Goal: Task Accomplishment & Management: Complete application form

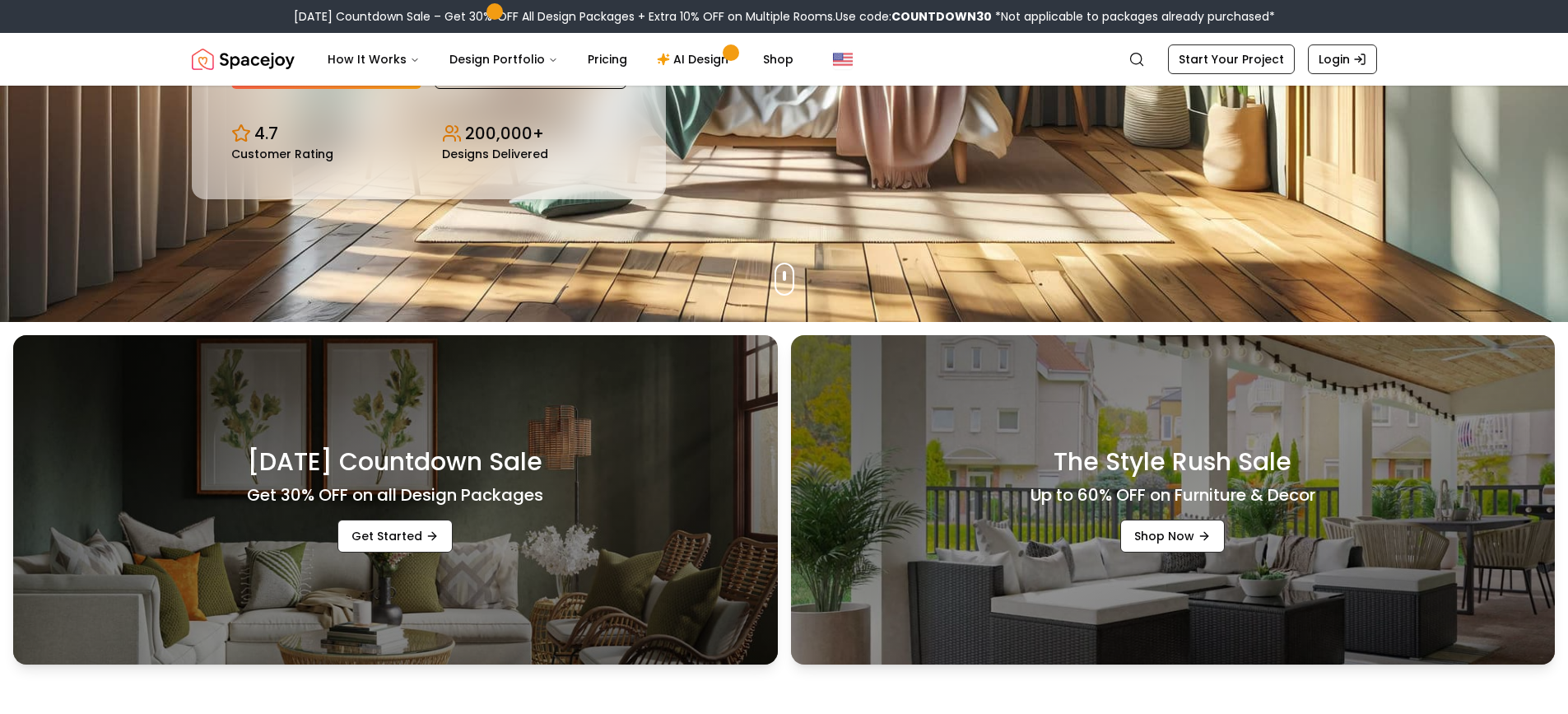
scroll to position [494, 0]
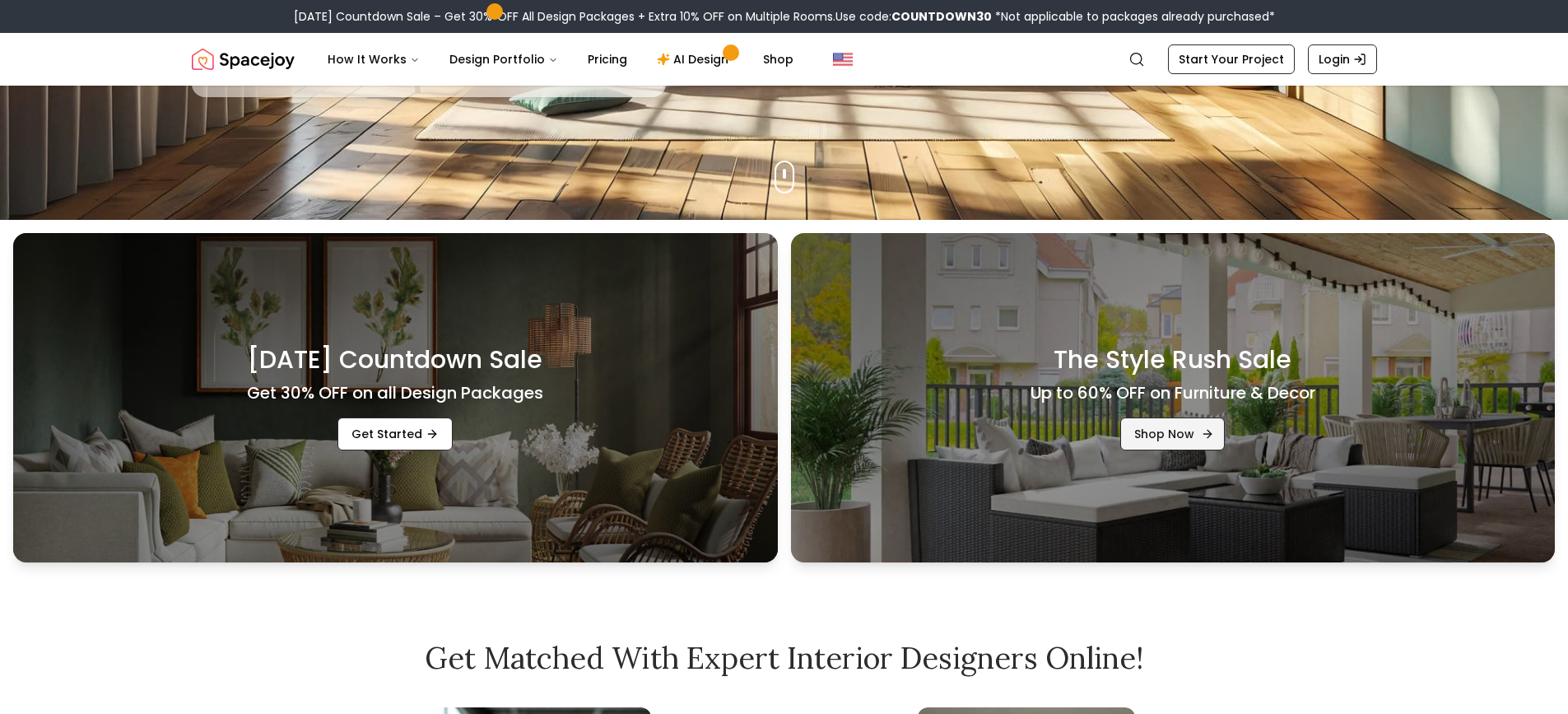
click at [1167, 423] on link "Shop Now" at bounding box center [1173, 434] width 105 height 33
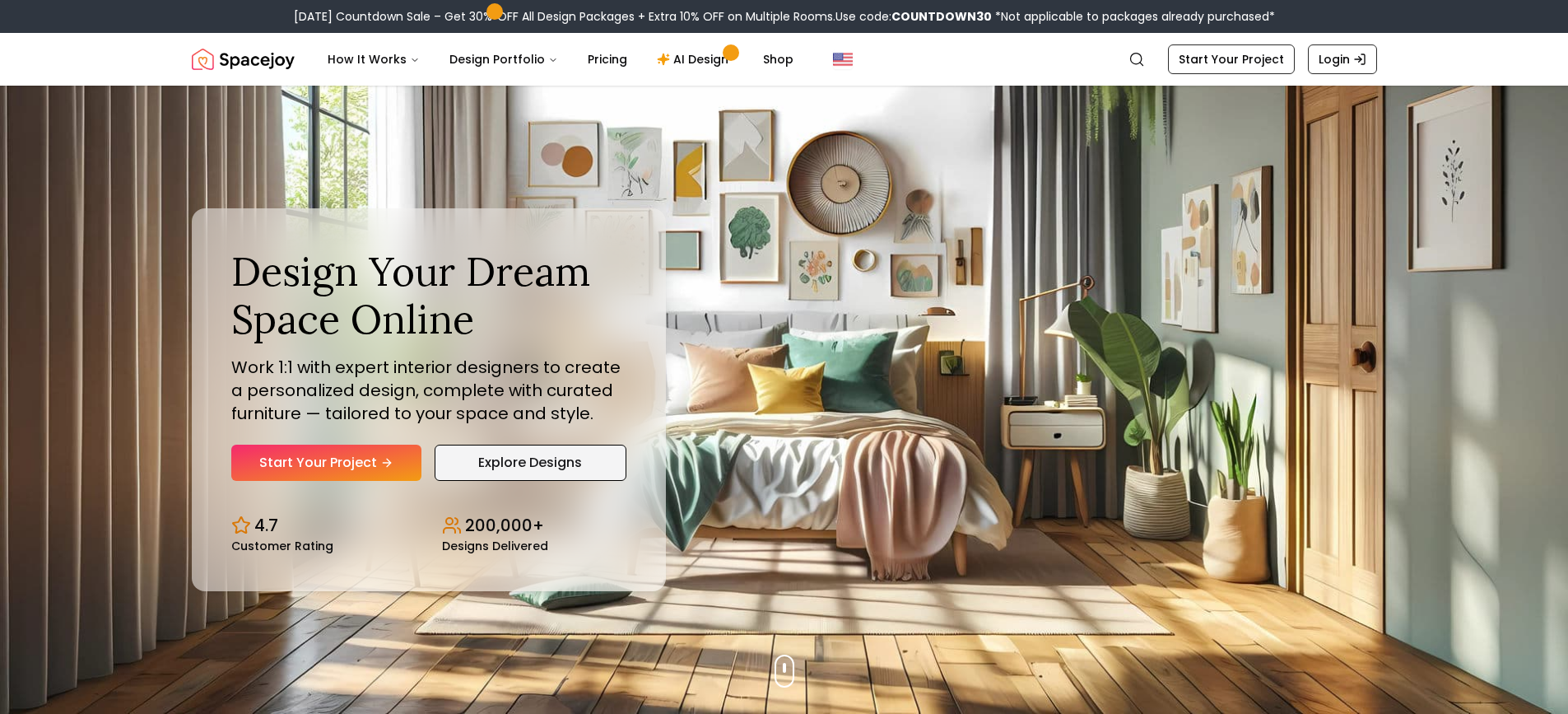
click at [545, 453] on link "Explore Designs" at bounding box center [530, 463] width 192 height 36
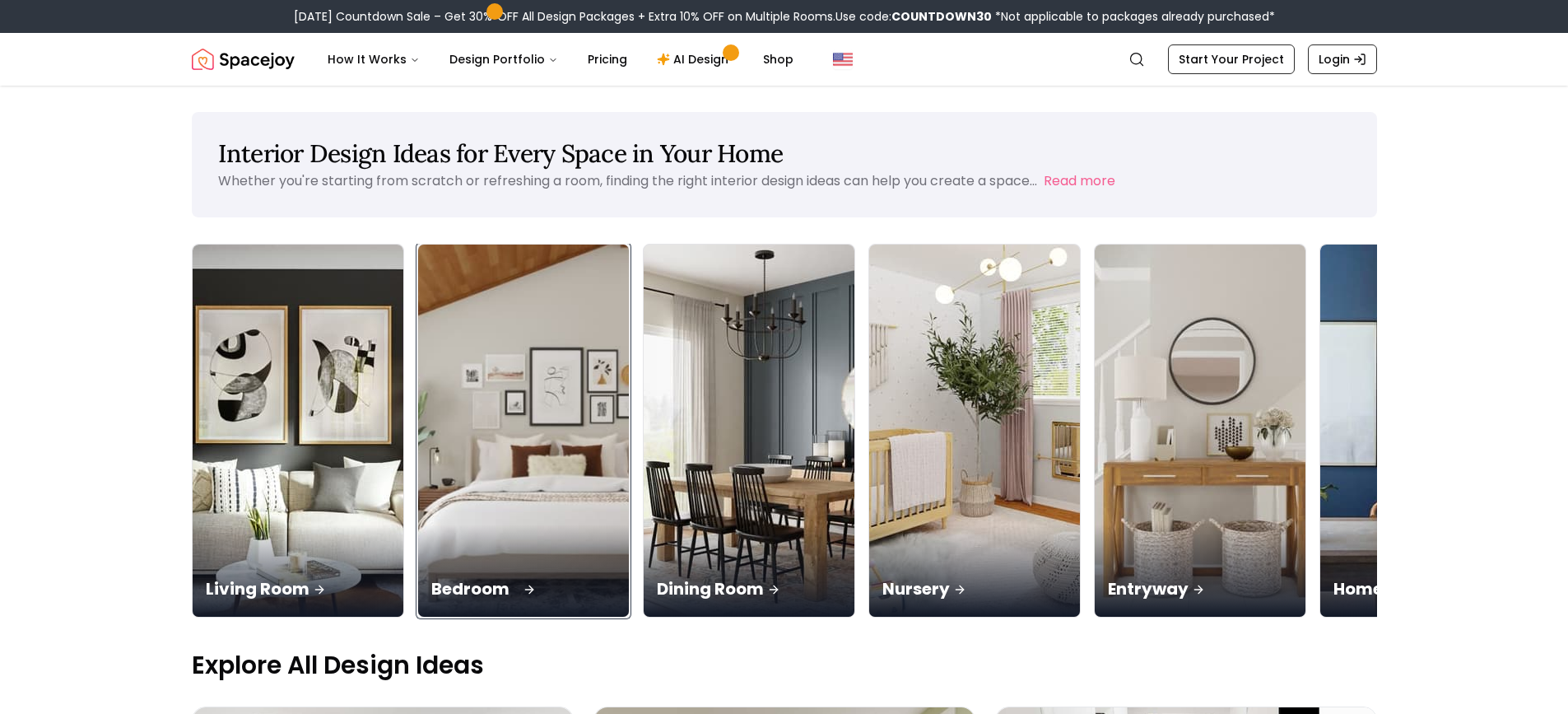
click at [531, 433] on img at bounding box center [524, 431] width 222 height 391
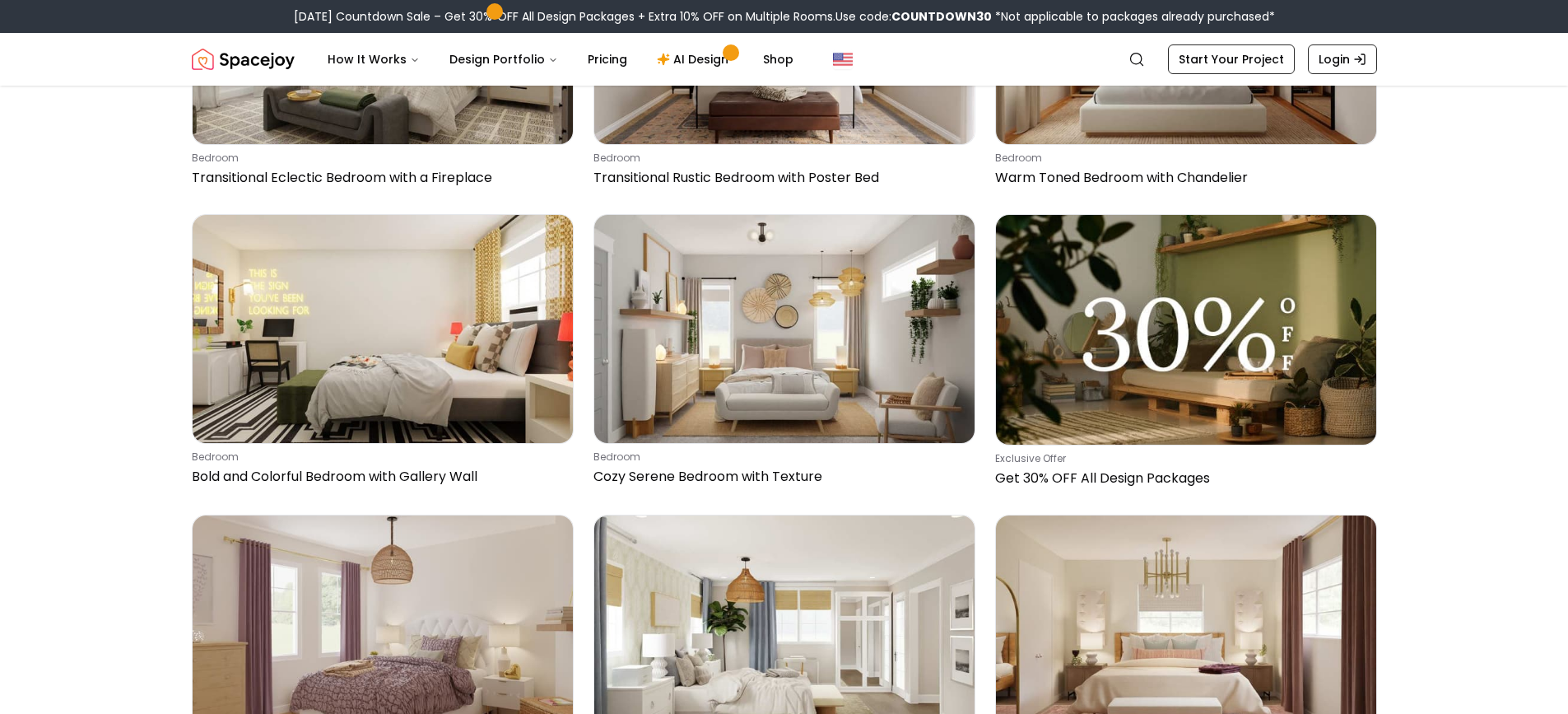
scroll to position [6587, 0]
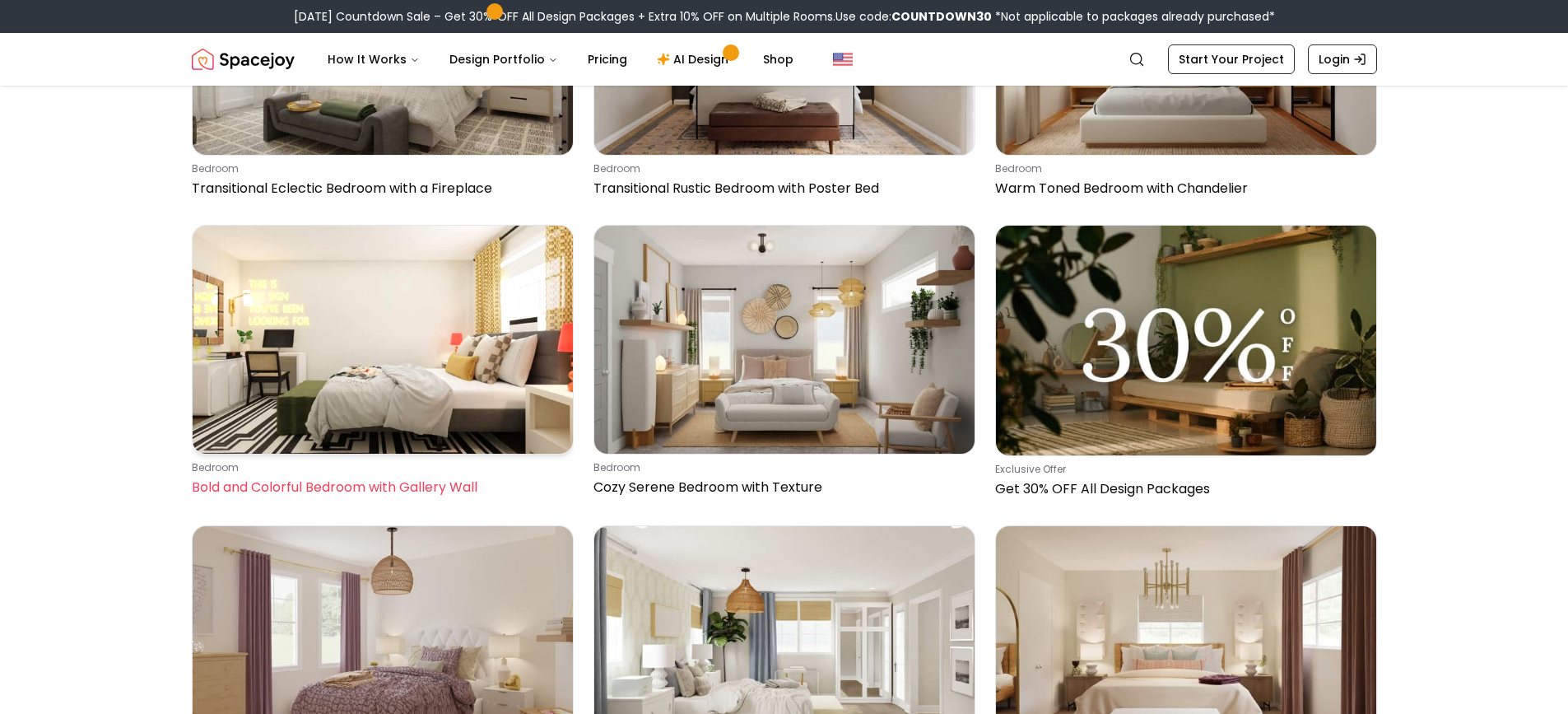
click at [473, 365] on img at bounding box center [383, 340] width 381 height 228
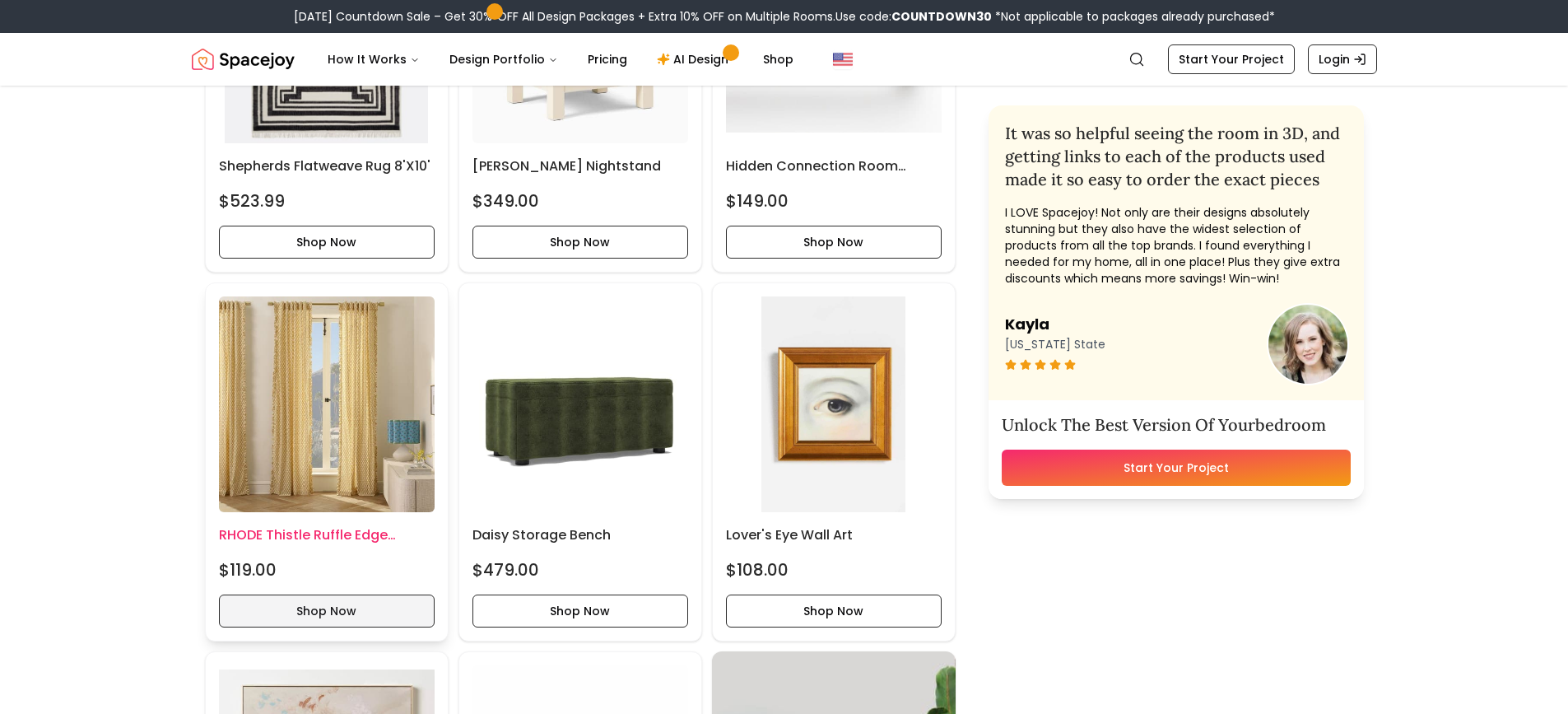
scroll to position [1153, 0]
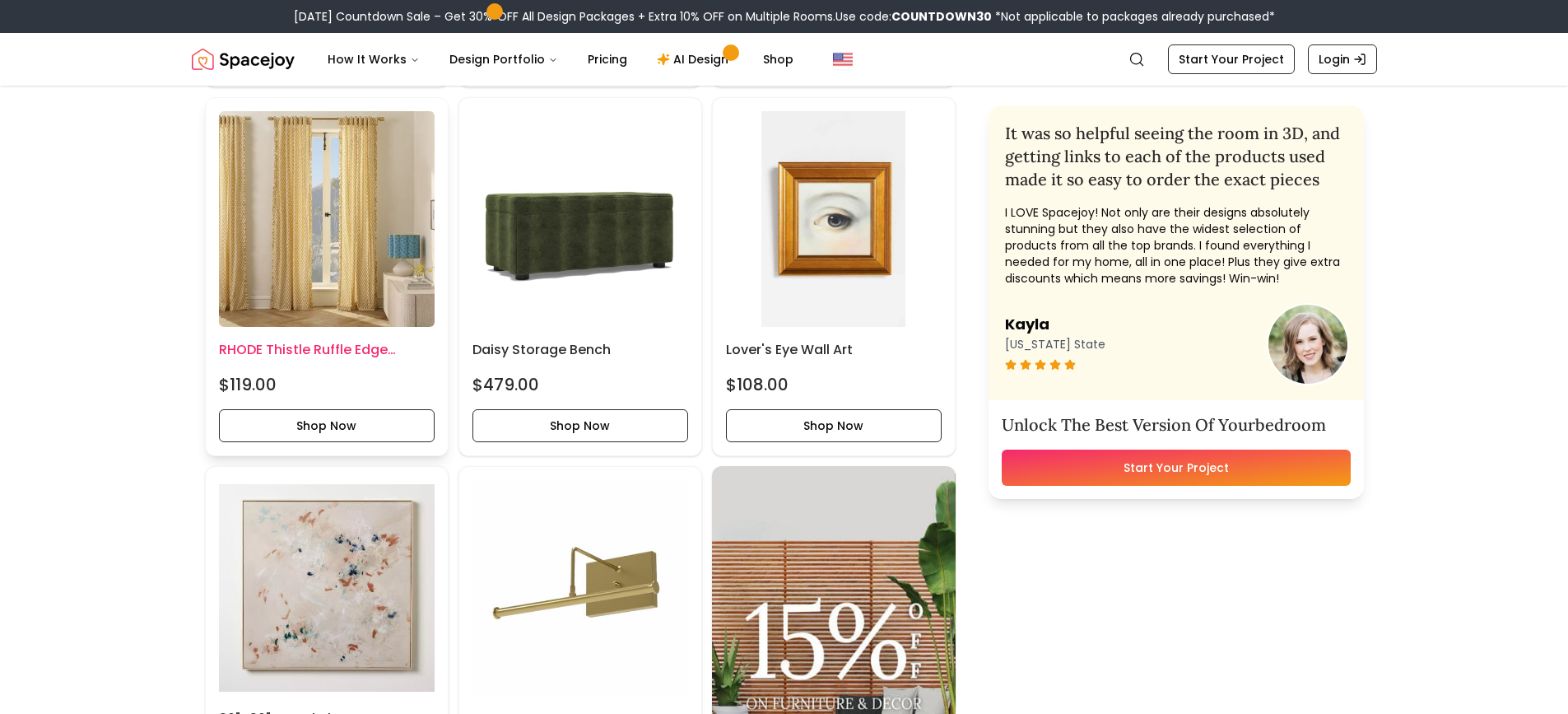
click at [338, 251] on img at bounding box center [326, 218] width 215 height 215
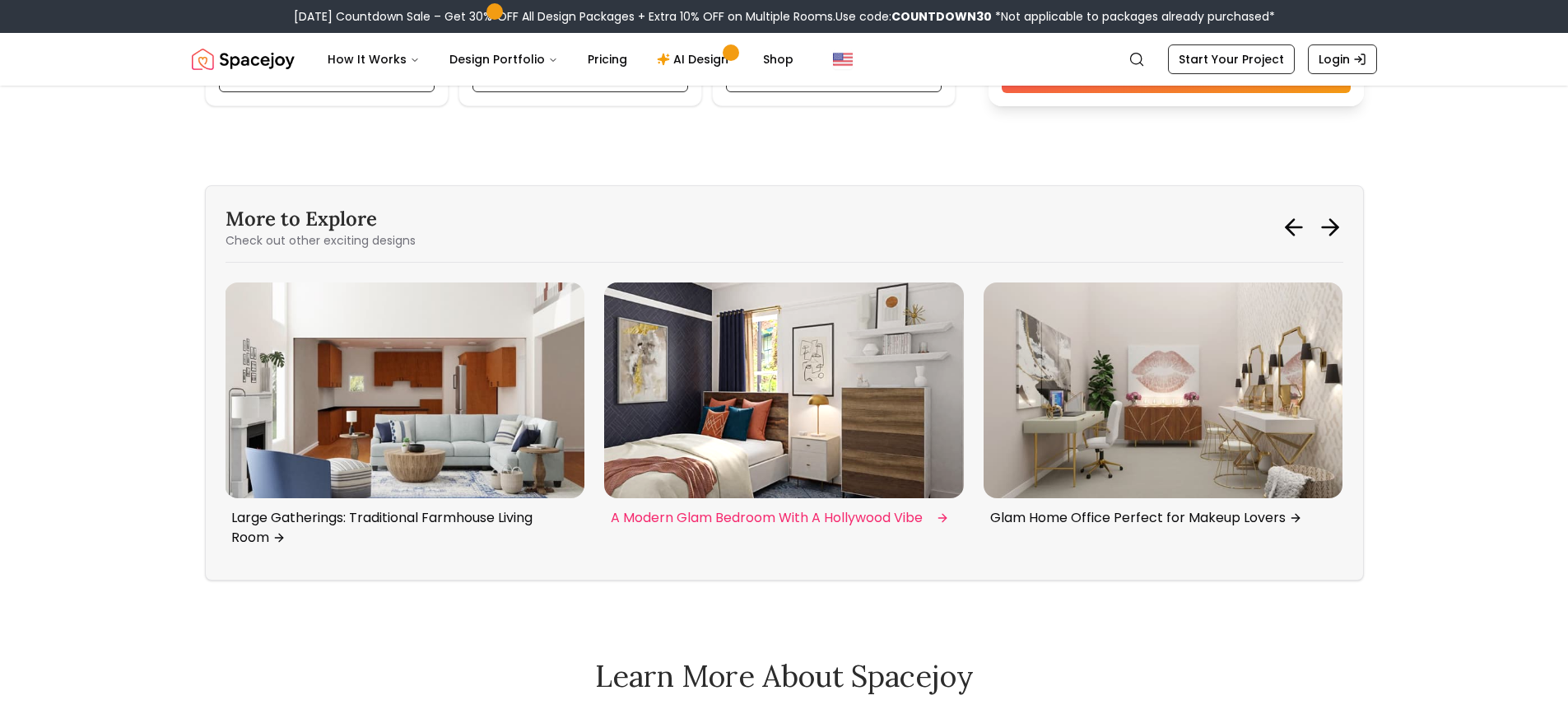
scroll to position [4858, 0]
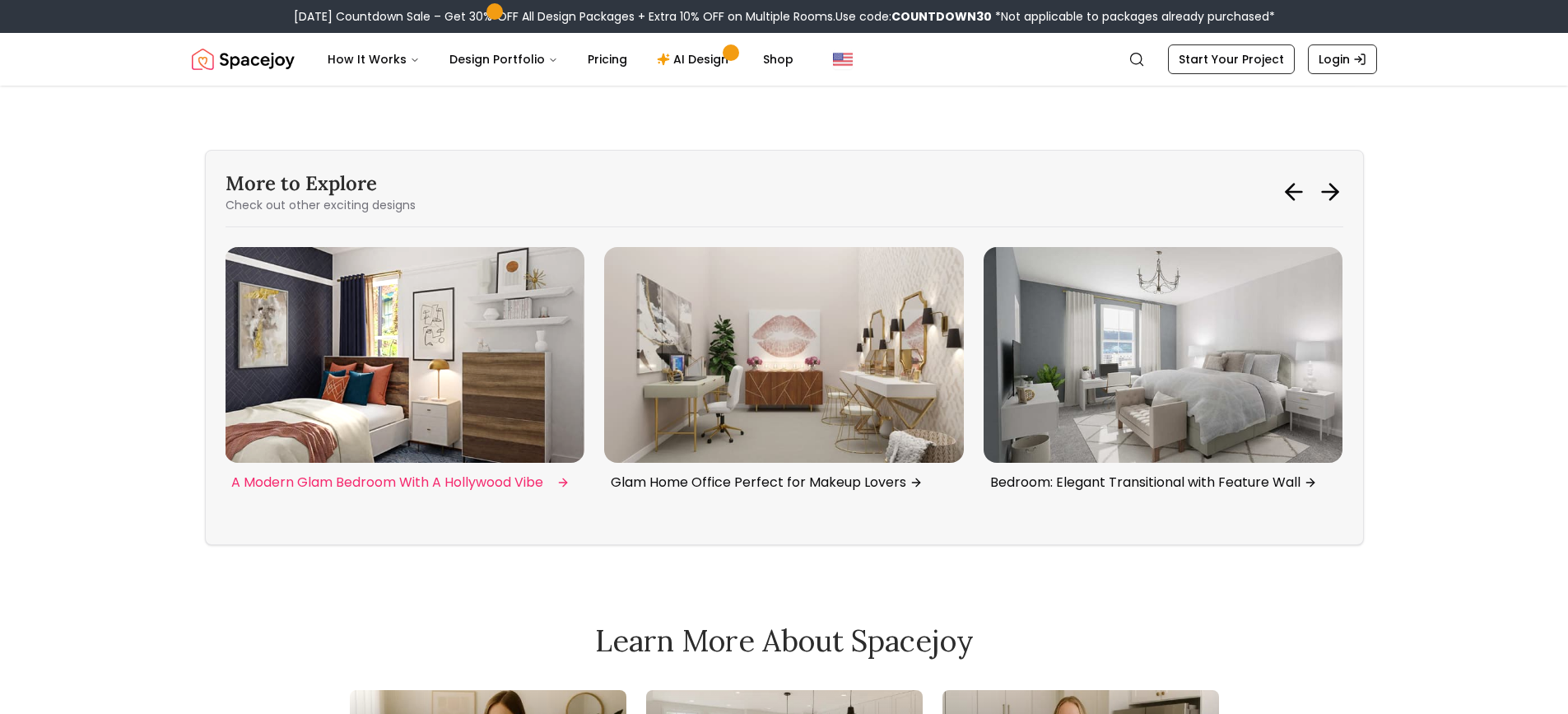
click at [484, 340] on img "4 / 6" at bounding box center [405, 354] width 360 height 215
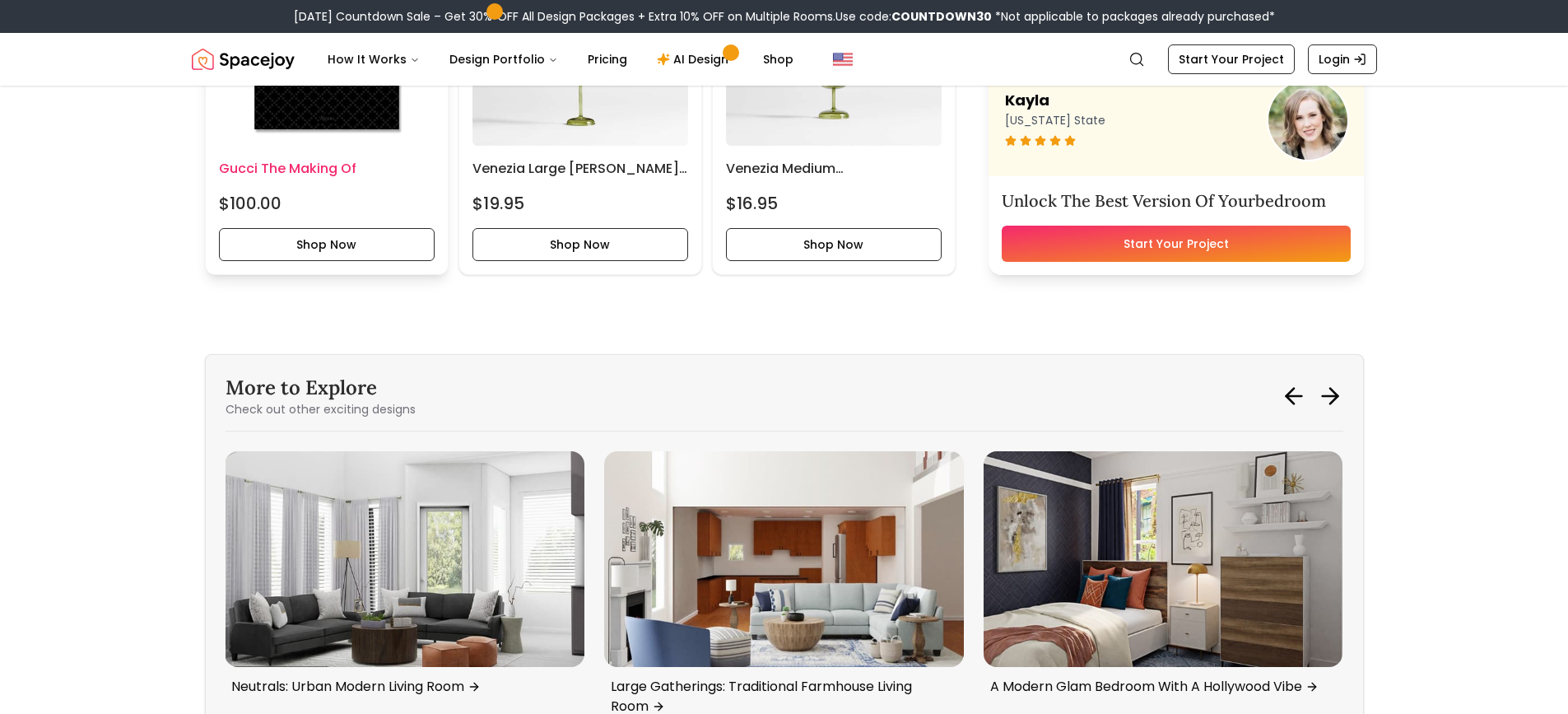
scroll to position [4447, 0]
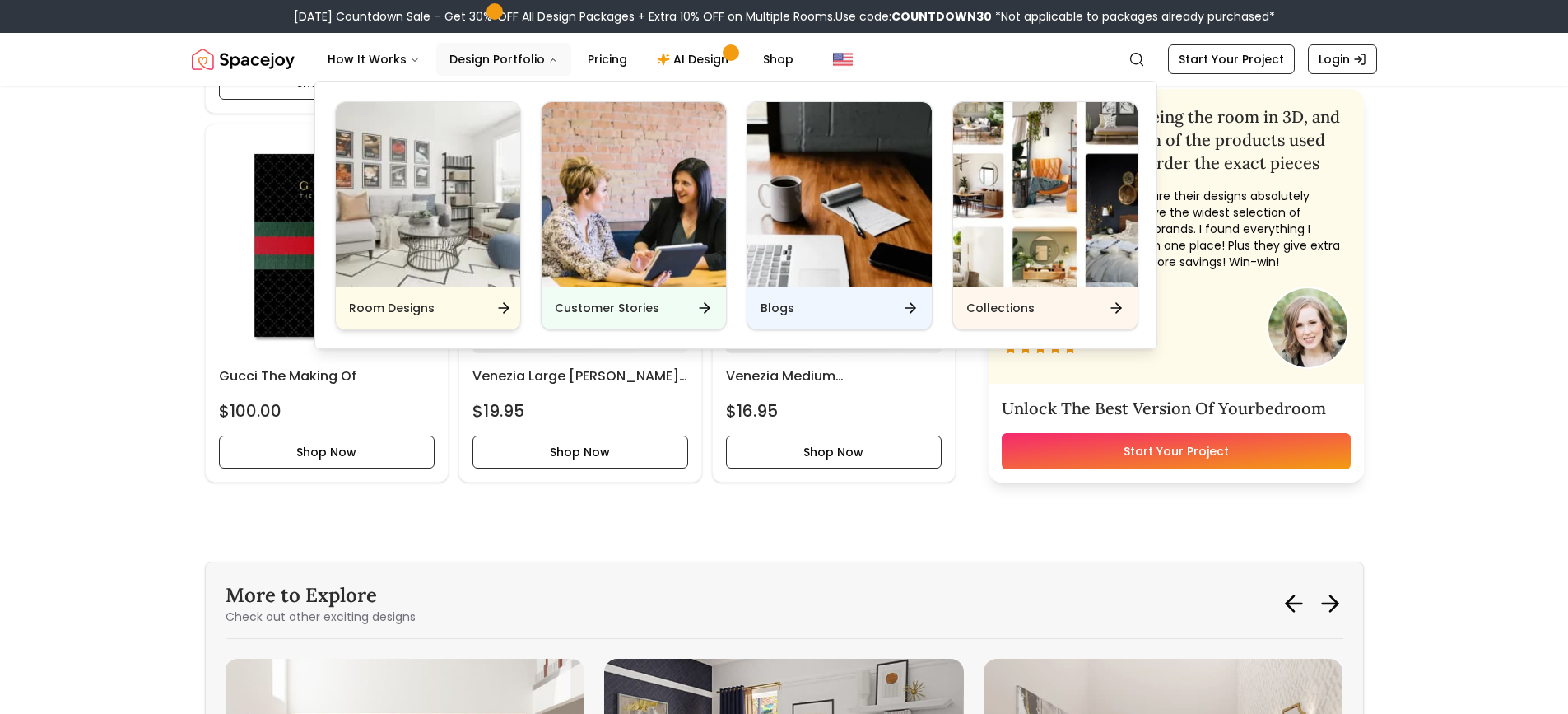
click at [447, 233] on img "Main" at bounding box center [427, 194] width 184 height 184
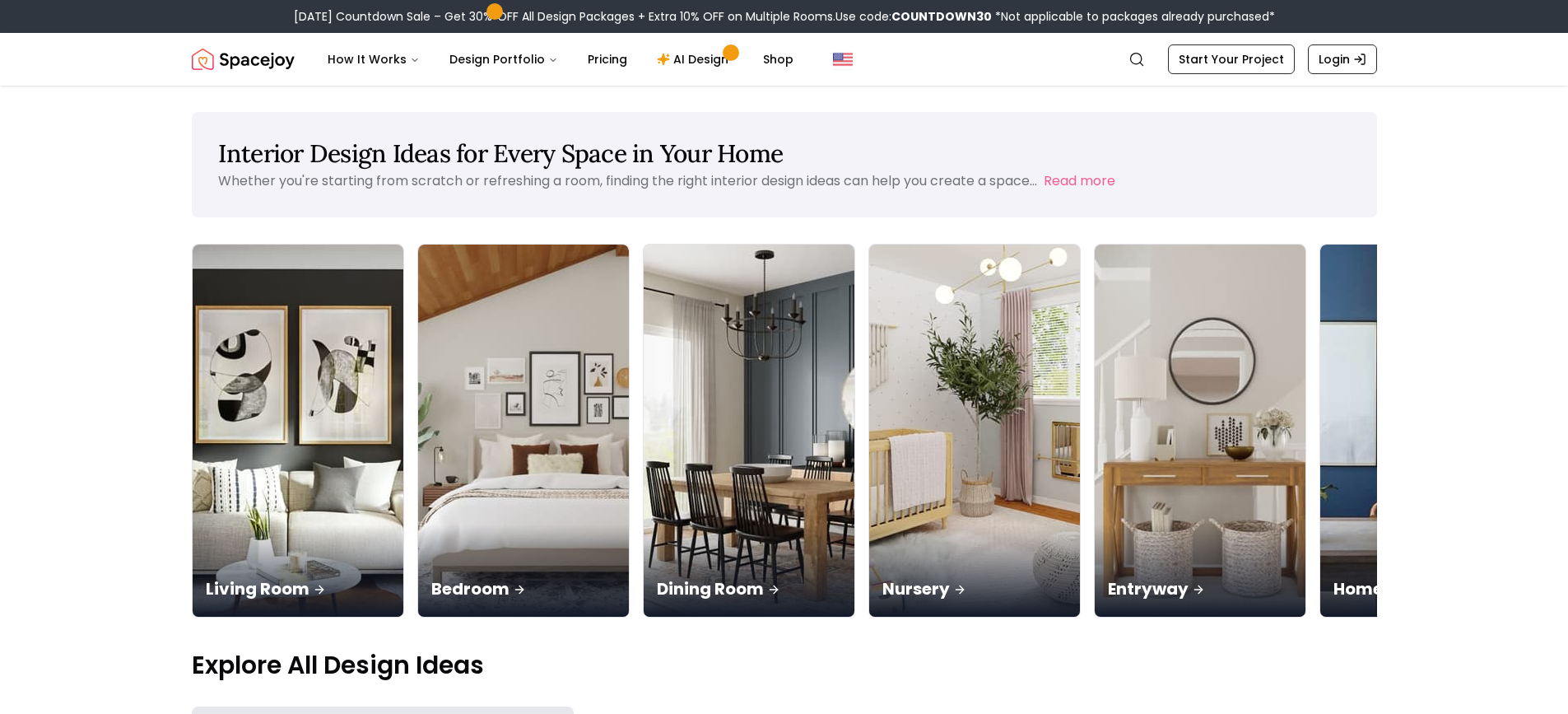
click at [123, 449] on main "Interior Design Ideas for Every Space in Your Home Whether you're starting from…" at bounding box center [784, 481] width 1568 height 739
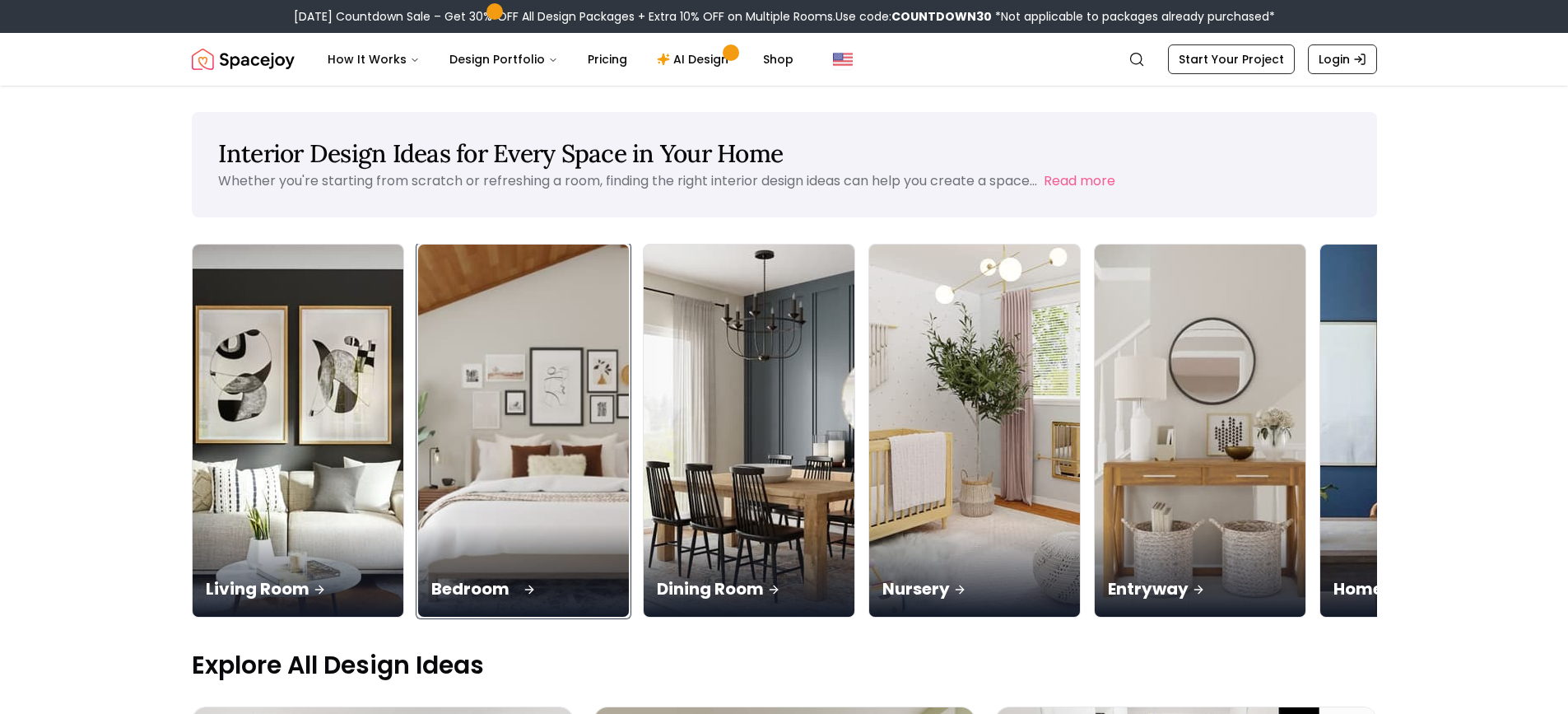
click at [531, 449] on img at bounding box center [524, 431] width 222 height 391
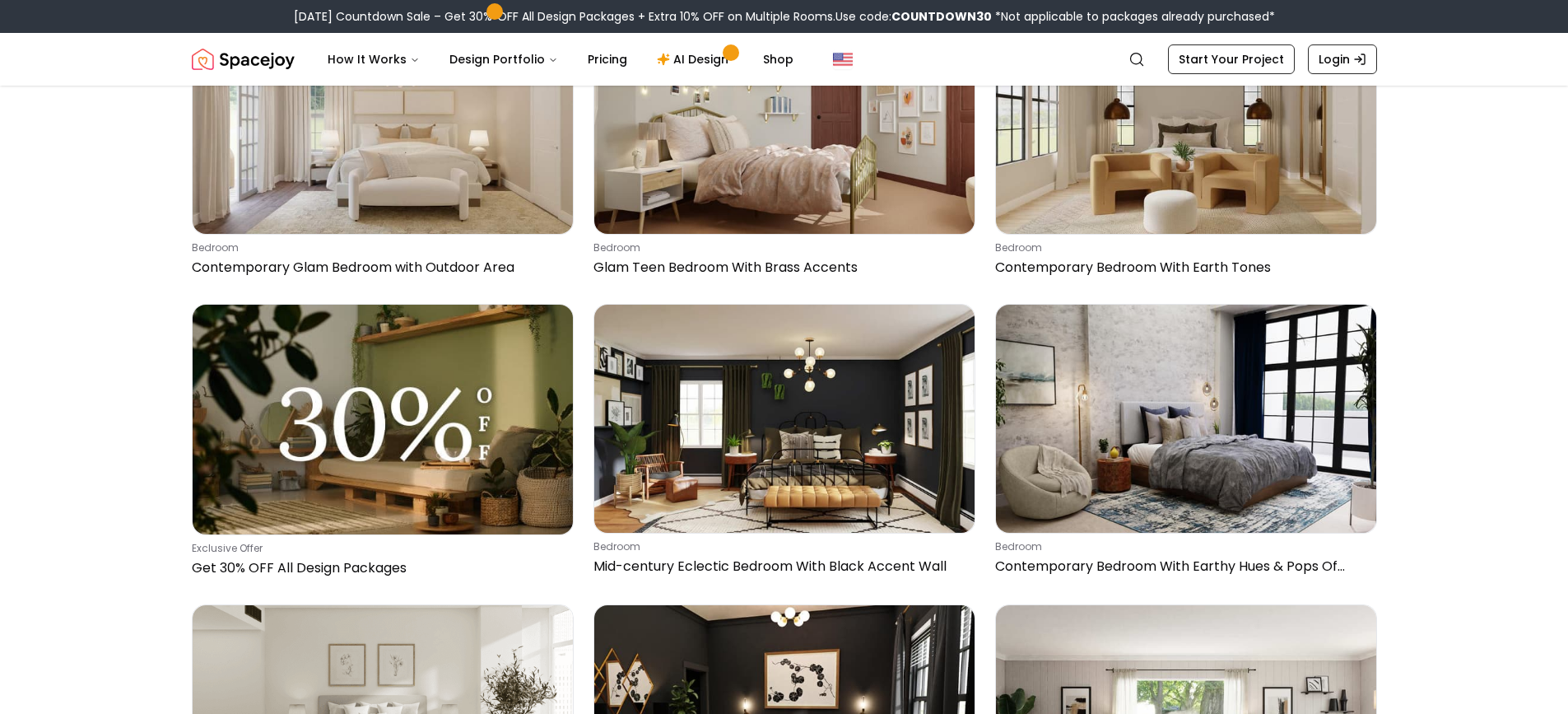
scroll to position [8152, 0]
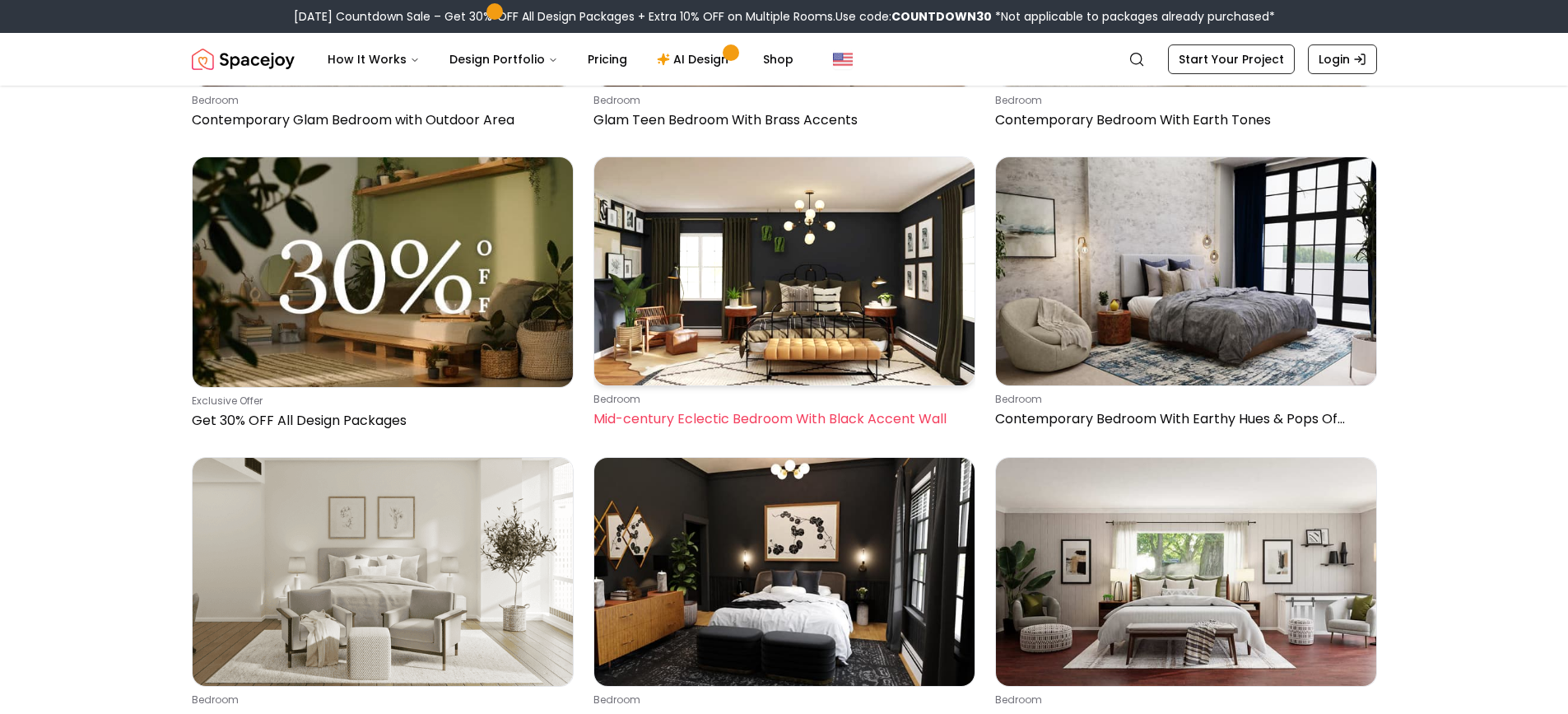
click at [909, 274] on img at bounding box center [785, 272] width 381 height 228
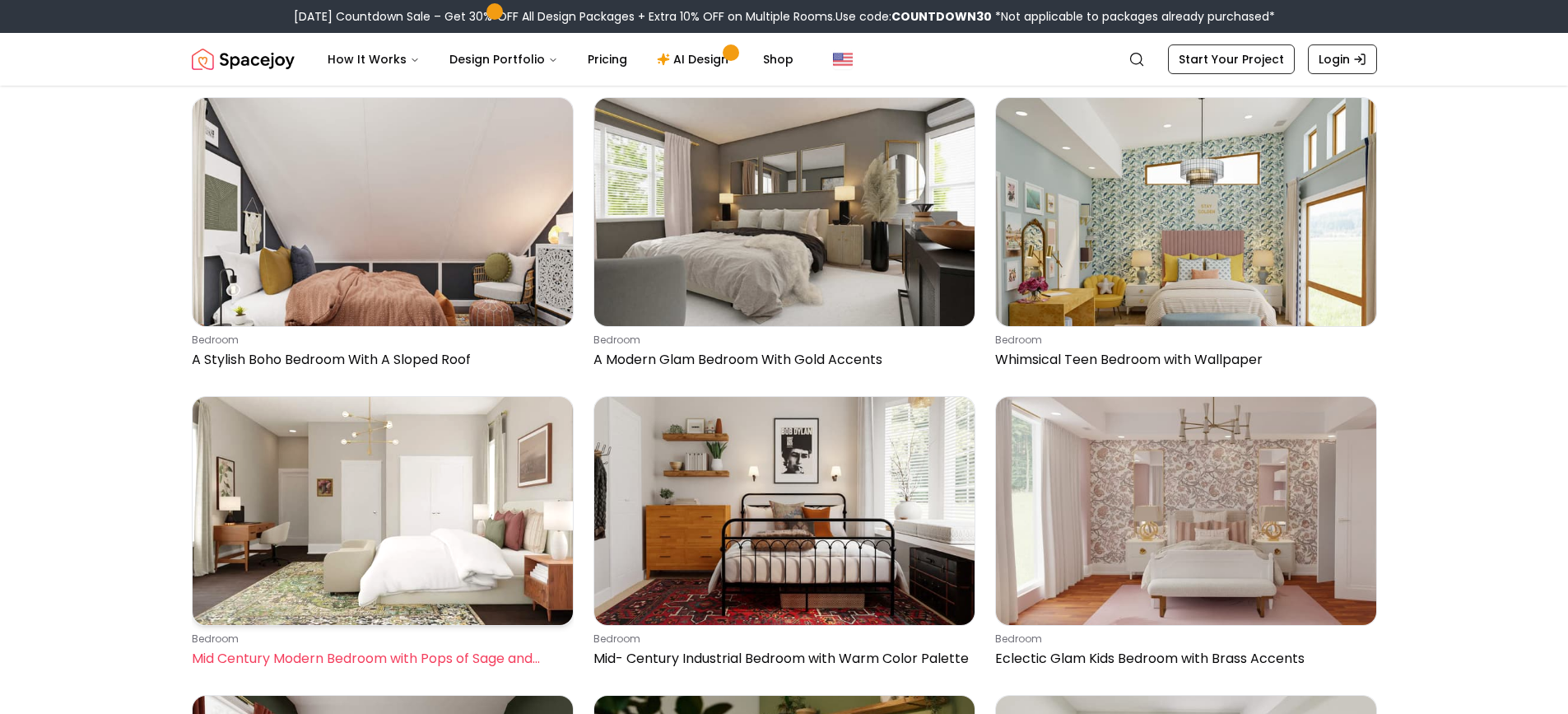
scroll to position [8976, 0]
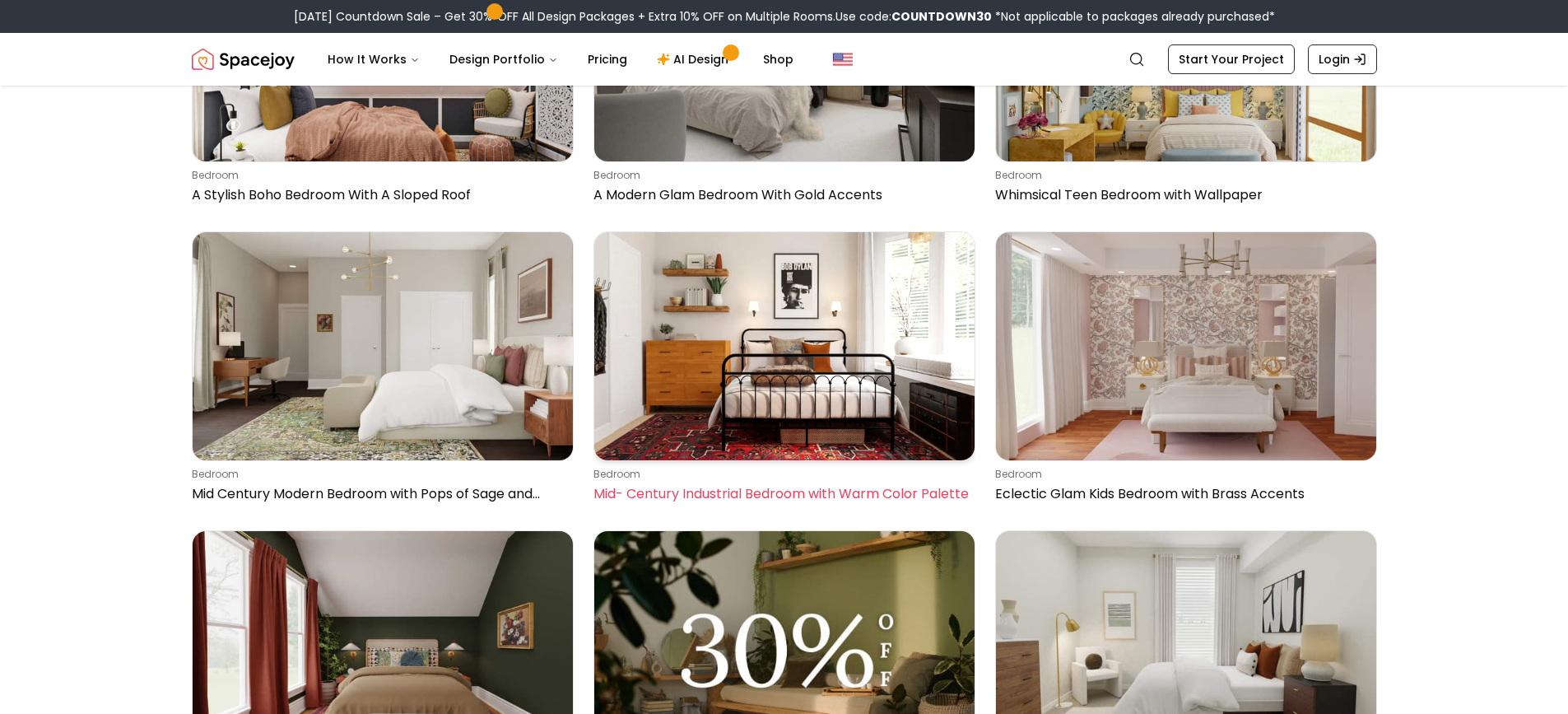
click at [888, 280] on img at bounding box center [785, 346] width 381 height 228
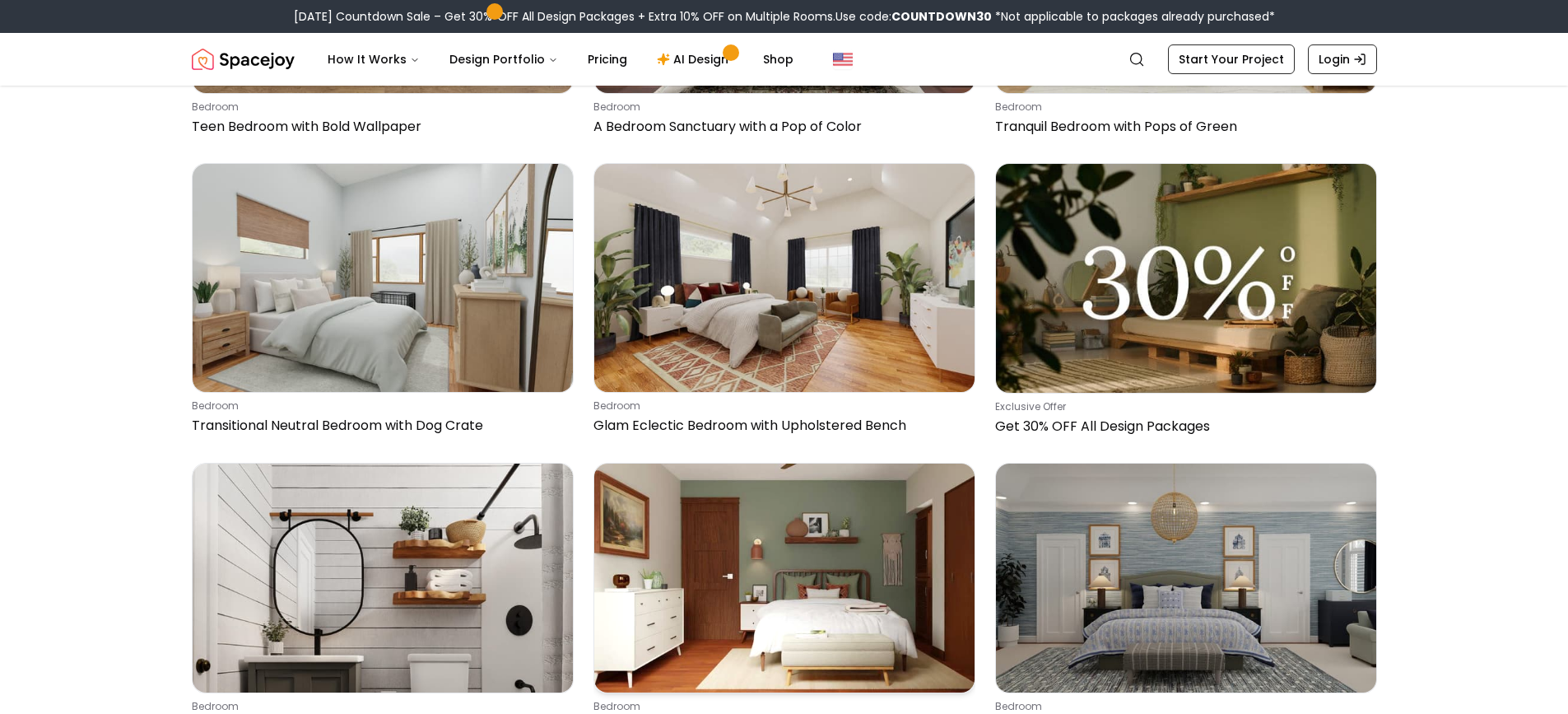
scroll to position [10787, 0]
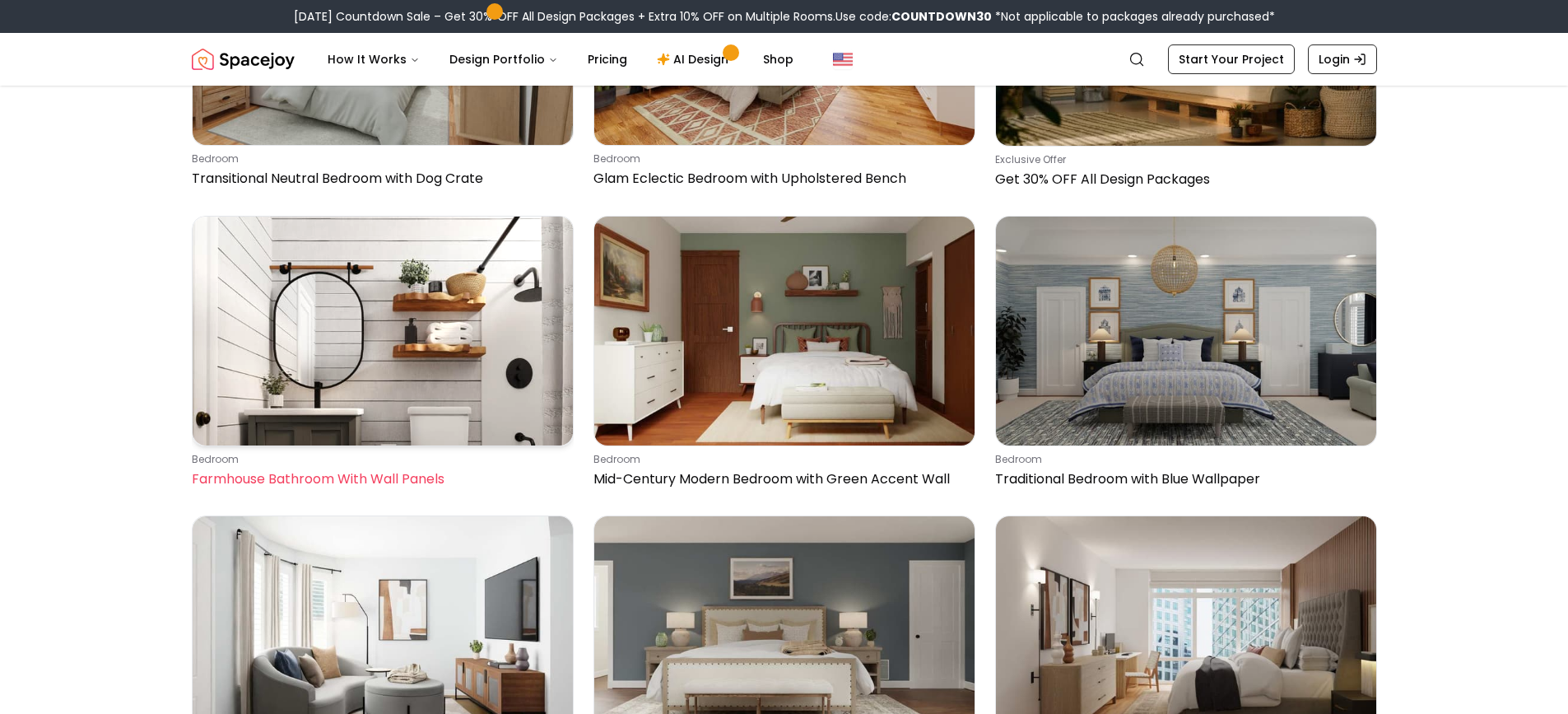
click at [465, 330] on img at bounding box center [383, 331] width 381 height 228
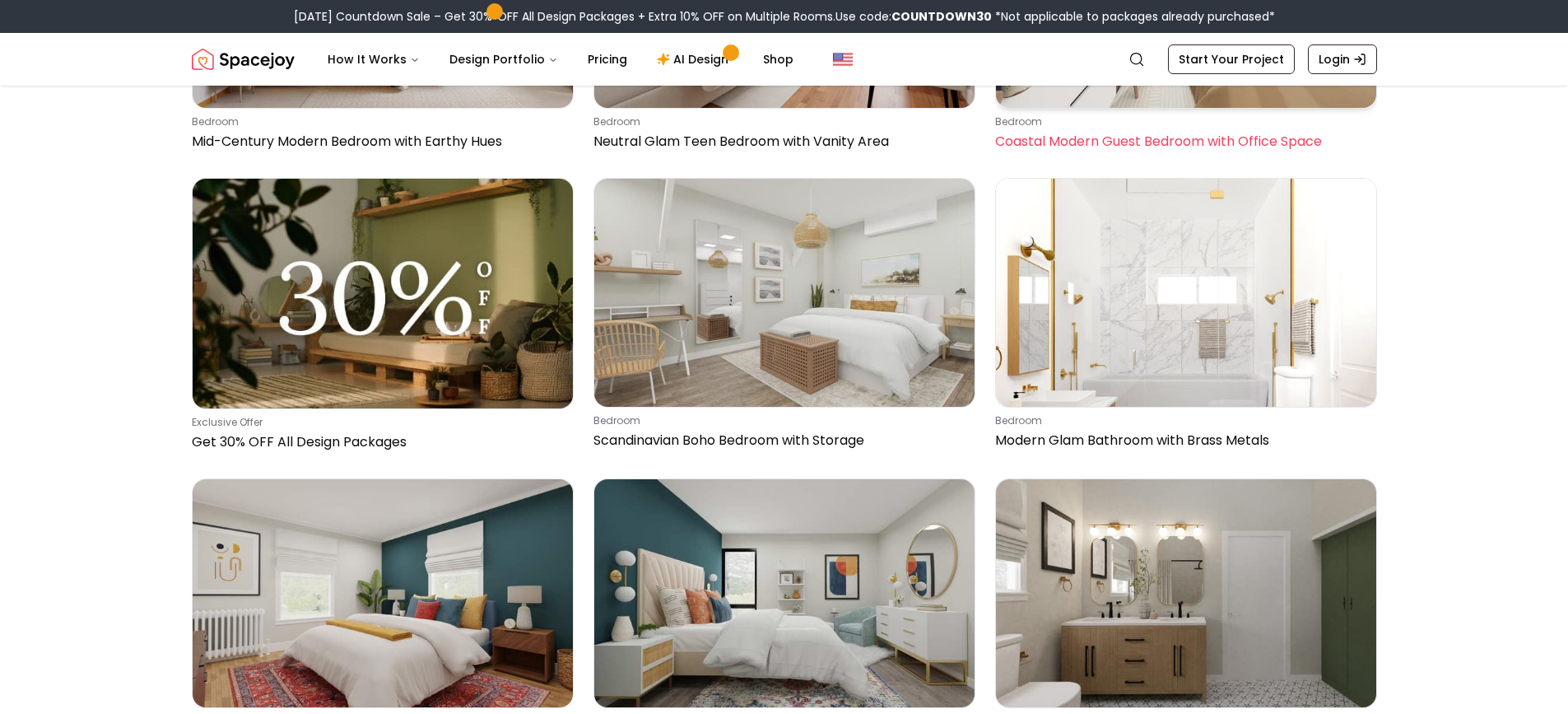
scroll to position [12022, 0]
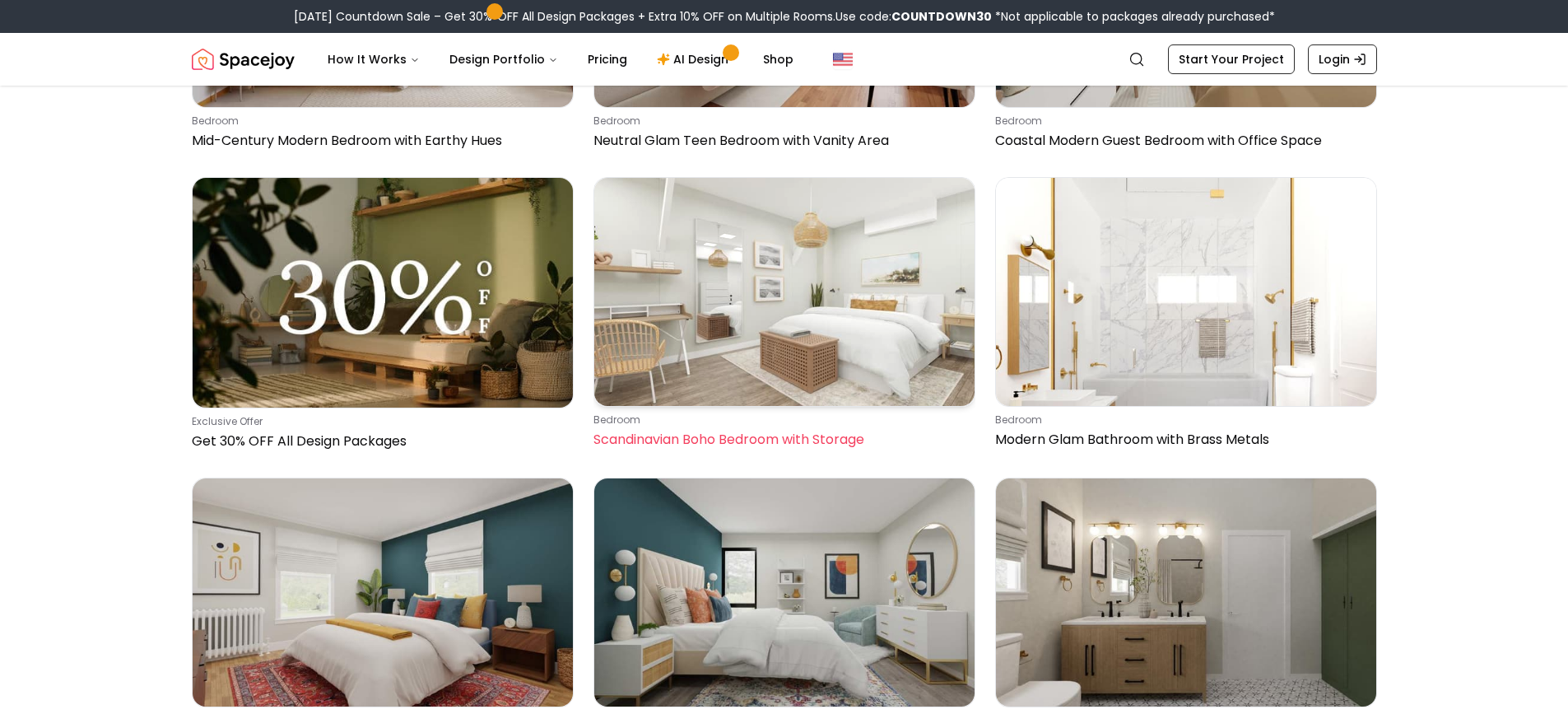
click at [841, 302] on img at bounding box center [785, 293] width 381 height 228
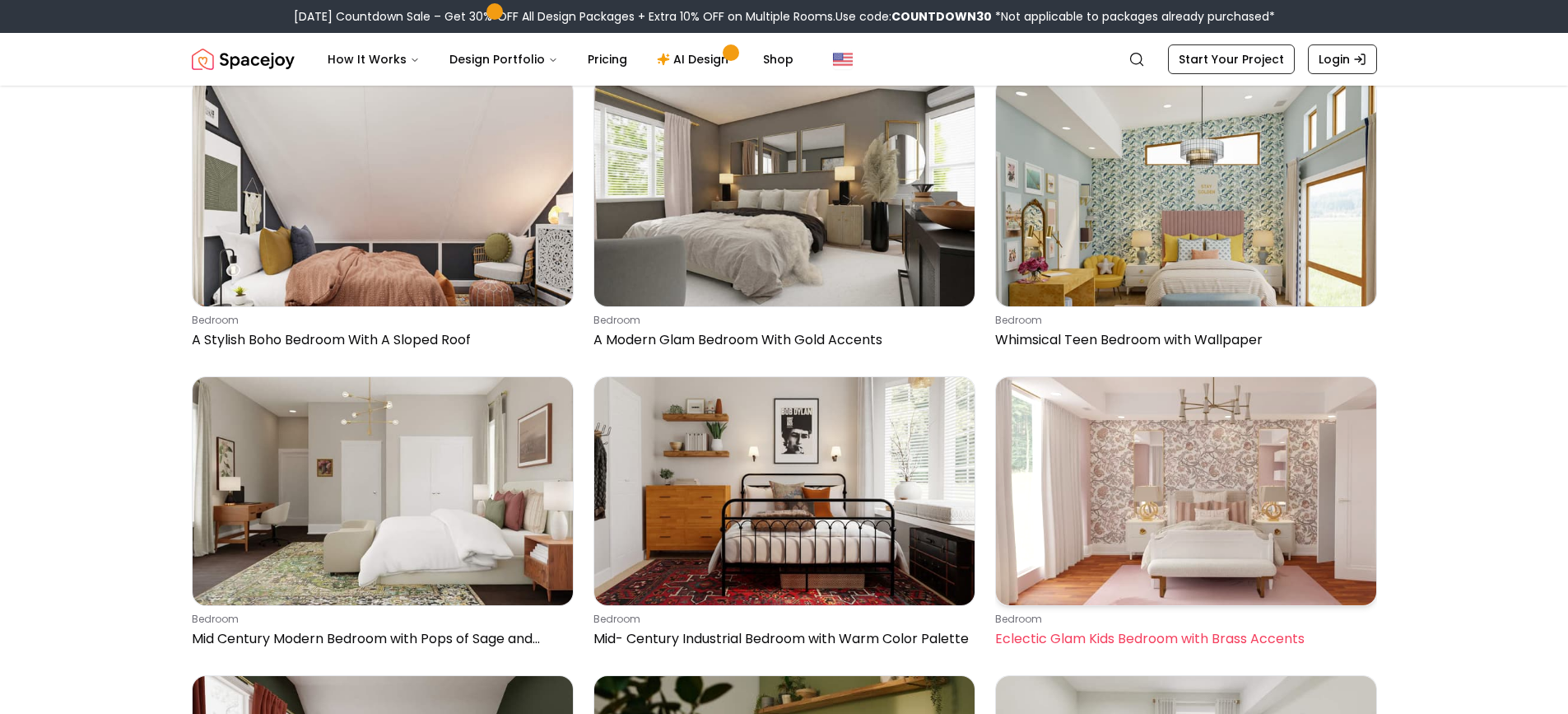
scroll to position [8976, 0]
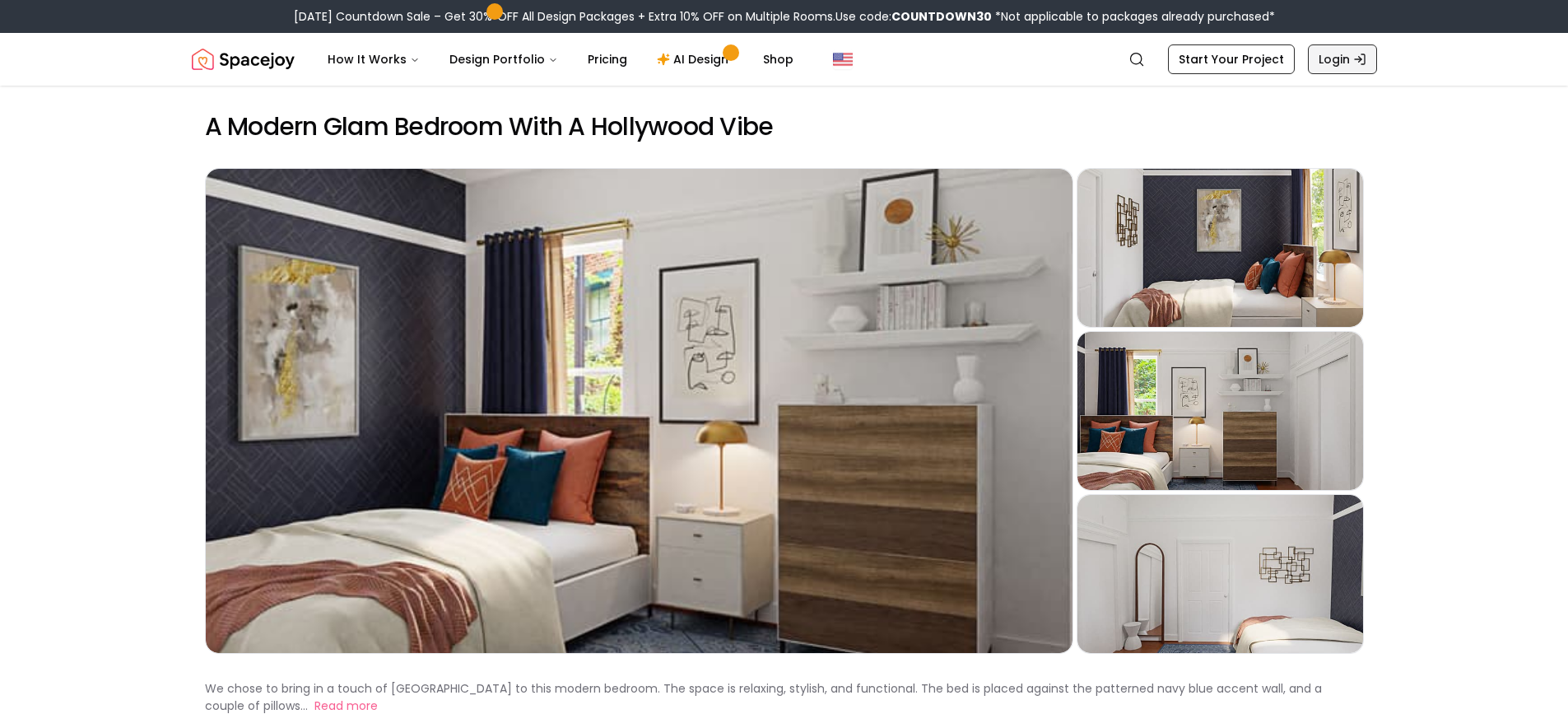
click at [1334, 64] on link "Login" at bounding box center [1343, 59] width 69 height 29
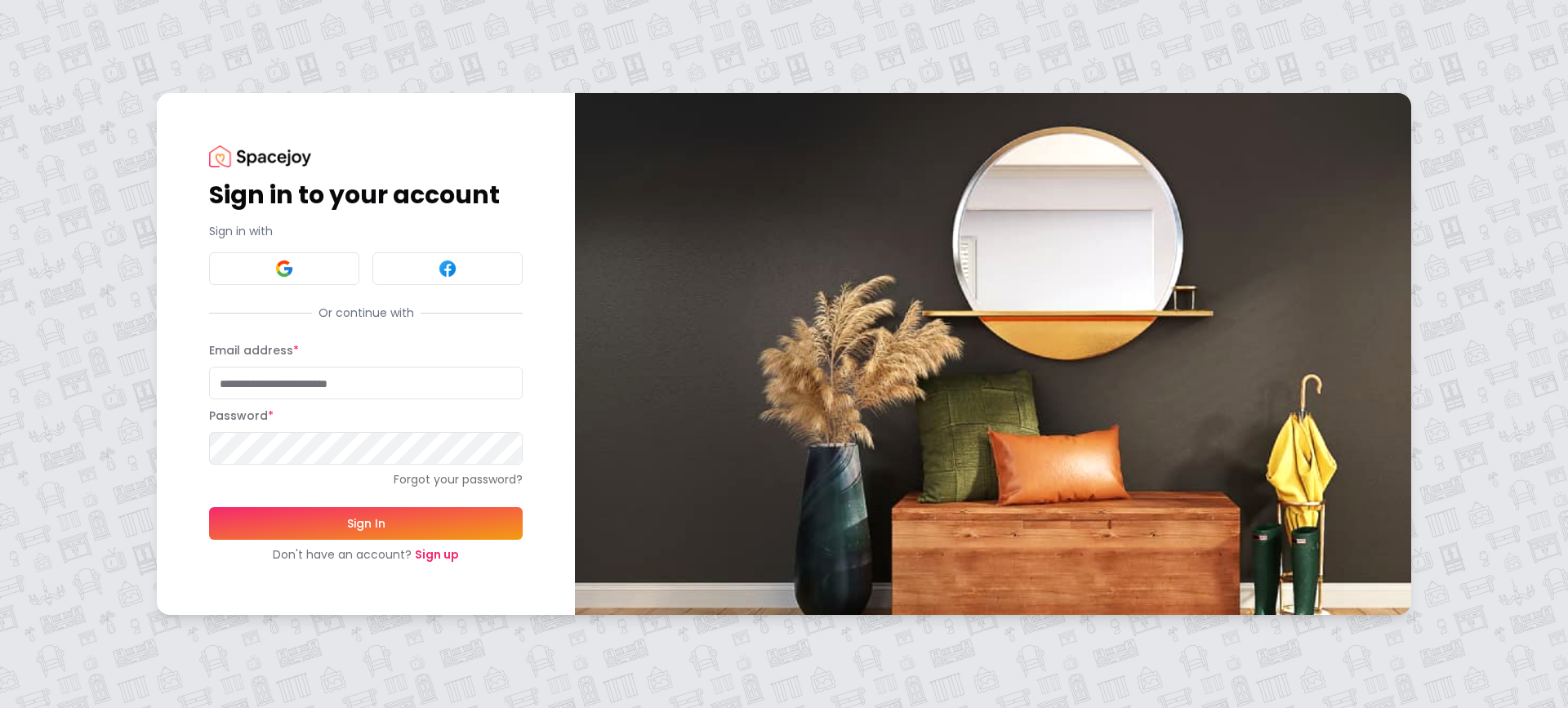
click at [433, 557] on link "Sign up" at bounding box center [436, 554] width 44 height 16
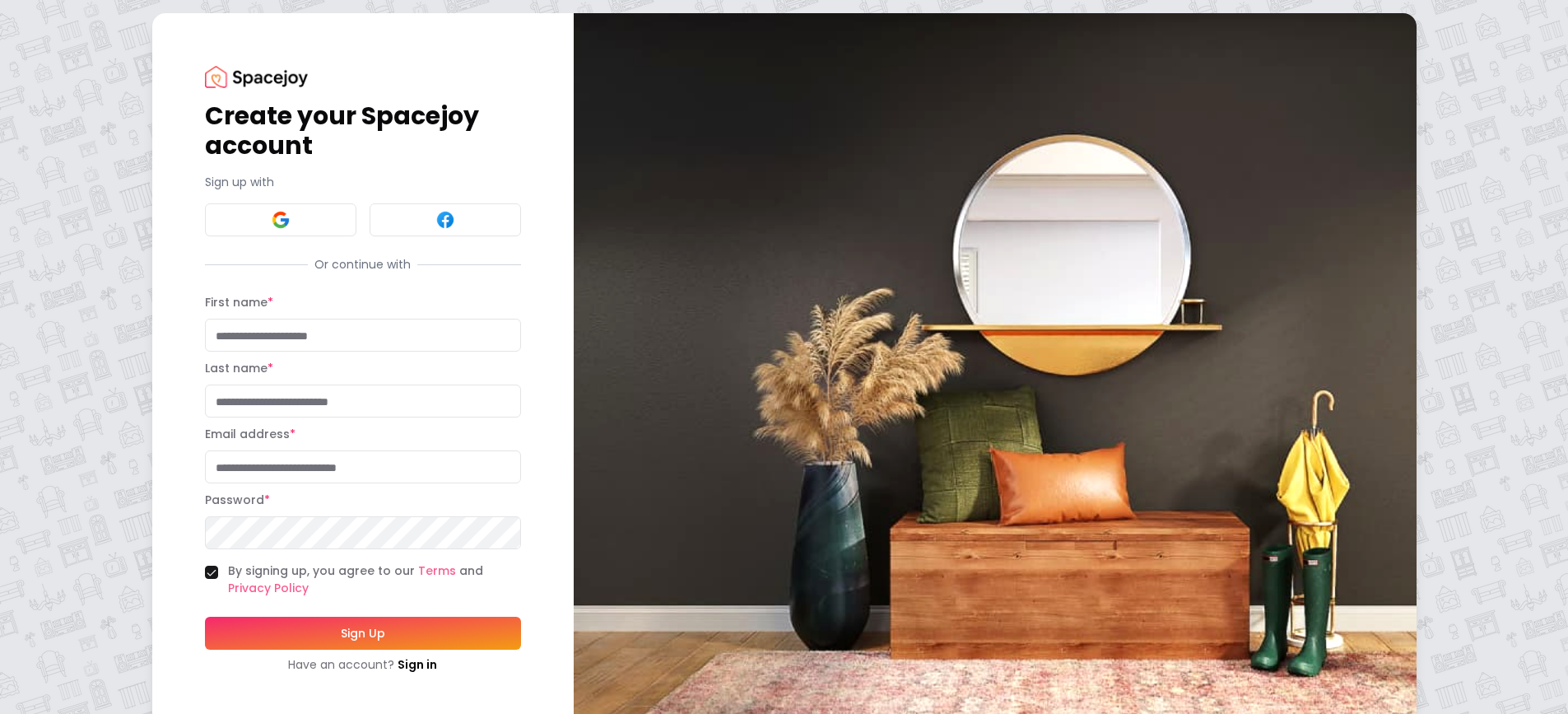
click at [352, 334] on input "First name *" at bounding box center [363, 335] width 316 height 33
type input "******"
click at [434, 396] on input "Last name *" at bounding box center [363, 401] width 316 height 33
type input "******"
click at [400, 466] on input "Email address *" at bounding box center [363, 466] width 316 height 33
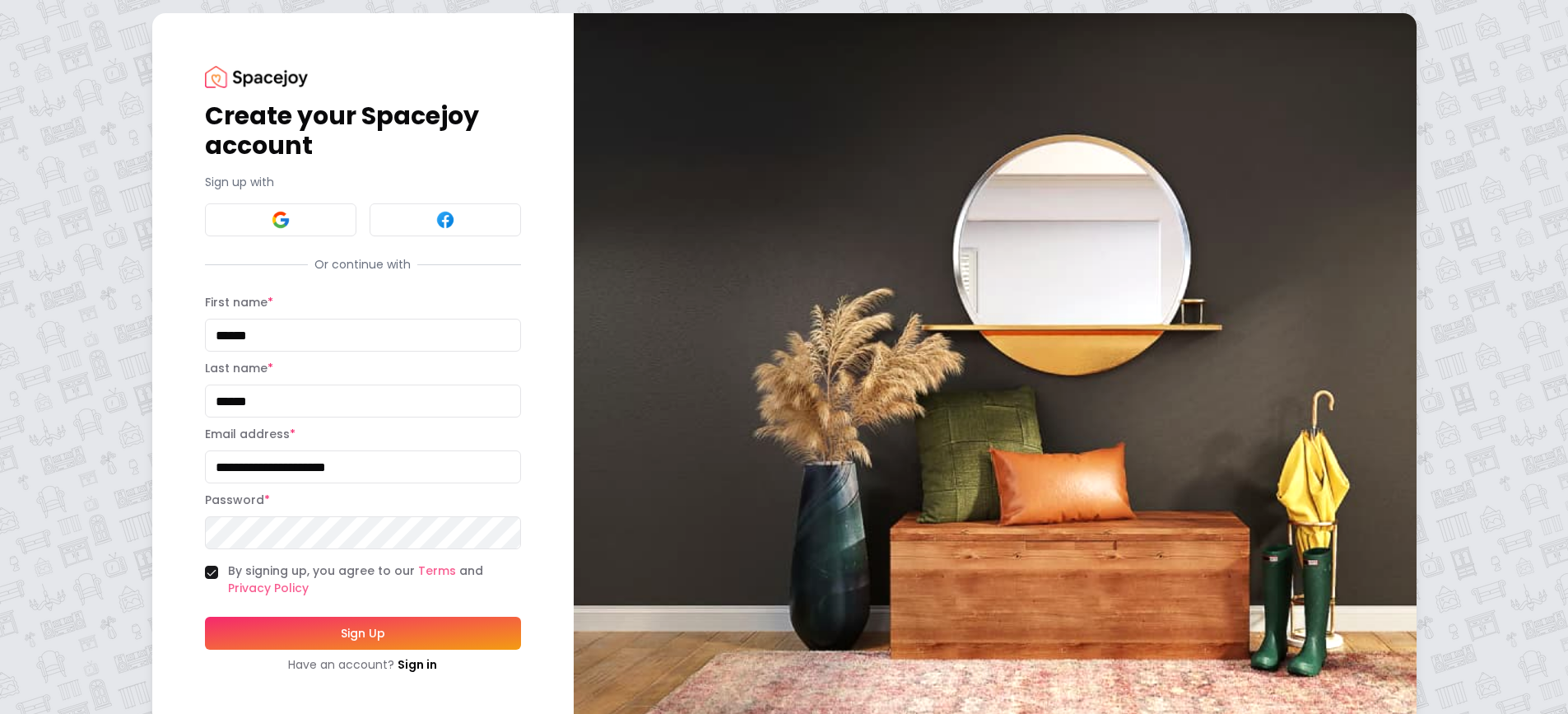
type input "**********"
click at [210, 566] on button "By signing up, you agree to our Terms and Privacy Policy" at bounding box center [211, 572] width 13 height 13
click at [0, 530] on html "**********" at bounding box center [784, 369] width 1568 height 738
click at [209, 569] on button "By signing up, you agree to our Terms and Privacy Policy" at bounding box center [211, 572] width 13 height 13
click at [382, 634] on button "Sign Up" at bounding box center [363, 634] width 316 height 33
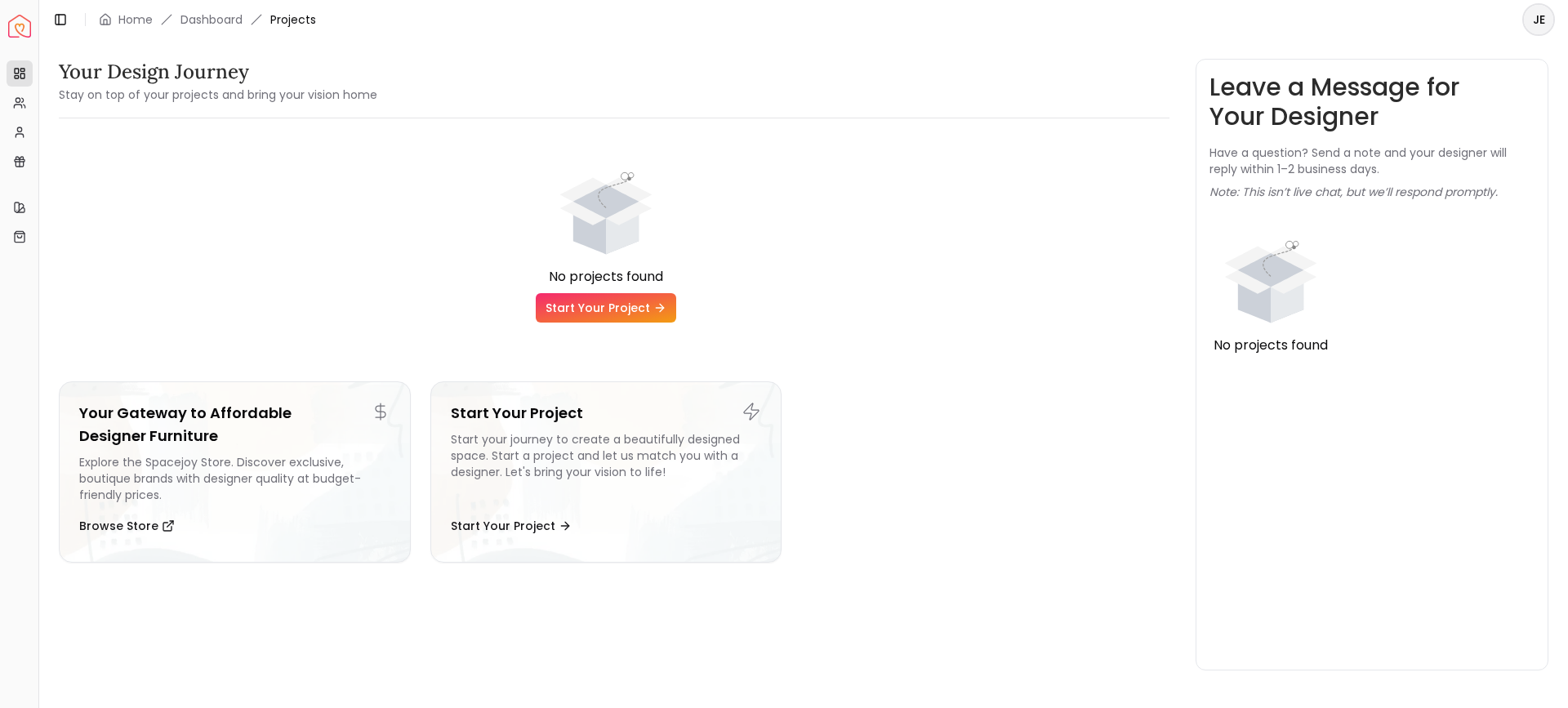
click at [580, 312] on link "Start Your Project" at bounding box center [606, 308] width 141 height 29
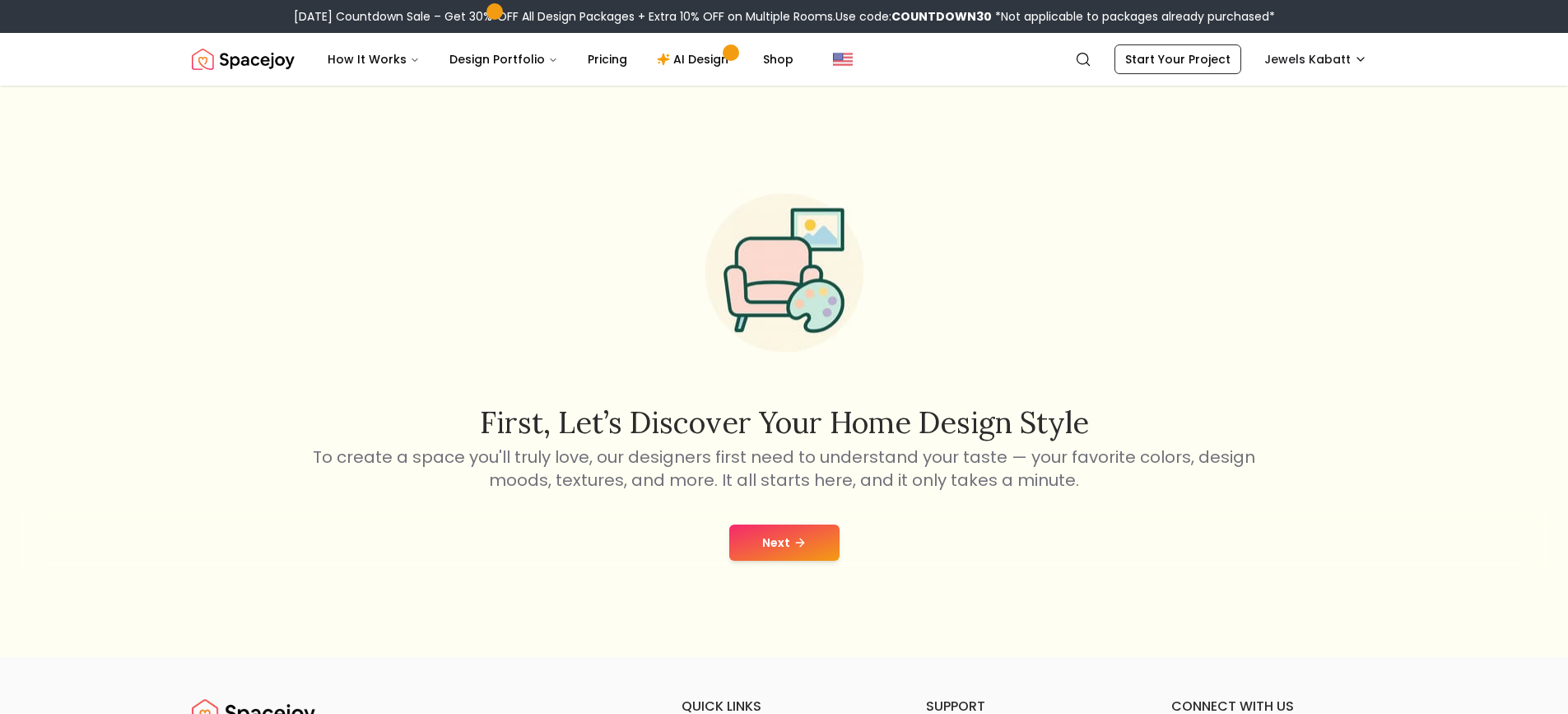
scroll to position [164, 0]
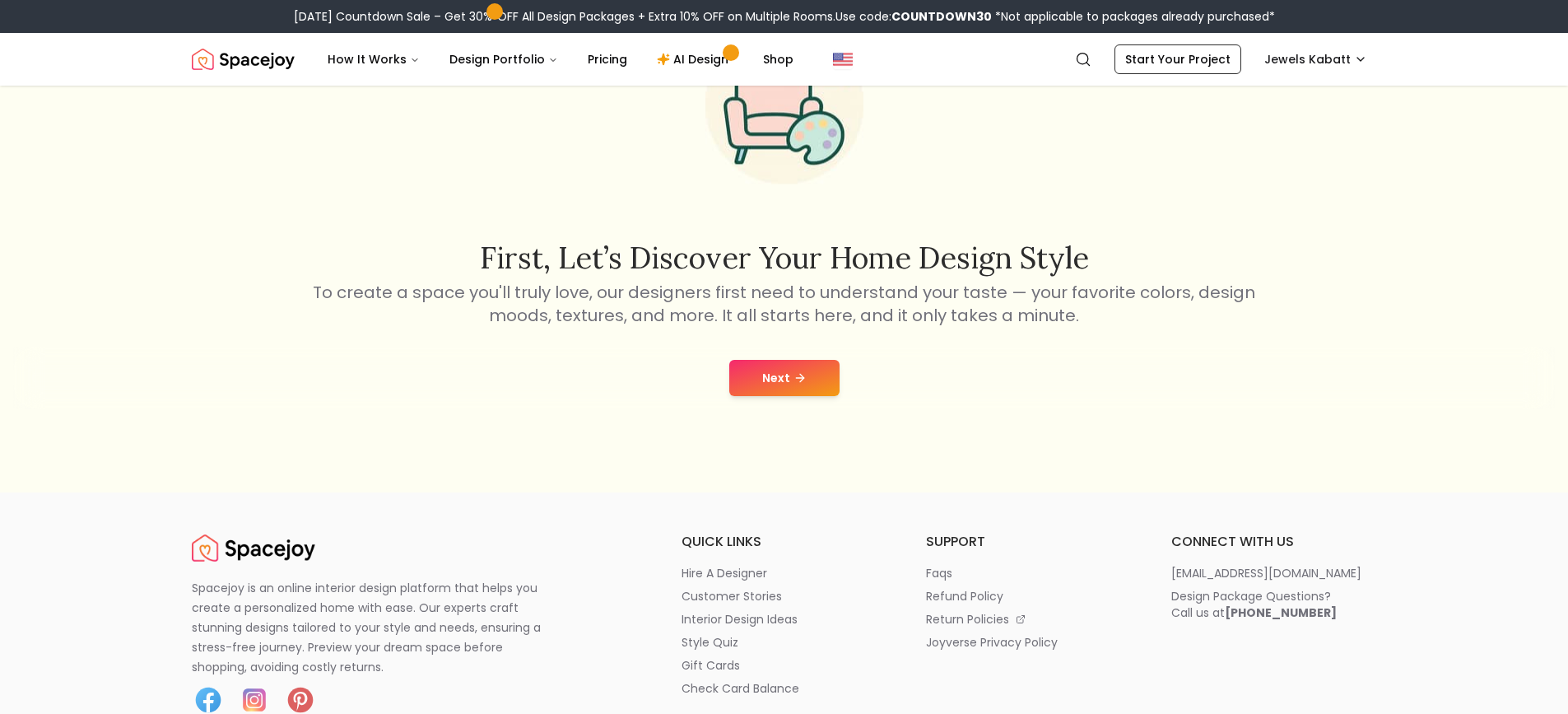
click at [786, 376] on button "Next" at bounding box center [784, 378] width 110 height 36
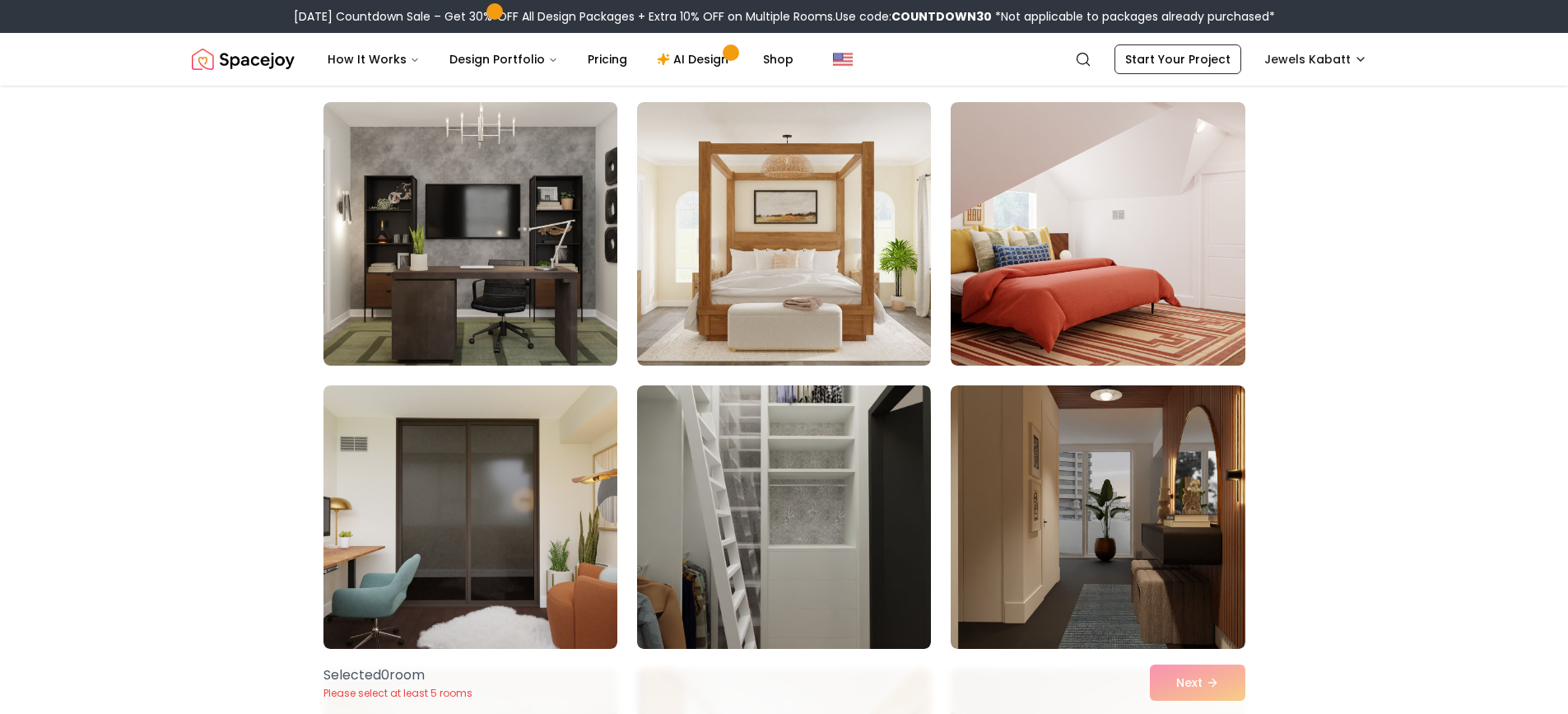
scroll to position [412, 0]
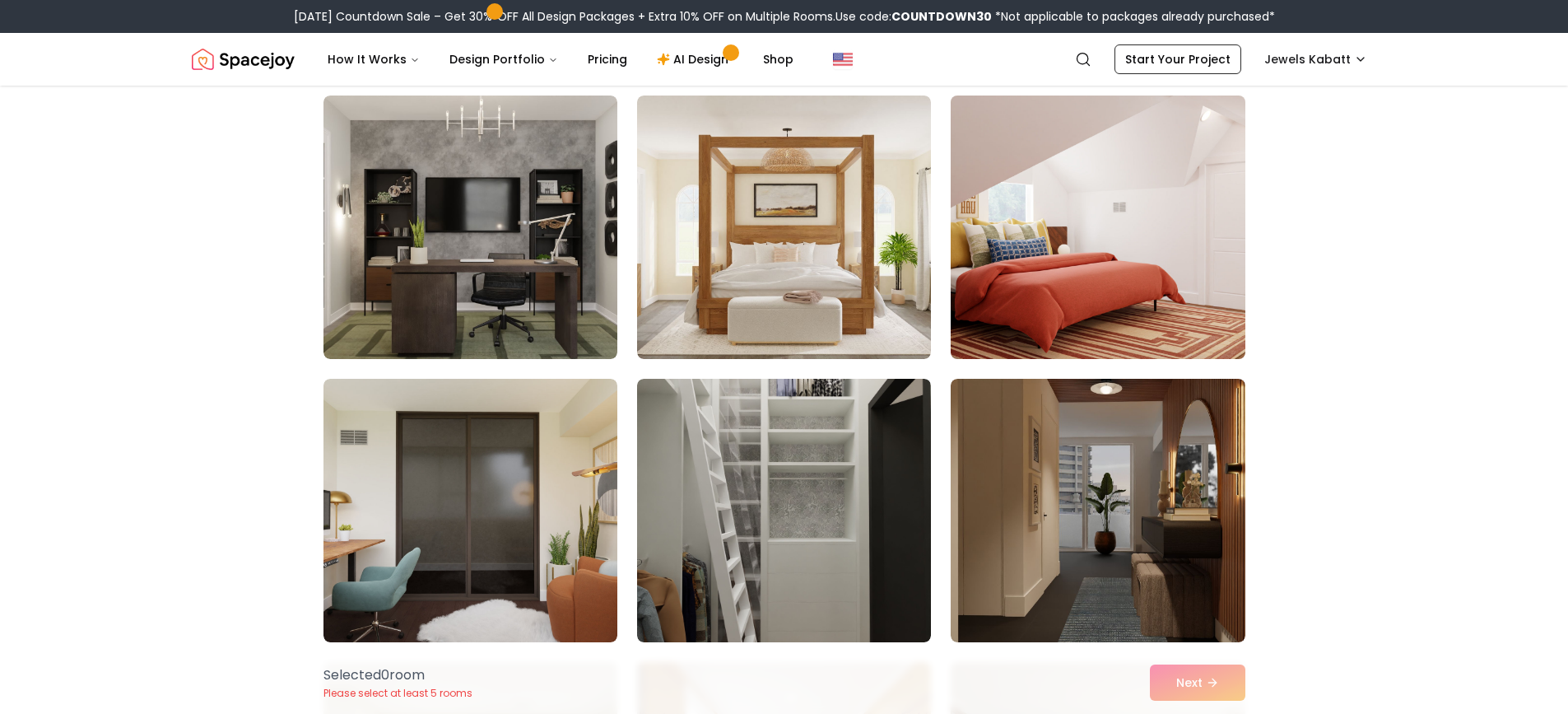
click at [1113, 257] on img at bounding box center [1097, 228] width 309 height 277
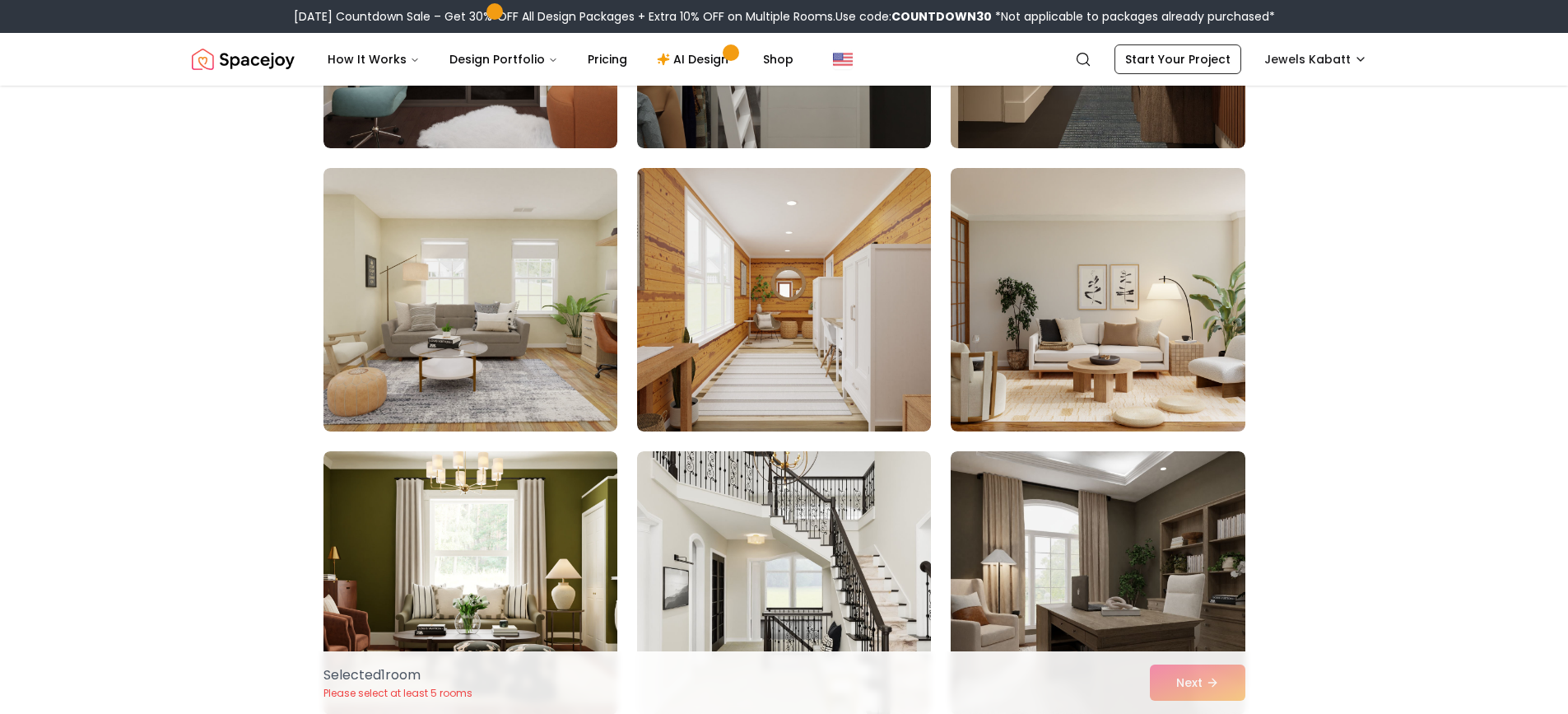
scroll to position [1071, 0]
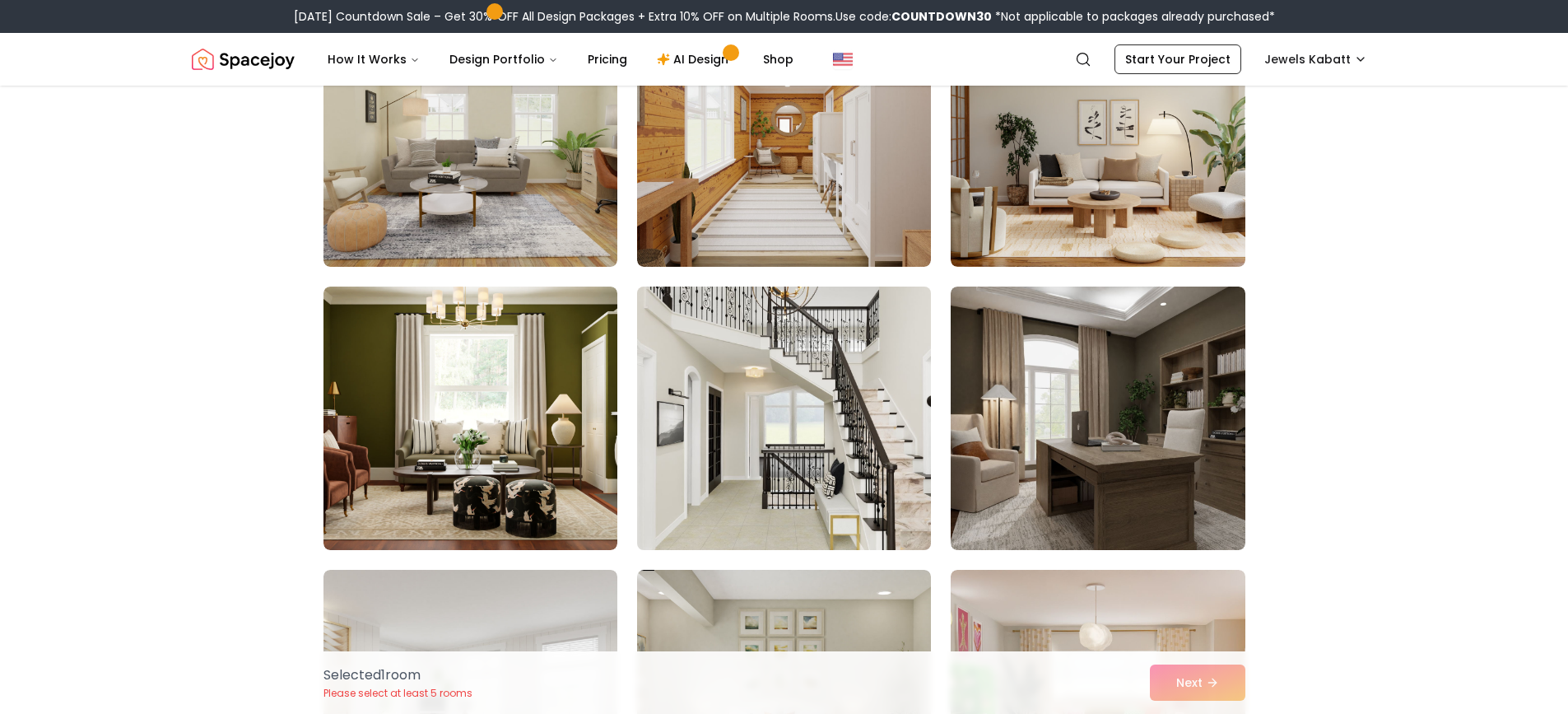
click at [762, 452] on img at bounding box center [784, 418] width 309 height 277
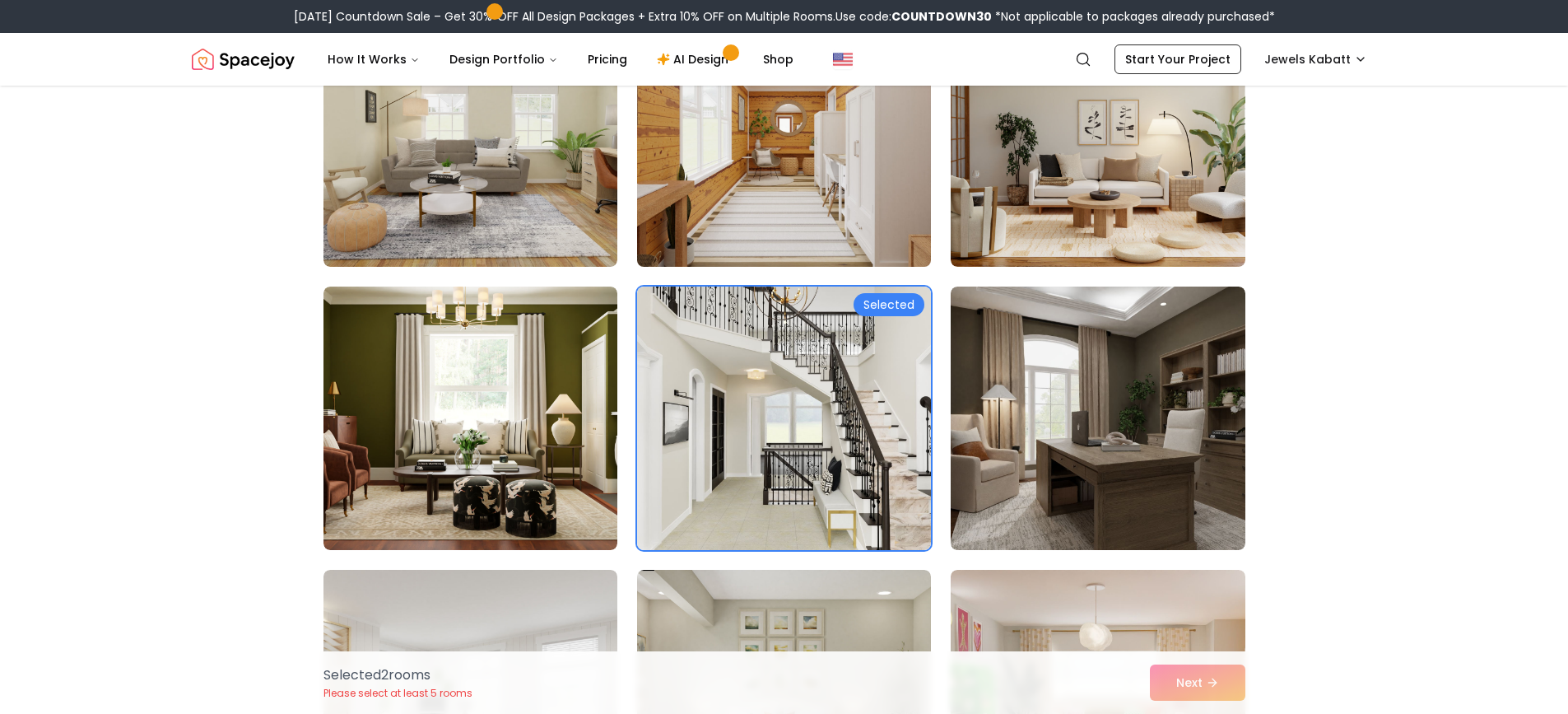
click at [780, 149] on img at bounding box center [784, 135] width 309 height 277
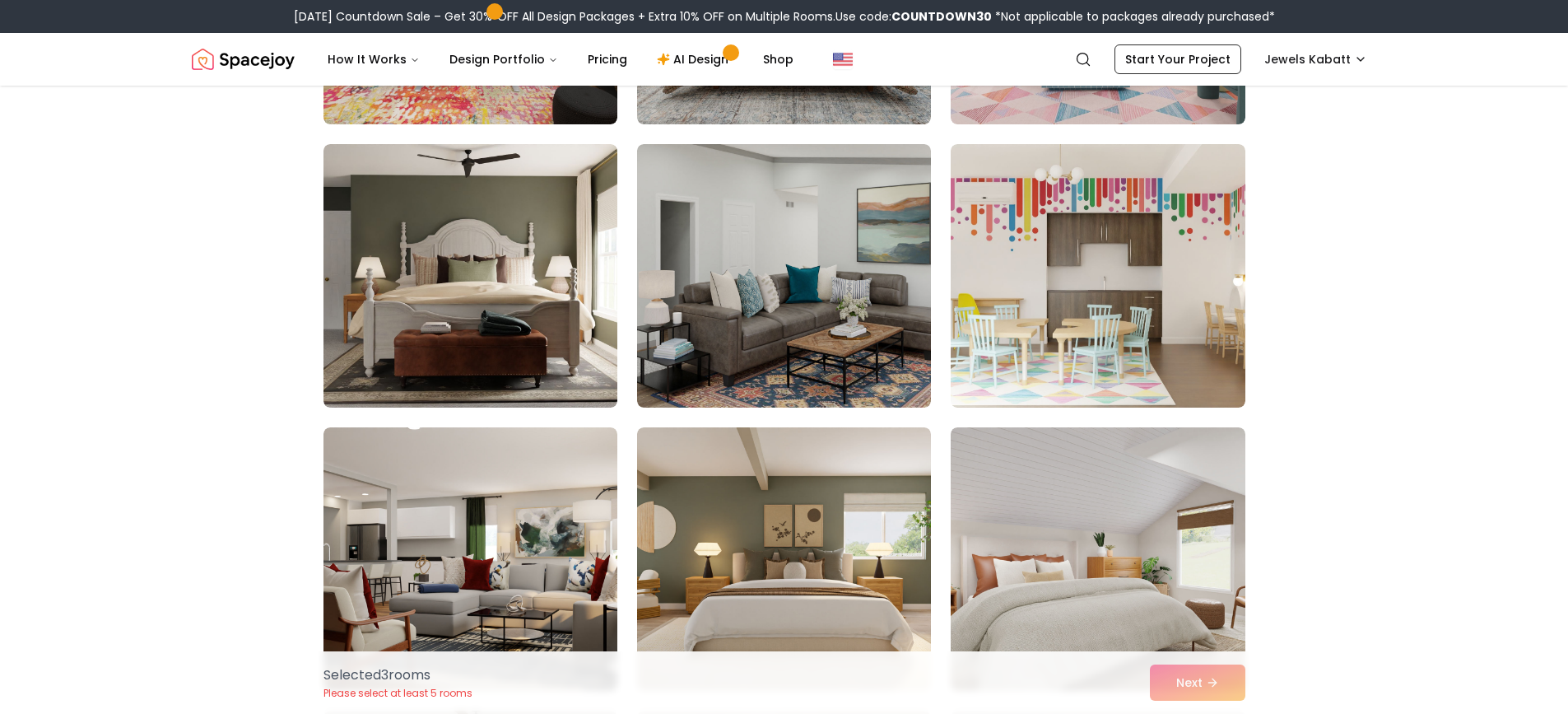
scroll to position [2141, 0]
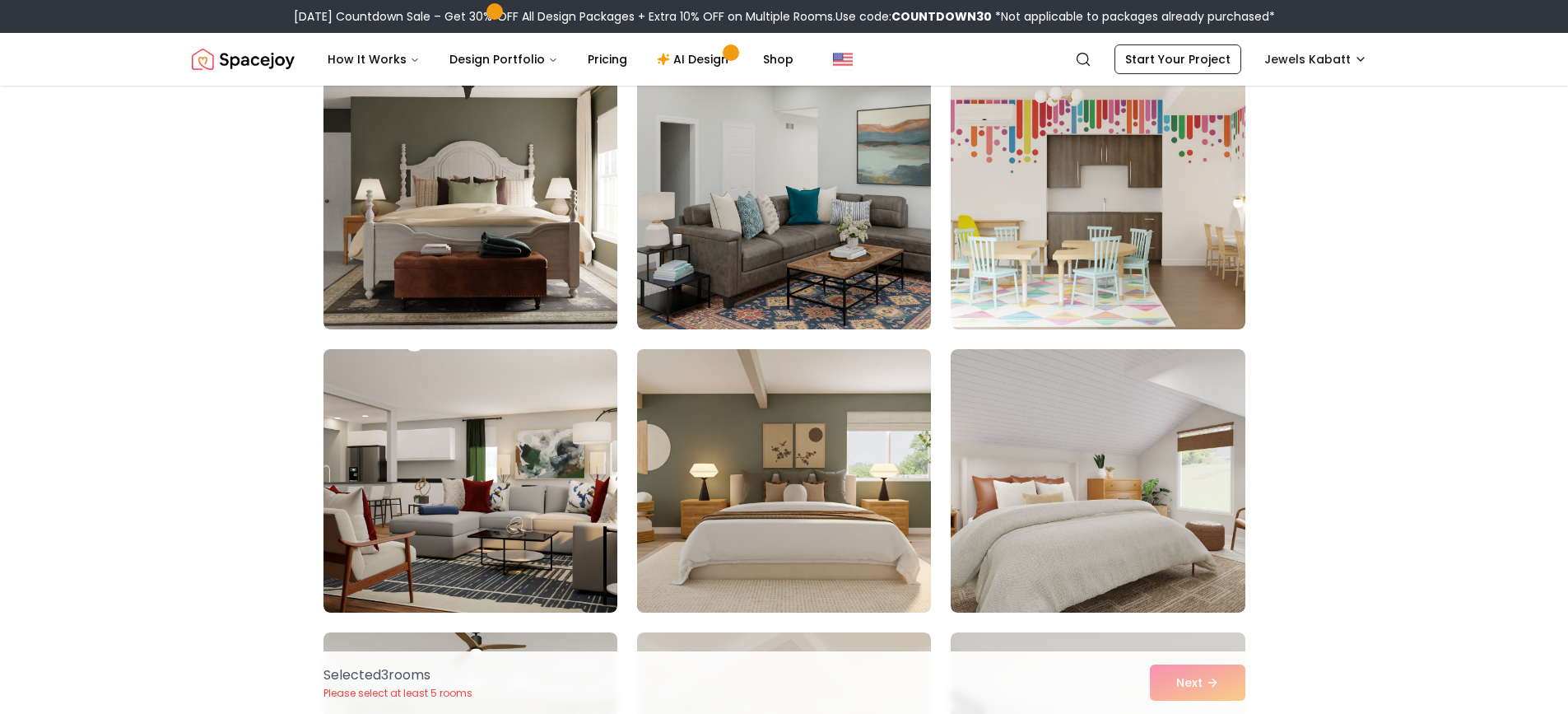
click at [812, 477] on img at bounding box center [784, 481] width 309 height 277
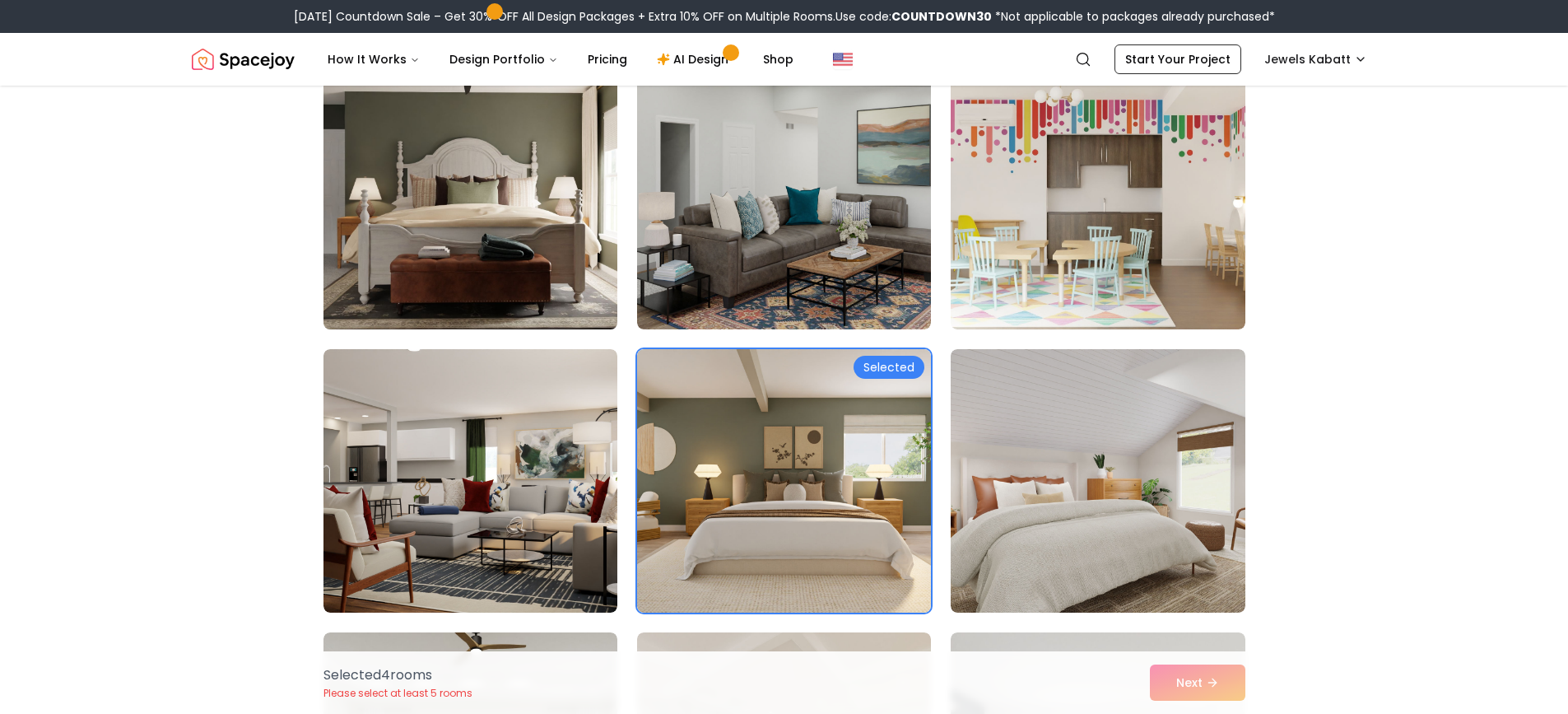
click at [504, 254] on img at bounding box center [470, 198] width 309 height 277
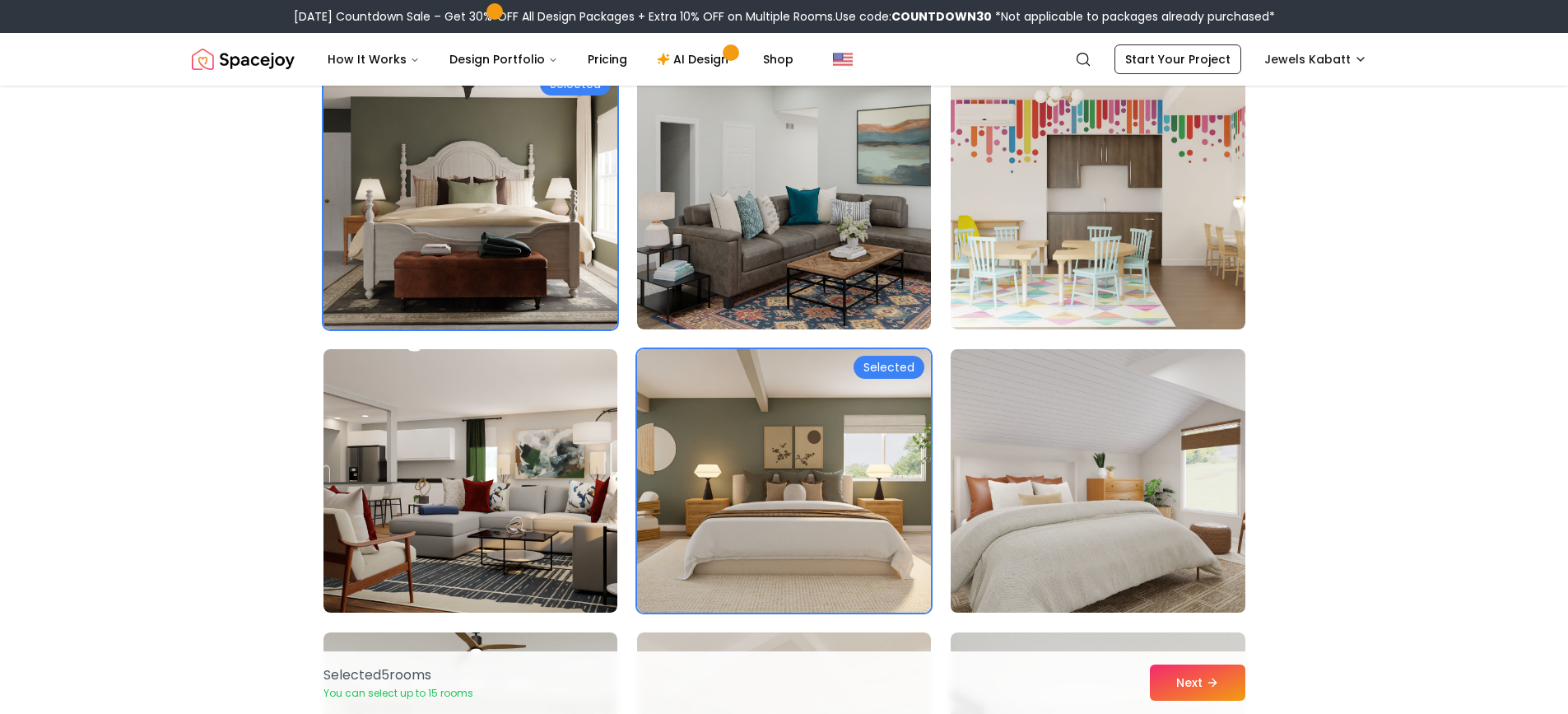
click at [1064, 499] on img at bounding box center [1097, 481] width 309 height 277
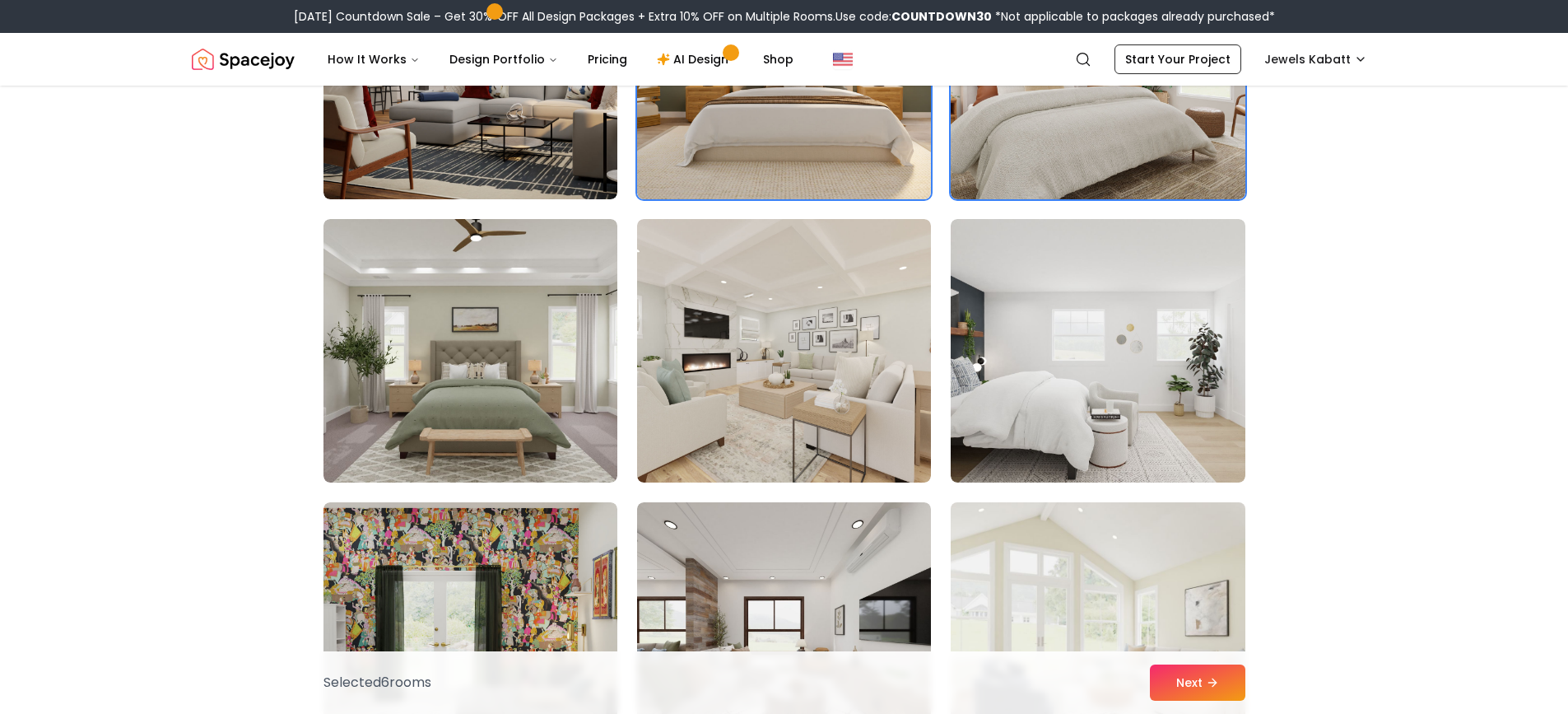
scroll to position [2635, 0]
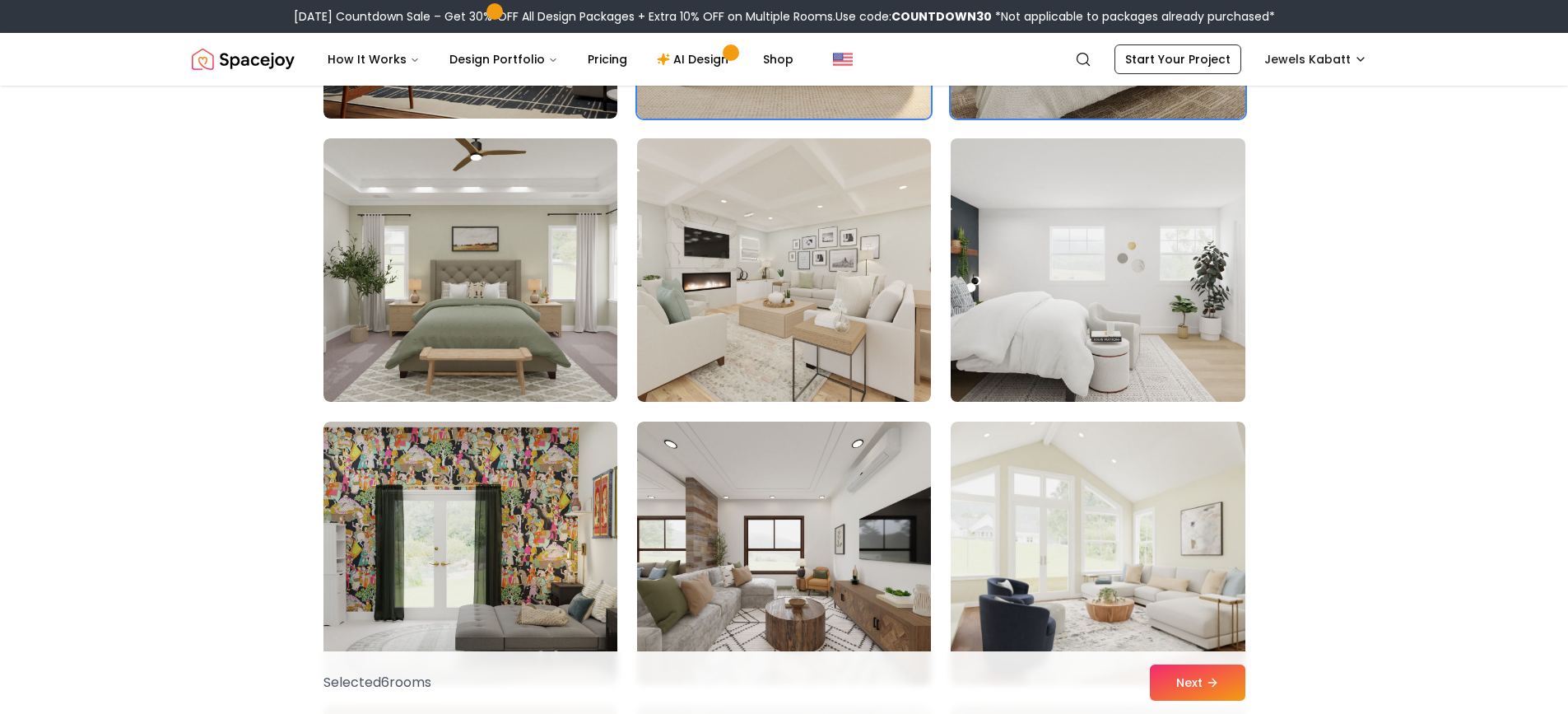
click at [1059, 312] on img at bounding box center [1097, 270] width 309 height 277
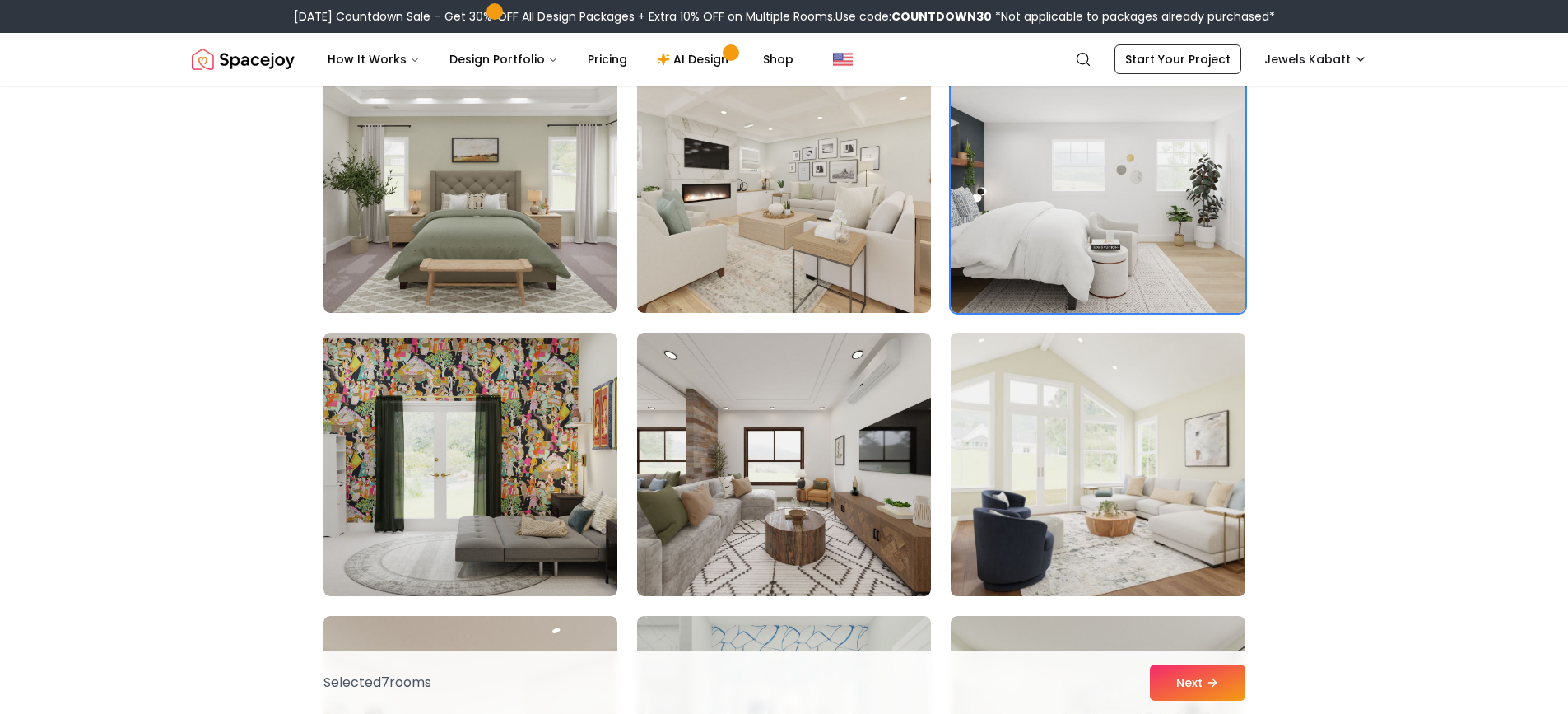
scroll to position [2800, 0]
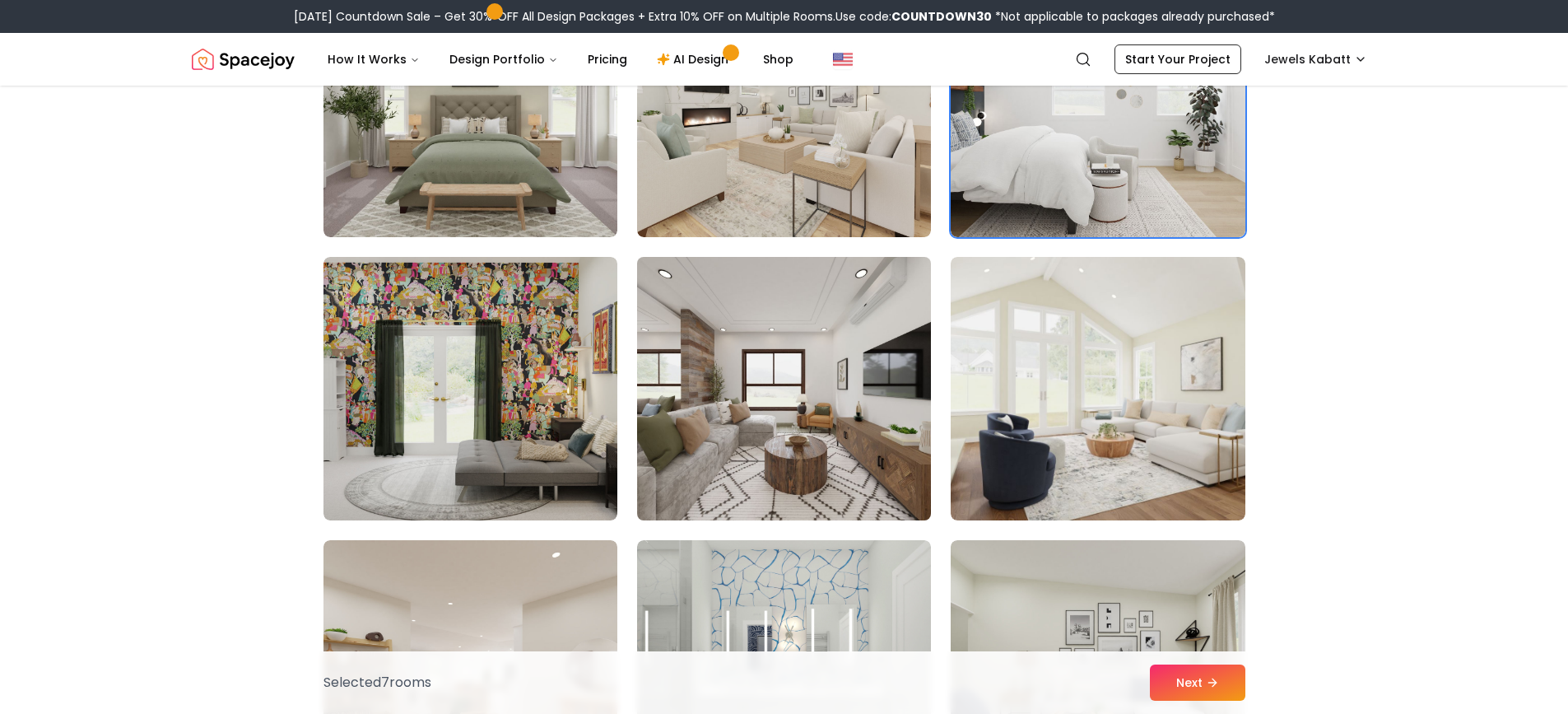
click at [855, 394] on img at bounding box center [784, 389] width 309 height 277
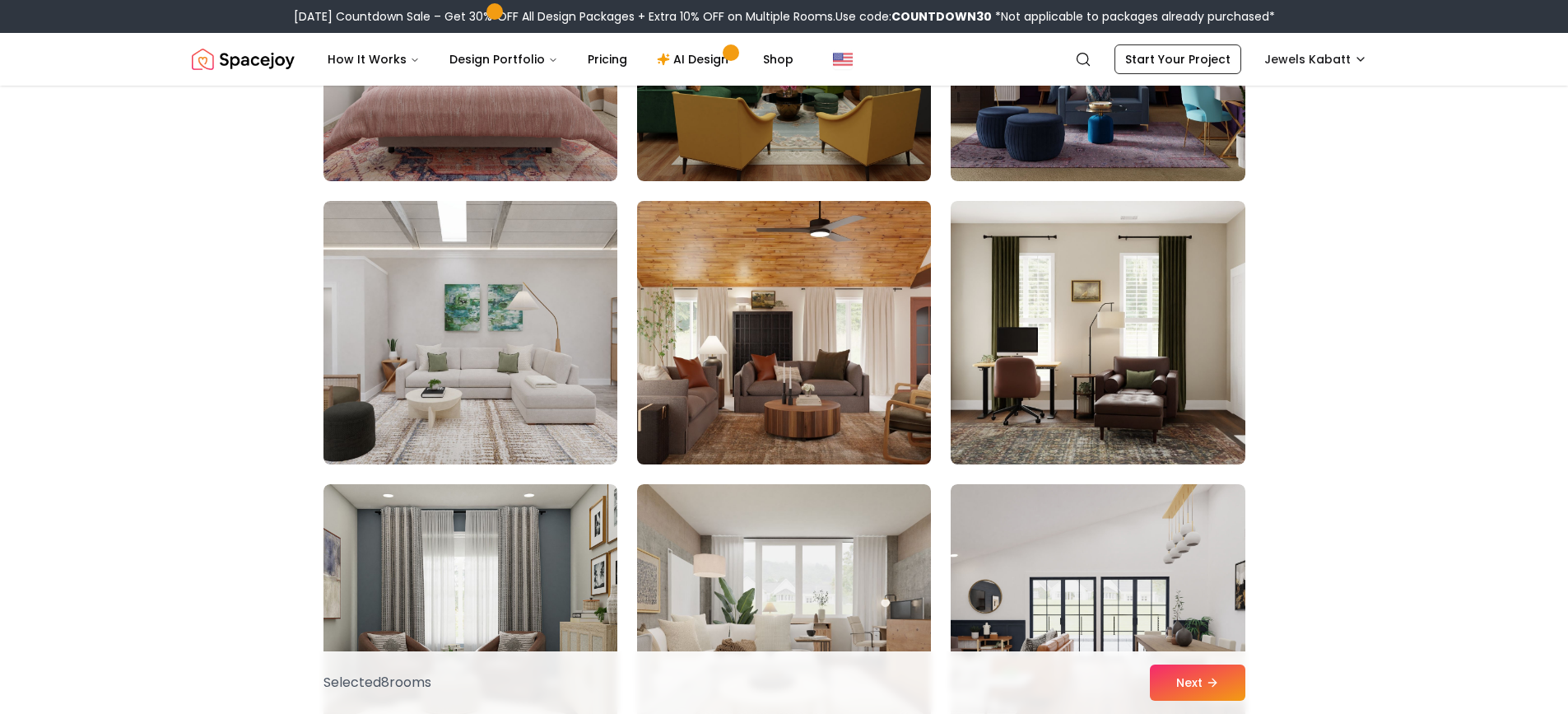
scroll to position [3953, 0]
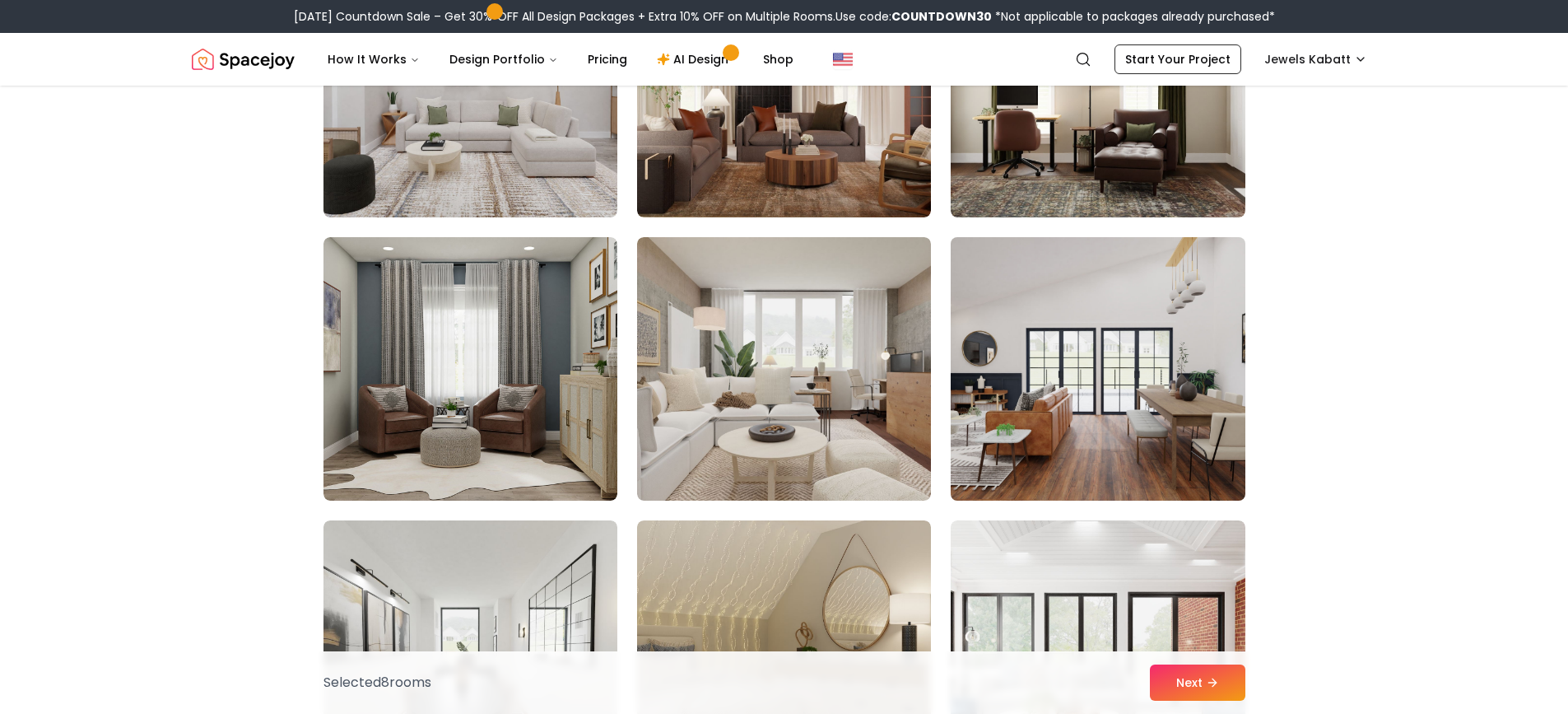
click at [1111, 344] on img at bounding box center [1097, 369] width 309 height 277
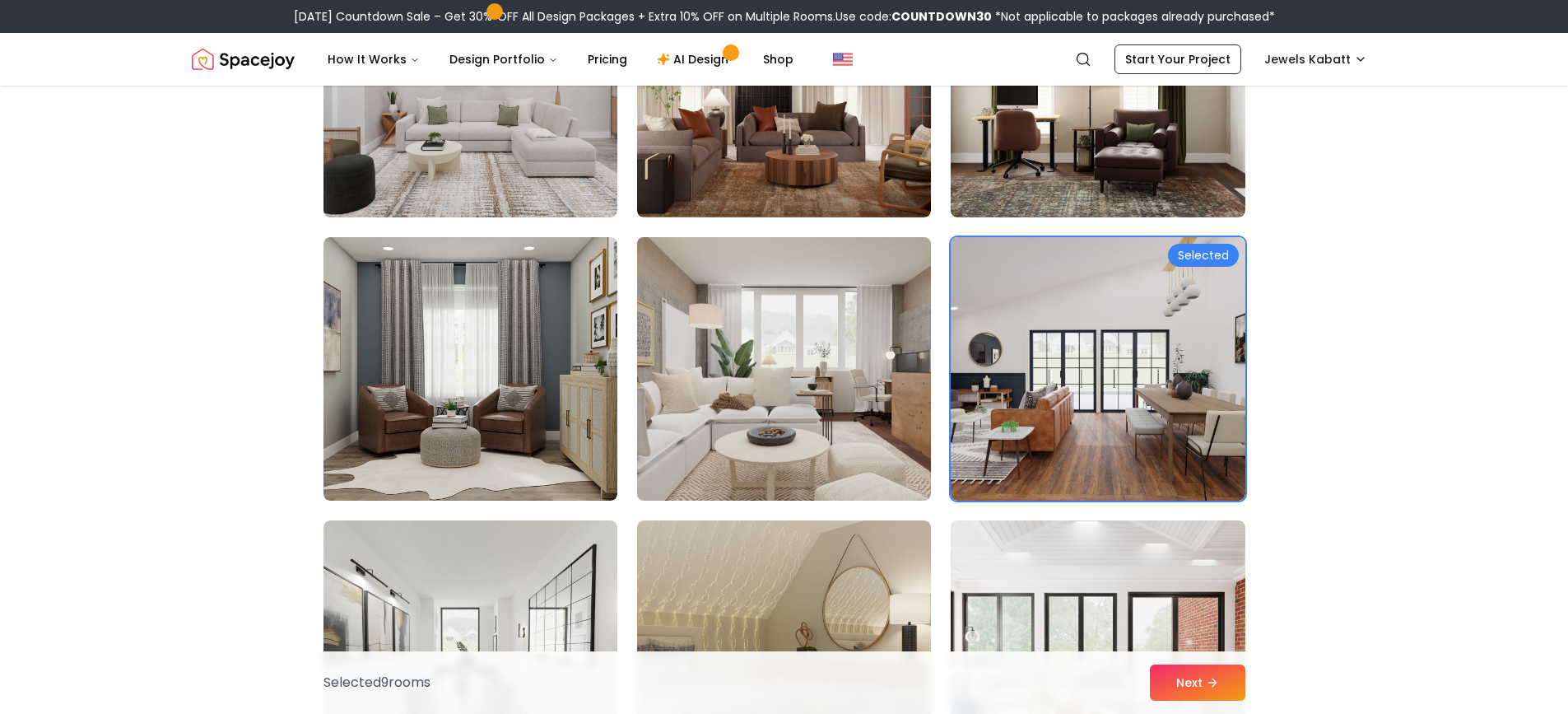
click at [710, 428] on img at bounding box center [784, 369] width 309 height 277
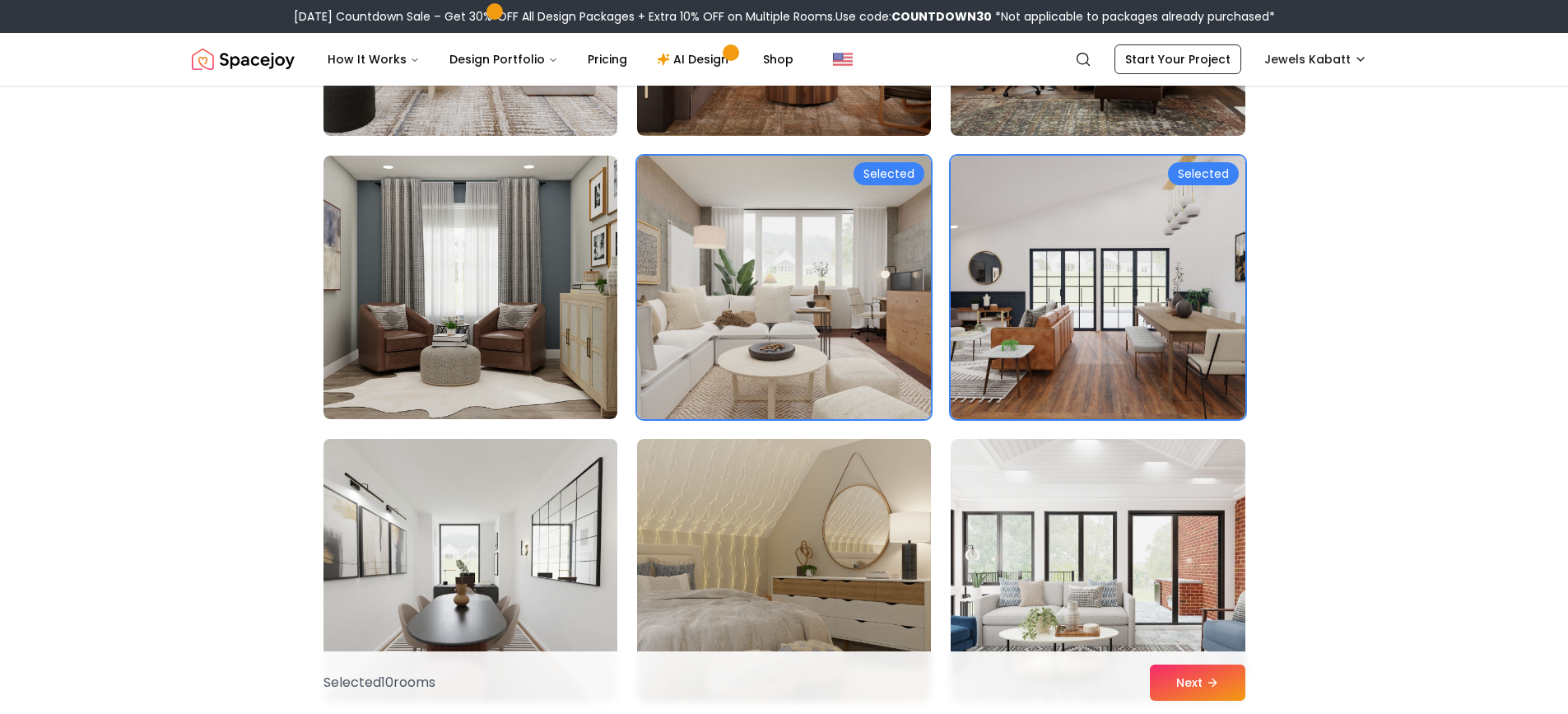
scroll to position [4199, 0]
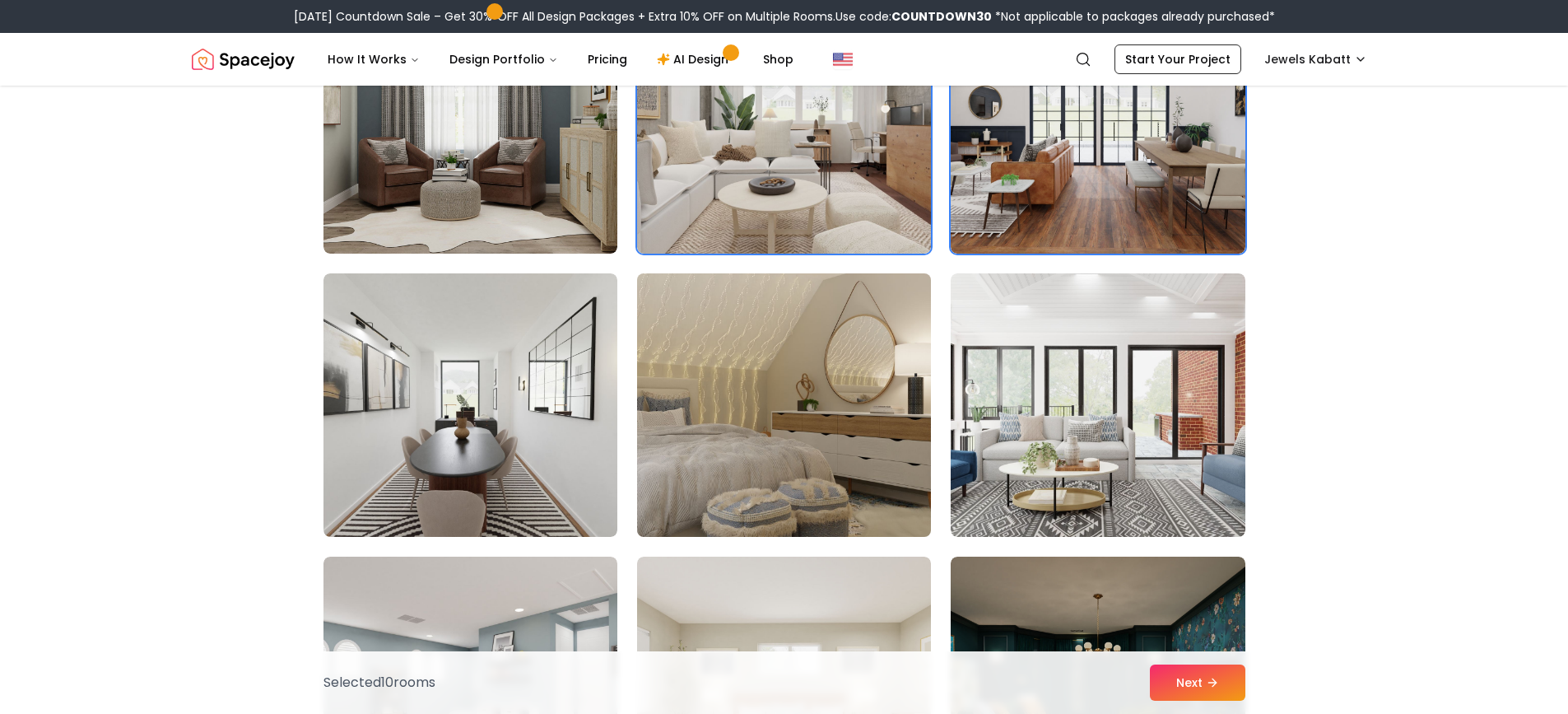
click at [750, 399] on img at bounding box center [784, 405] width 309 height 277
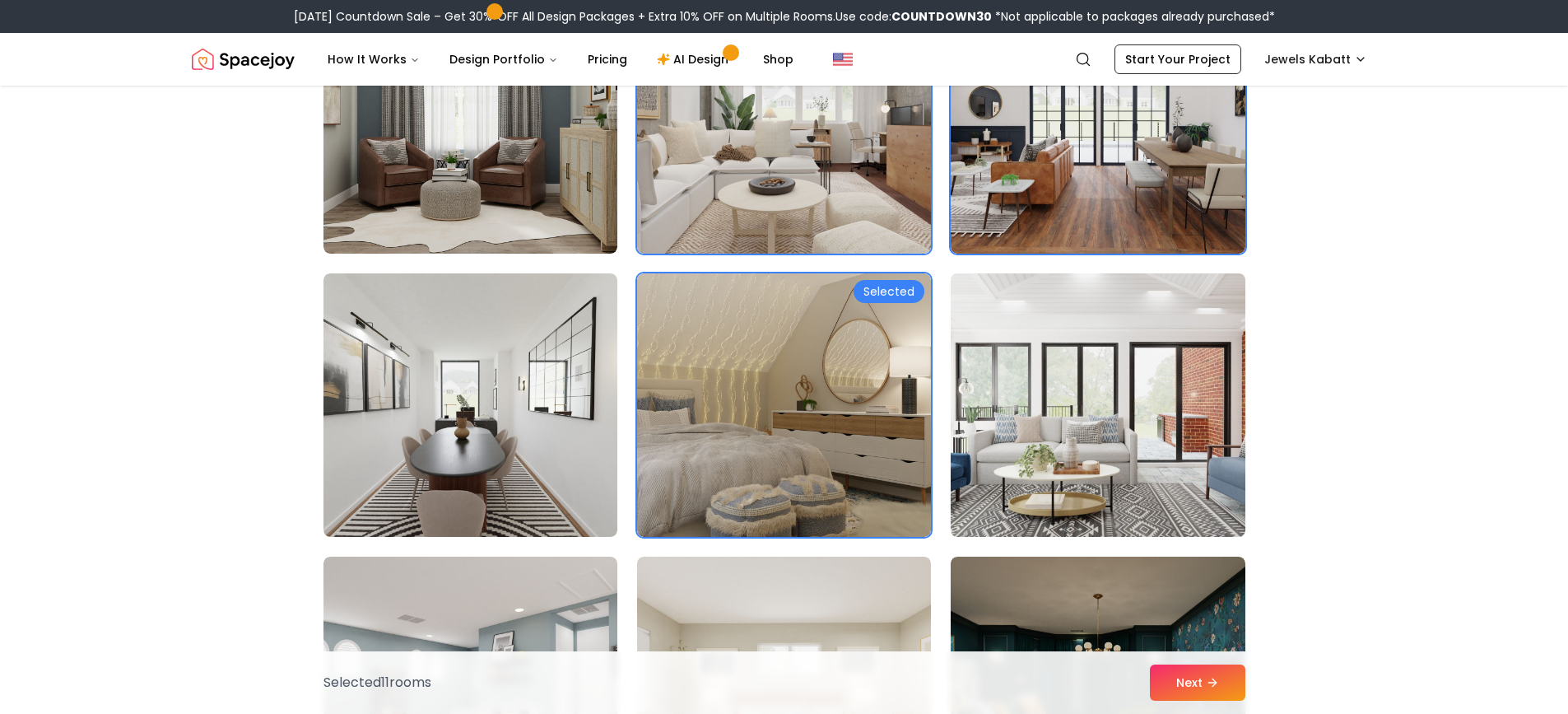
click at [1113, 430] on img at bounding box center [1097, 405] width 309 height 277
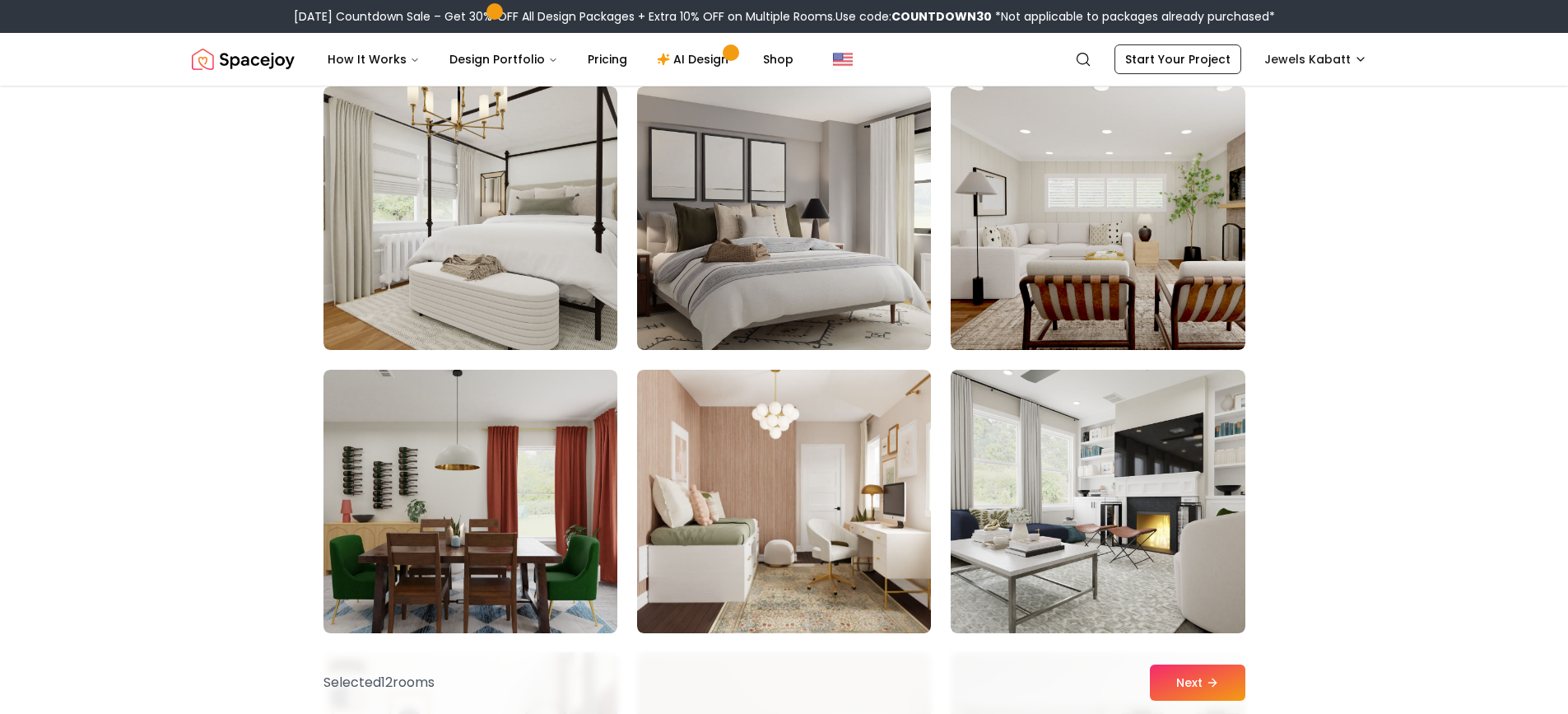
scroll to position [5599, 0]
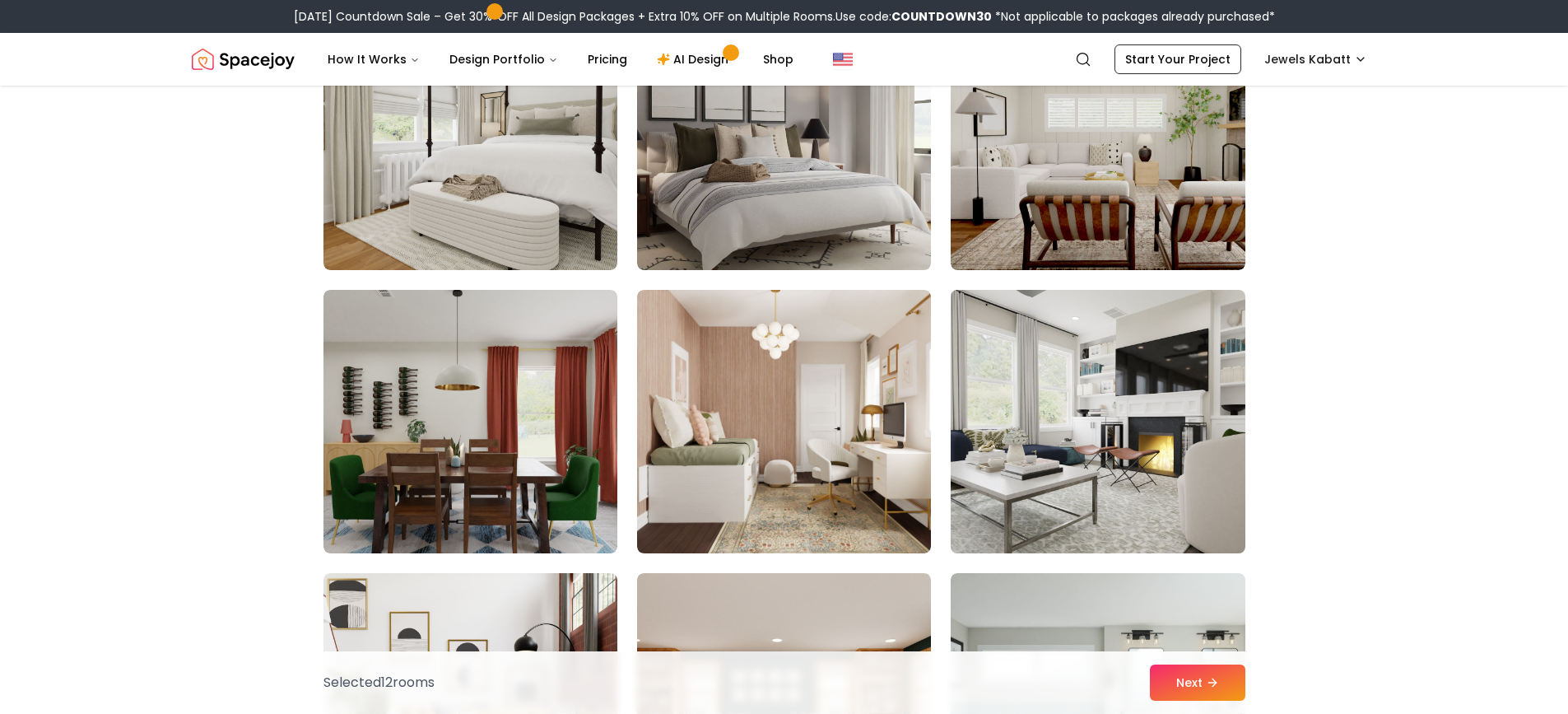
click at [1135, 421] on img at bounding box center [1097, 421] width 309 height 277
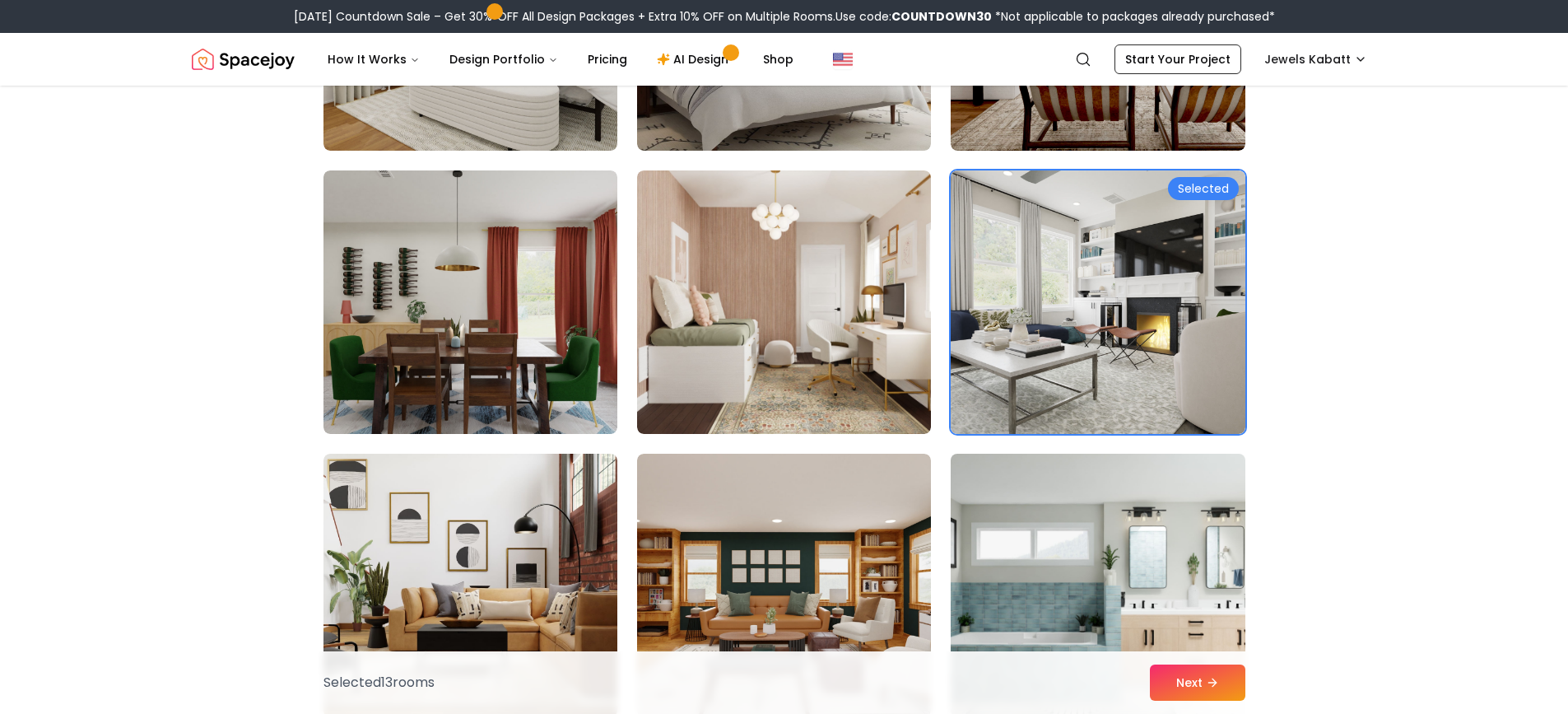
scroll to position [5846, 0]
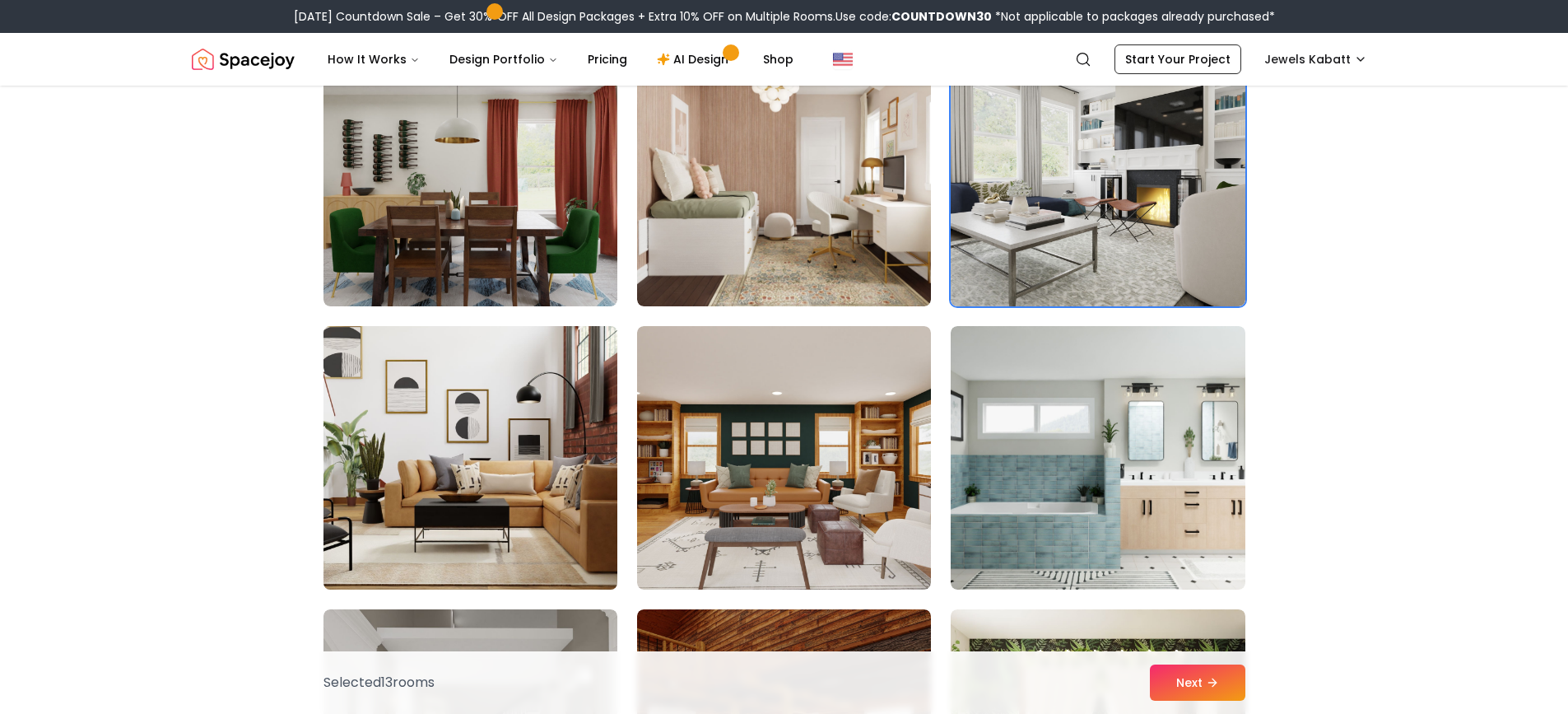
click at [430, 466] on img at bounding box center [470, 458] width 309 height 277
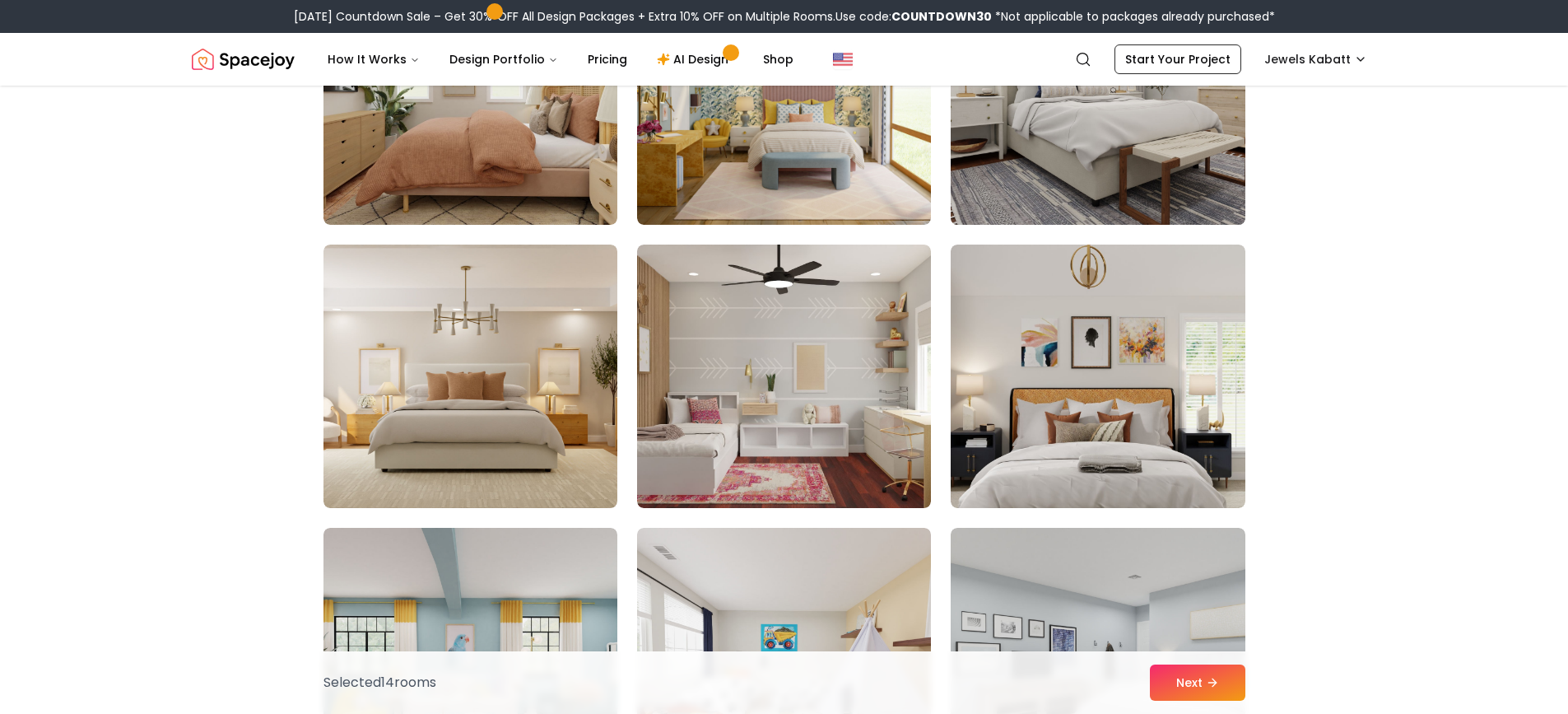
scroll to position [8316, 0]
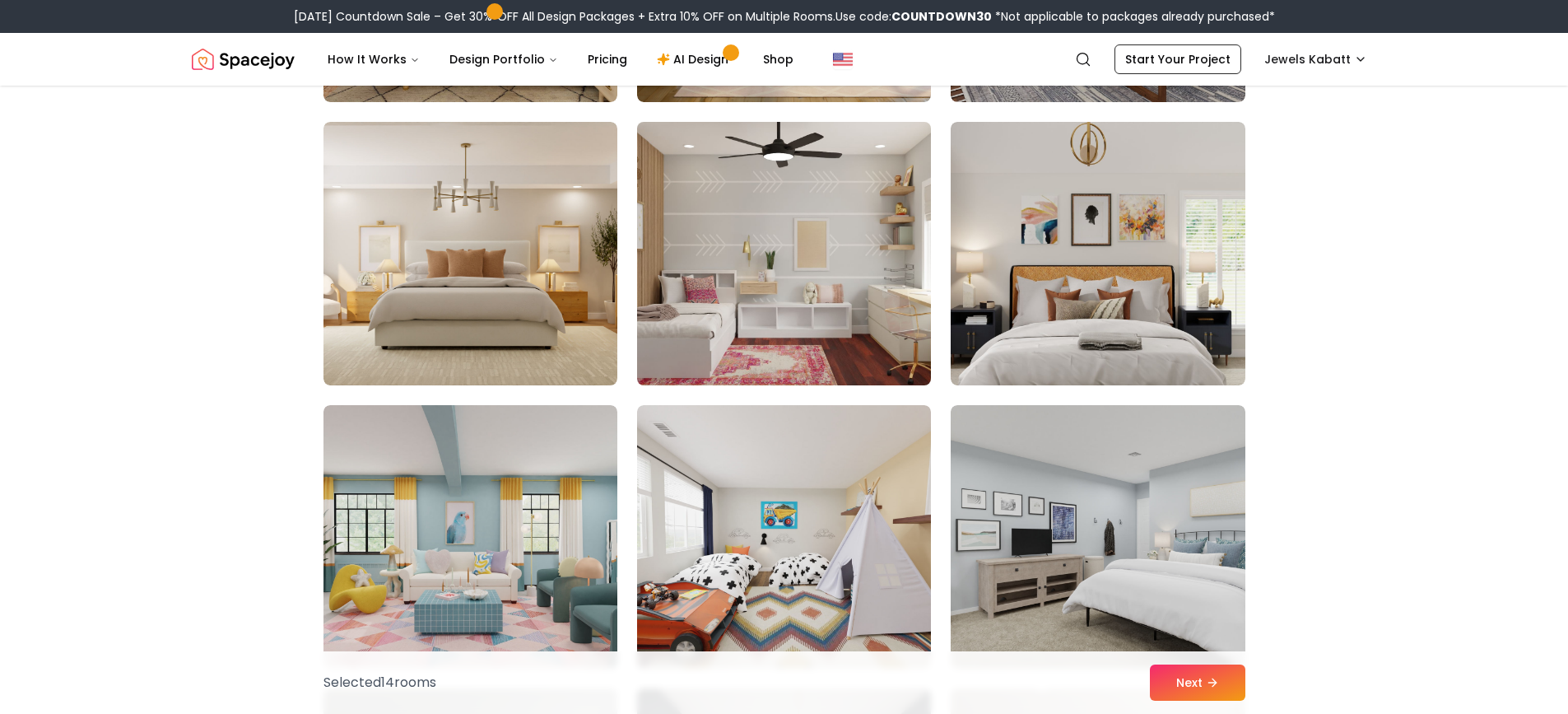
click at [784, 256] on img at bounding box center [784, 254] width 309 height 277
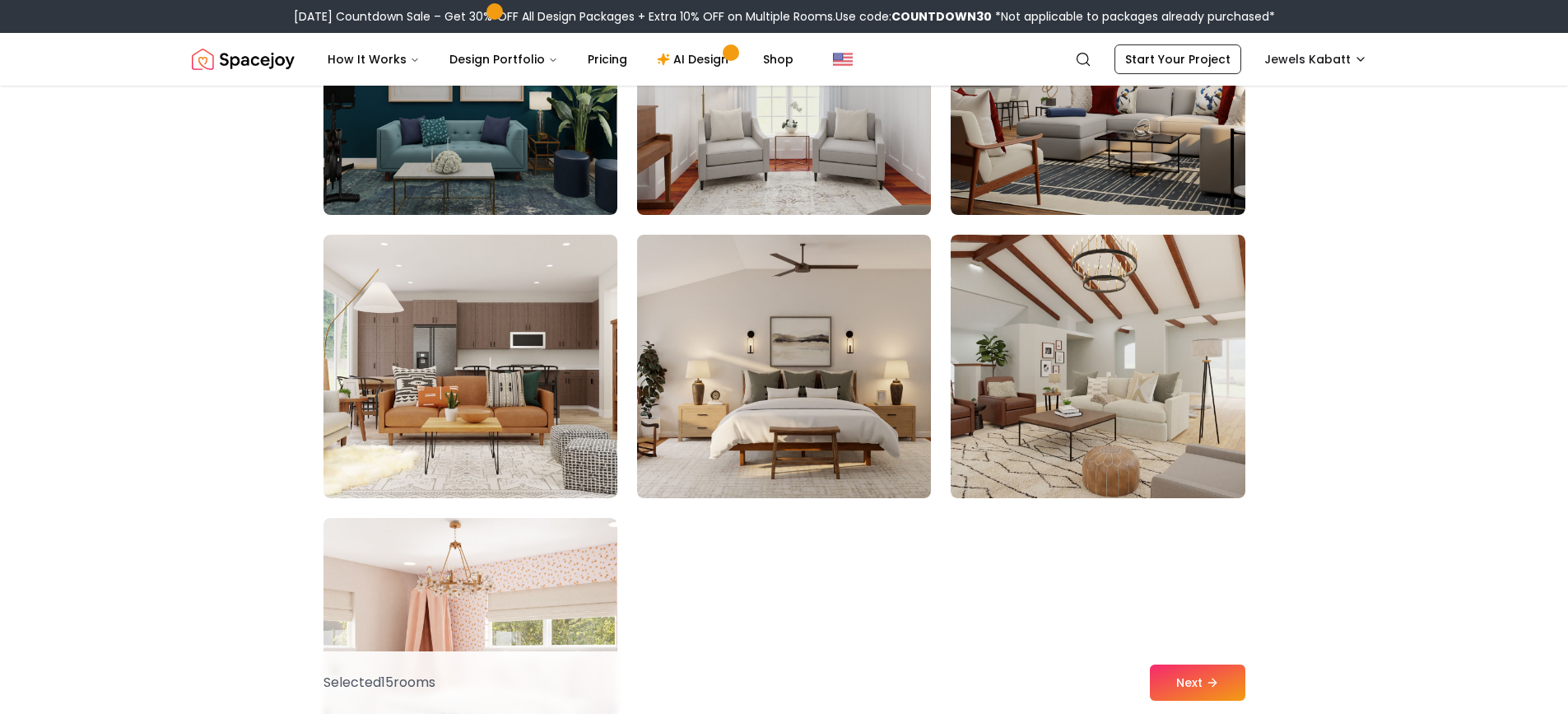
scroll to position [9058, 0]
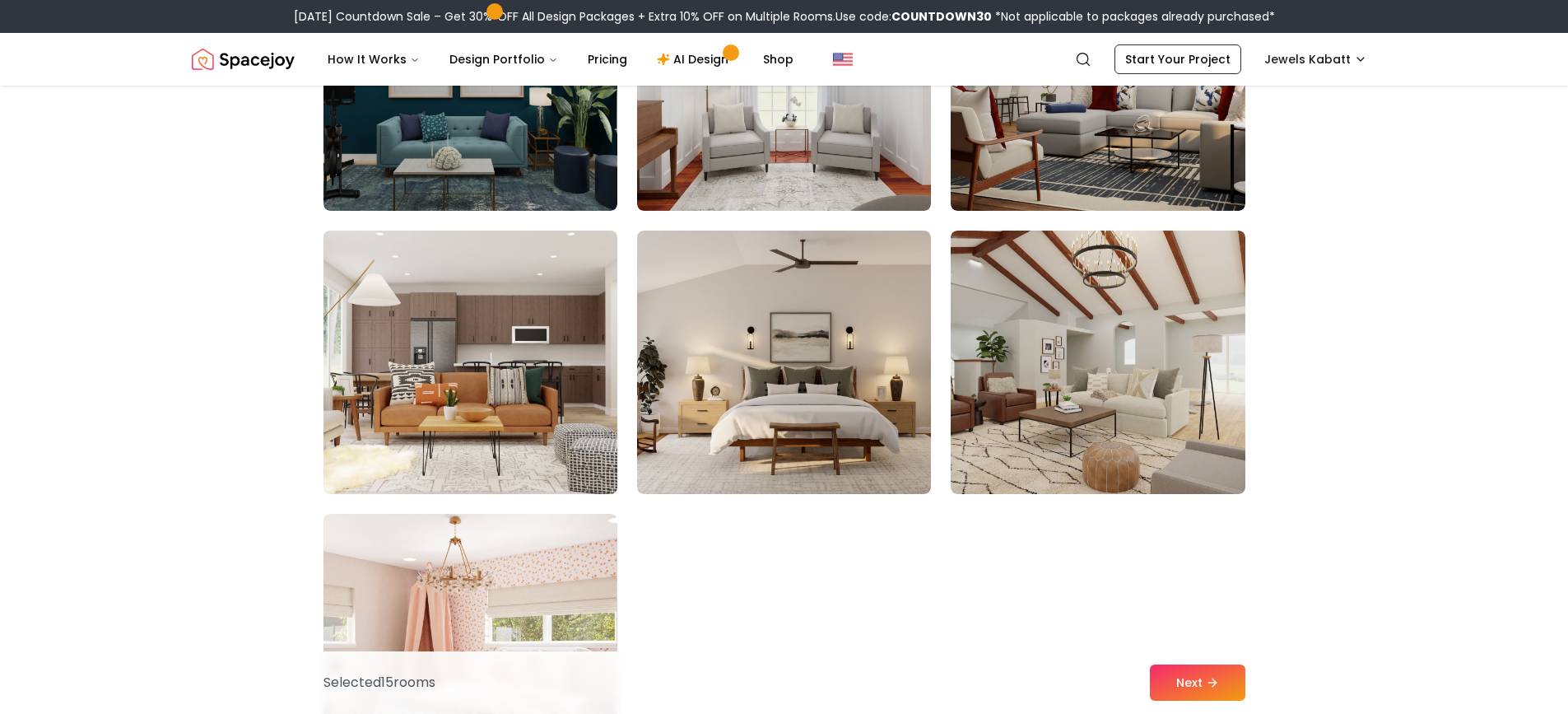
click at [483, 367] on img at bounding box center [470, 363] width 309 height 277
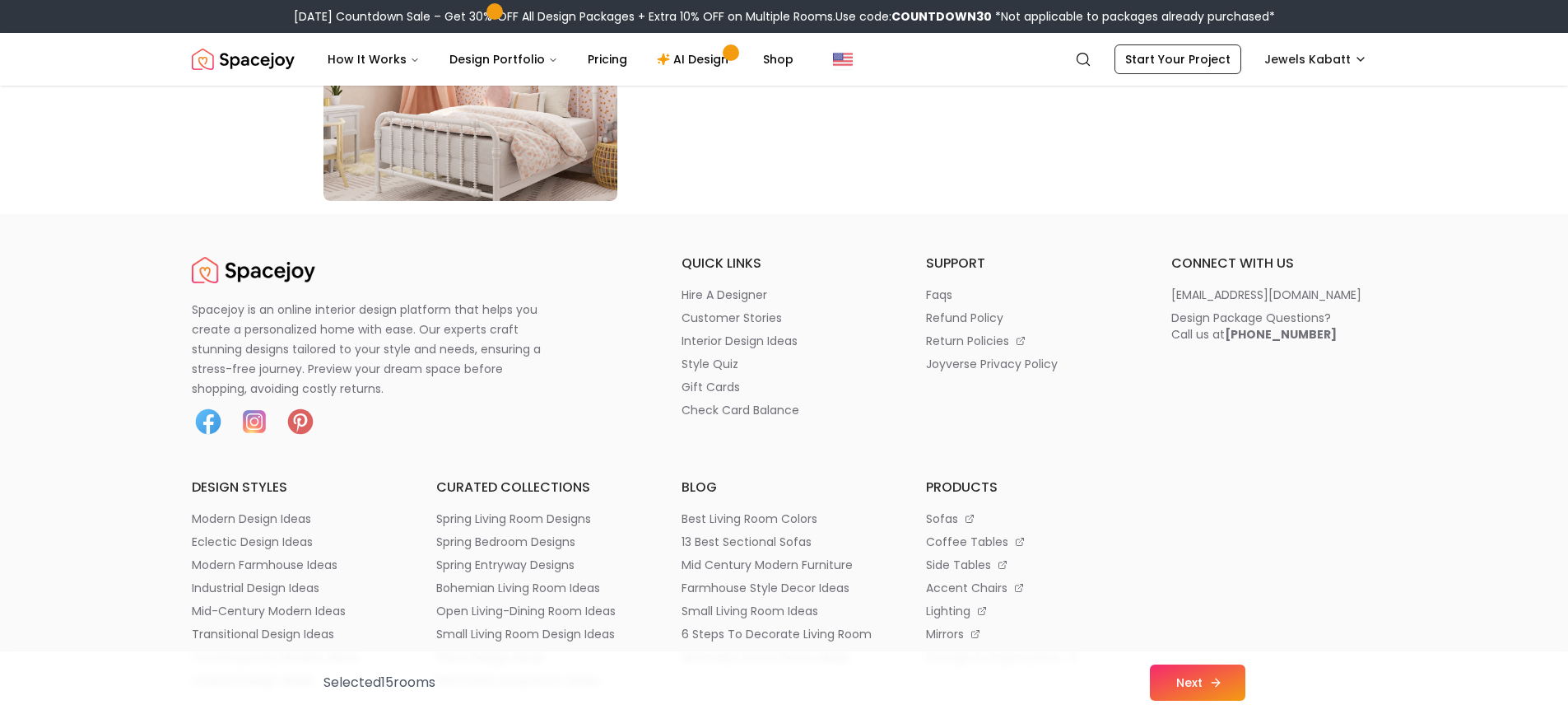
click at [1199, 682] on button "Next" at bounding box center [1198, 683] width 95 height 36
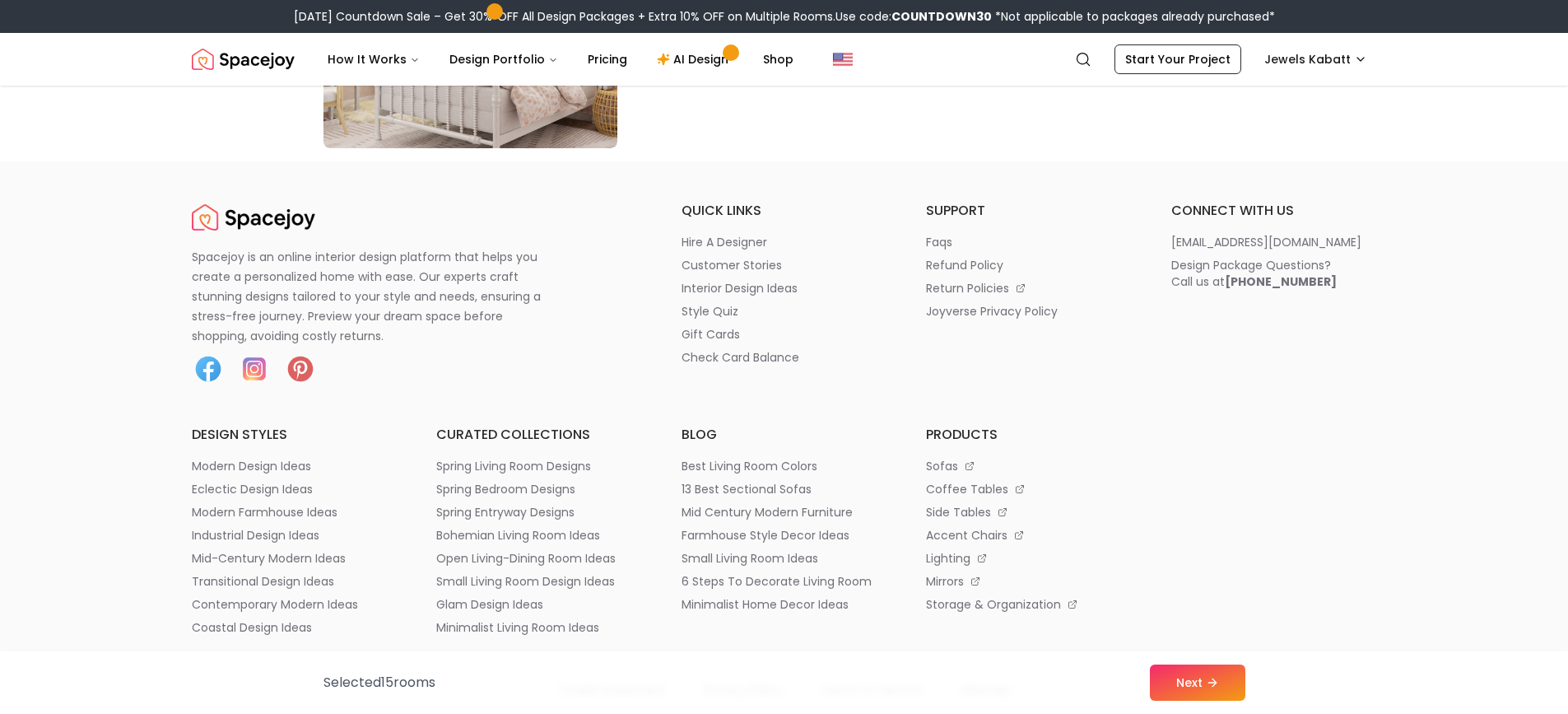
scroll to position [9634, 0]
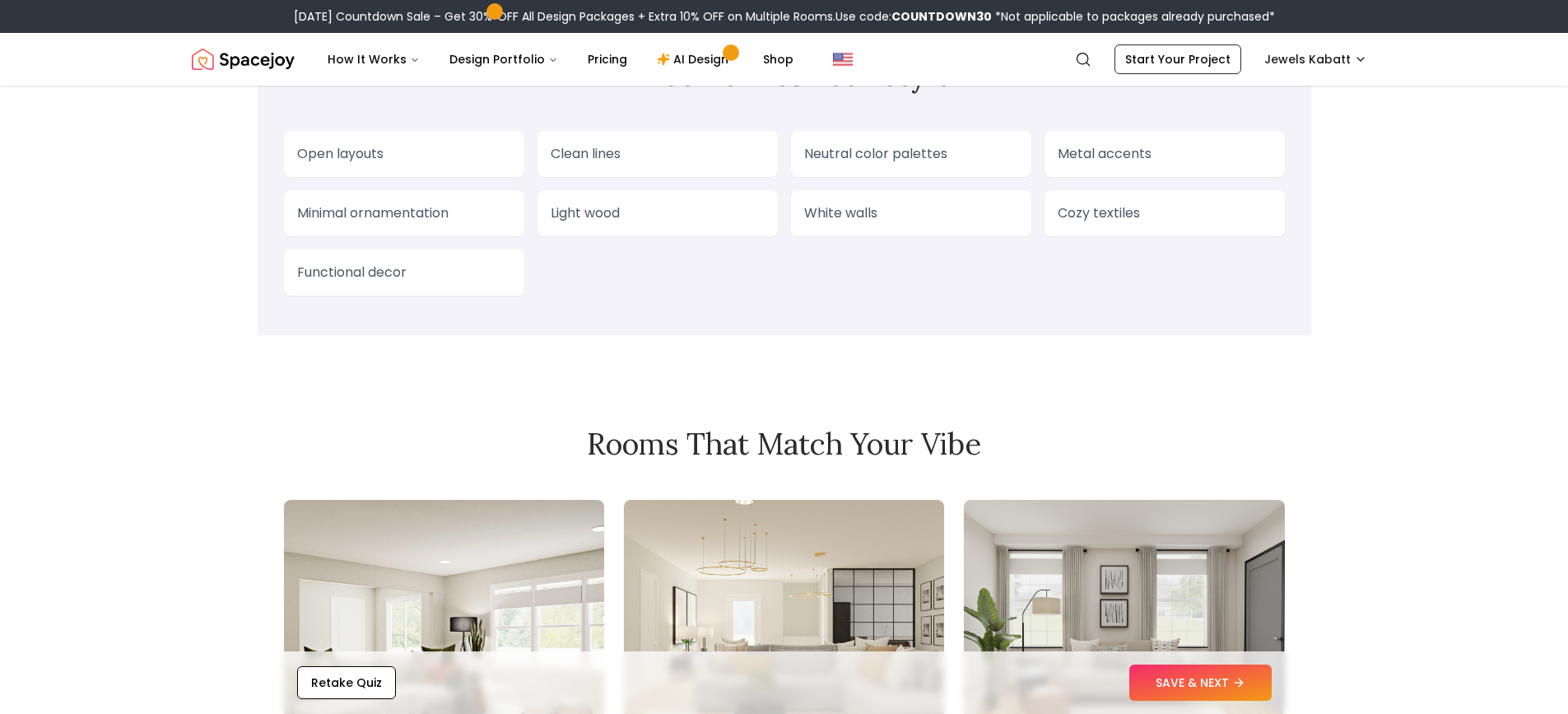
scroll to position [1399, 0]
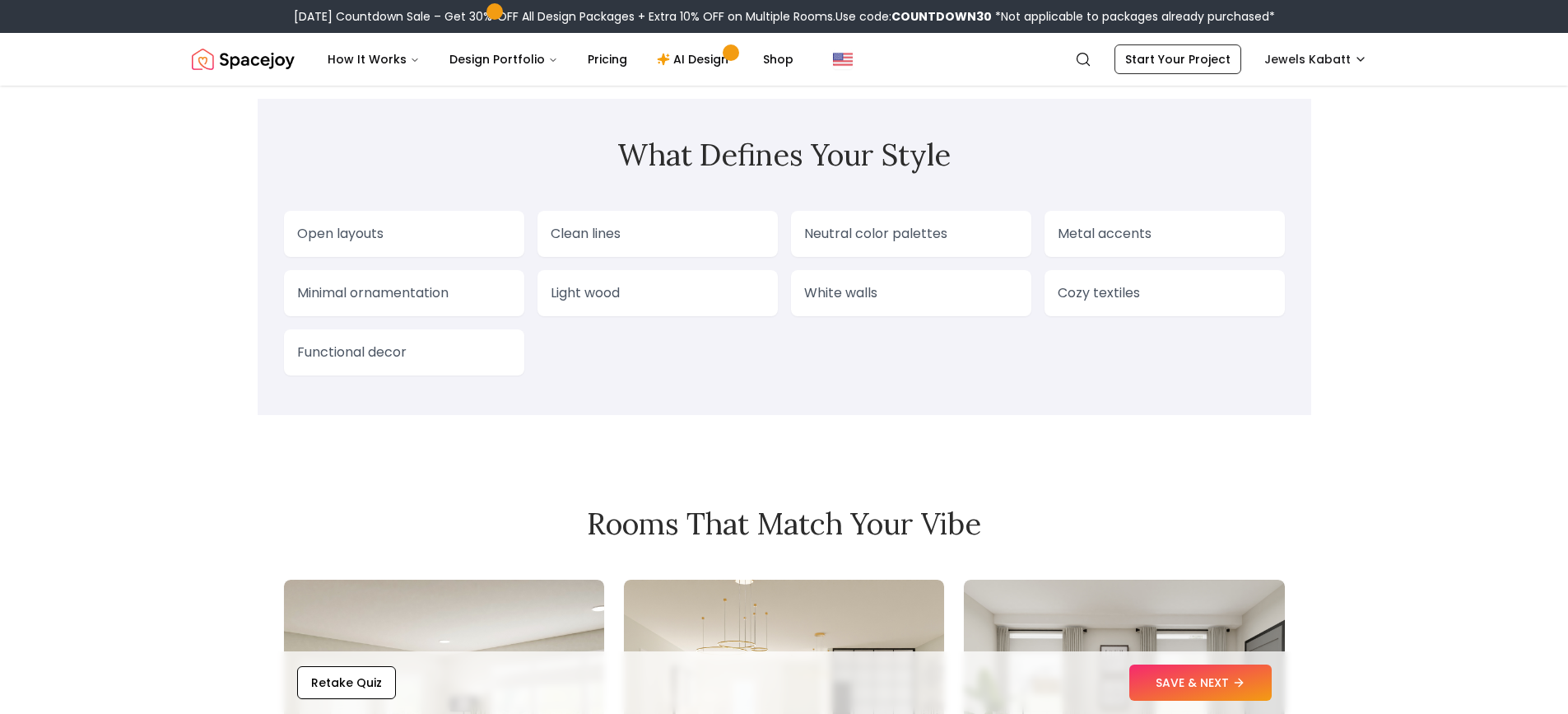
click at [1136, 302] on p "Cozy textiles" at bounding box center [1165, 293] width 214 height 20
click at [1106, 296] on p "Cozy textiles" at bounding box center [1165, 293] width 214 height 20
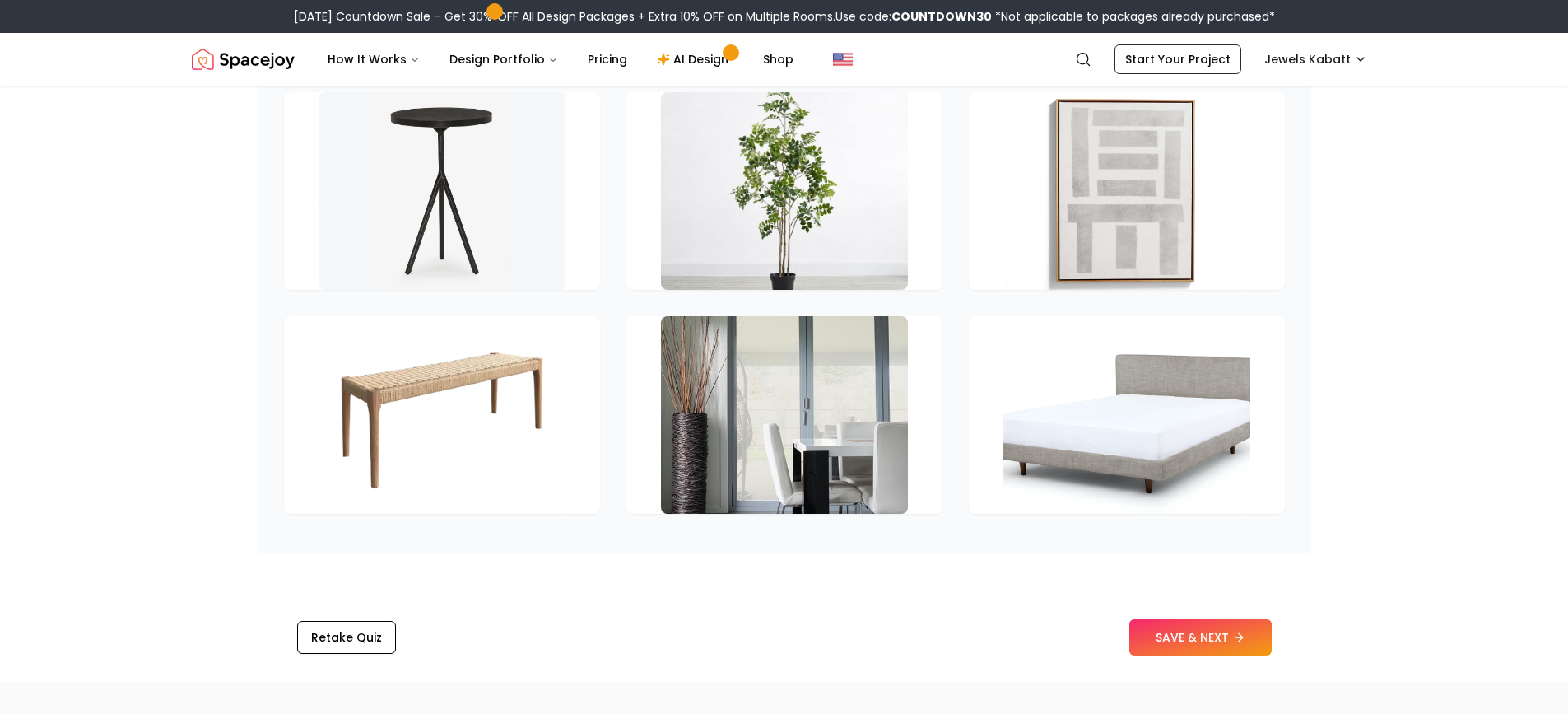
scroll to position [2470, 0]
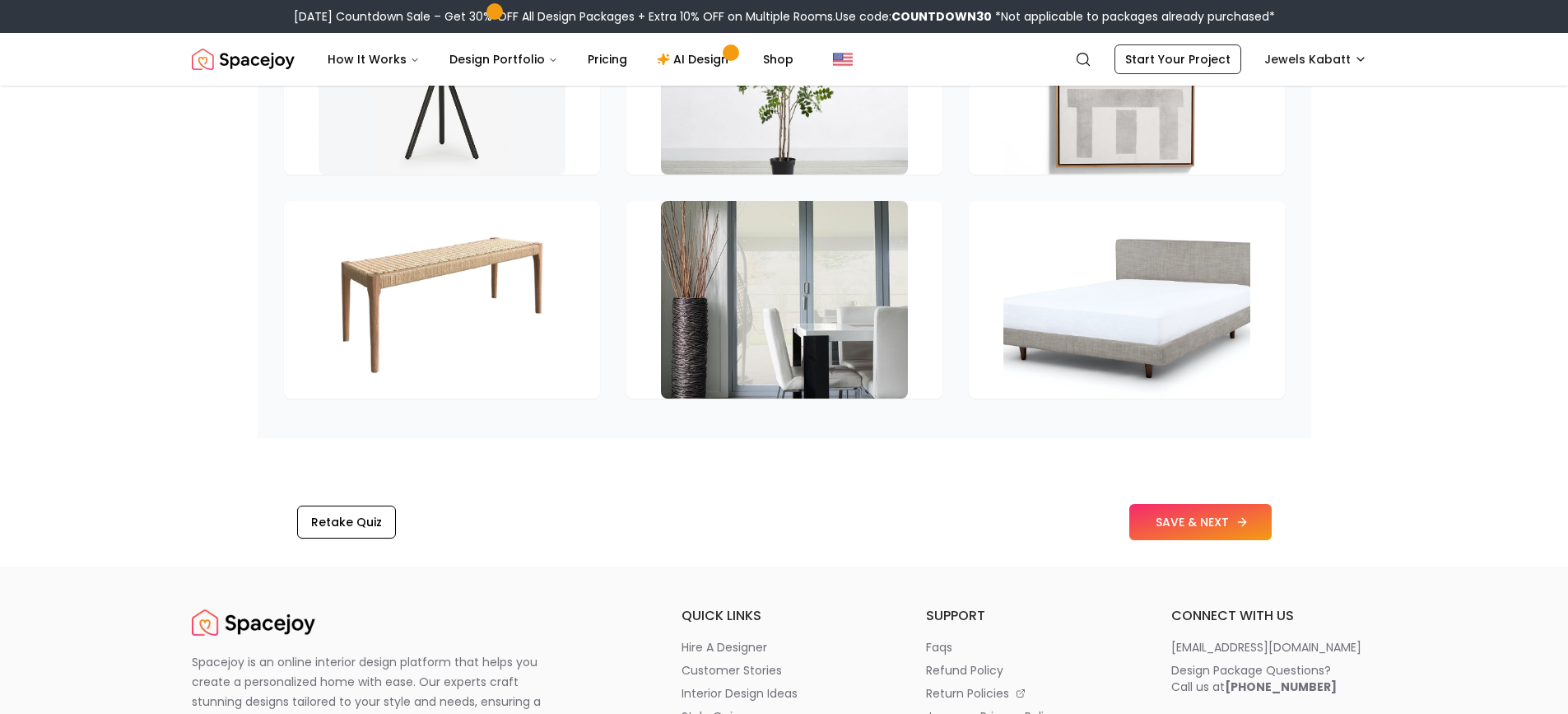
click at [1192, 524] on button "SAVE & NEXT" at bounding box center [1200, 522] width 143 height 36
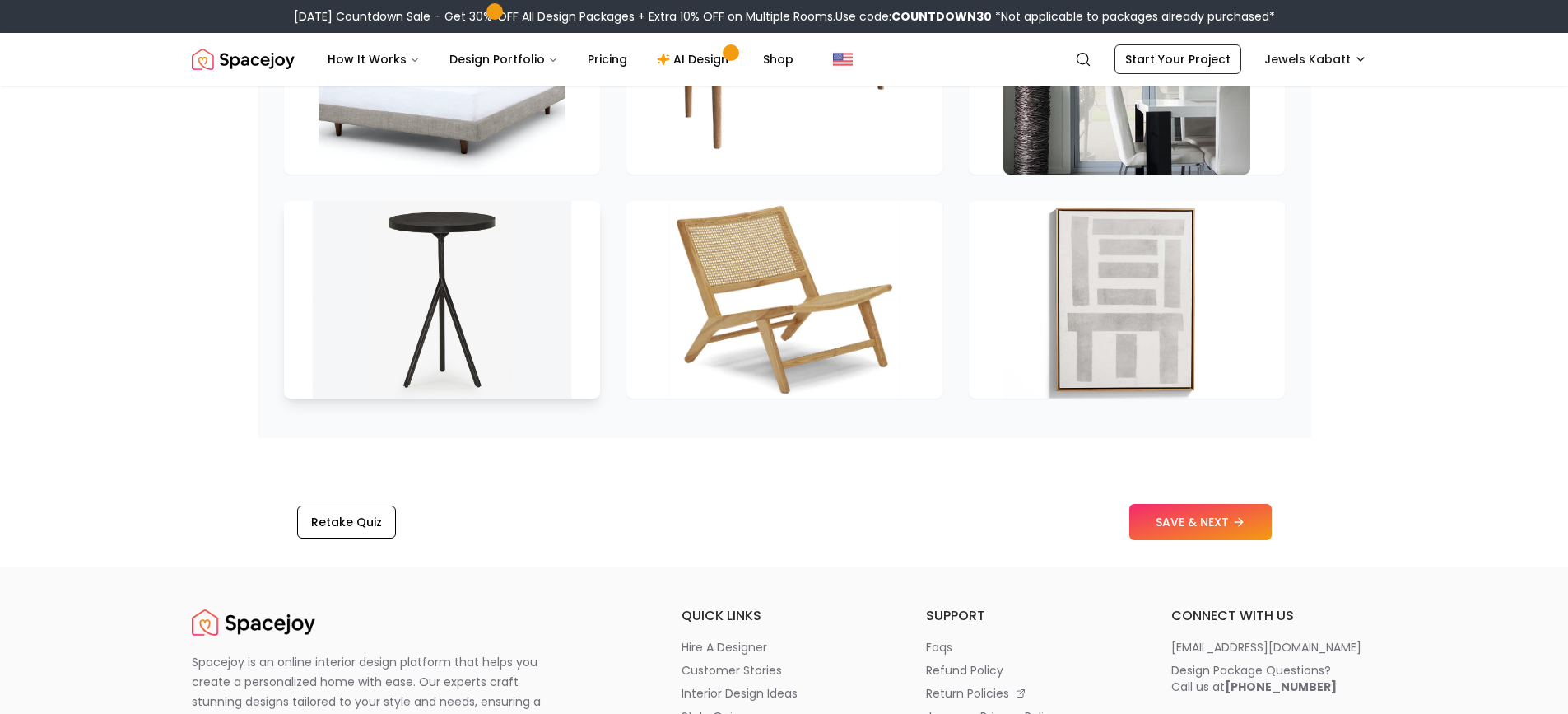
scroll to position [2247, 0]
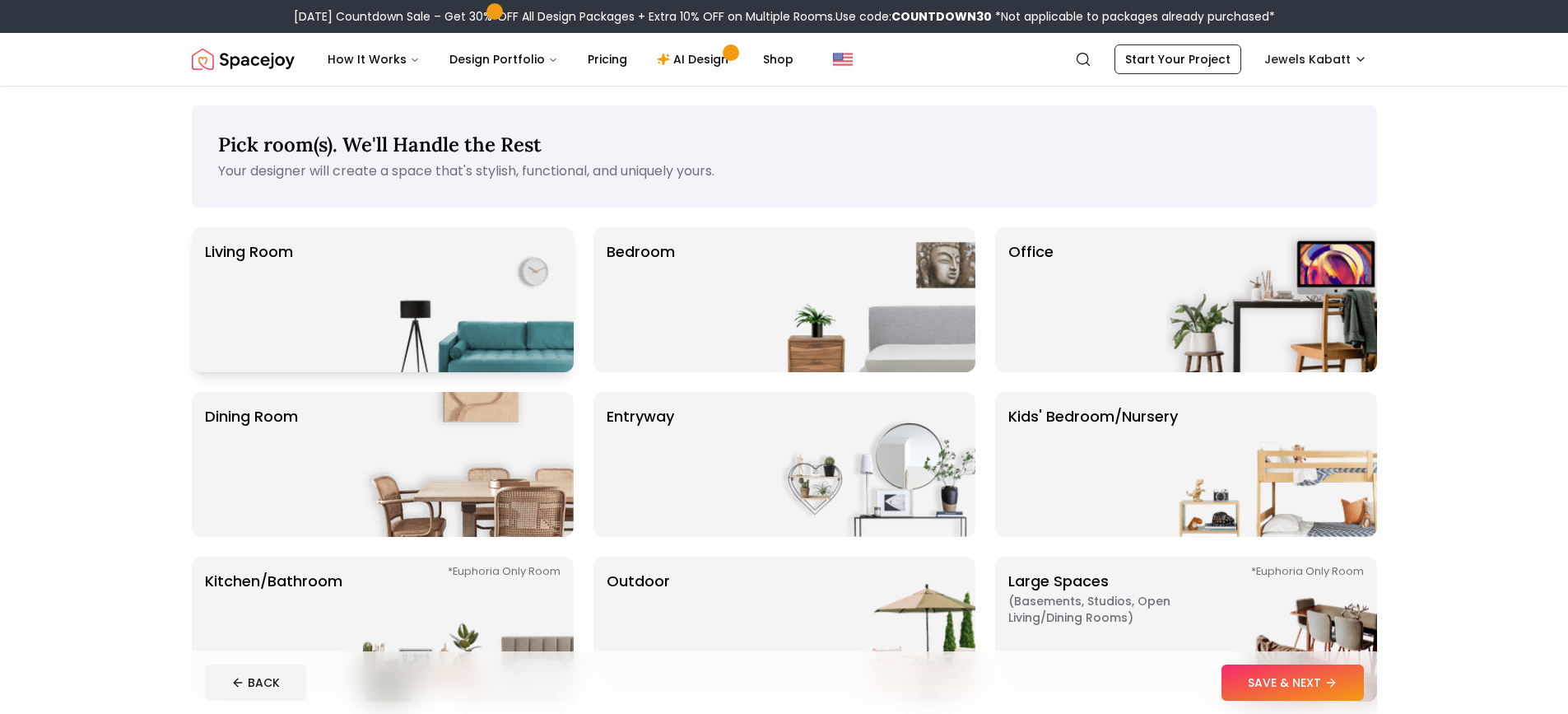
click at [401, 333] on img at bounding box center [469, 299] width 211 height 145
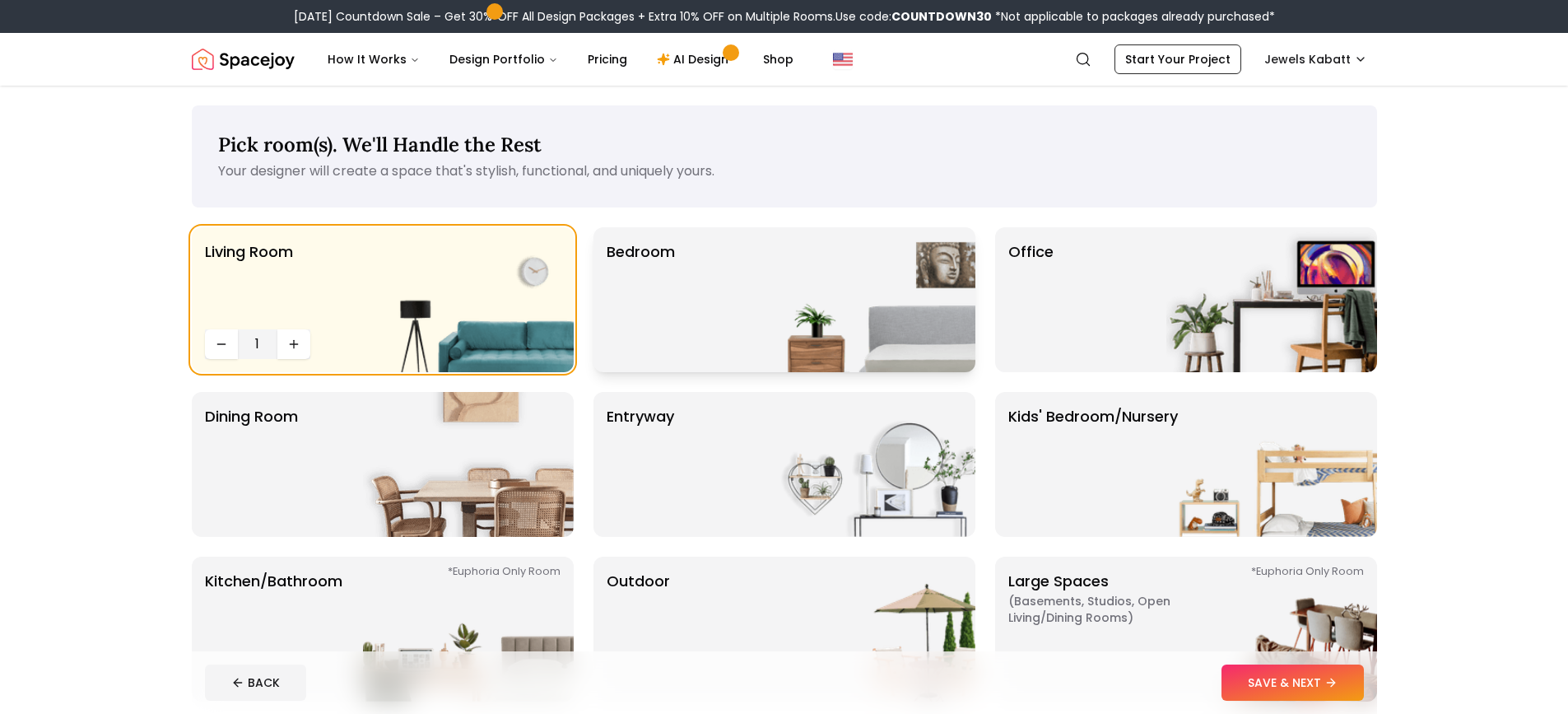
click at [751, 300] on div "Bedroom" at bounding box center [784, 299] width 382 height 145
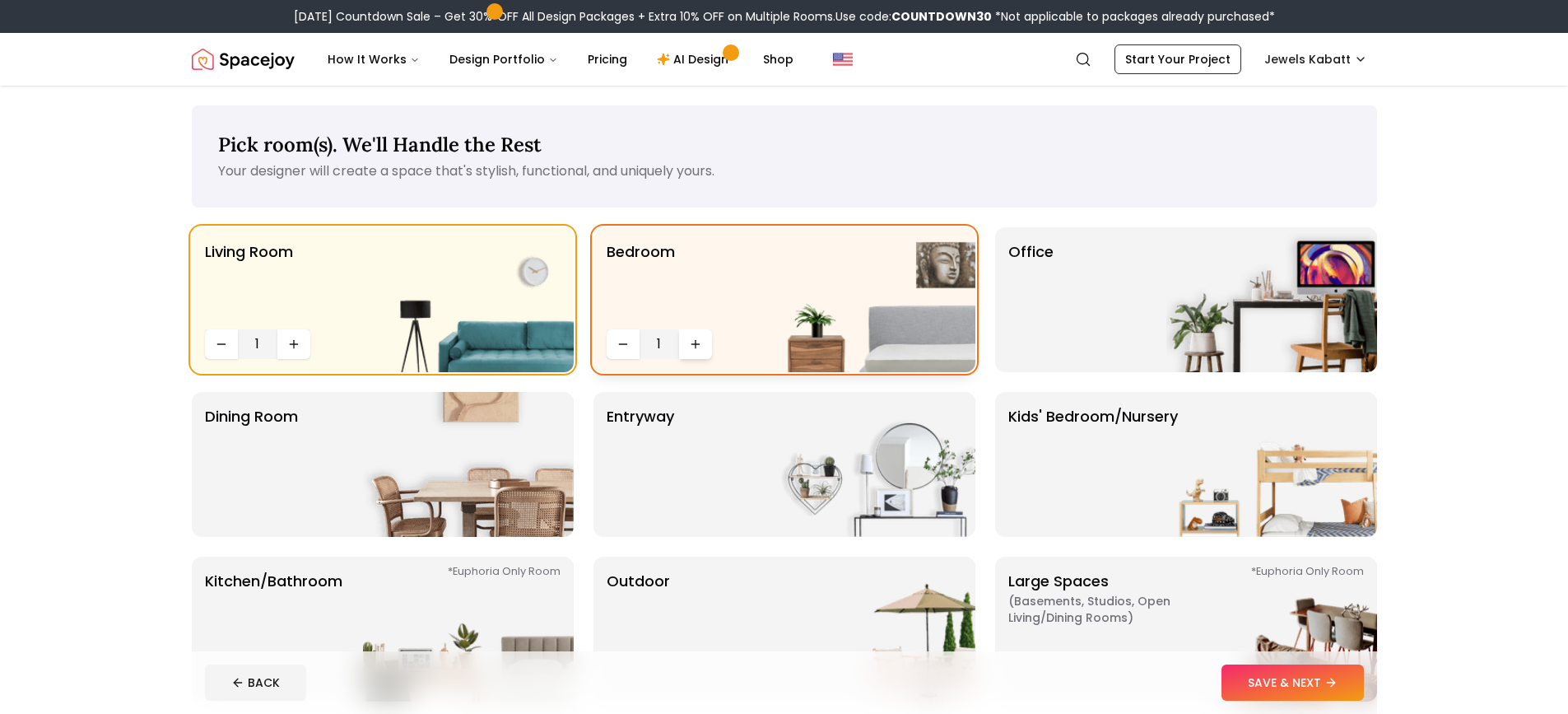
click at [701, 342] on icon "Increase quantity" at bounding box center [695, 344] width 13 height 13
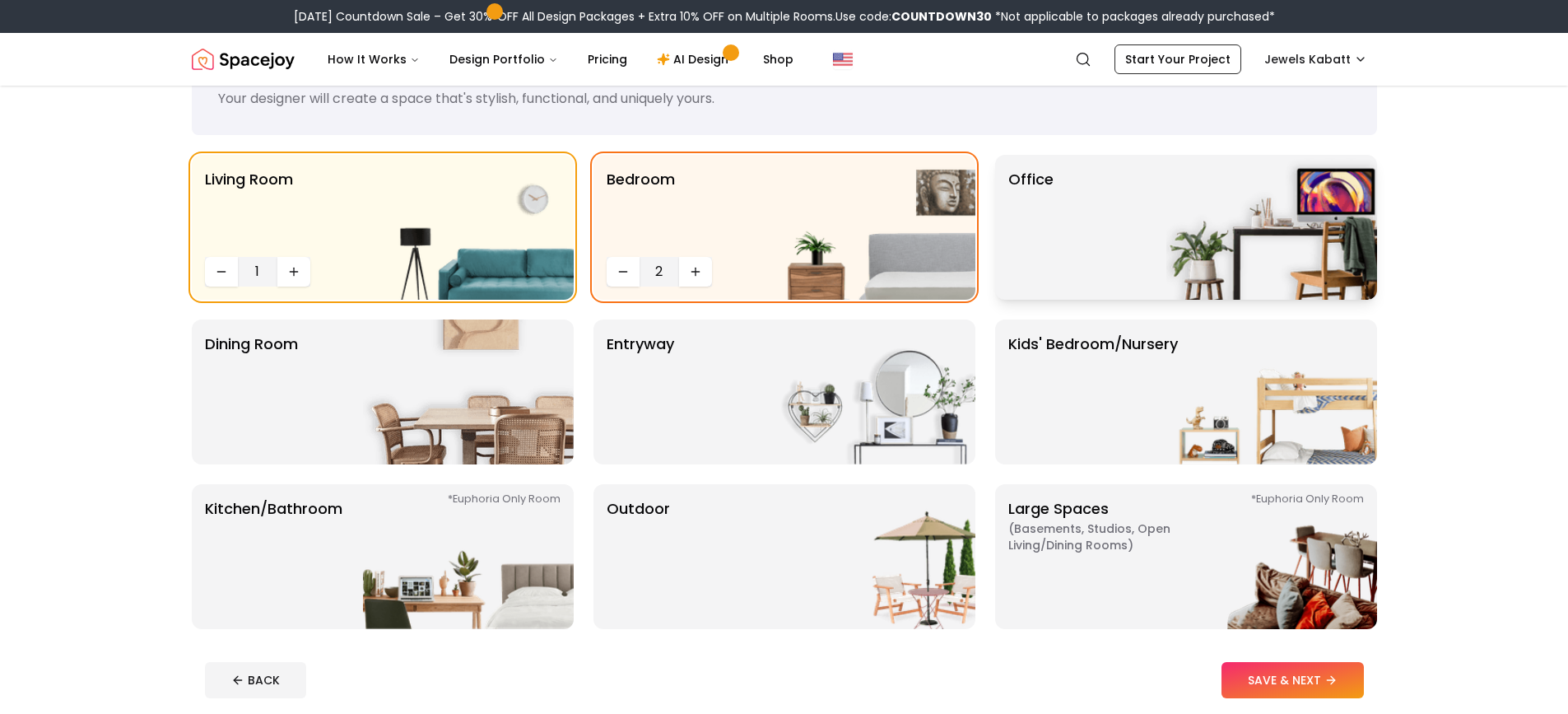
scroll to position [164, 0]
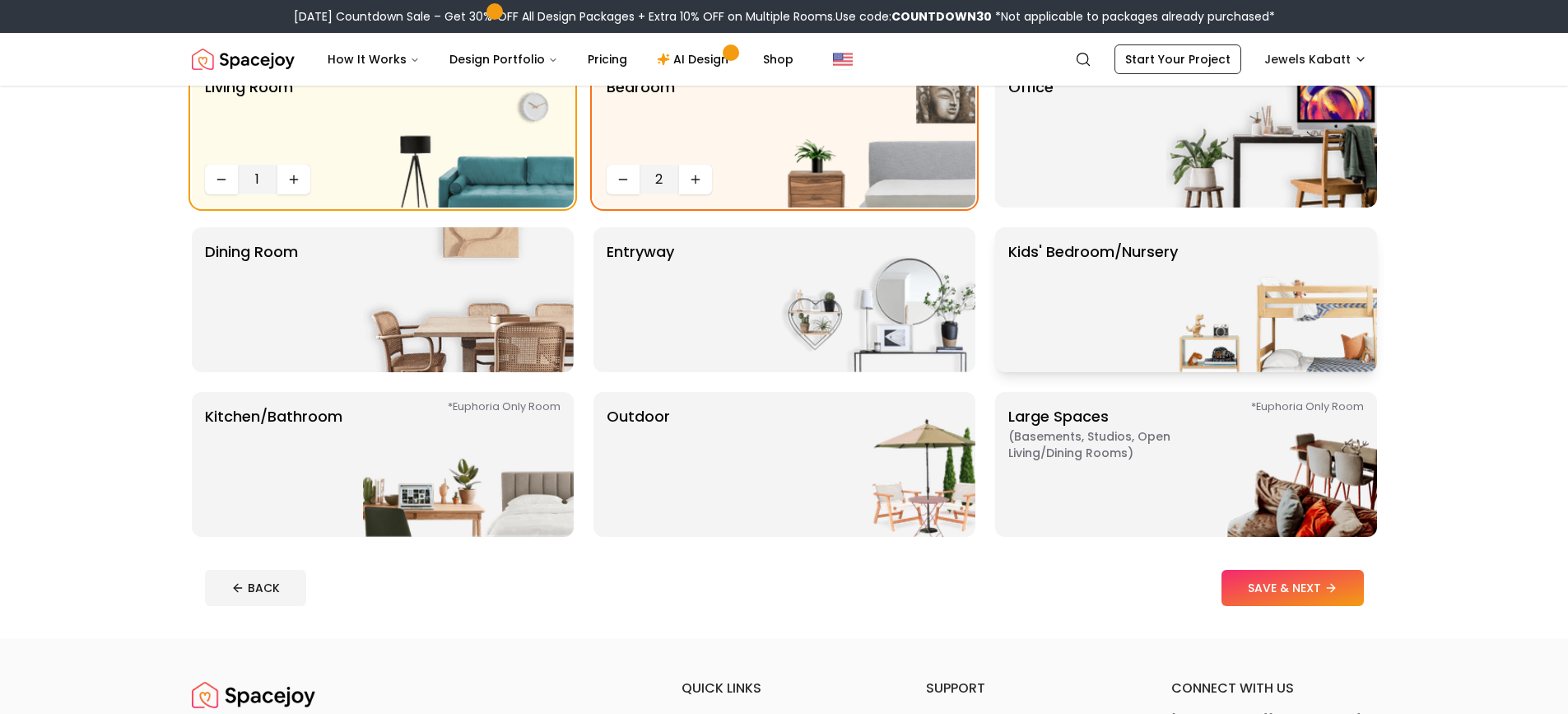
click at [1124, 311] on p "Kids' Bedroom/Nursery" at bounding box center [1094, 299] width 170 height 119
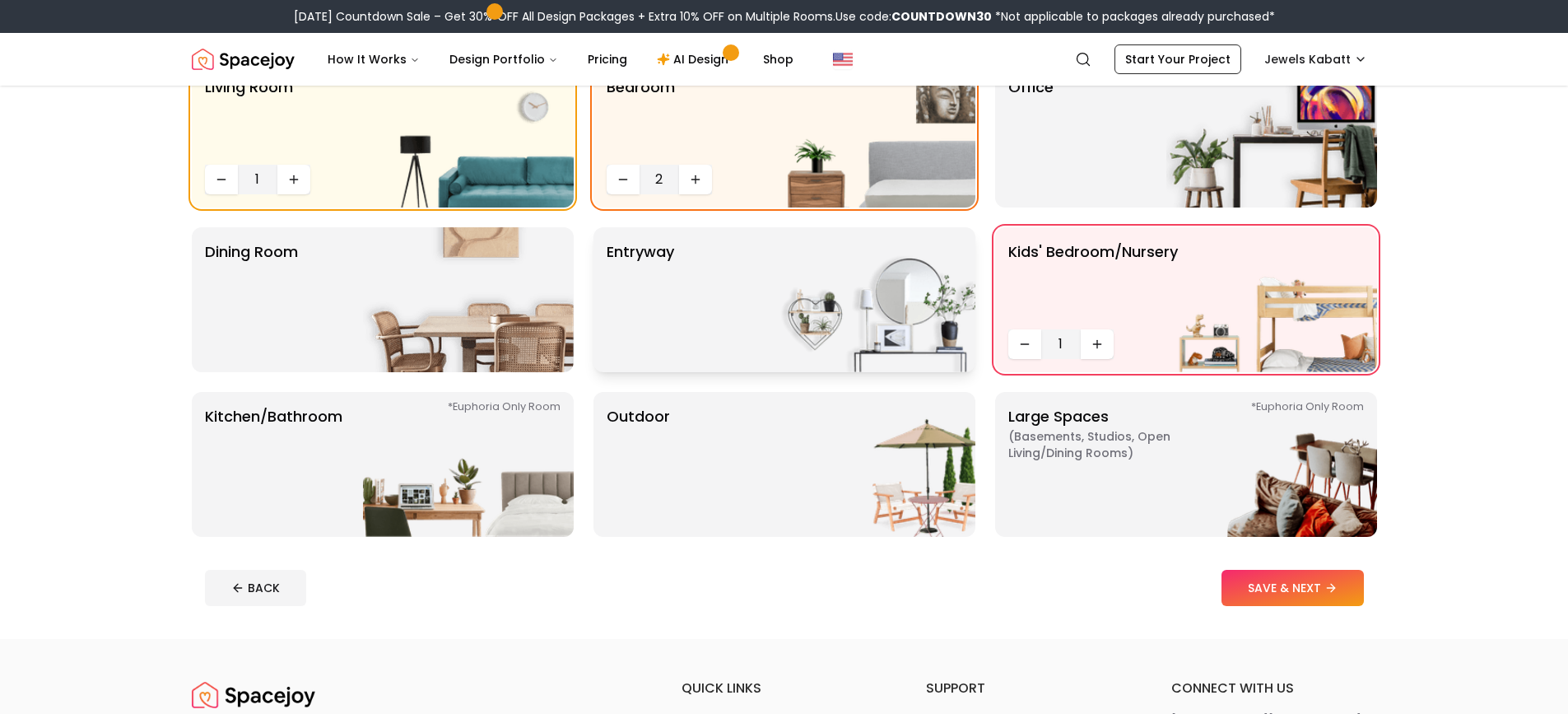
click at [679, 325] on div "entryway" at bounding box center [784, 299] width 382 height 145
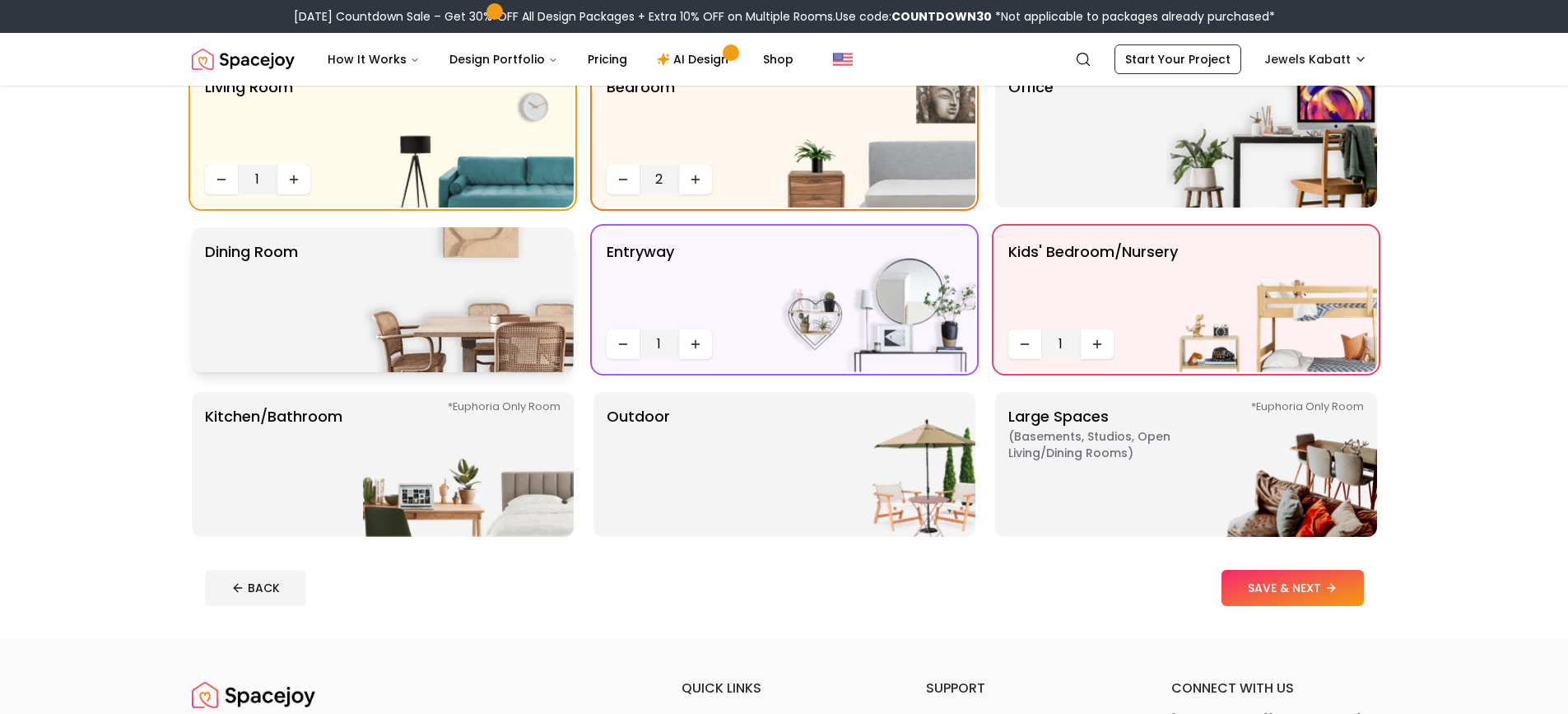
click at [383, 295] on img at bounding box center [469, 299] width 211 height 145
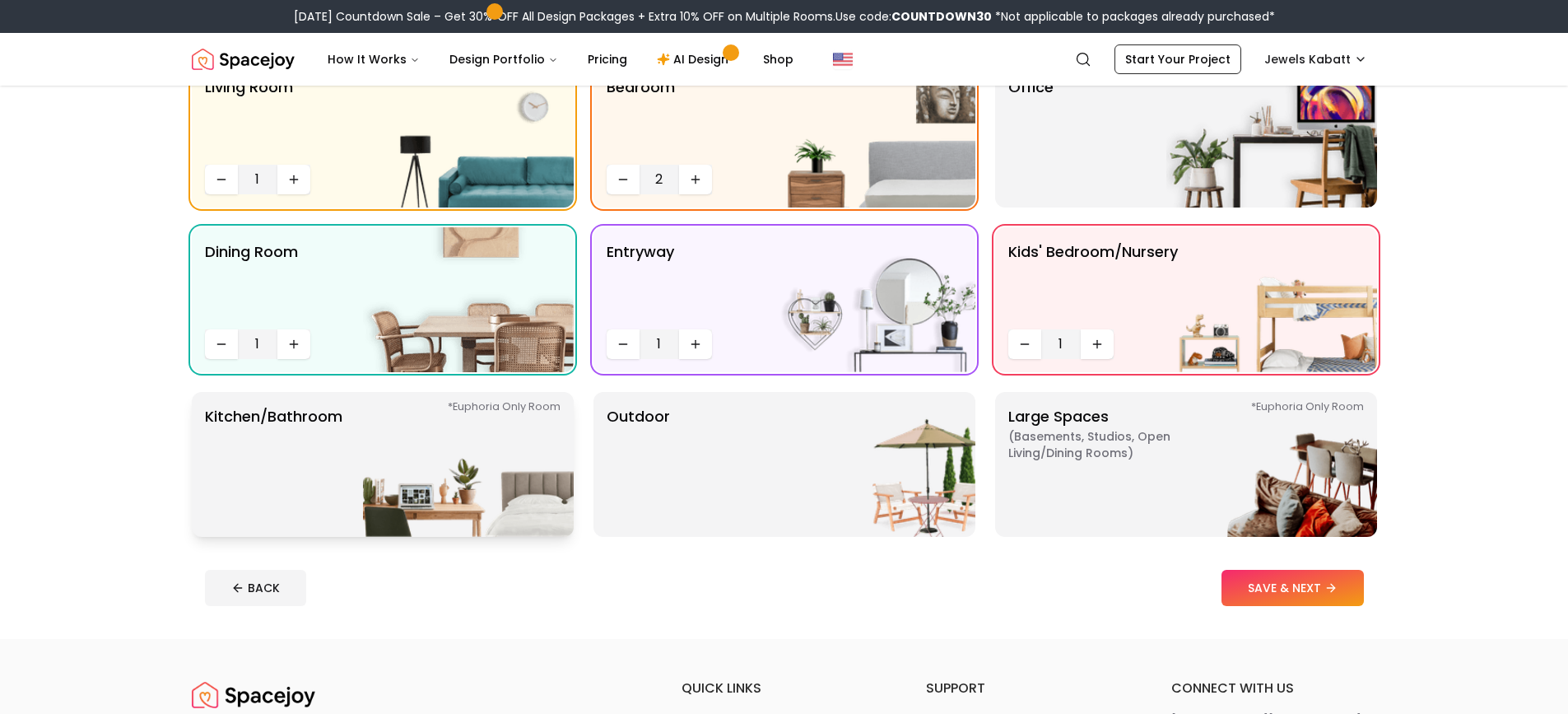
click at [415, 459] on img at bounding box center [469, 464] width 211 height 145
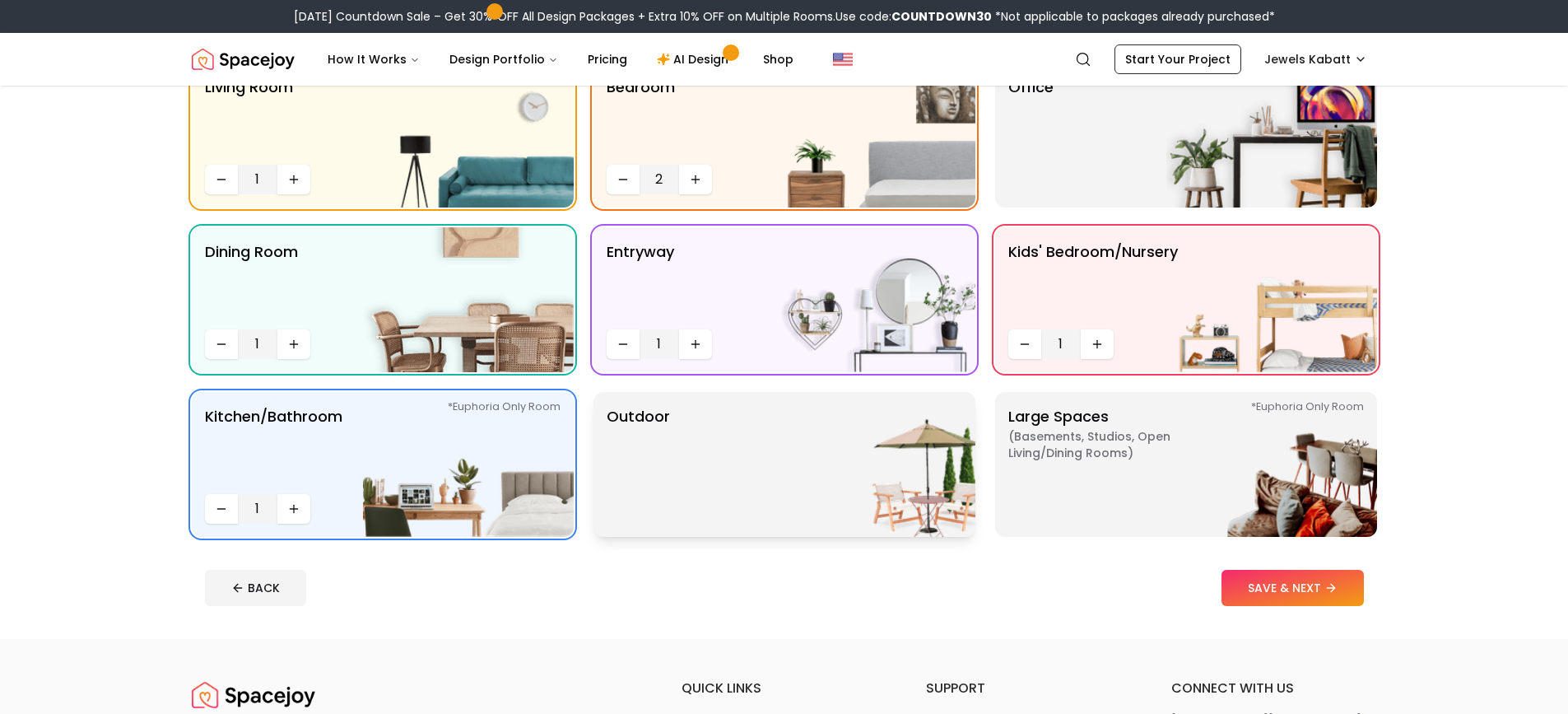
click at [762, 466] on div "Outdoor" at bounding box center [784, 464] width 382 height 145
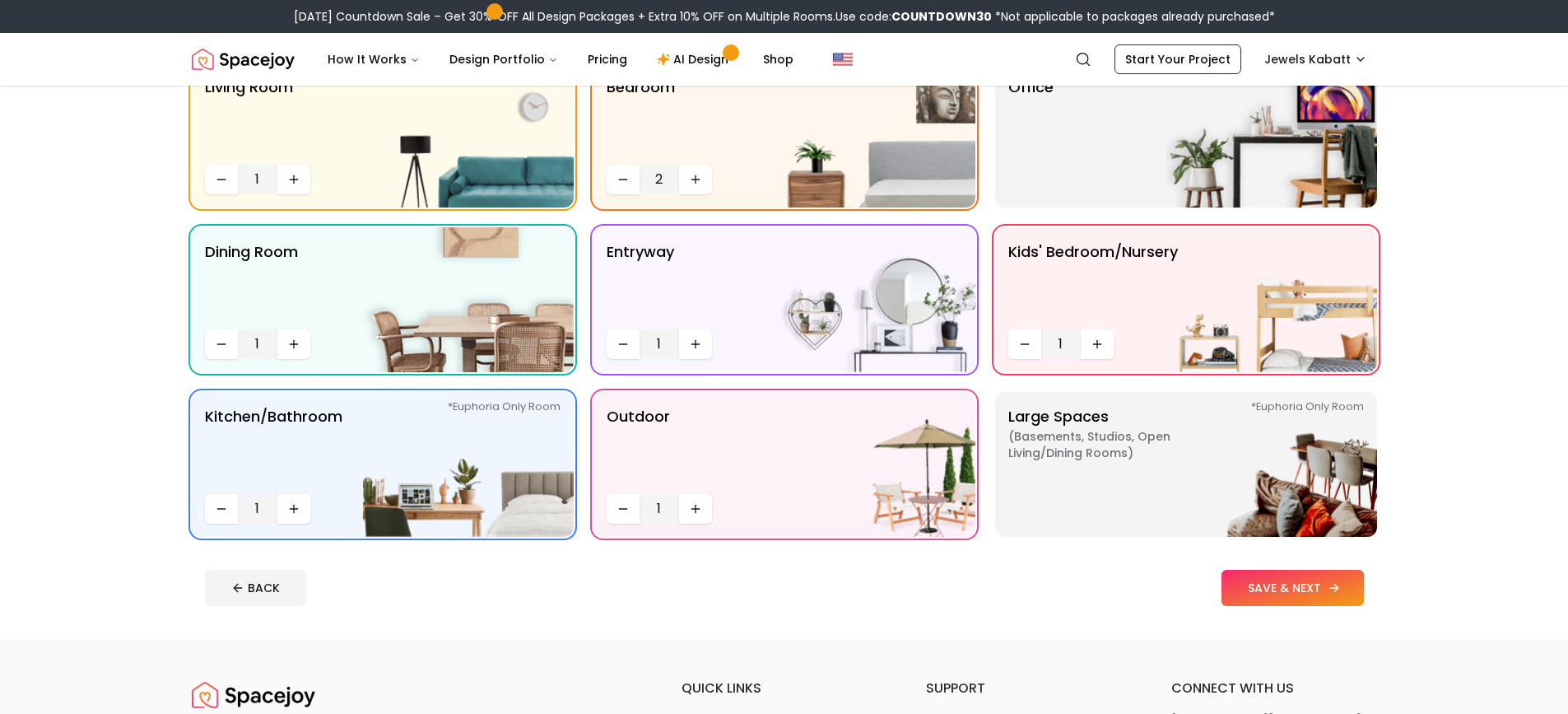
click at [1276, 593] on button "SAVE & NEXT" at bounding box center [1293, 588] width 143 height 36
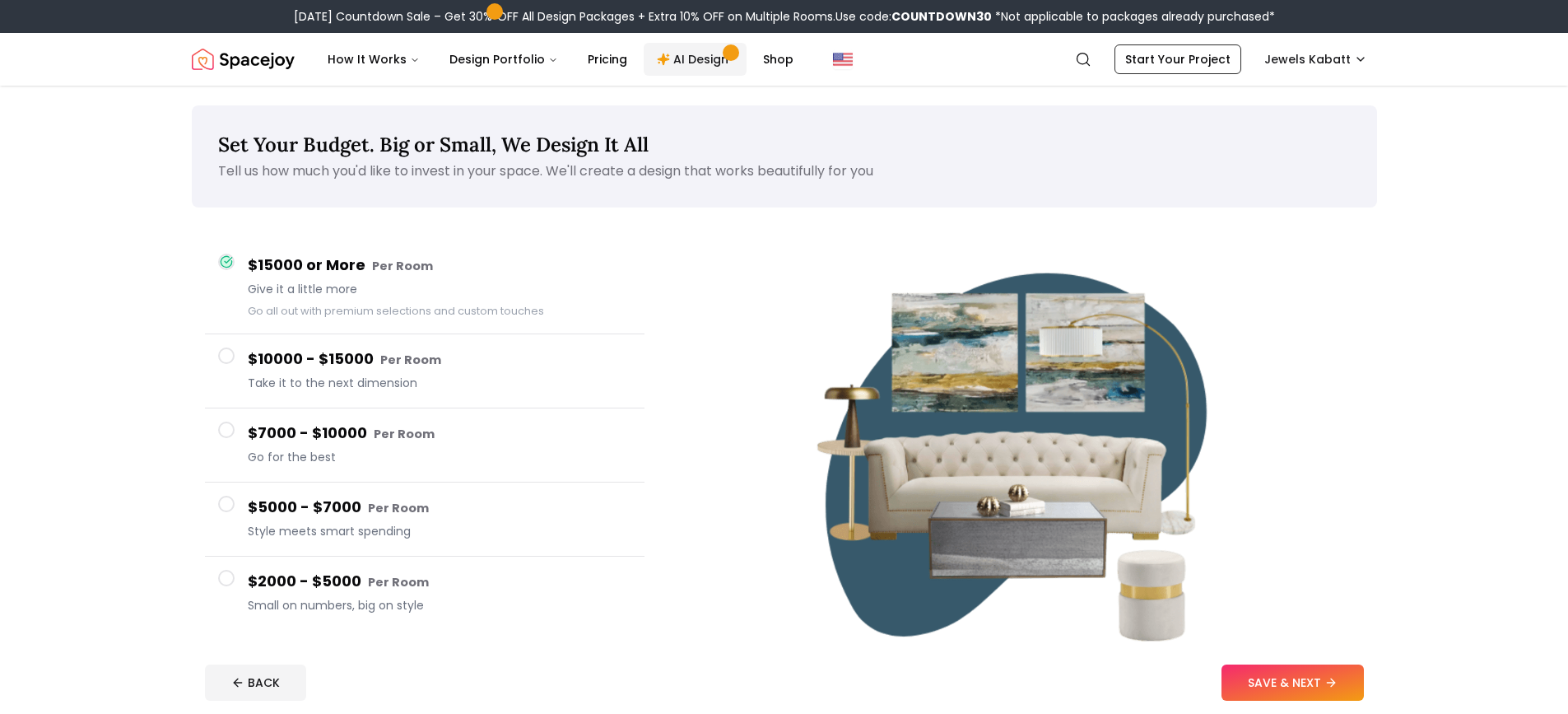
click at [684, 61] on link "AI Design" at bounding box center [695, 59] width 103 height 33
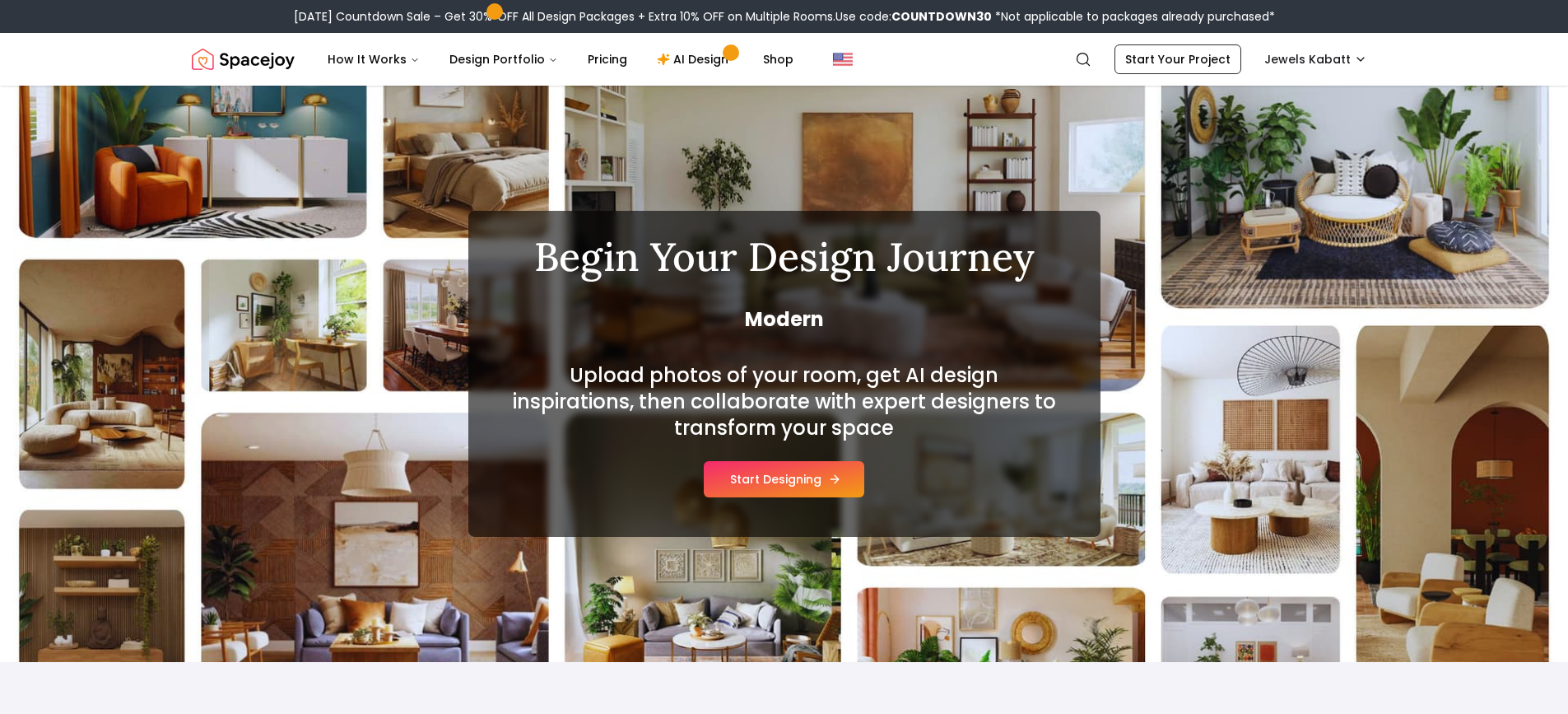
click at [776, 473] on button "Start Designing" at bounding box center [784, 479] width 161 height 36
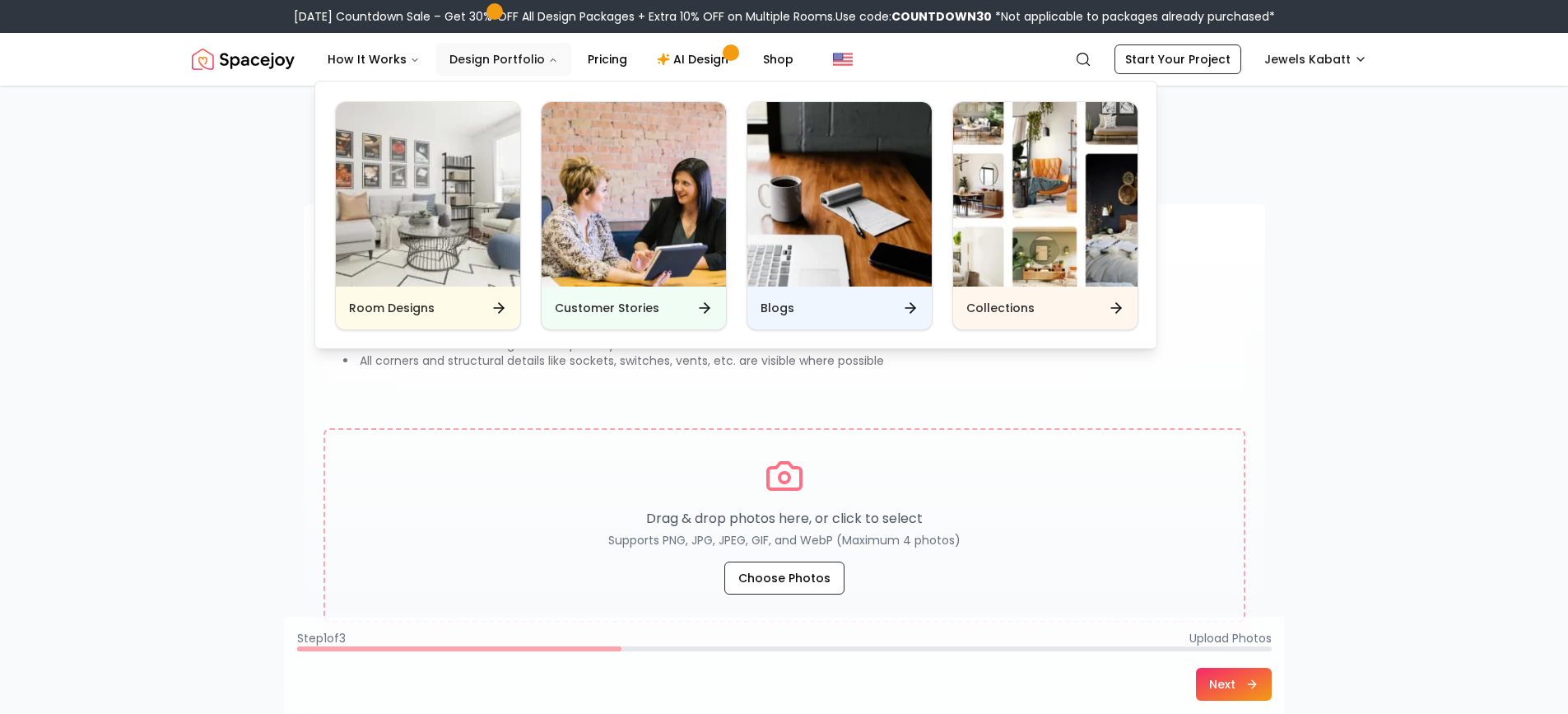
click at [500, 61] on button "Design Portfolio" at bounding box center [504, 59] width 135 height 33
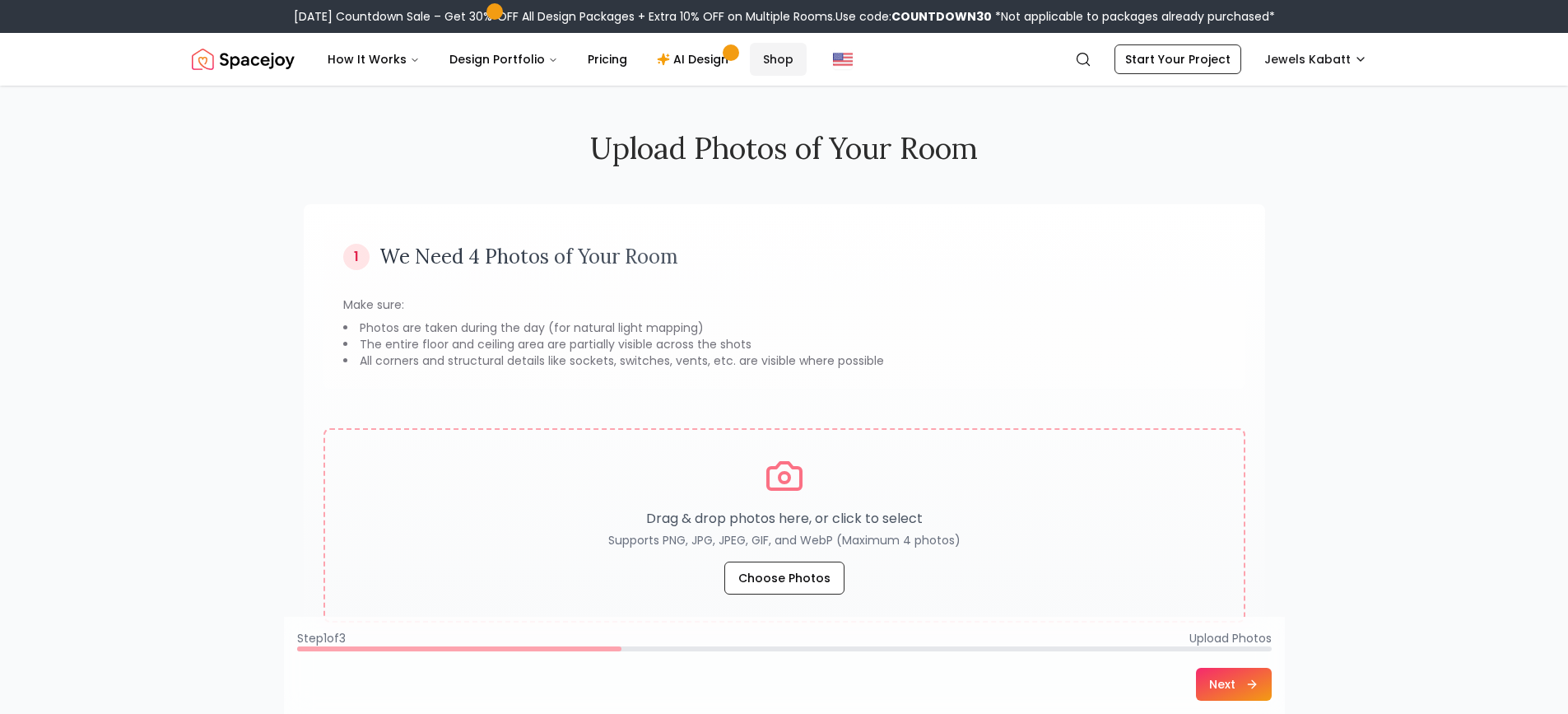
click at [764, 54] on link "Shop" at bounding box center [779, 59] width 57 height 33
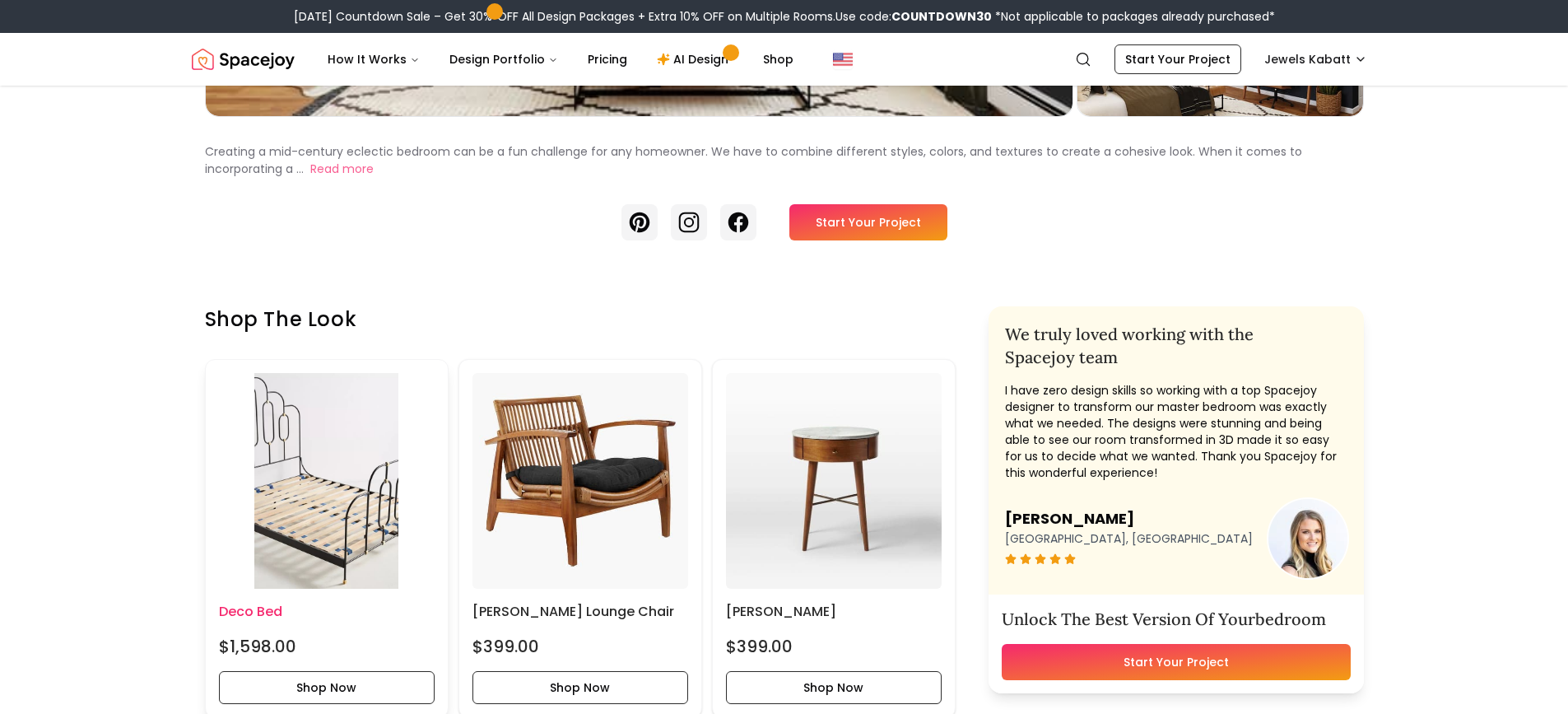
scroll to position [659, 0]
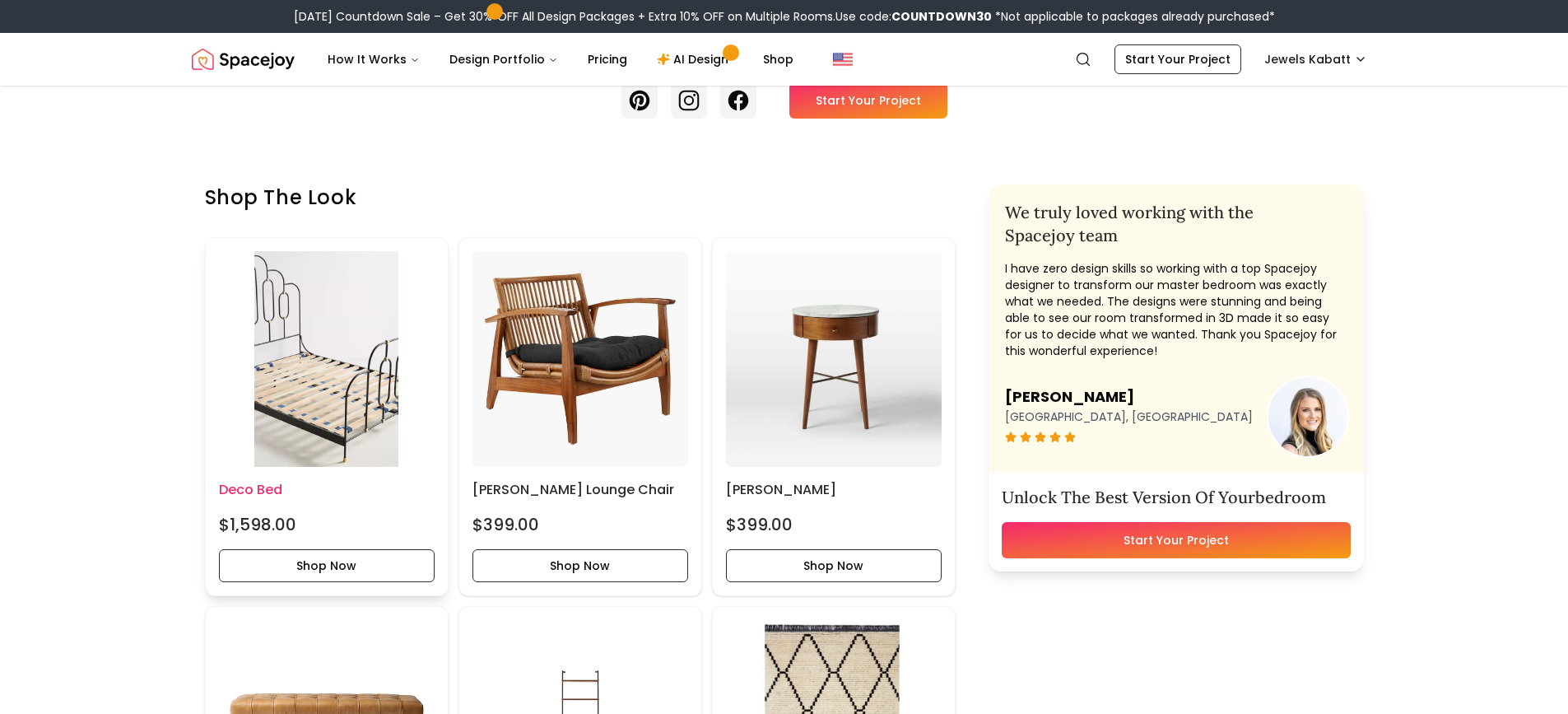
click at [349, 364] on img at bounding box center [326, 358] width 215 height 215
click at [594, 413] on img at bounding box center [580, 358] width 215 height 215
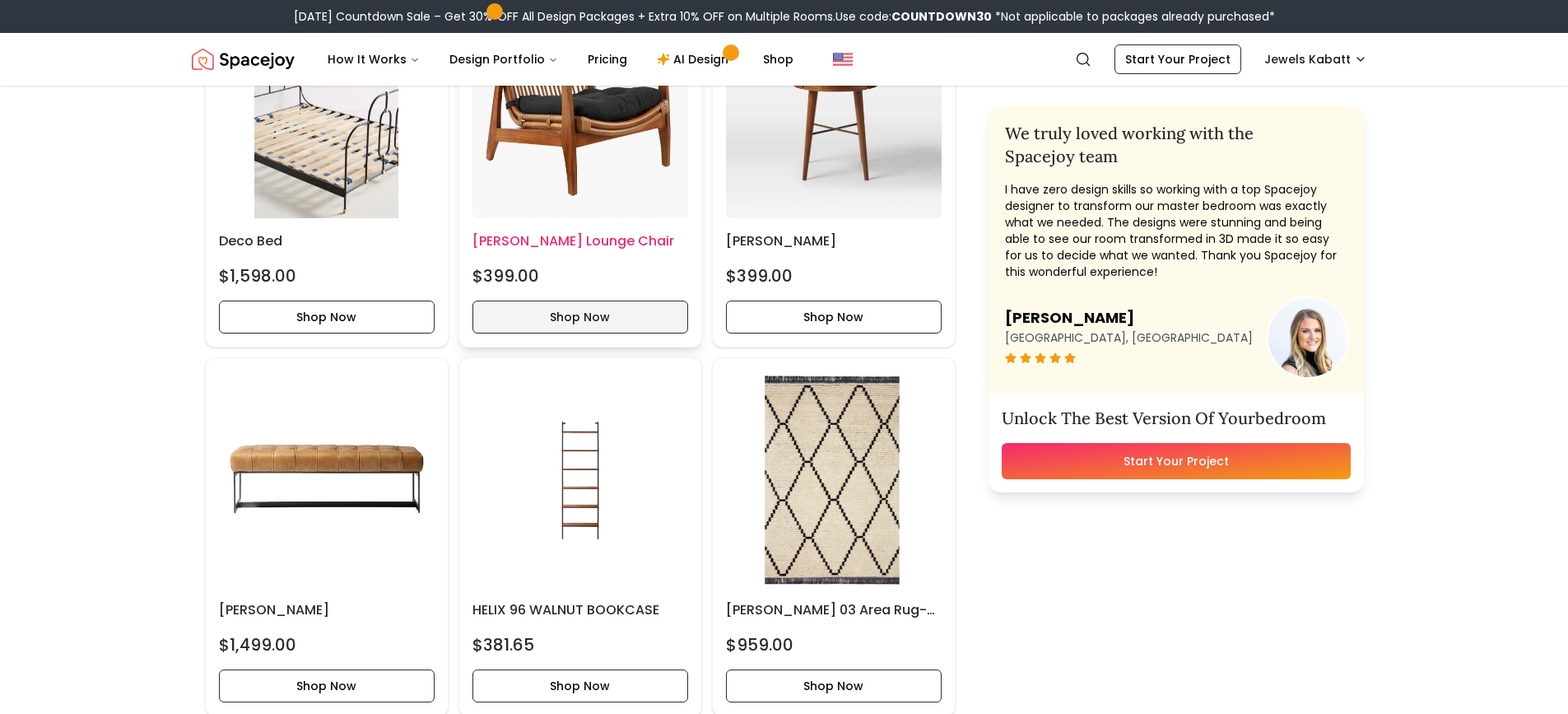
scroll to position [988, 0]
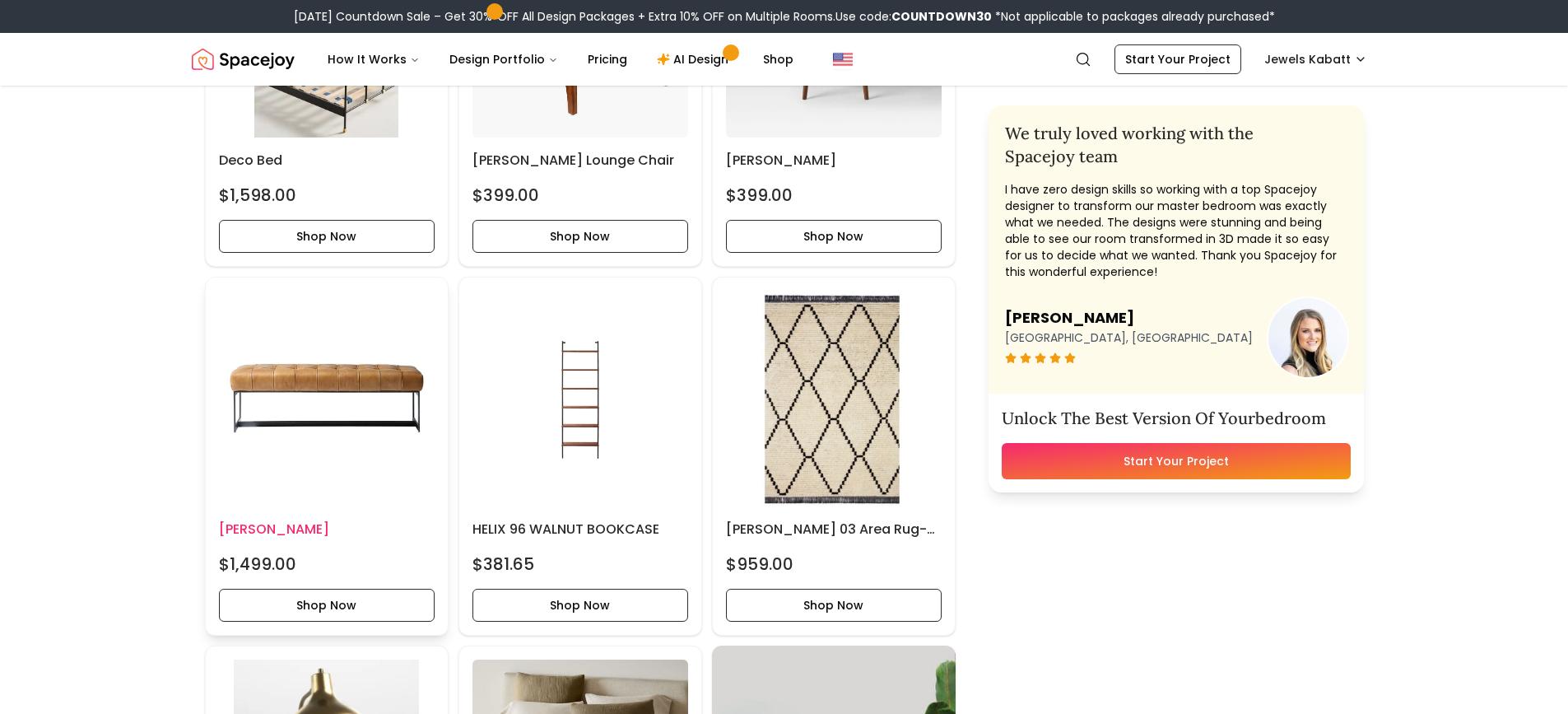
click at [355, 398] on img at bounding box center [326, 398] width 215 height 215
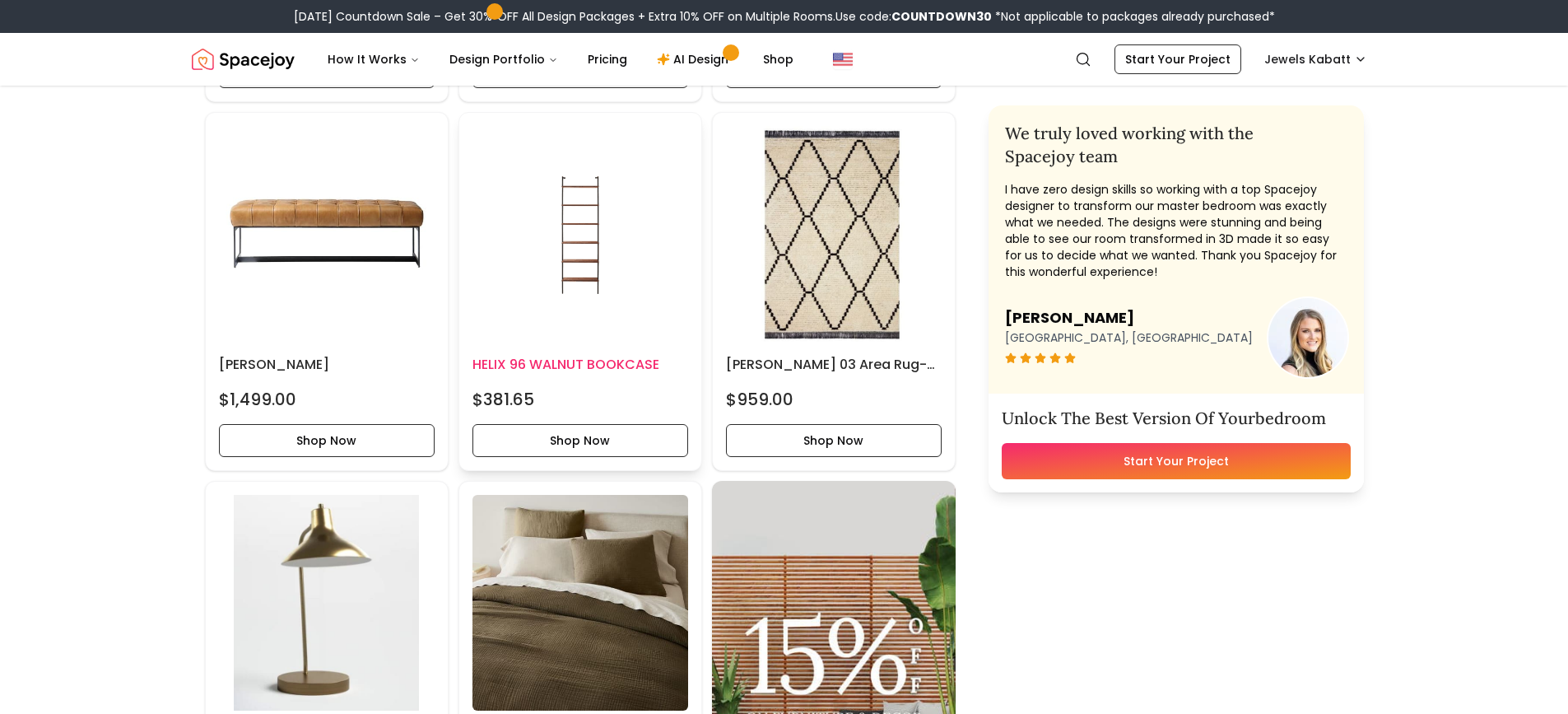
click at [582, 249] on img at bounding box center [580, 234] width 215 height 215
click at [578, 364] on h6 "HELIX 96 WALNUT BOOKCASE" at bounding box center [580, 364] width 215 height 20
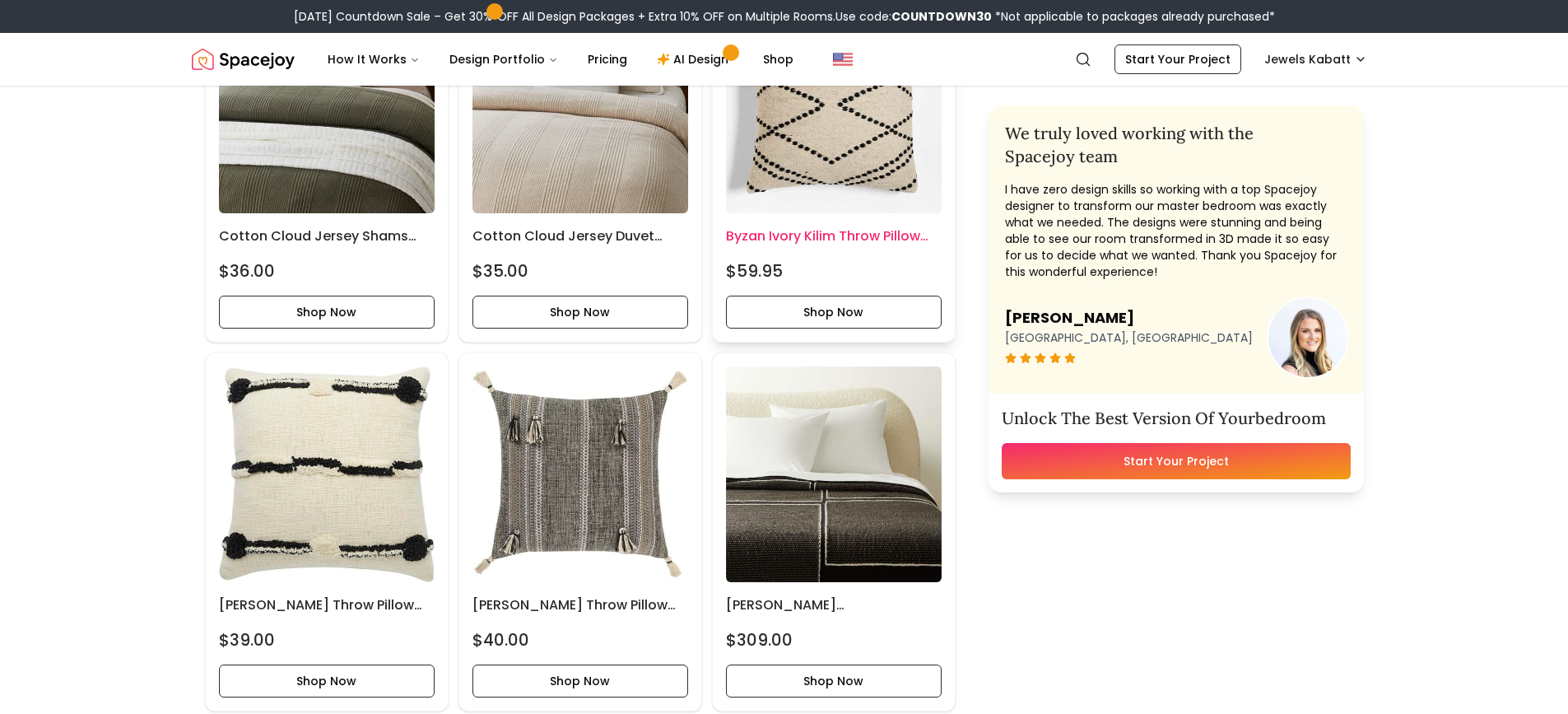
scroll to position [1894, 0]
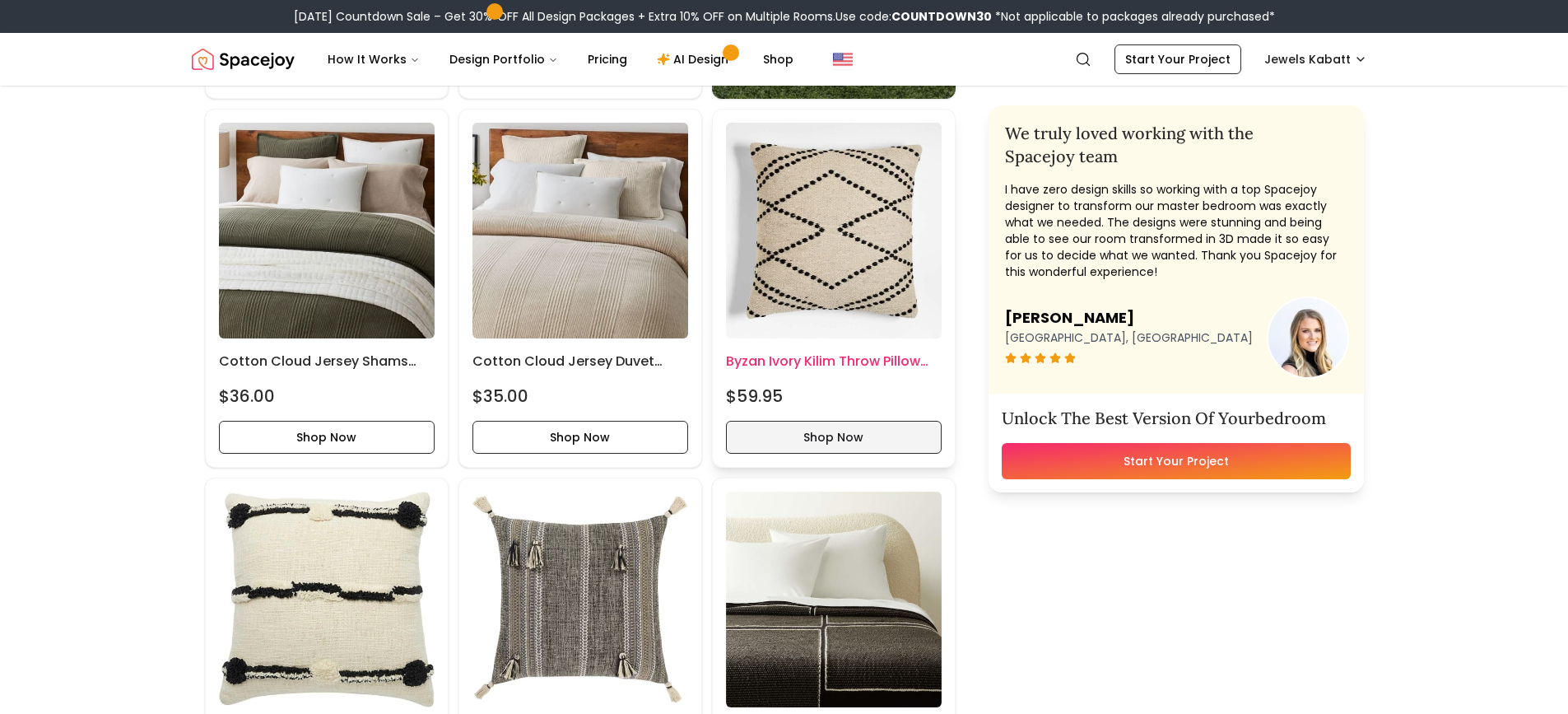
click at [817, 434] on button "Shop Now" at bounding box center [833, 437] width 215 height 33
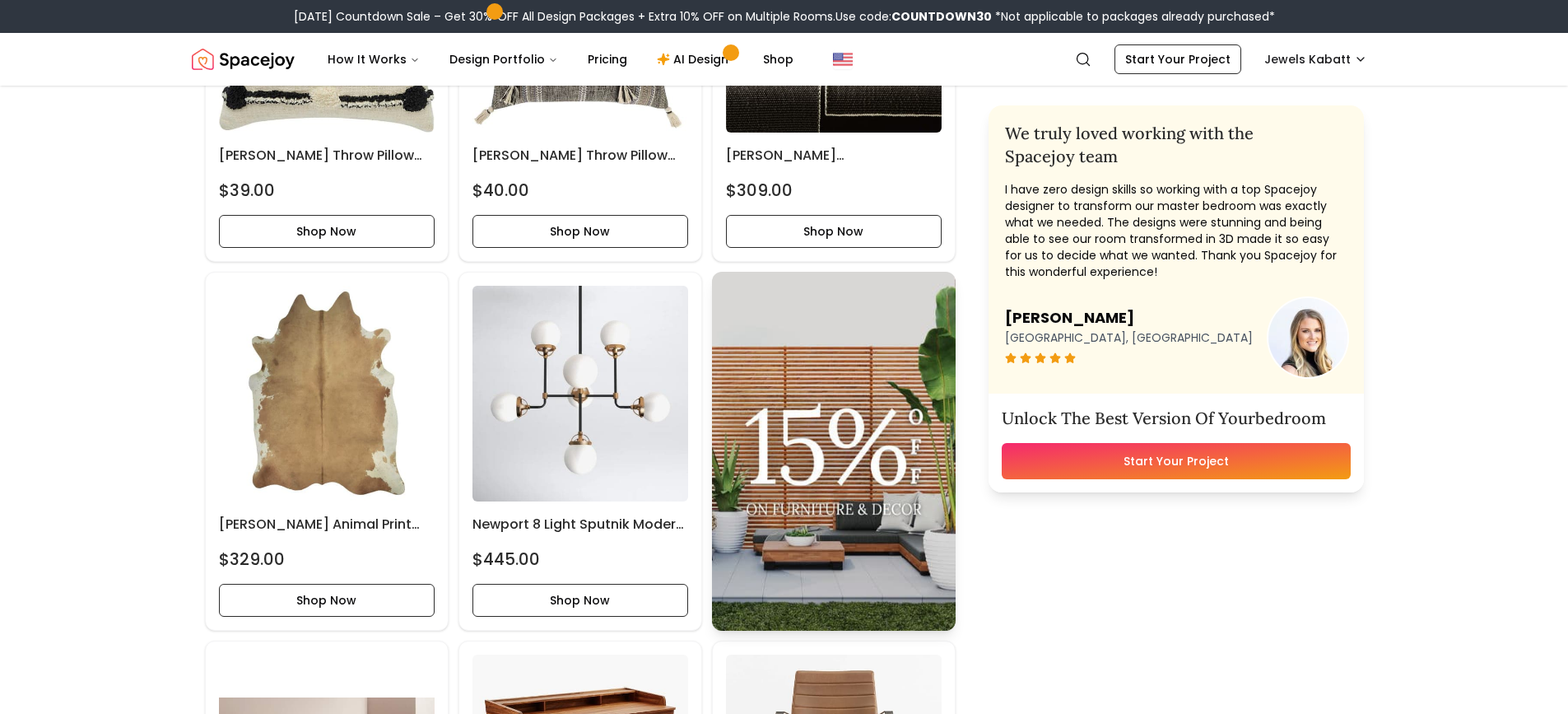
scroll to position [2470, 0]
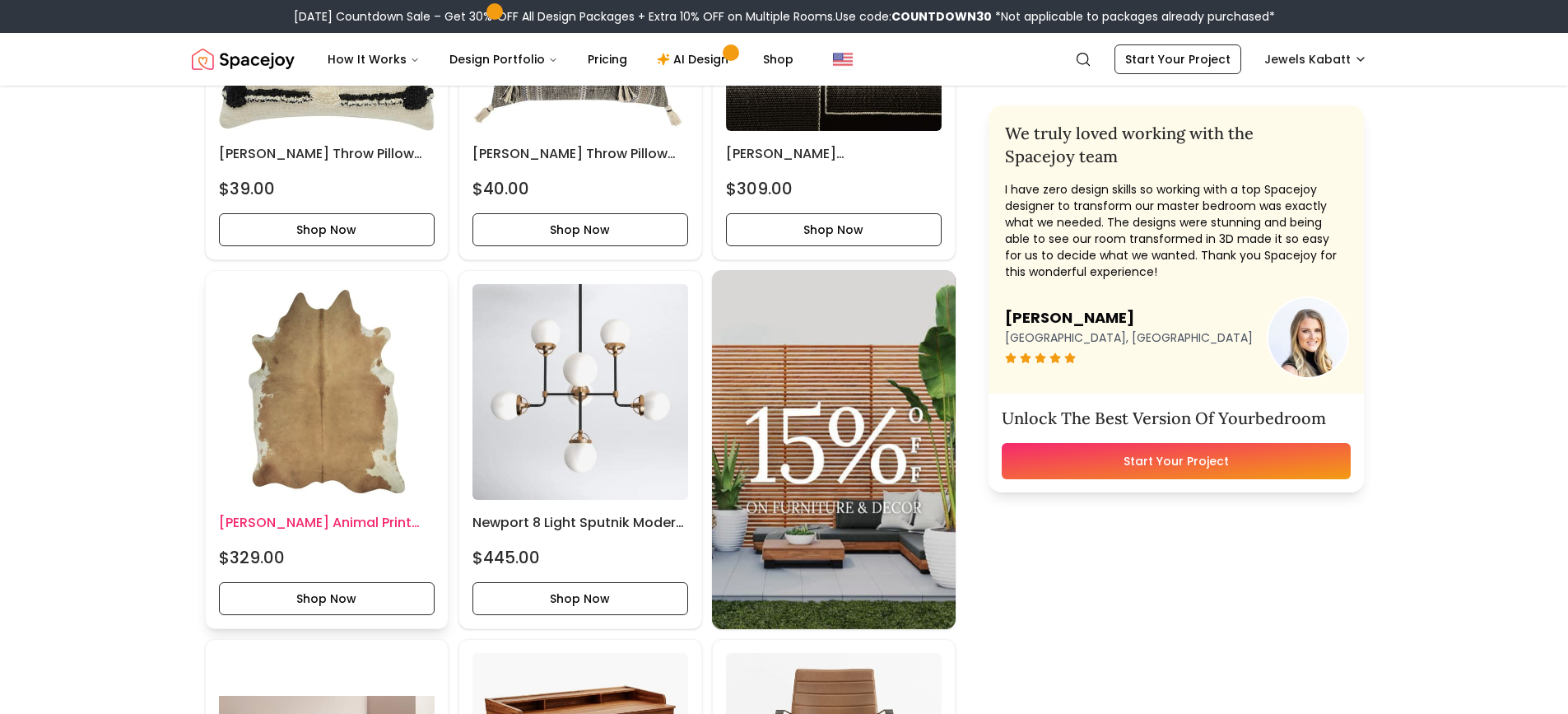
click at [371, 431] on img at bounding box center [326, 391] width 215 height 215
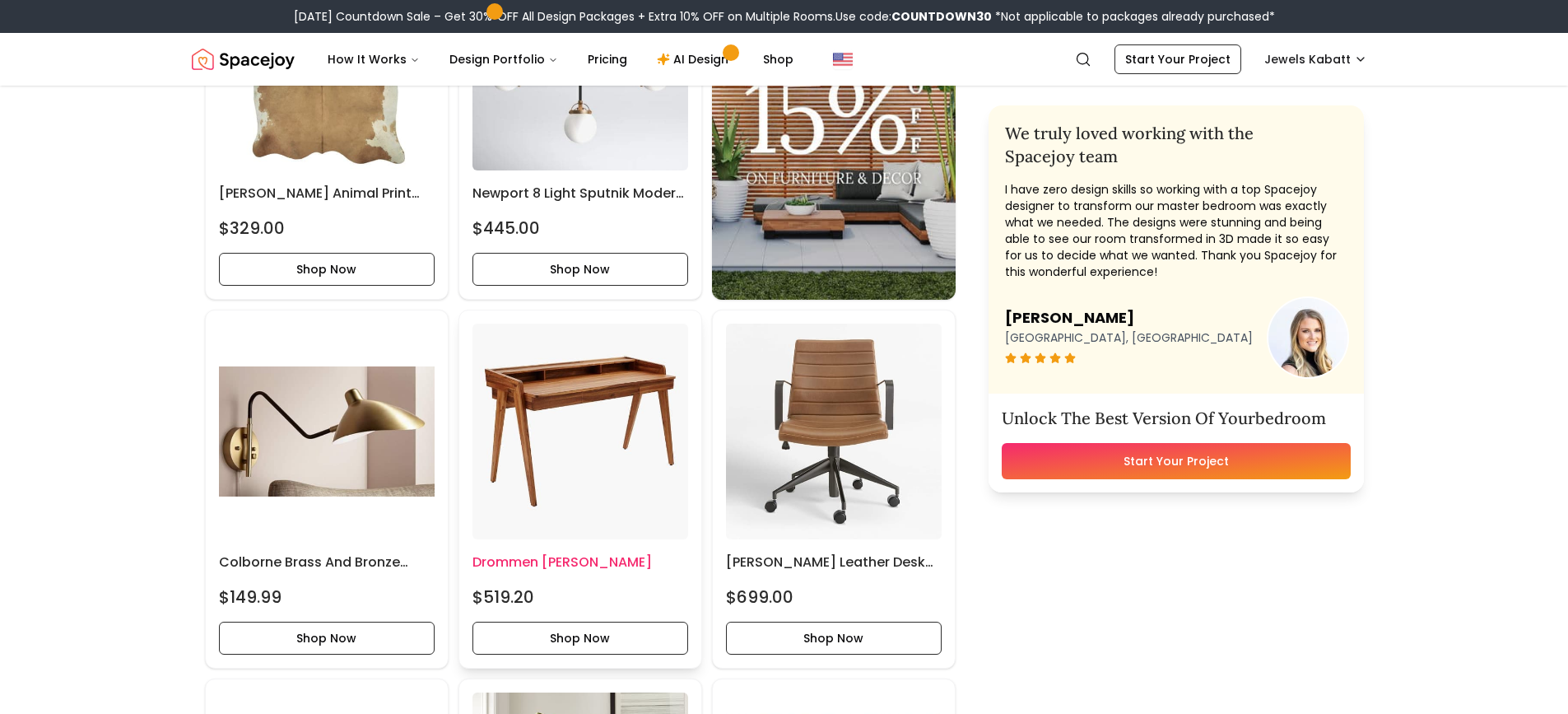
scroll to position [3046, 0]
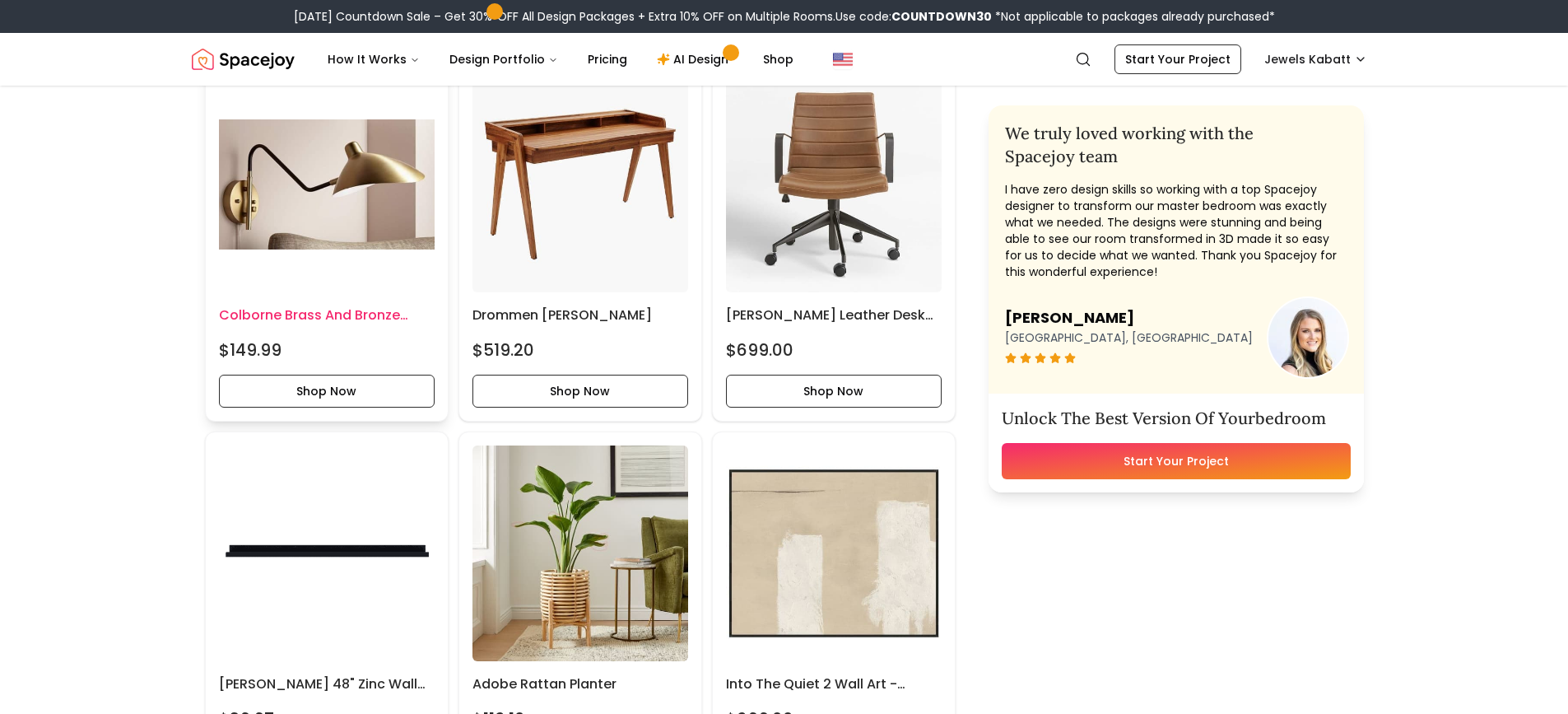
click at [351, 173] on img at bounding box center [326, 183] width 215 height 215
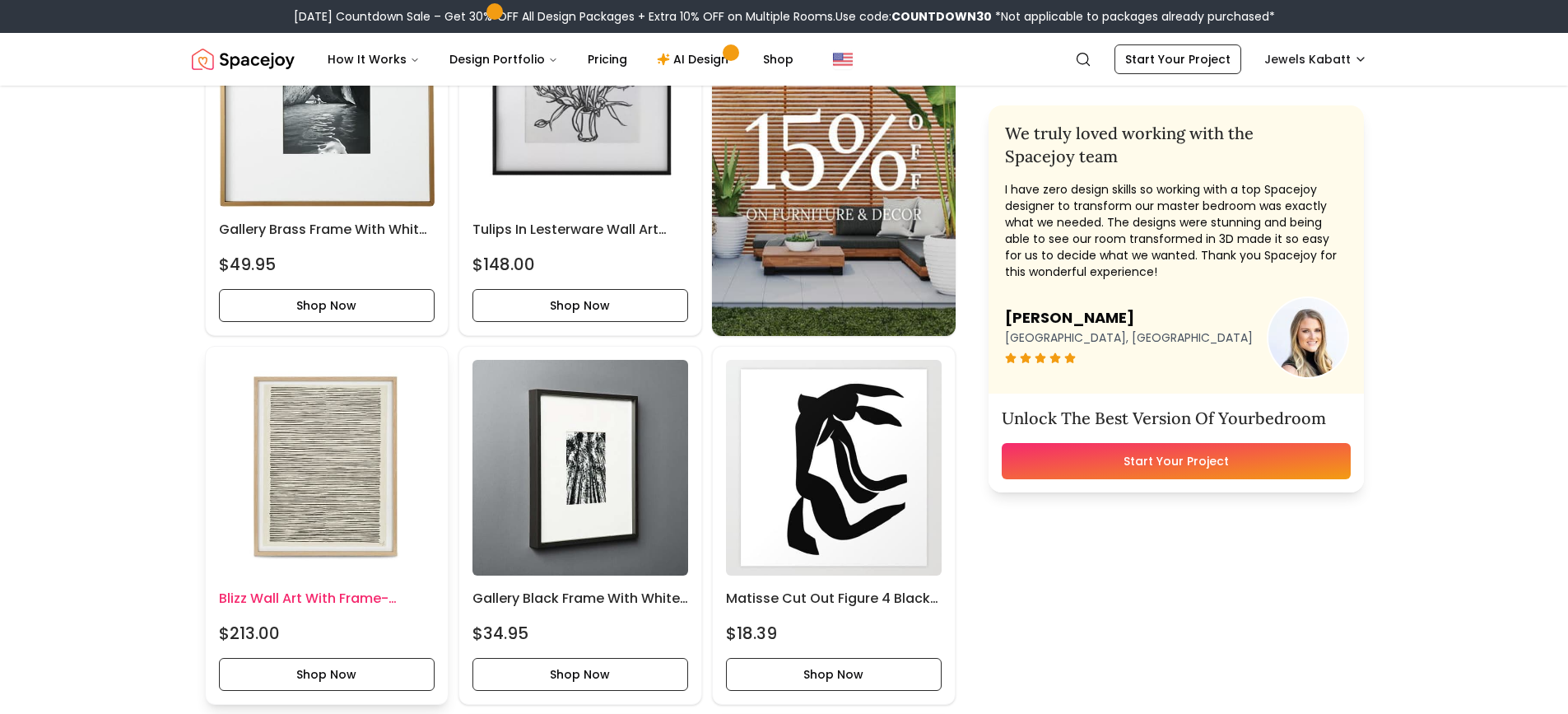
scroll to position [4035, 0]
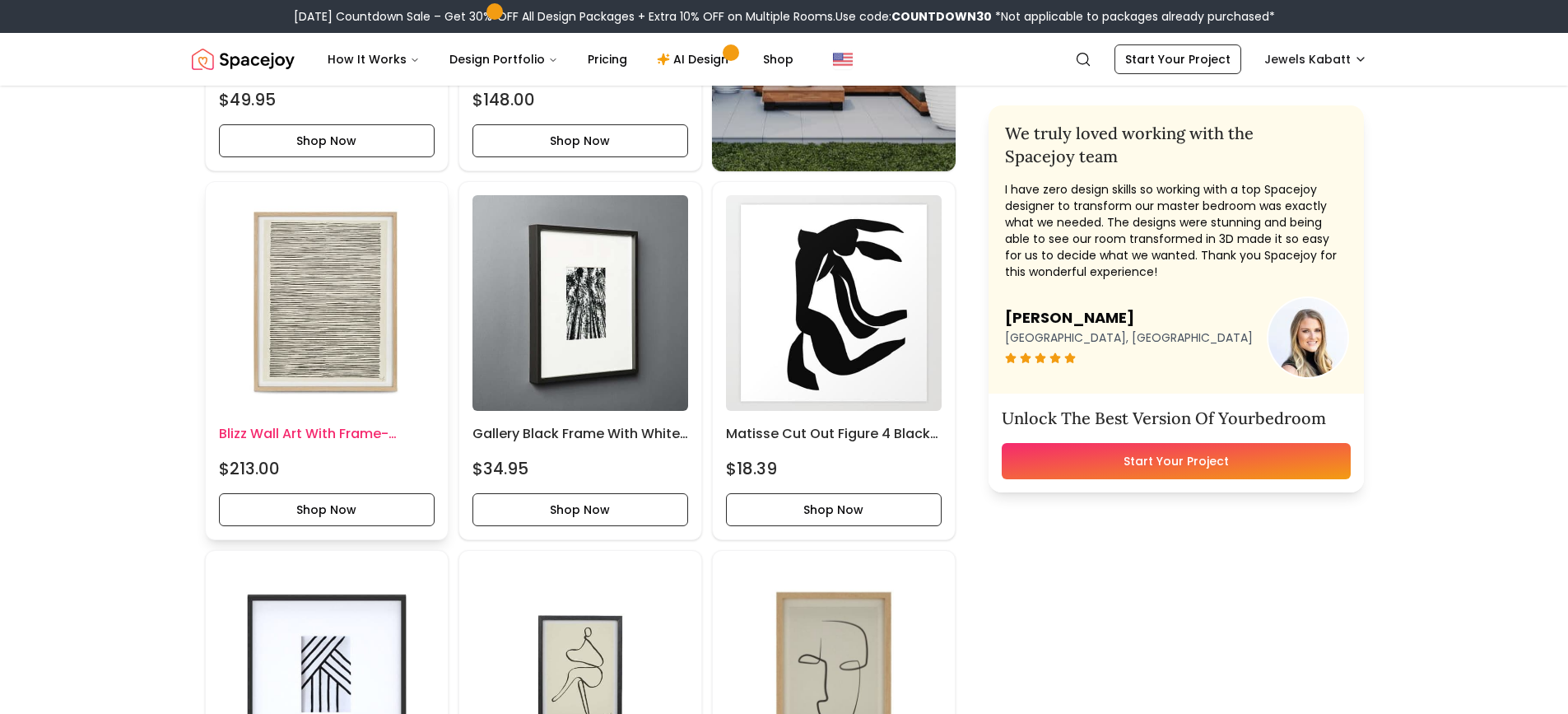
click at [350, 340] on img at bounding box center [326, 302] width 215 height 215
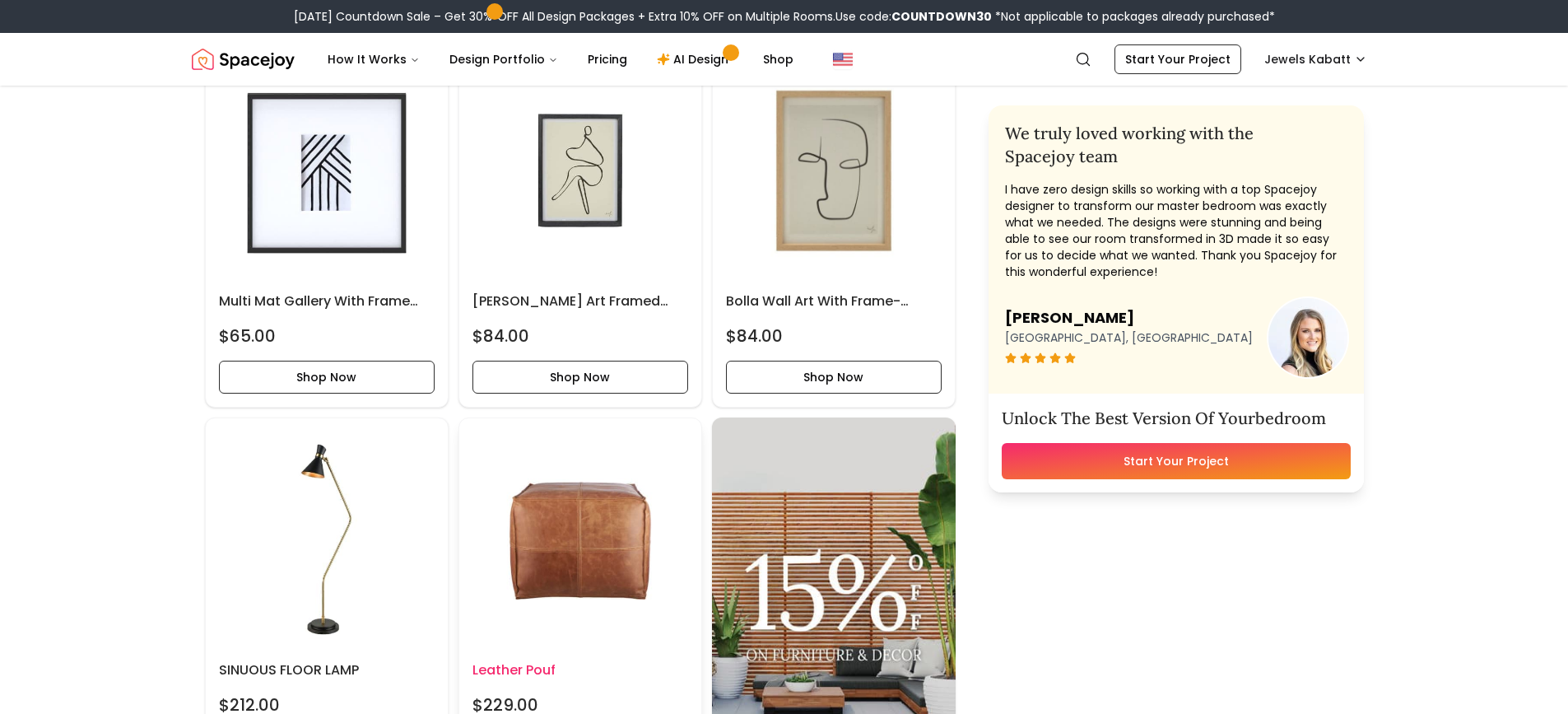
scroll to position [4693, 0]
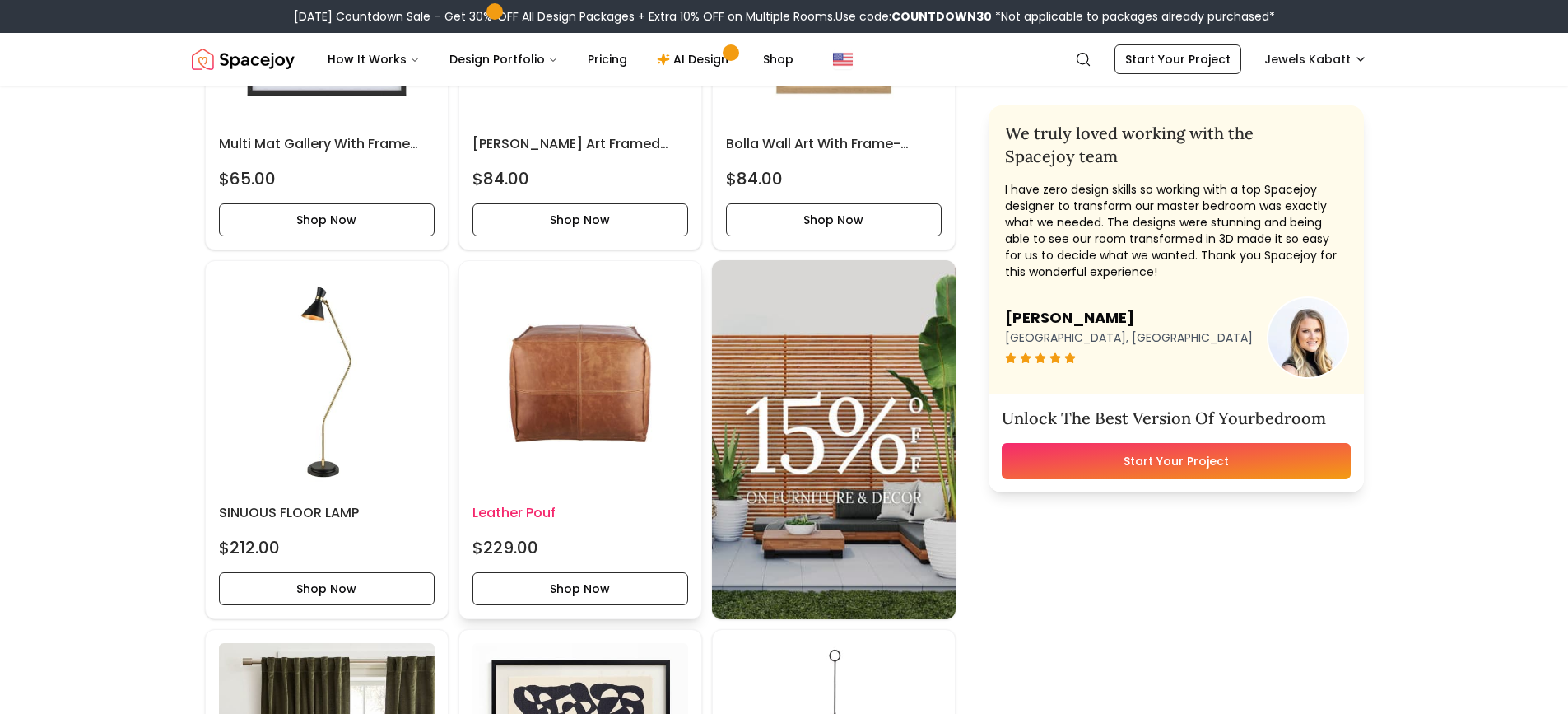
click at [537, 423] on img at bounding box center [580, 382] width 215 height 215
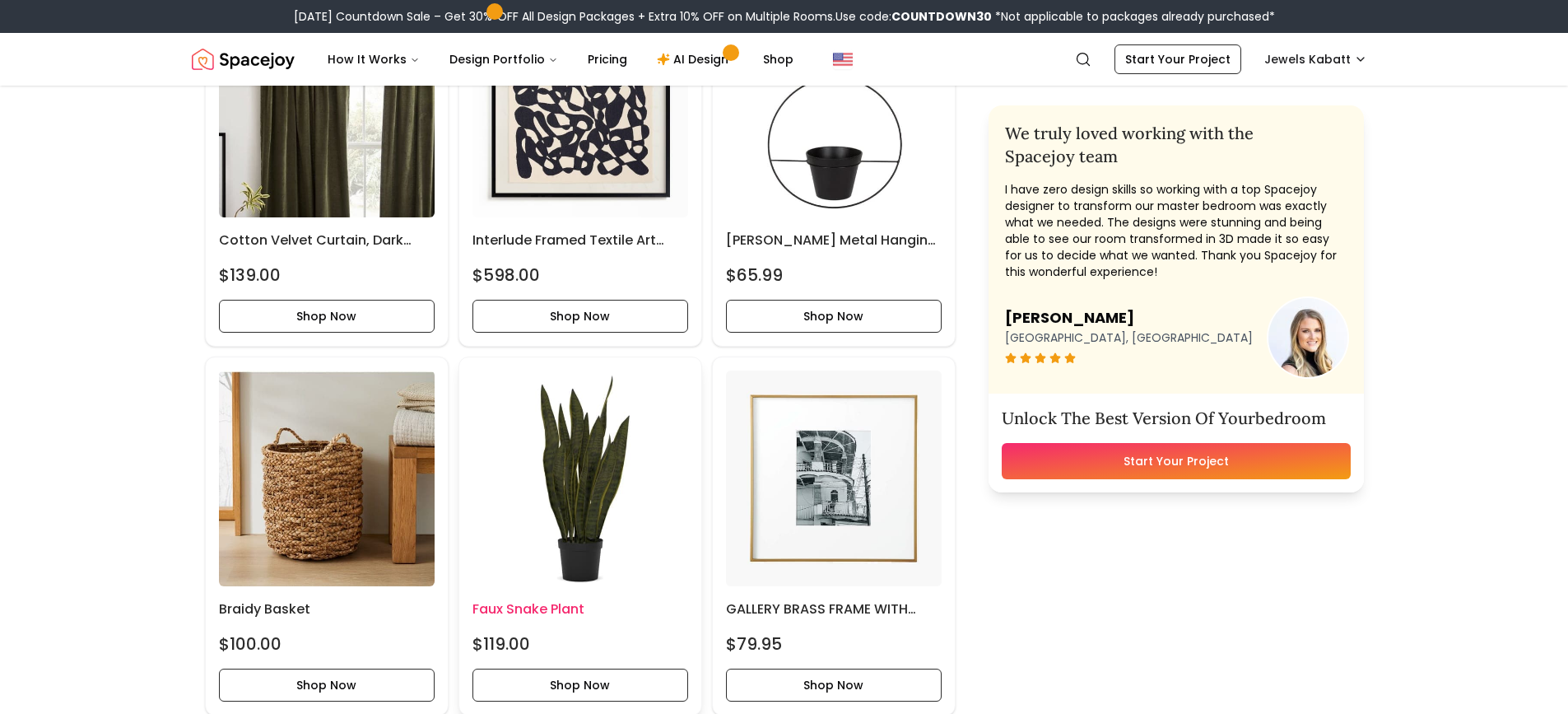
scroll to position [5188, 0]
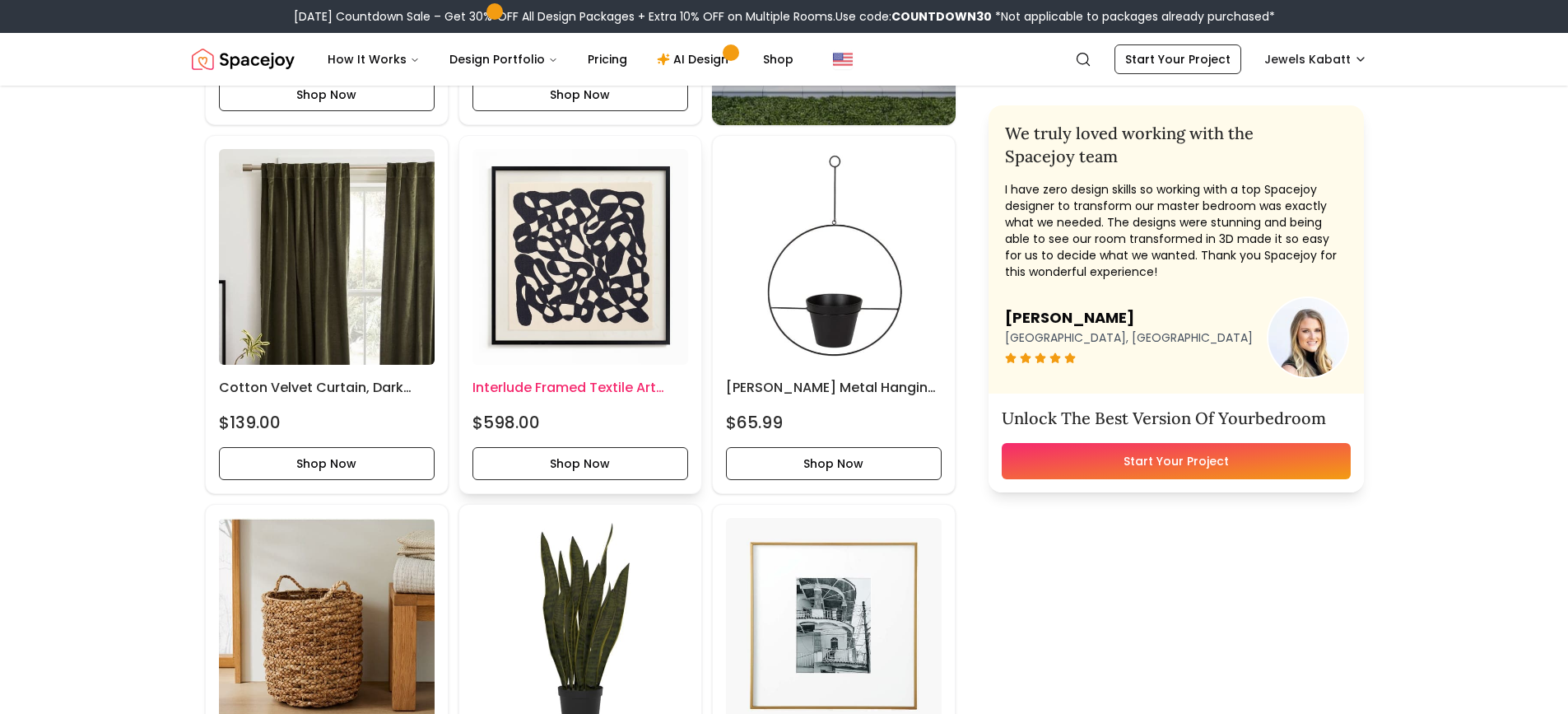
click at [603, 254] on img at bounding box center [580, 256] width 215 height 215
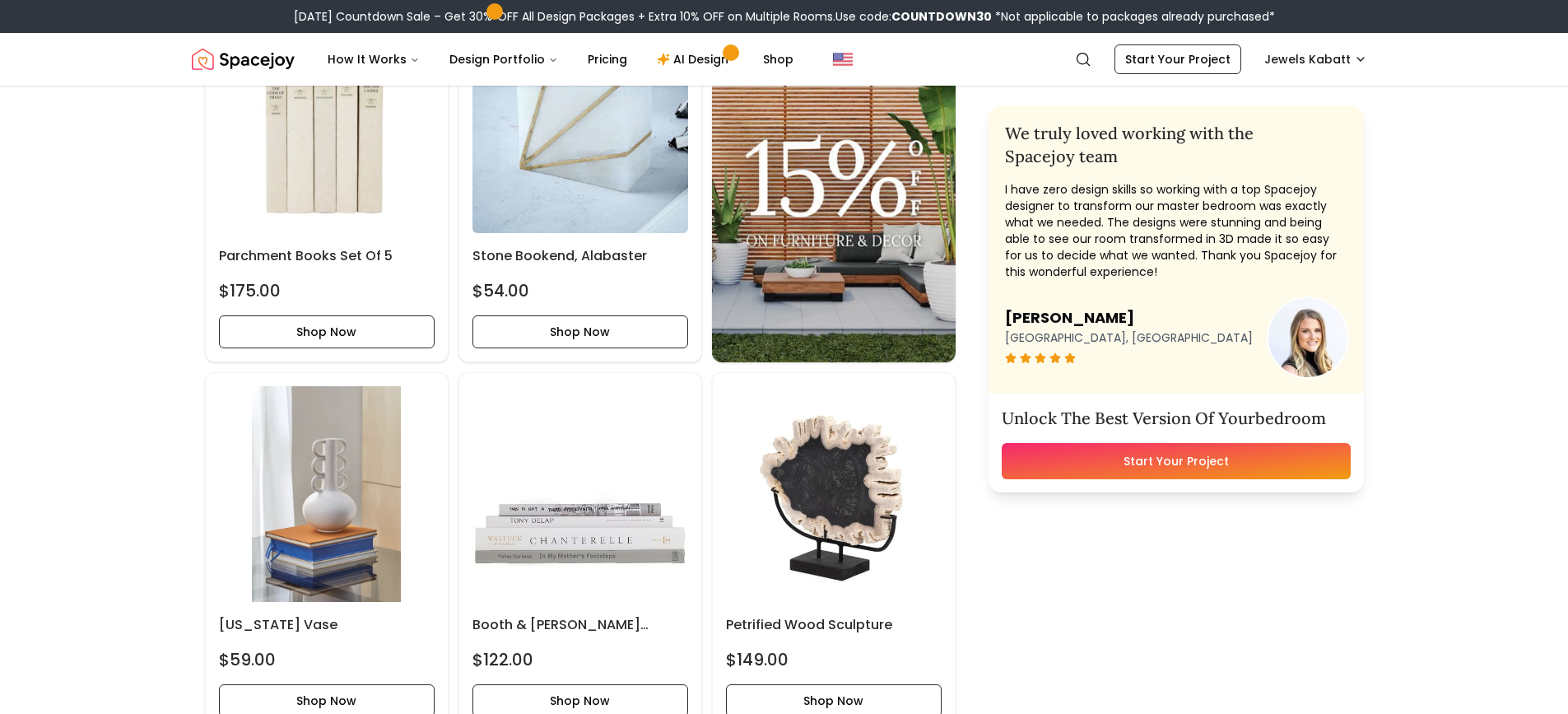
scroll to position [7493, 0]
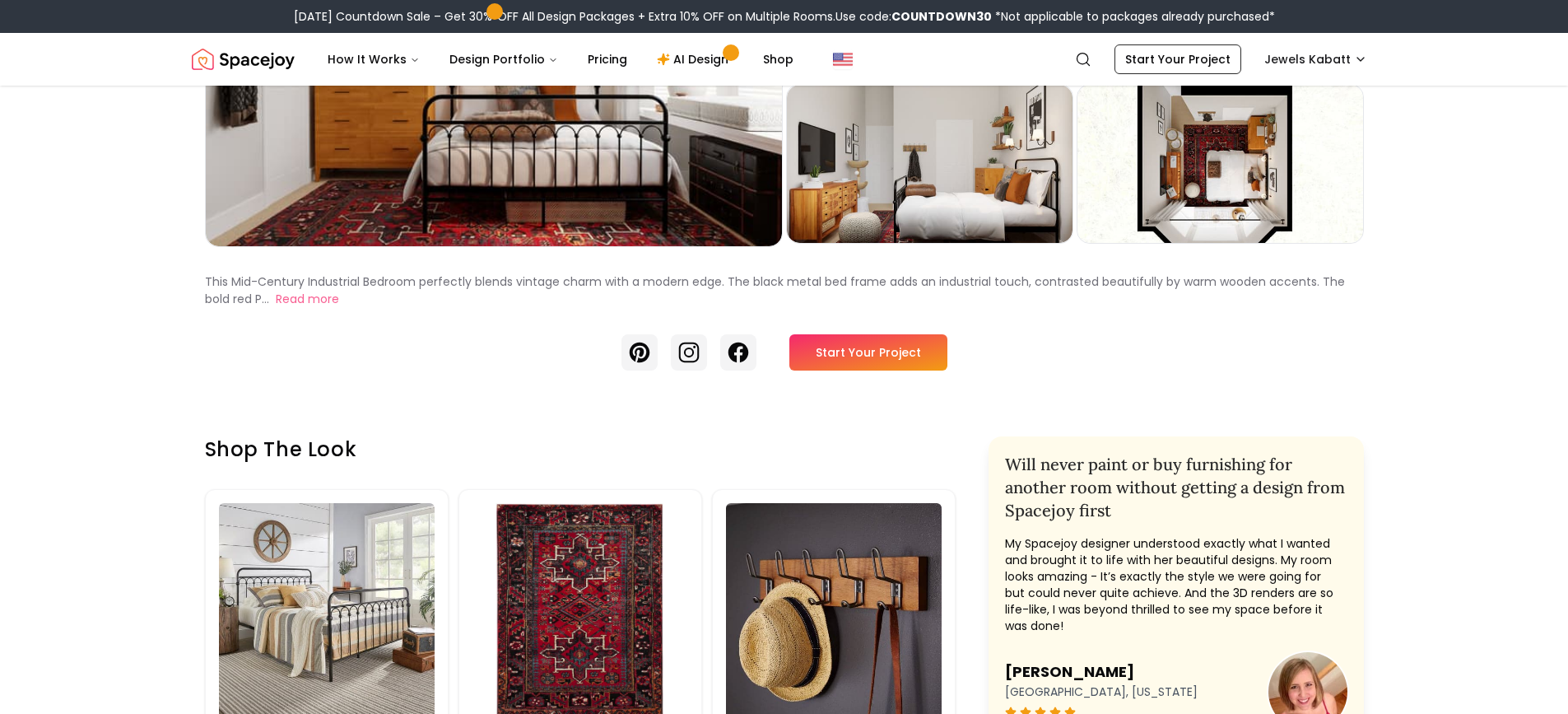
scroll to position [412, 0]
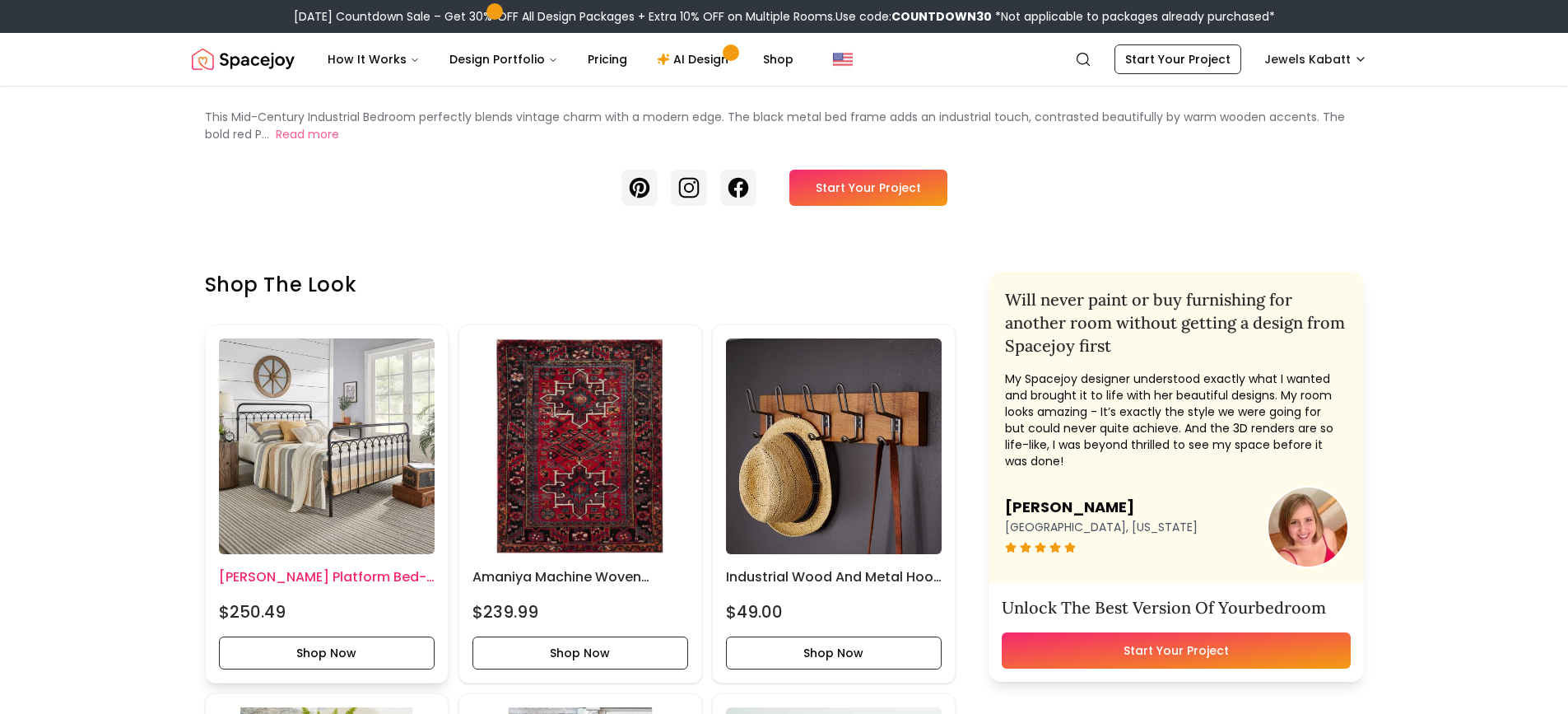
click at [362, 434] on img at bounding box center [326, 446] width 215 height 215
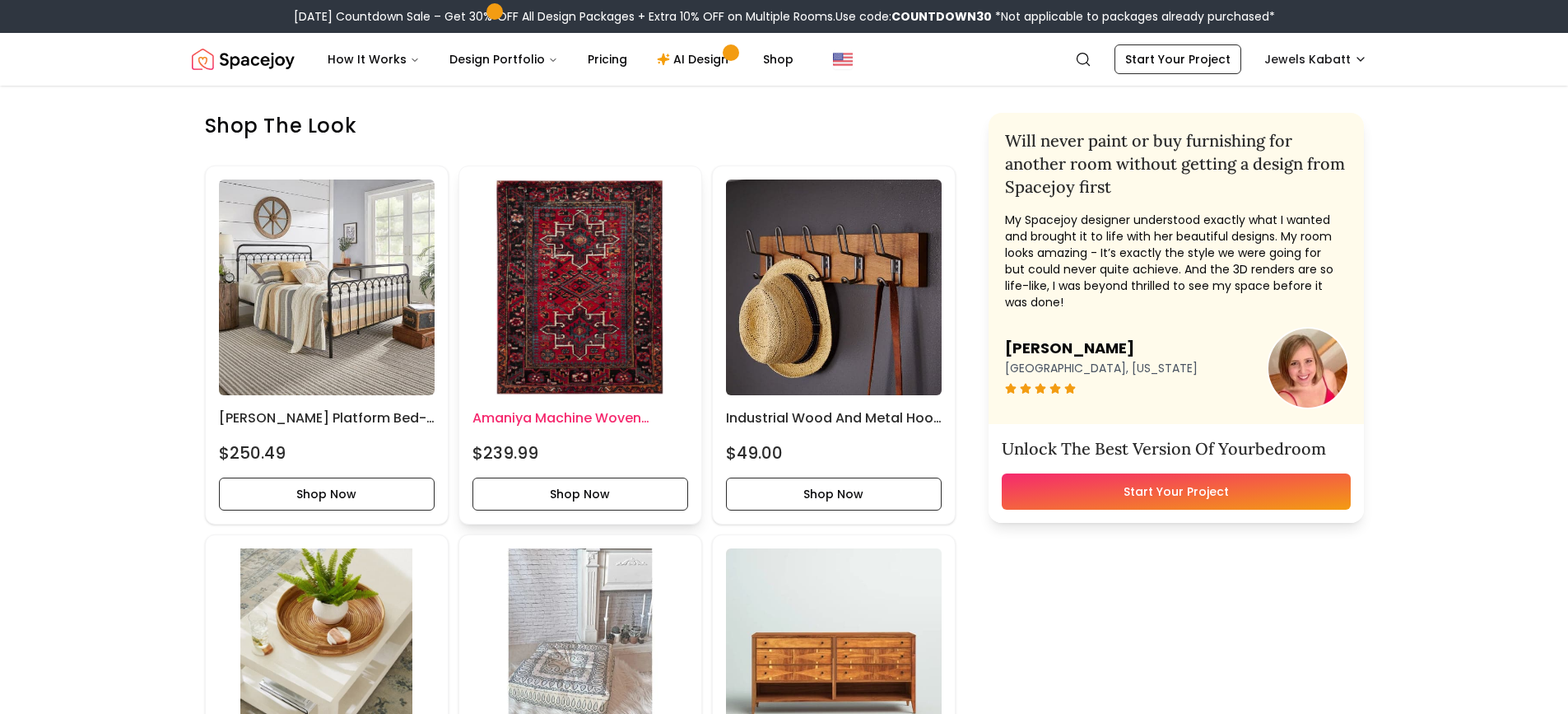
scroll to position [576, 0]
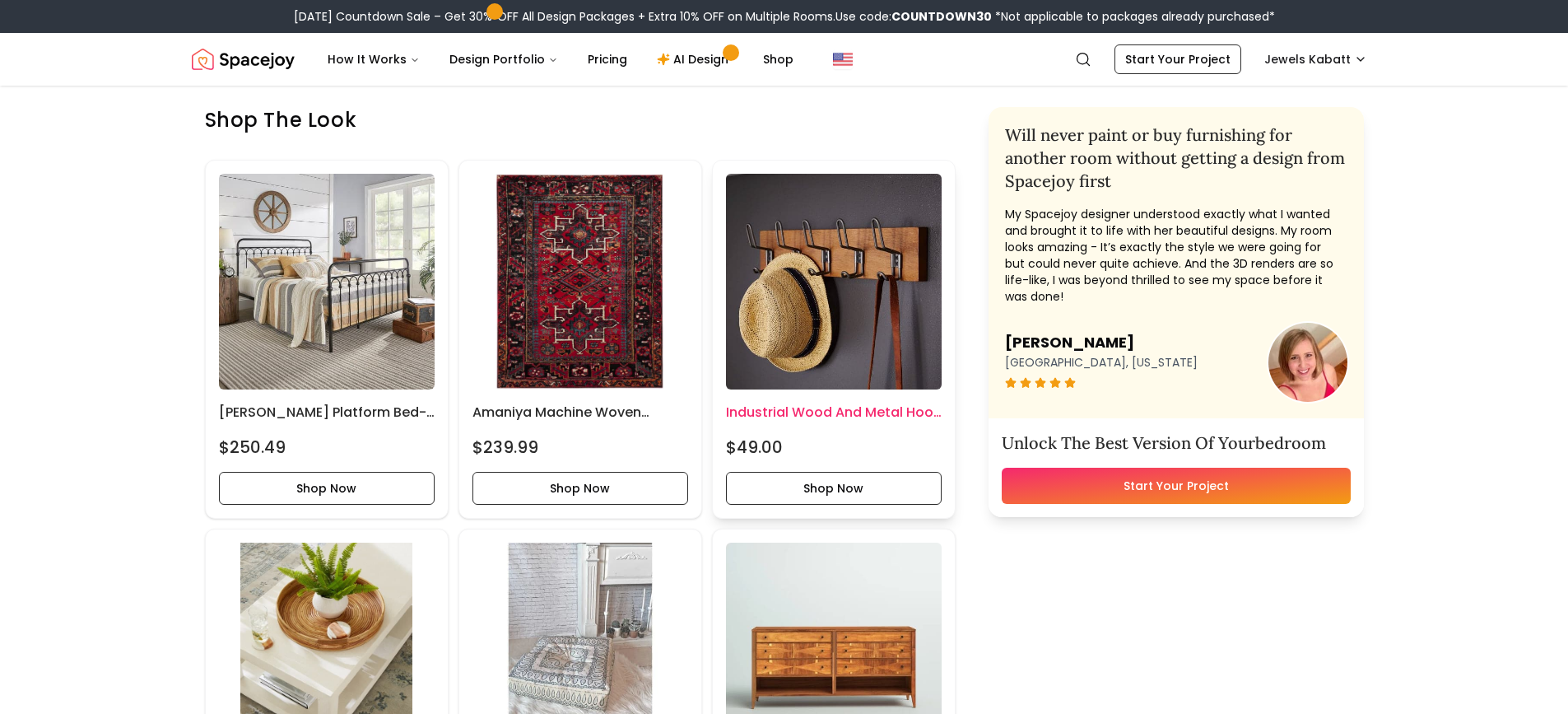
click at [826, 281] on img at bounding box center [833, 281] width 215 height 215
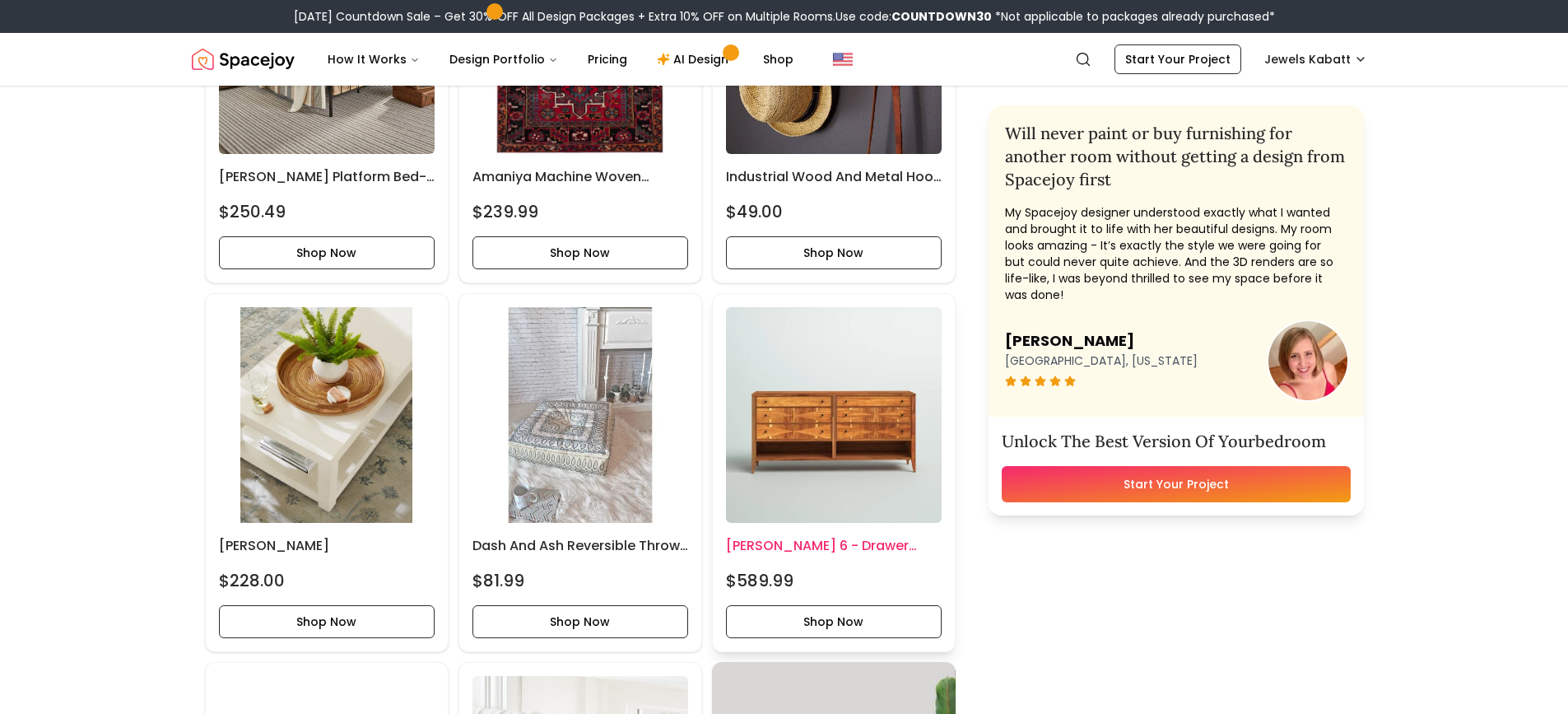
scroll to position [823, 0]
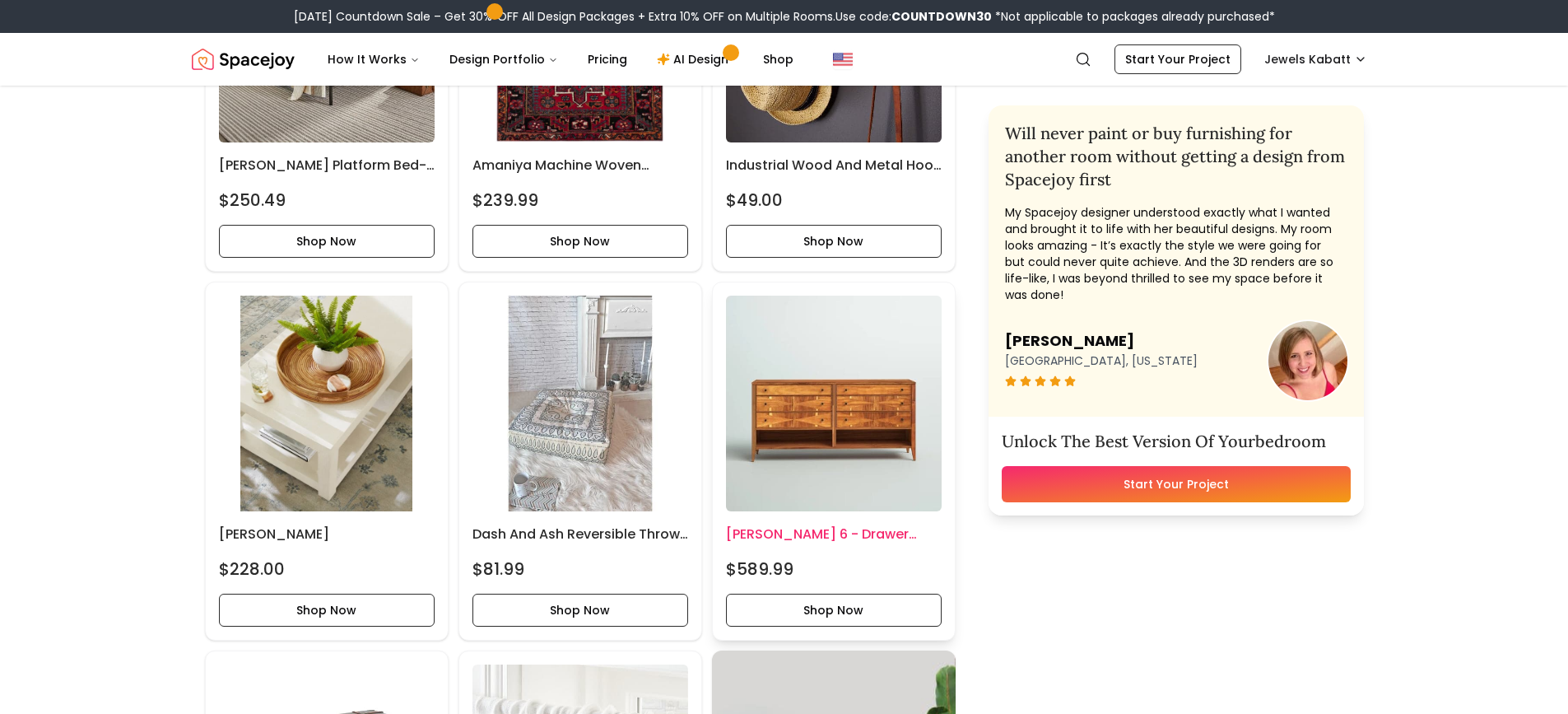
click at [863, 432] on img at bounding box center [833, 403] width 215 height 215
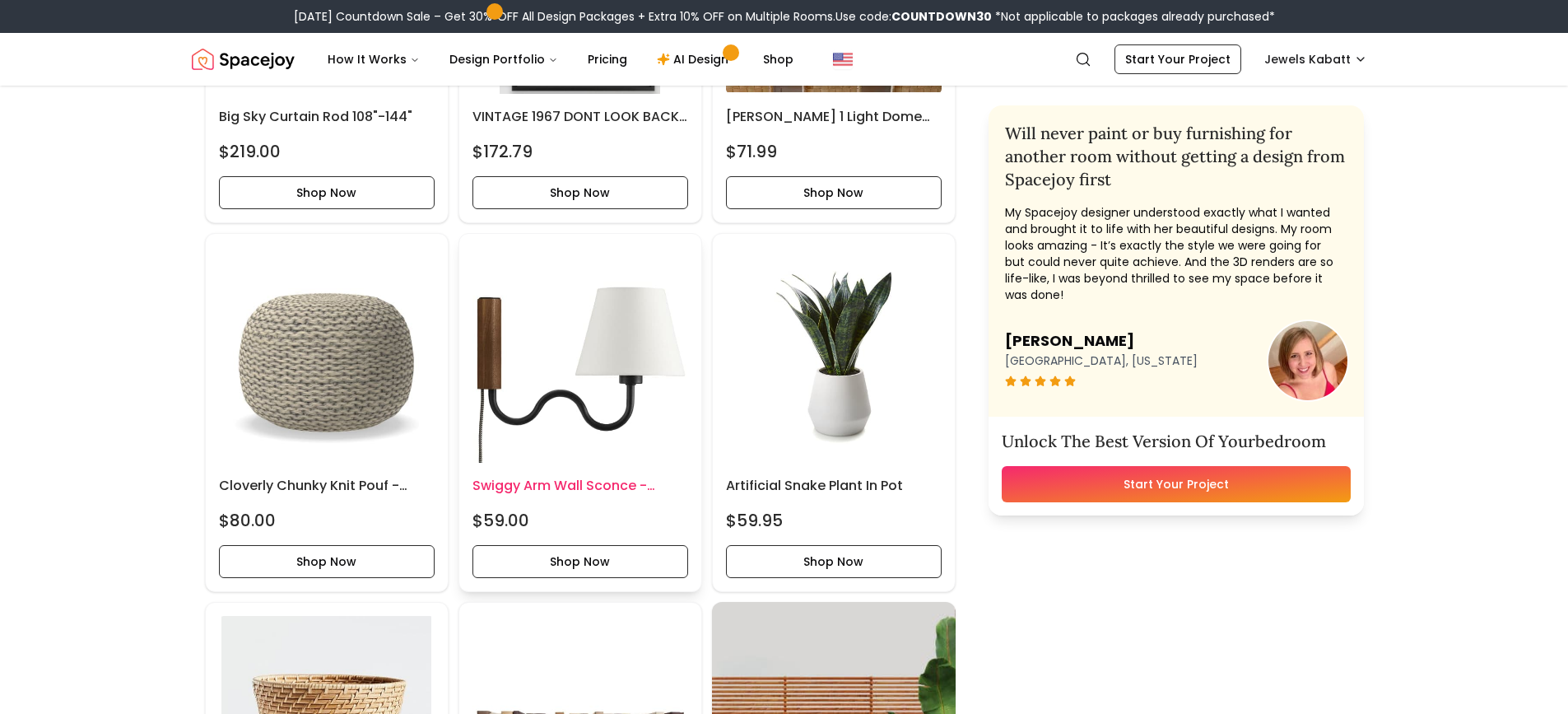
scroll to position [2059, 0]
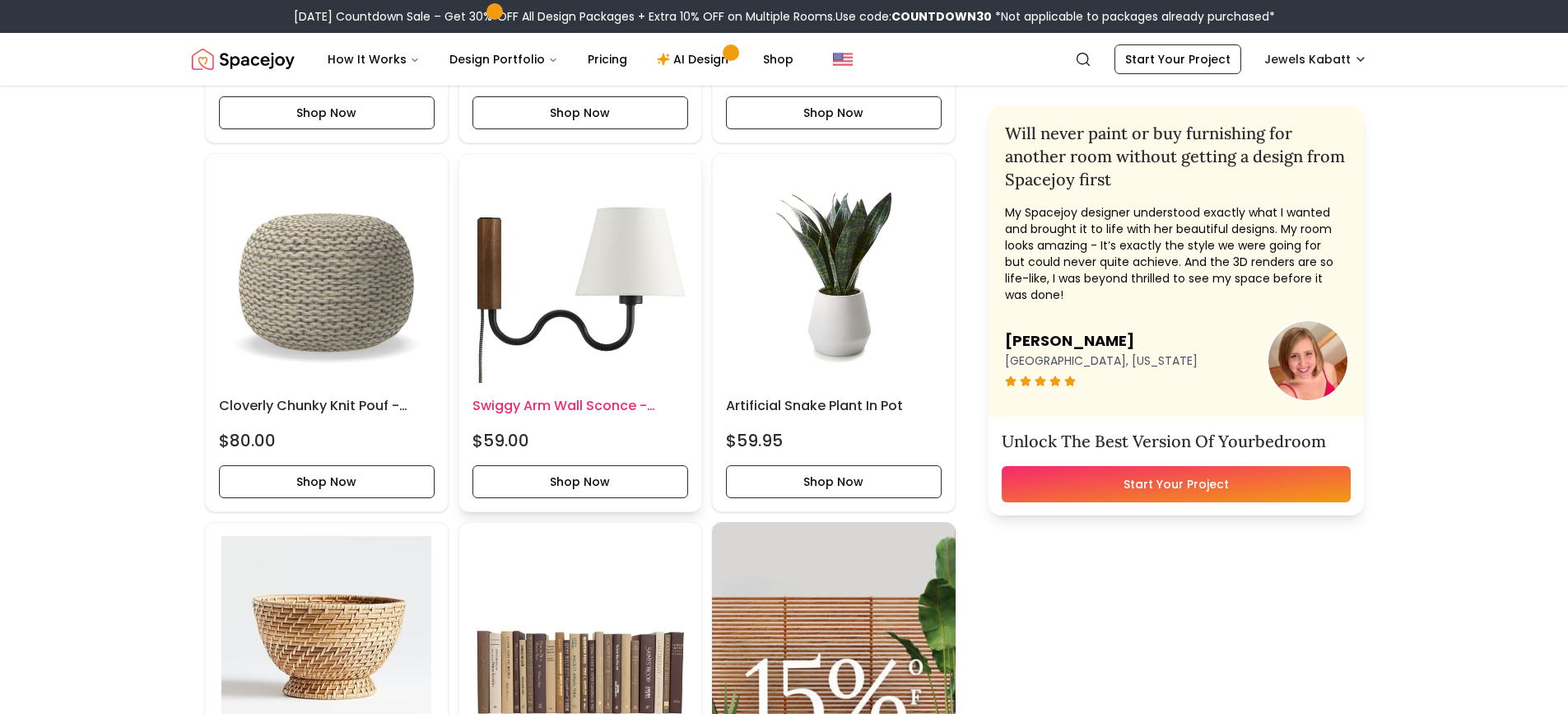
click at [561, 303] on img at bounding box center [580, 274] width 215 height 215
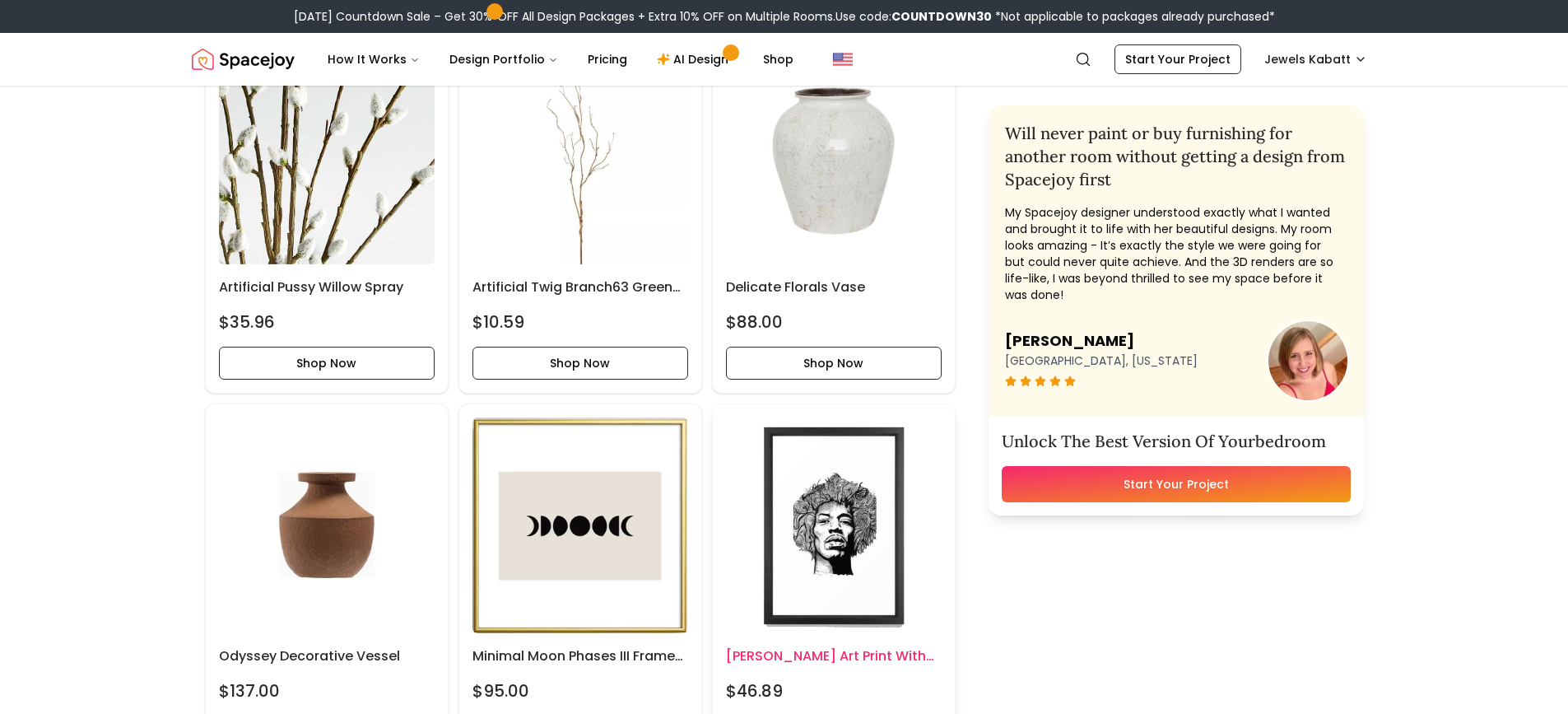
scroll to position [4117, 0]
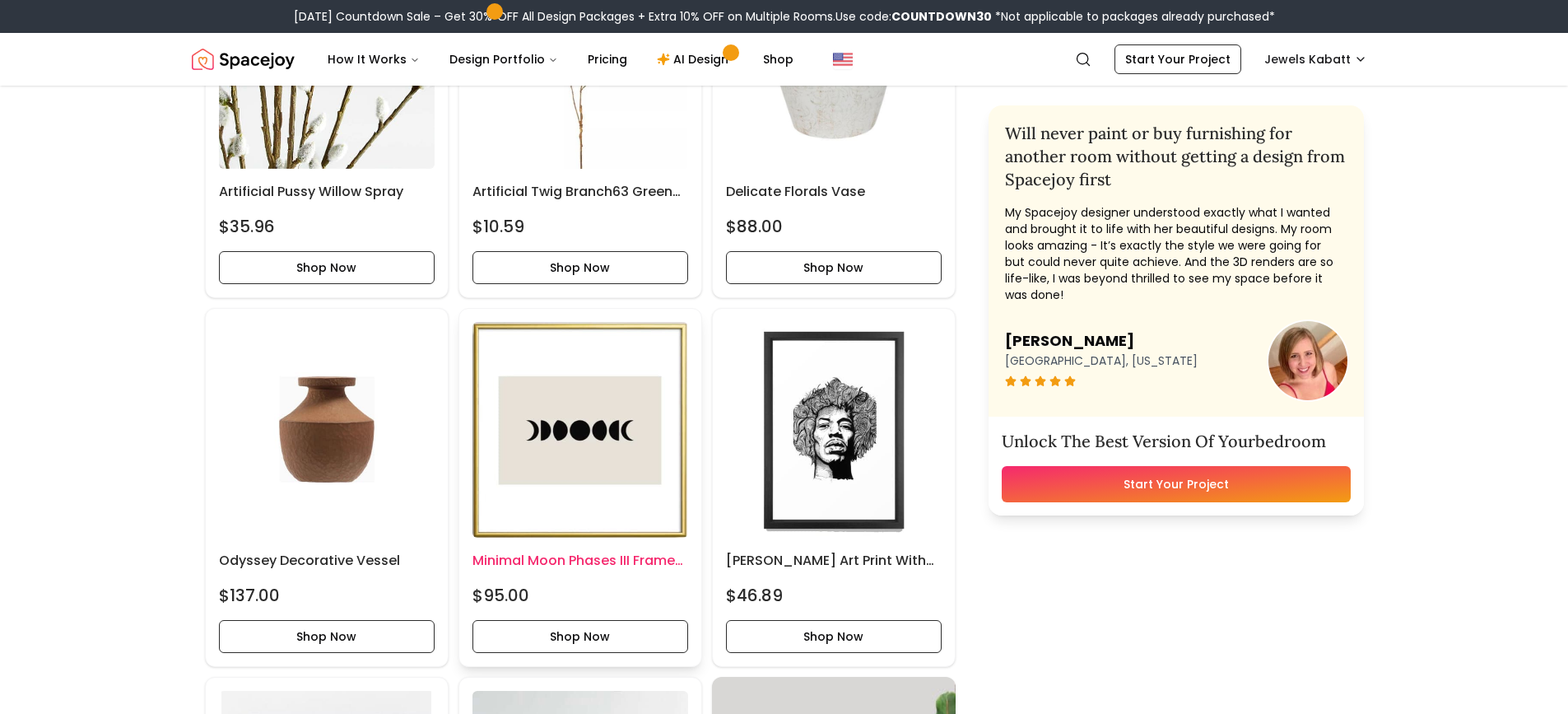
click at [646, 366] on img at bounding box center [580, 429] width 215 height 215
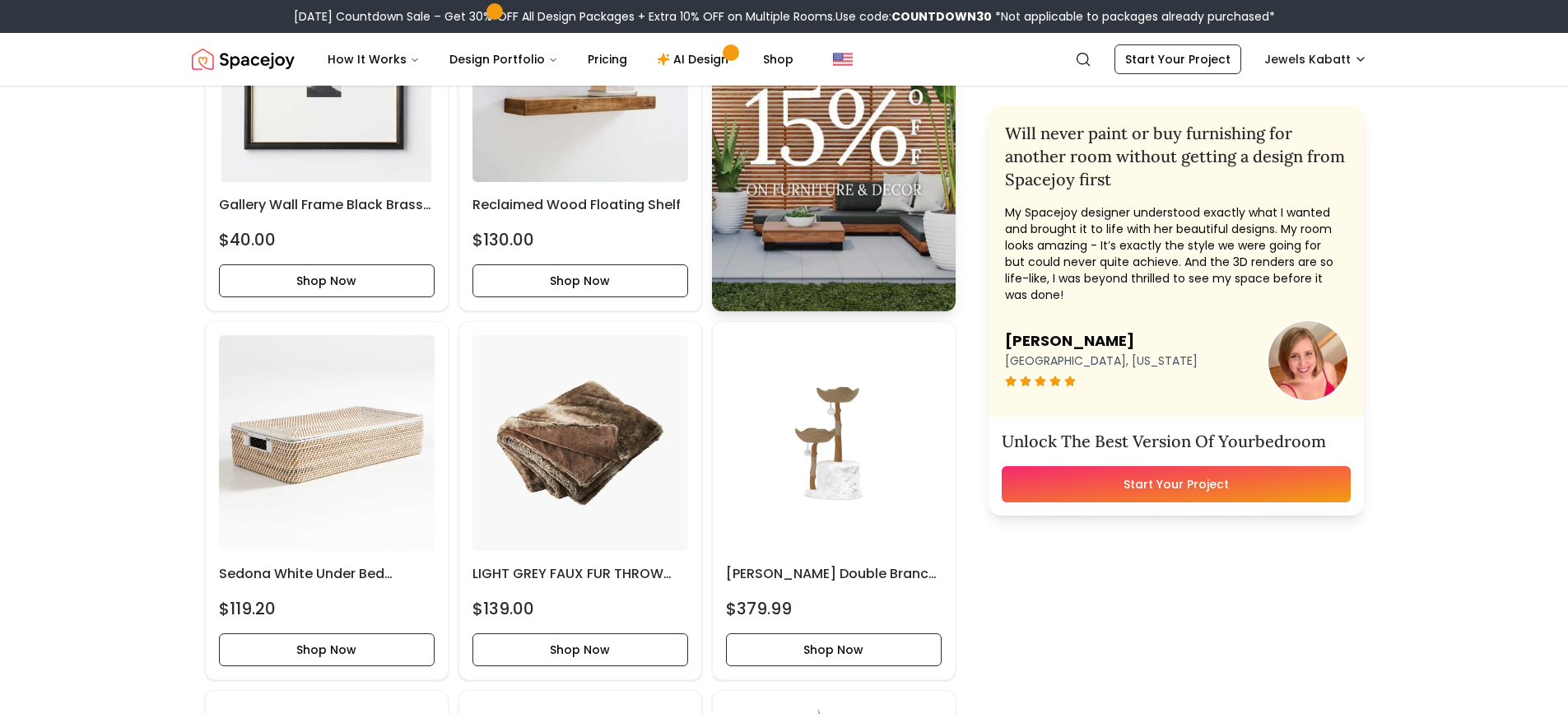
scroll to position [4941, 0]
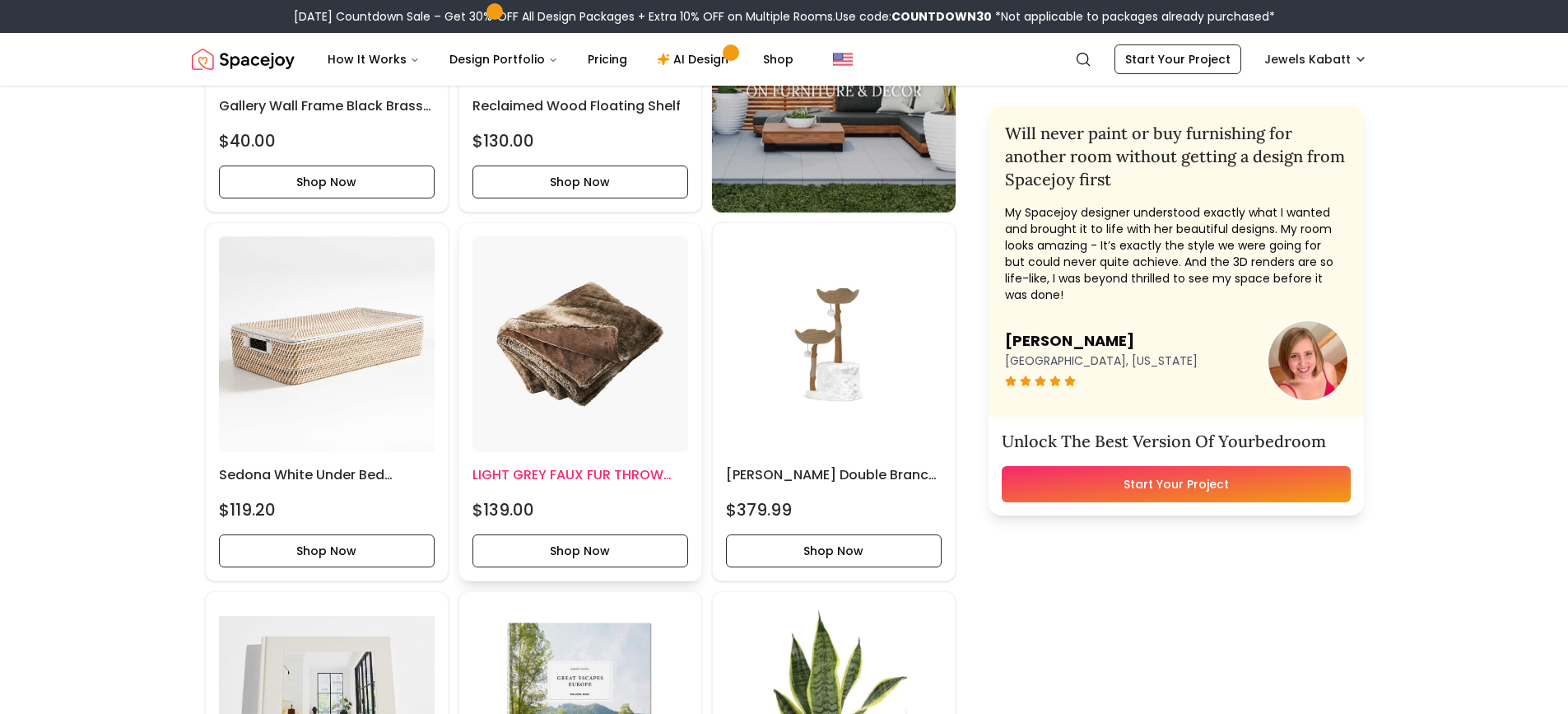
click at [611, 323] on img at bounding box center [580, 344] width 215 height 215
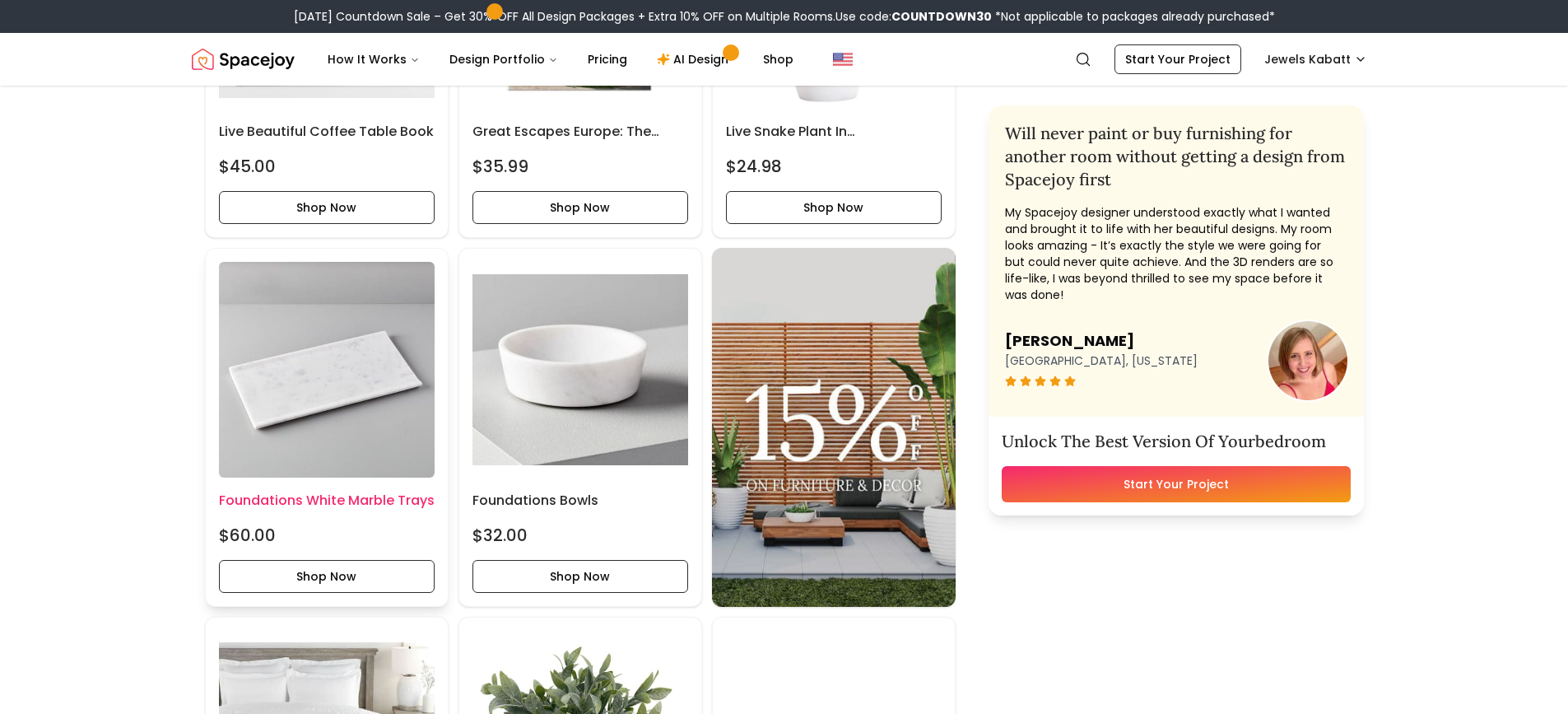
scroll to position [5682, 0]
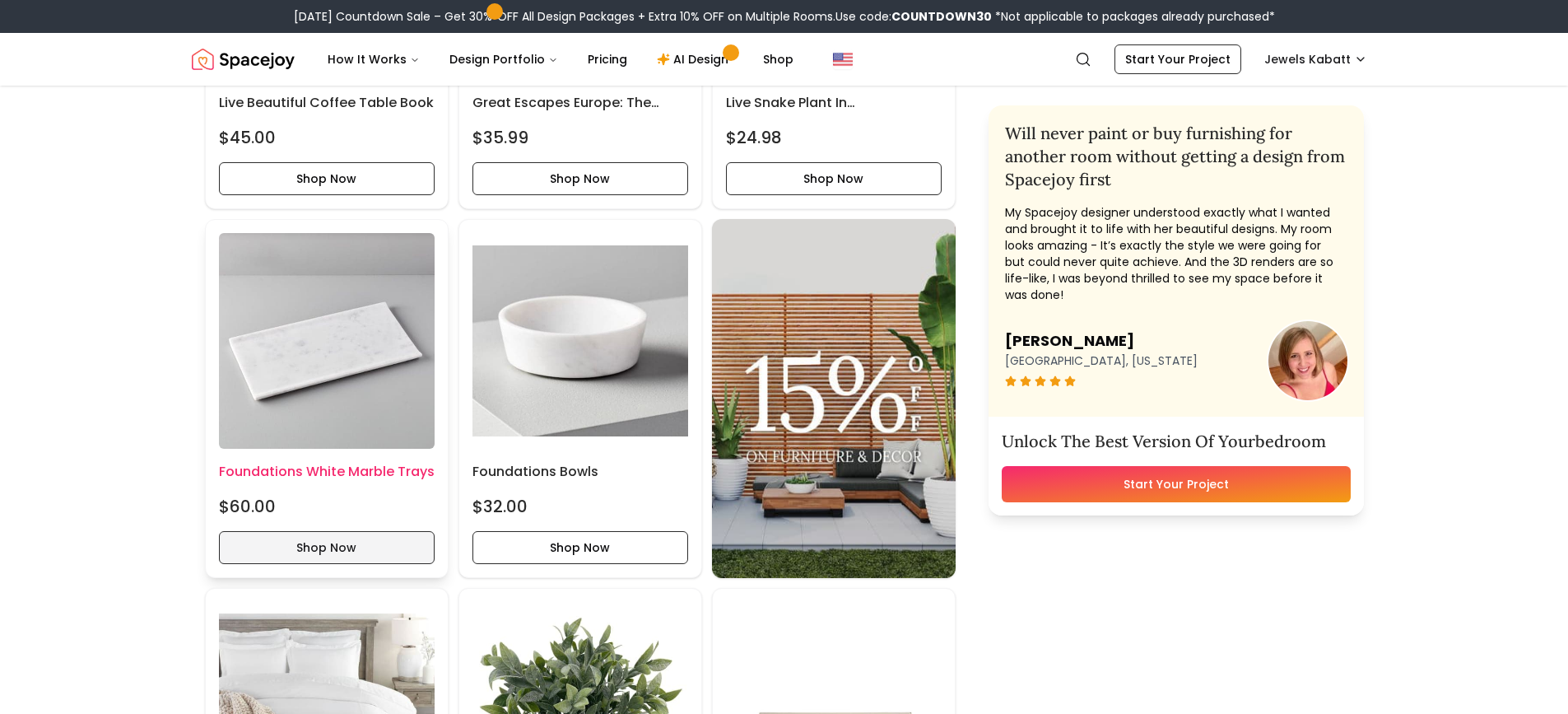
click at [345, 549] on button "Shop Now" at bounding box center [326, 548] width 215 height 33
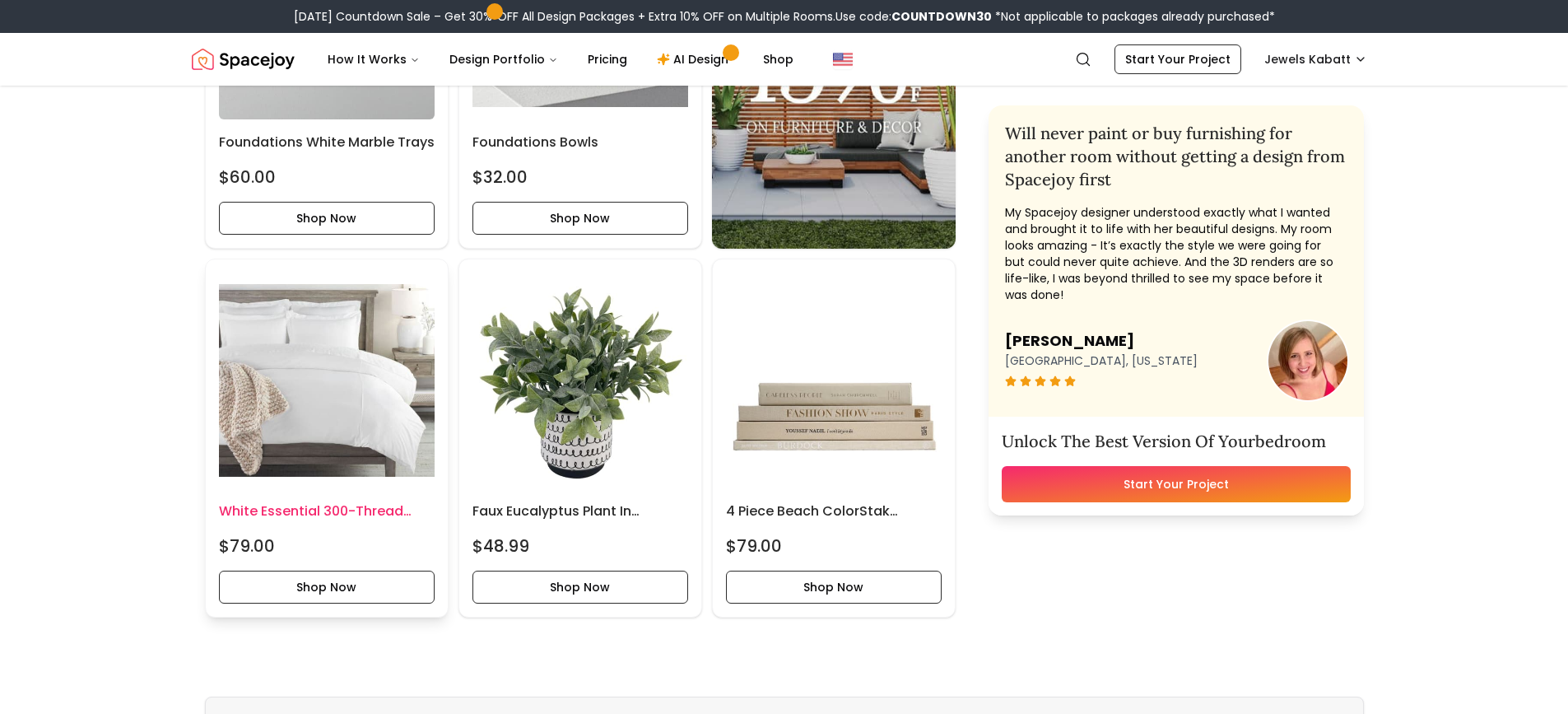
click at [386, 396] on img at bounding box center [326, 380] width 215 height 215
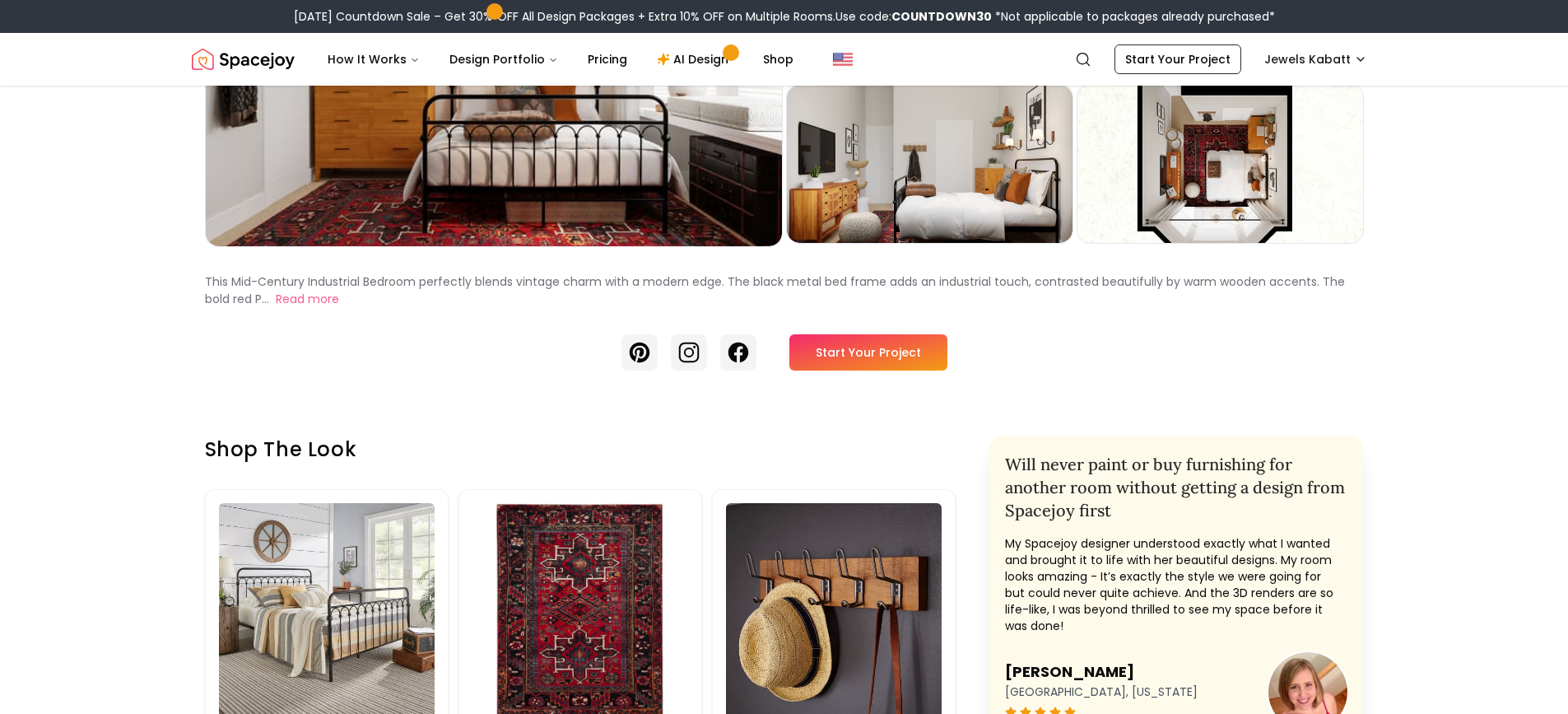
scroll to position [0, 0]
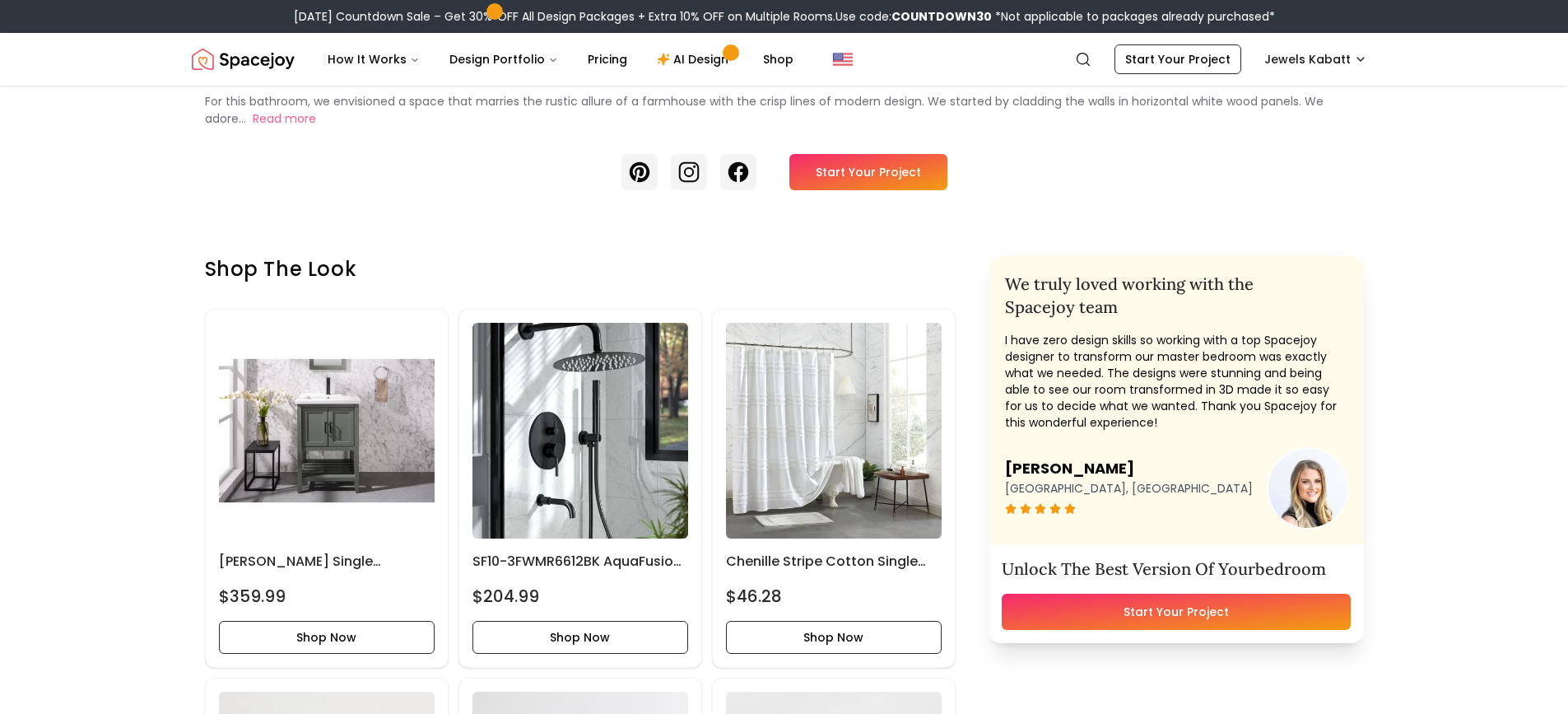
scroll to position [741, 0]
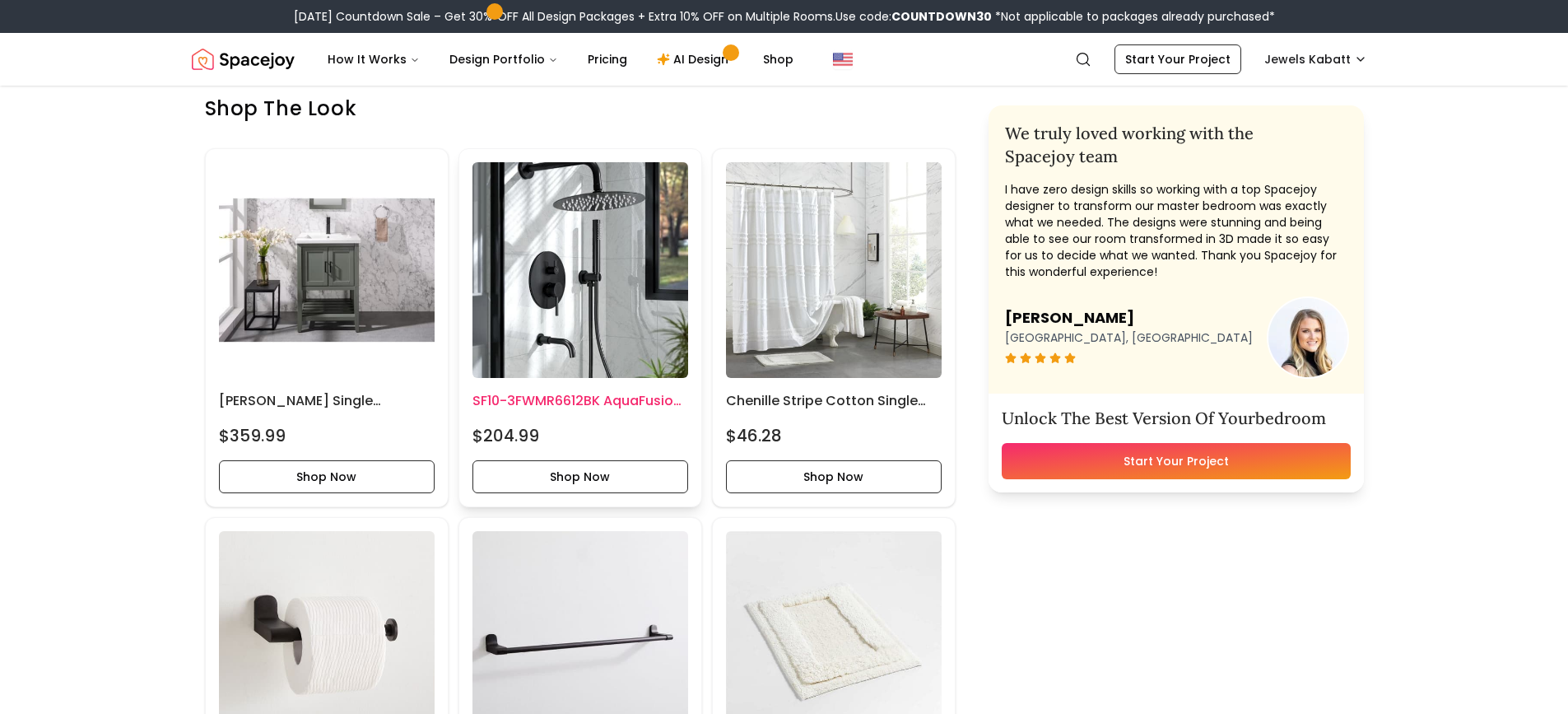
click at [617, 280] on img at bounding box center [580, 269] width 215 height 215
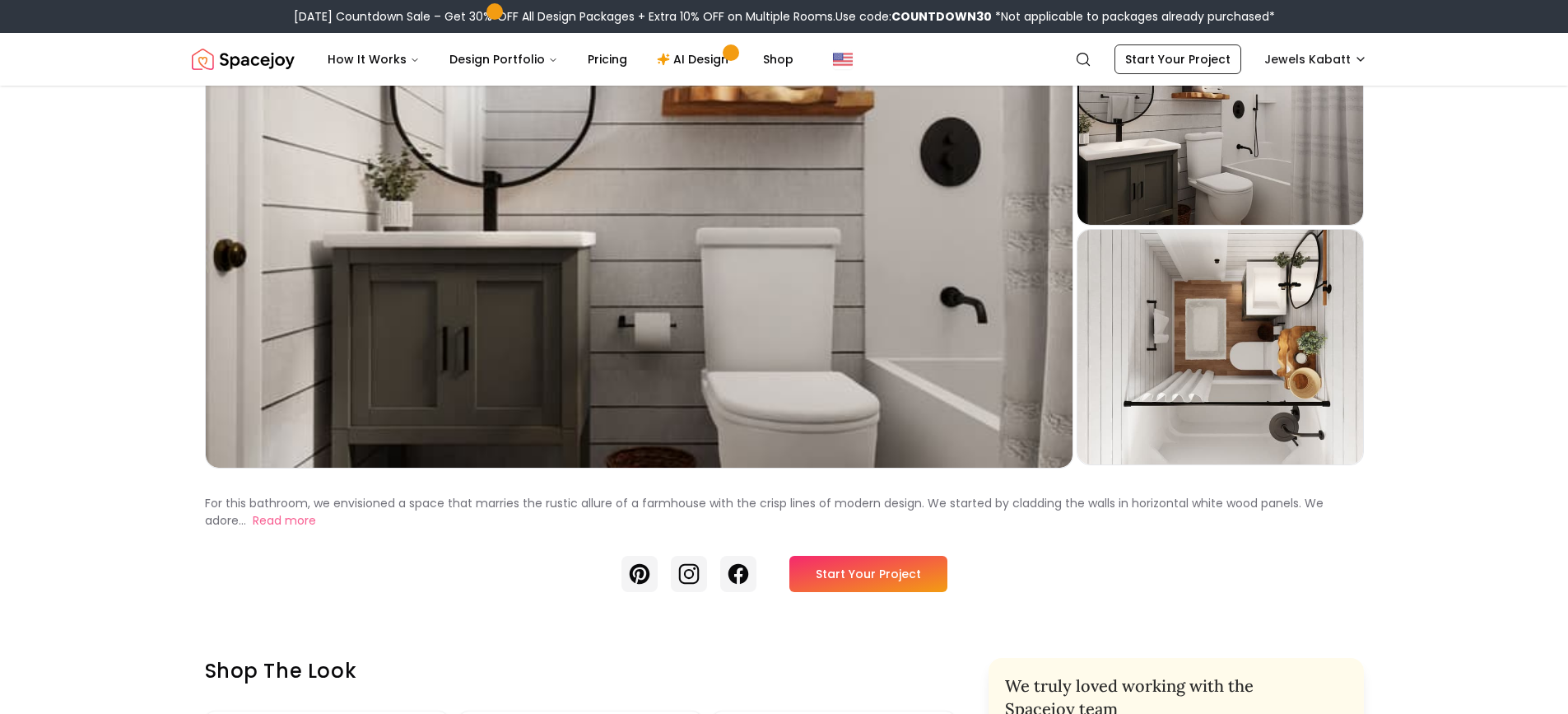
scroll to position [0, 0]
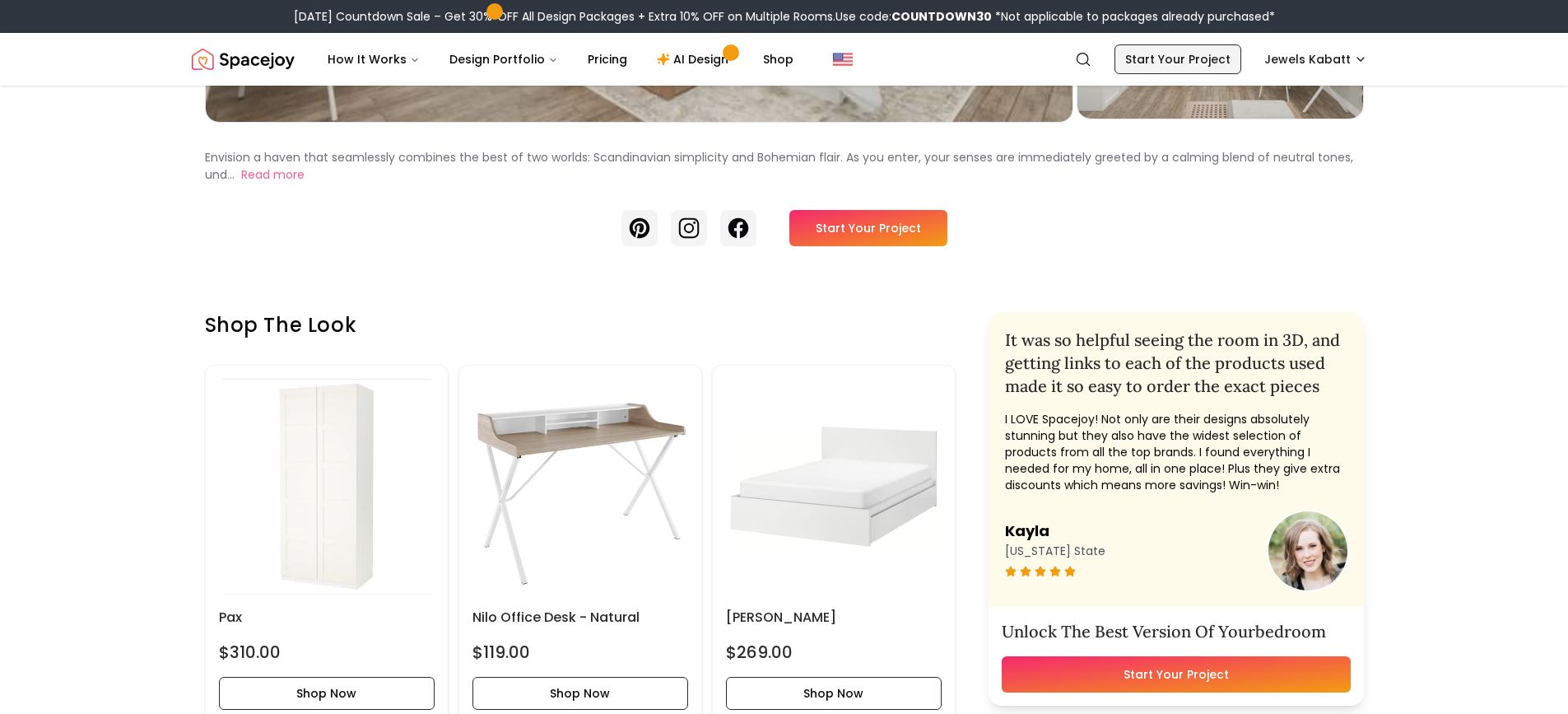
scroll to position [330, 0]
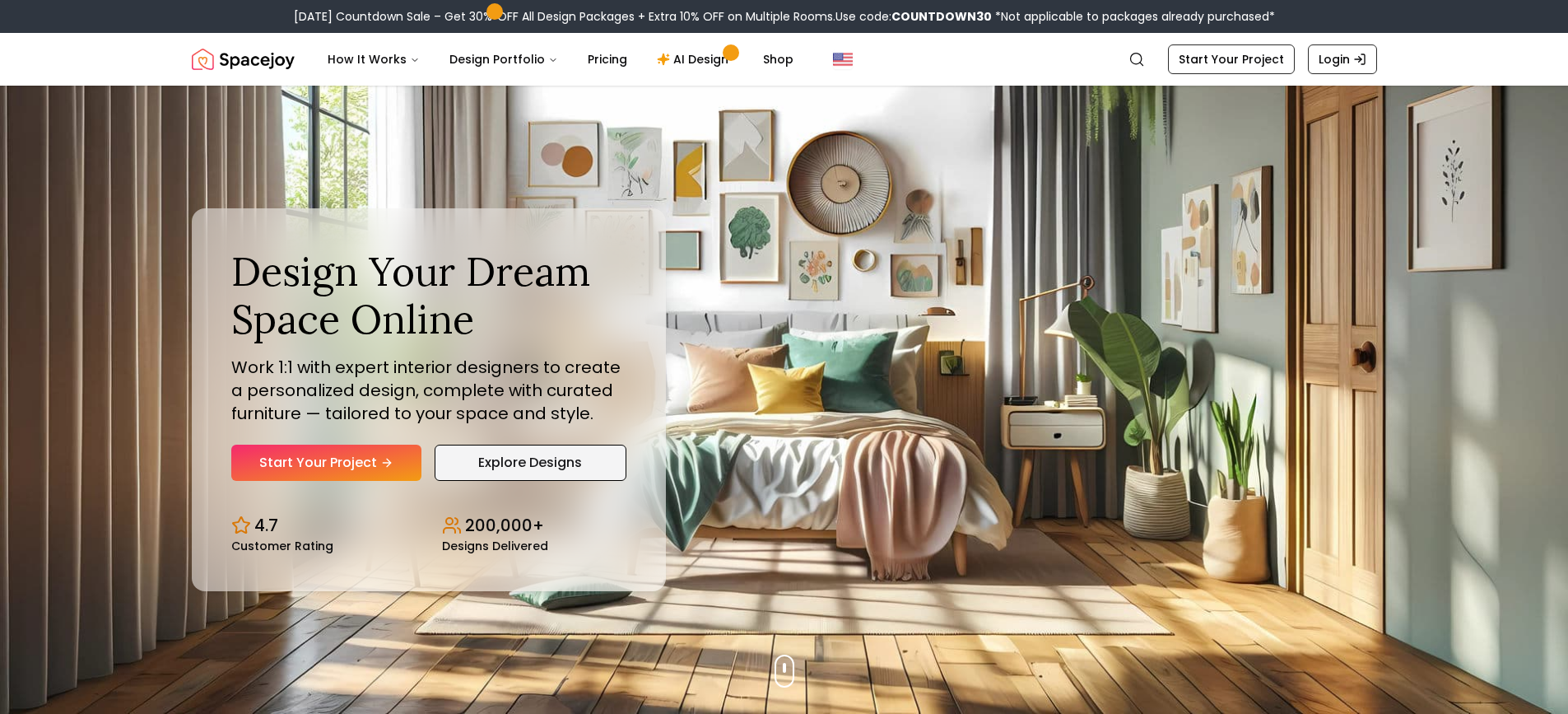
click at [528, 468] on link "Explore Designs" at bounding box center [530, 463] width 192 height 36
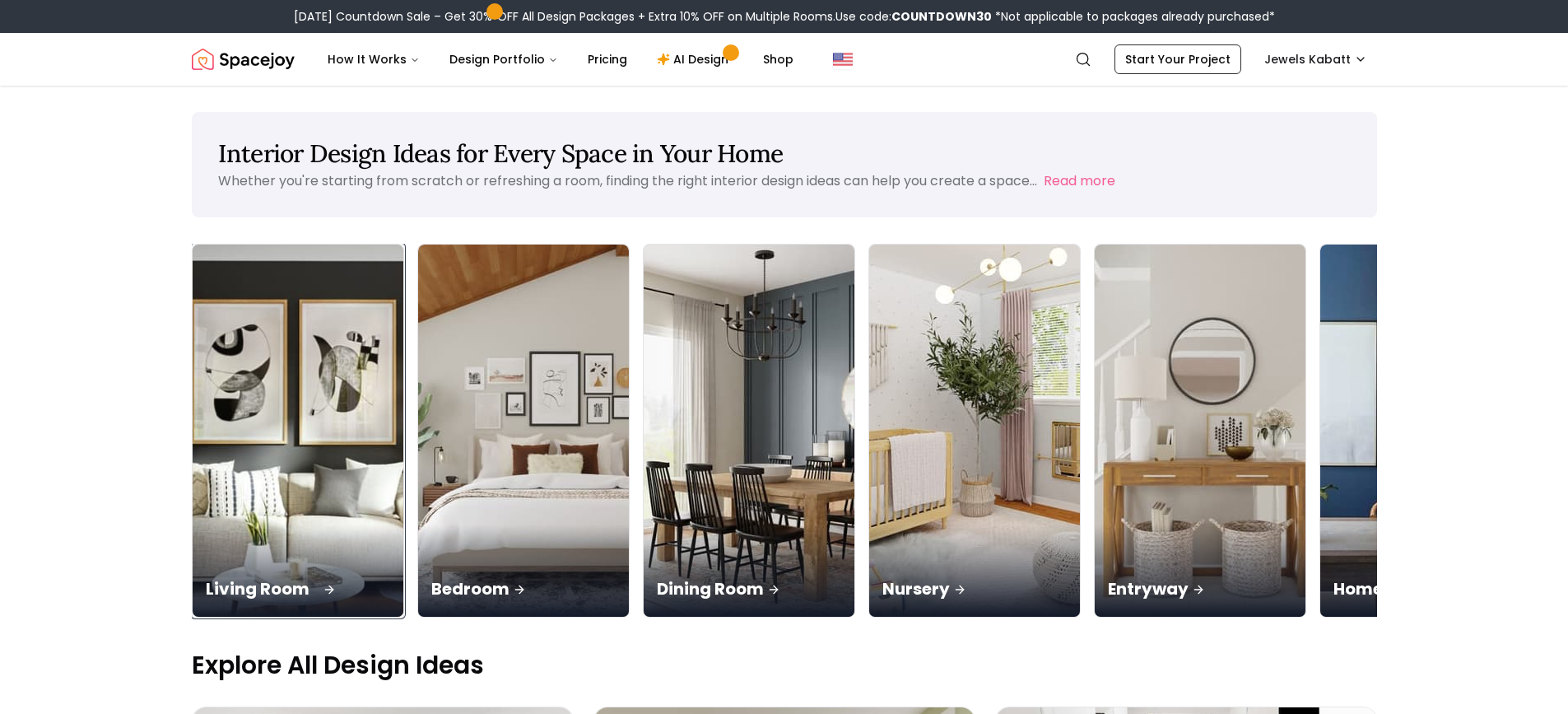
click at [332, 487] on img at bounding box center [298, 431] width 222 height 391
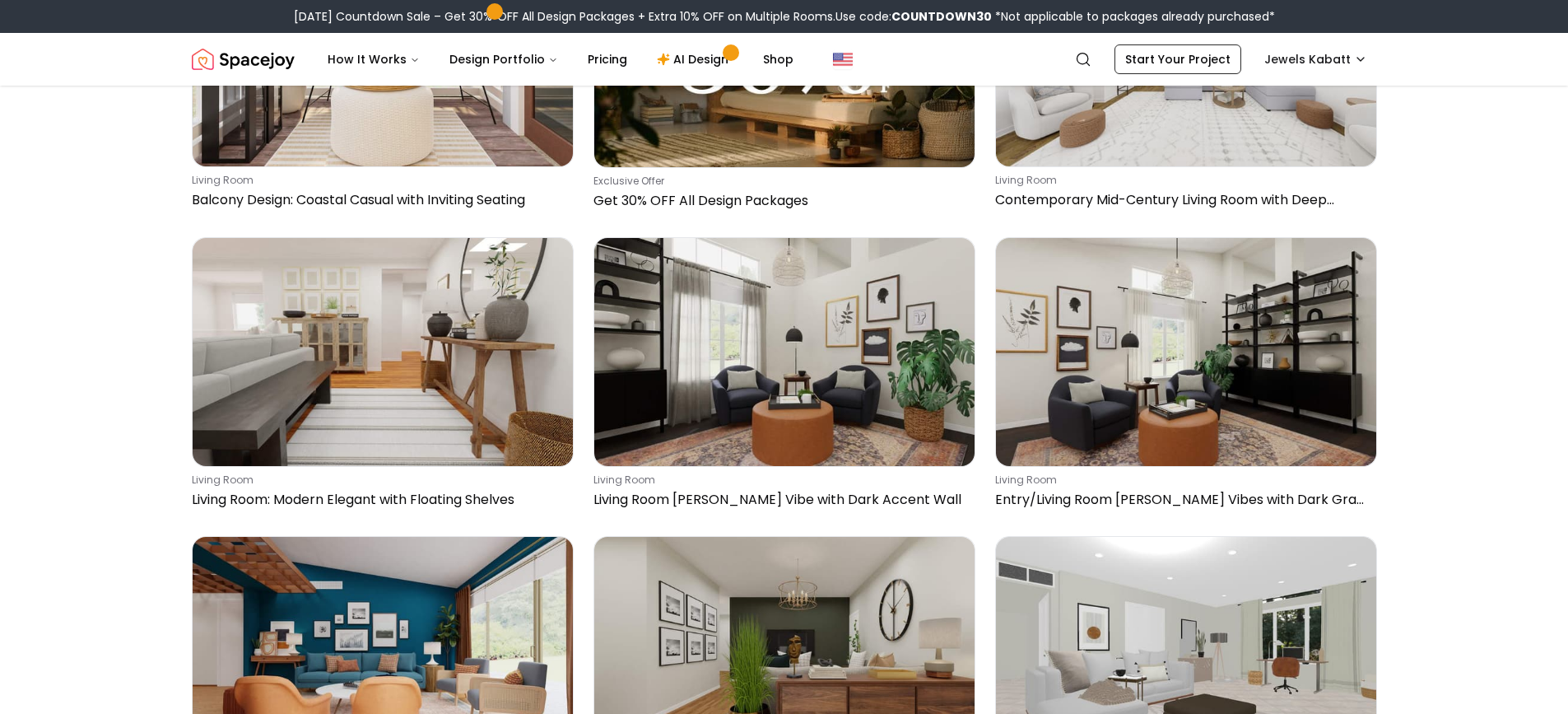
scroll to position [1483, 0]
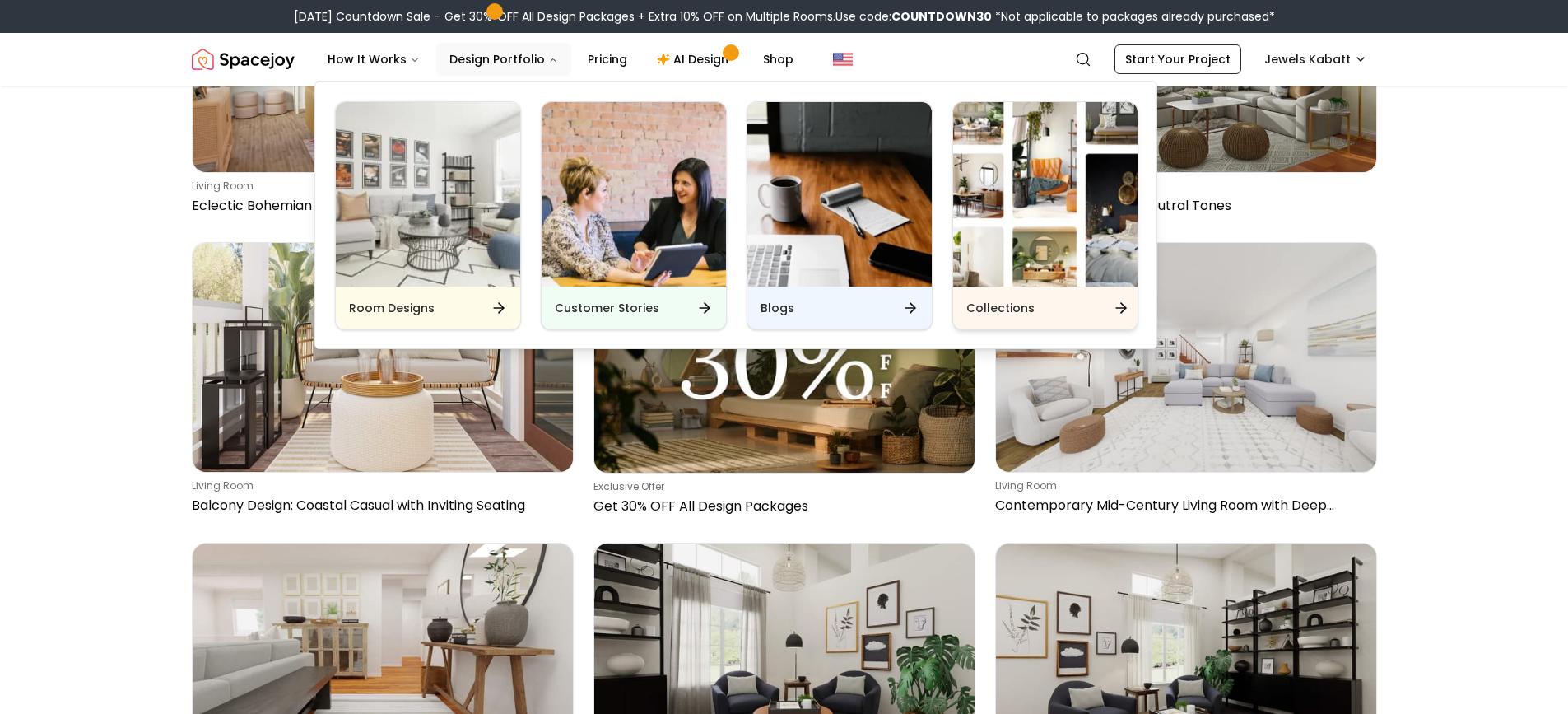
click at [1060, 216] on img "Main" at bounding box center [1045, 194] width 184 height 184
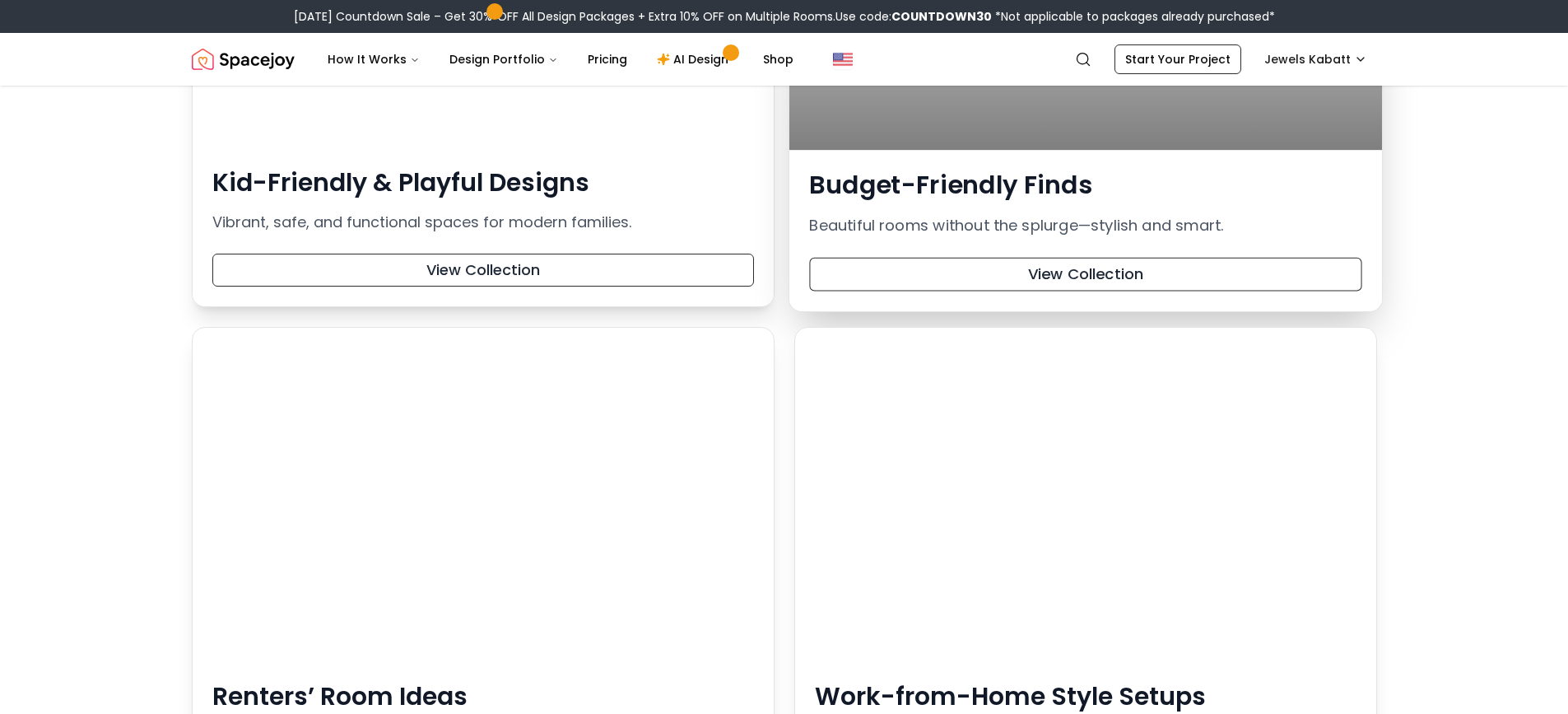
scroll to position [2306, 0]
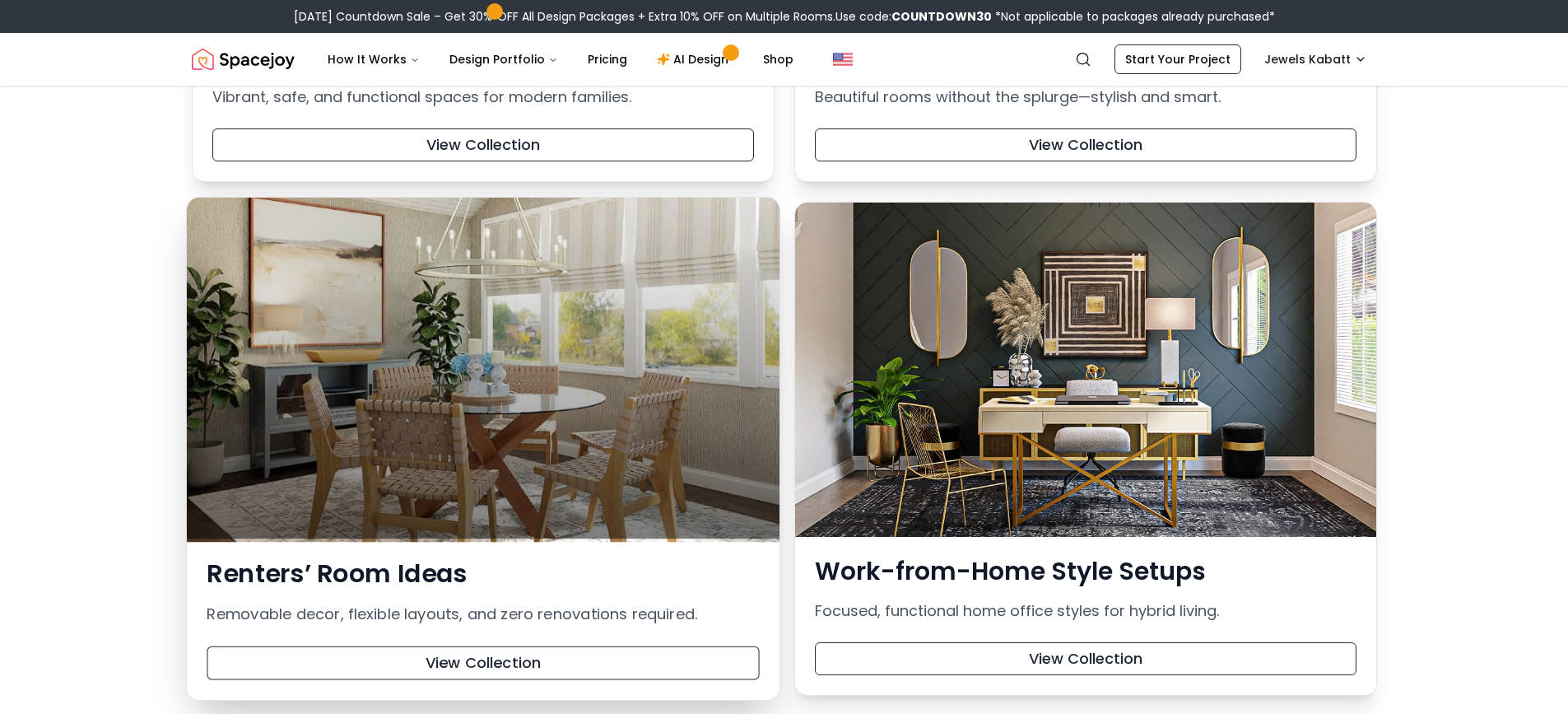
click at [497, 372] on div at bounding box center [482, 368] width 593 height 341
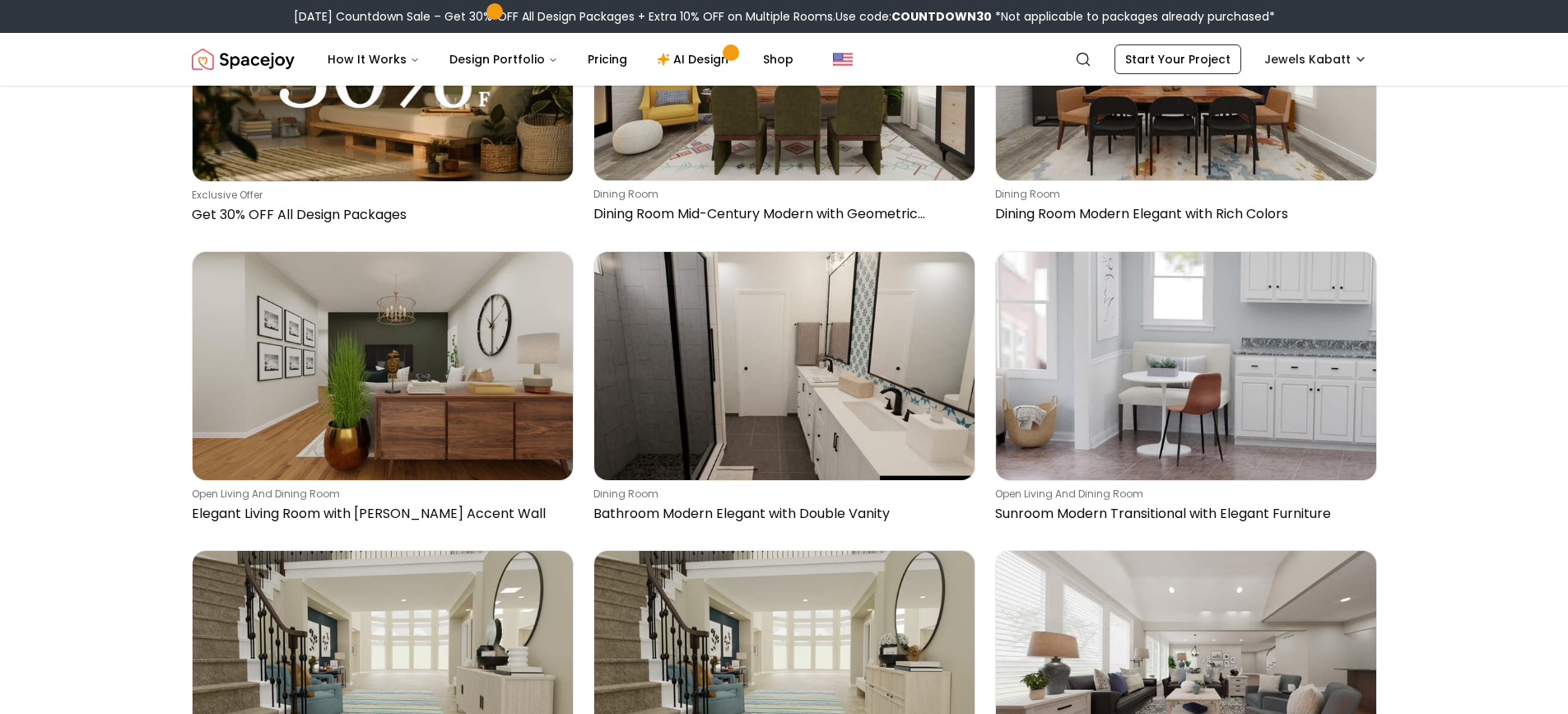
scroll to position [330, 0]
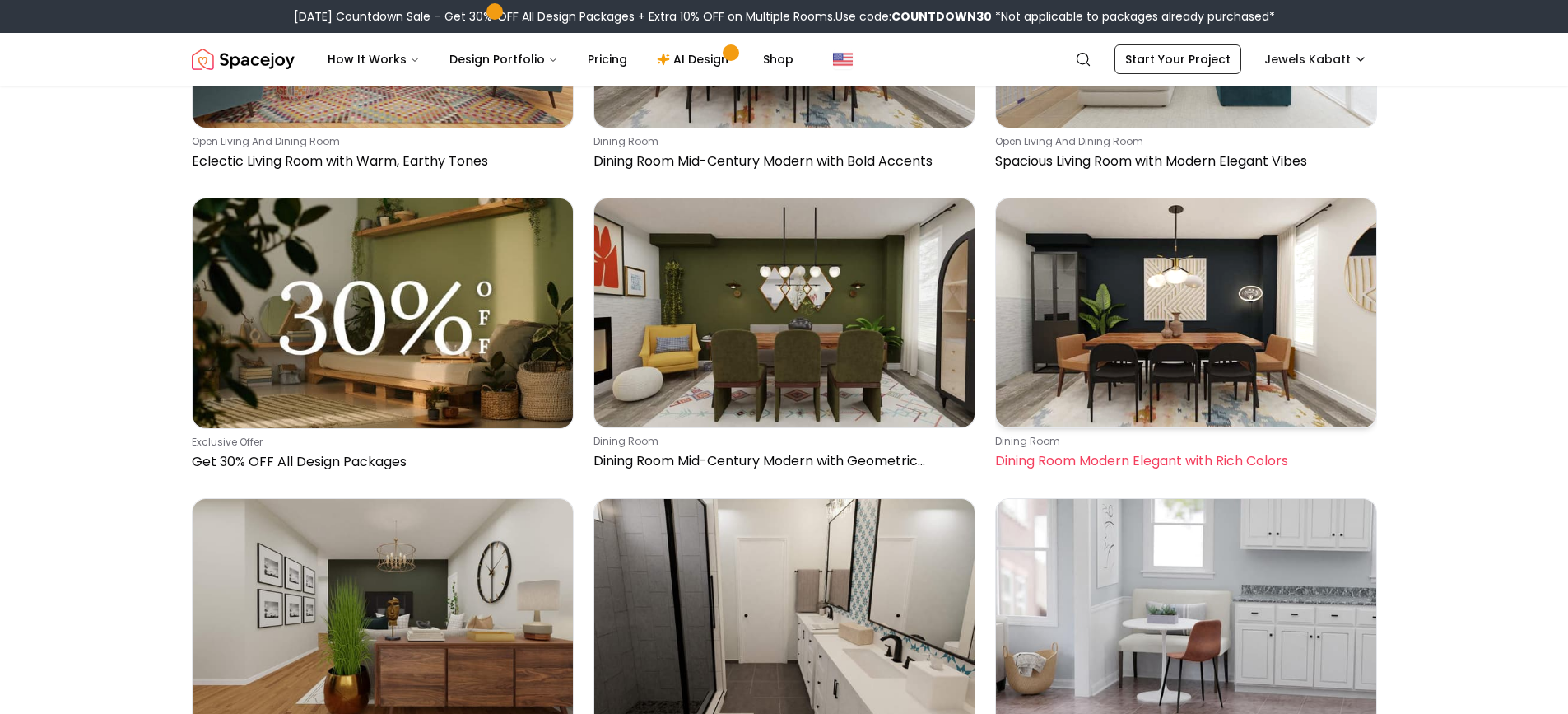
click at [1198, 301] on img at bounding box center [1186, 312] width 381 height 228
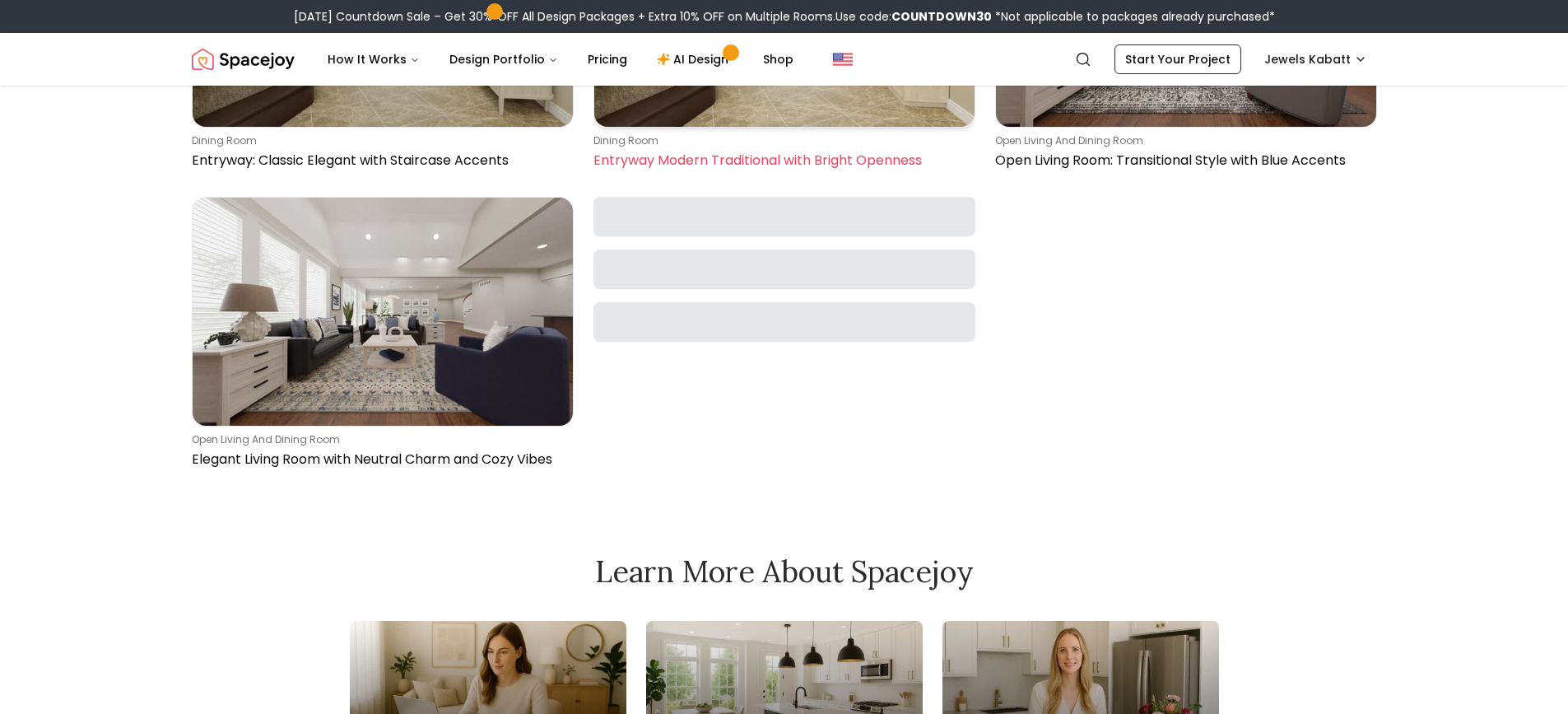
scroll to position [1399, 0]
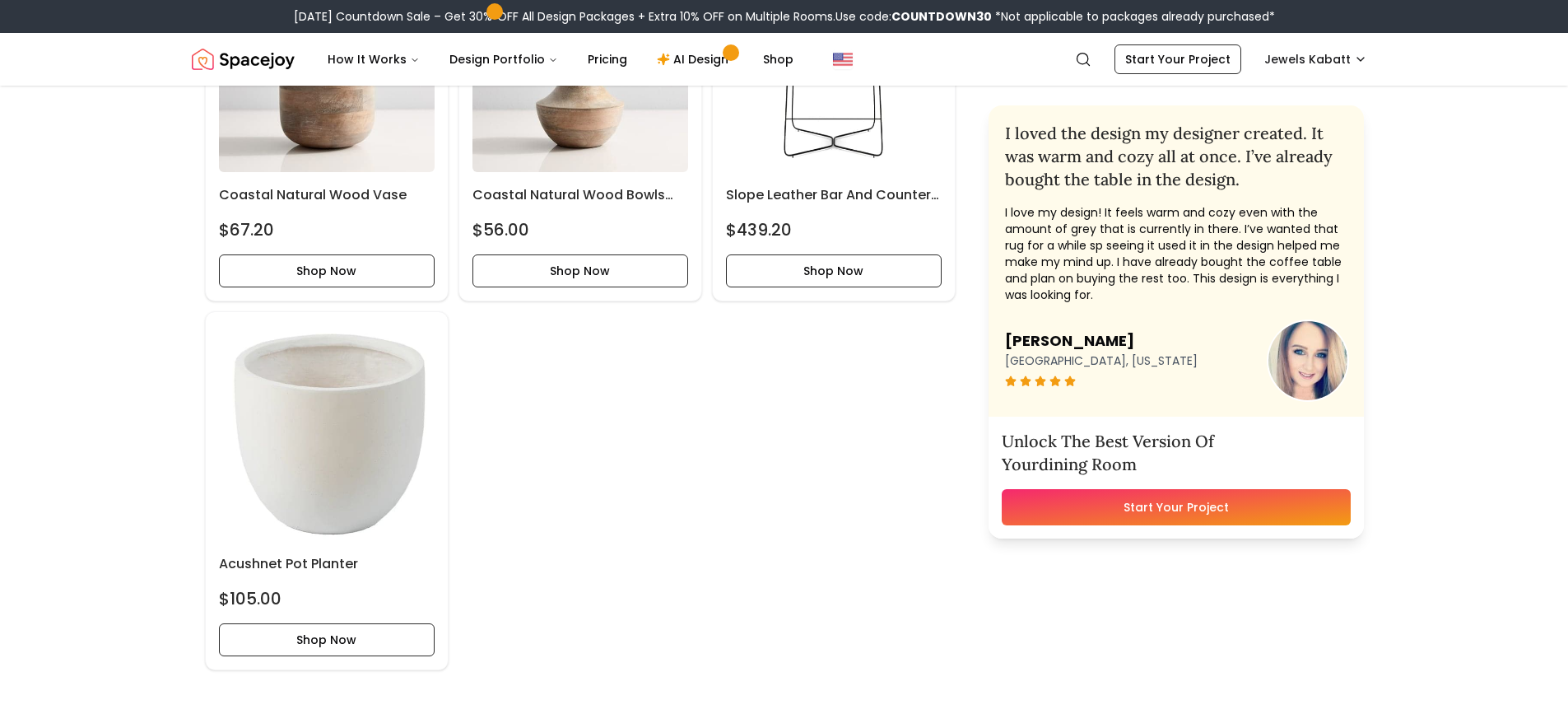
scroll to position [3046, 0]
